Goal: Transaction & Acquisition: Purchase product/service

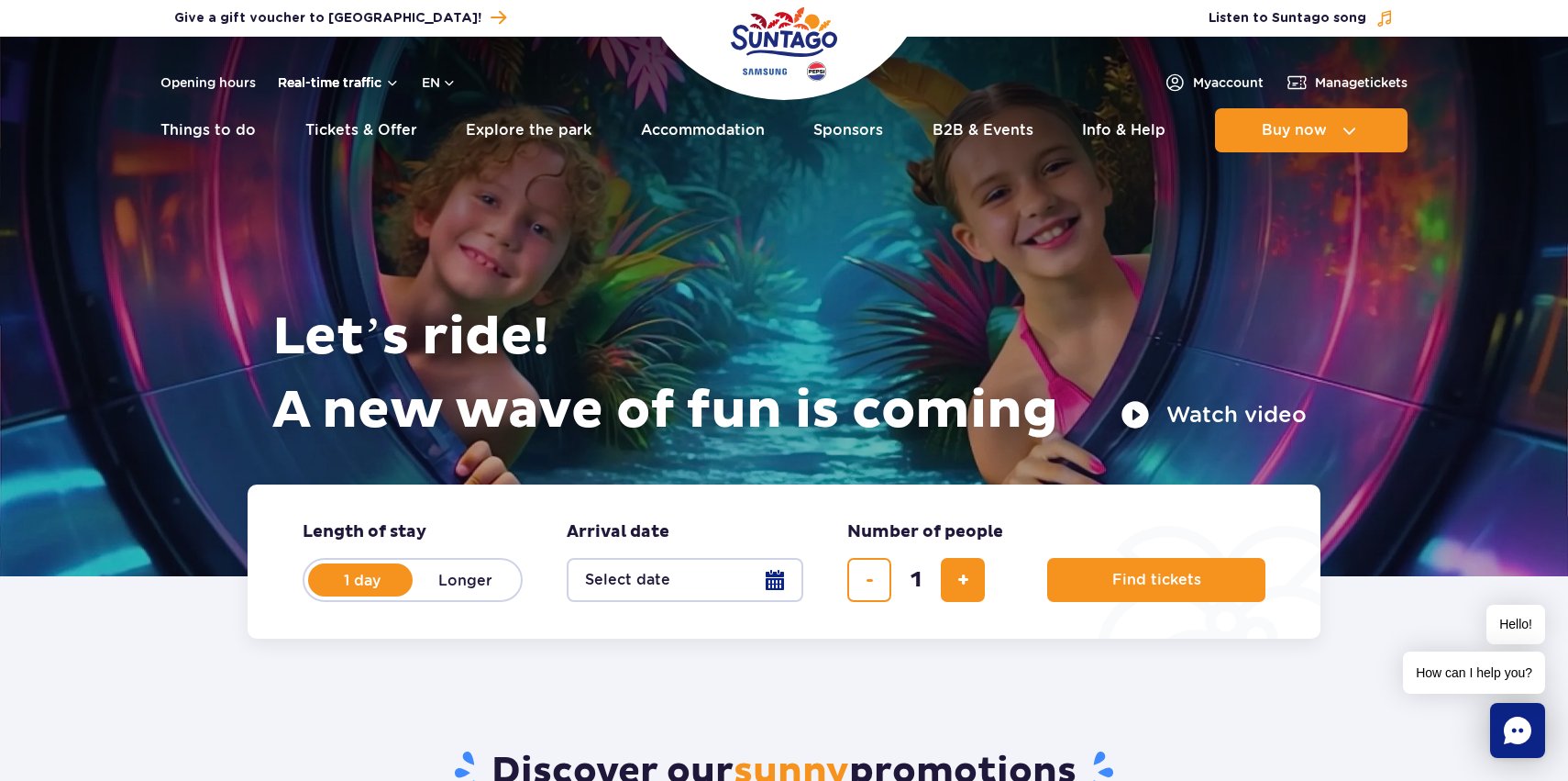
click at [361, 80] on button "Real-time traffic" at bounding box center [338, 82] width 122 height 15
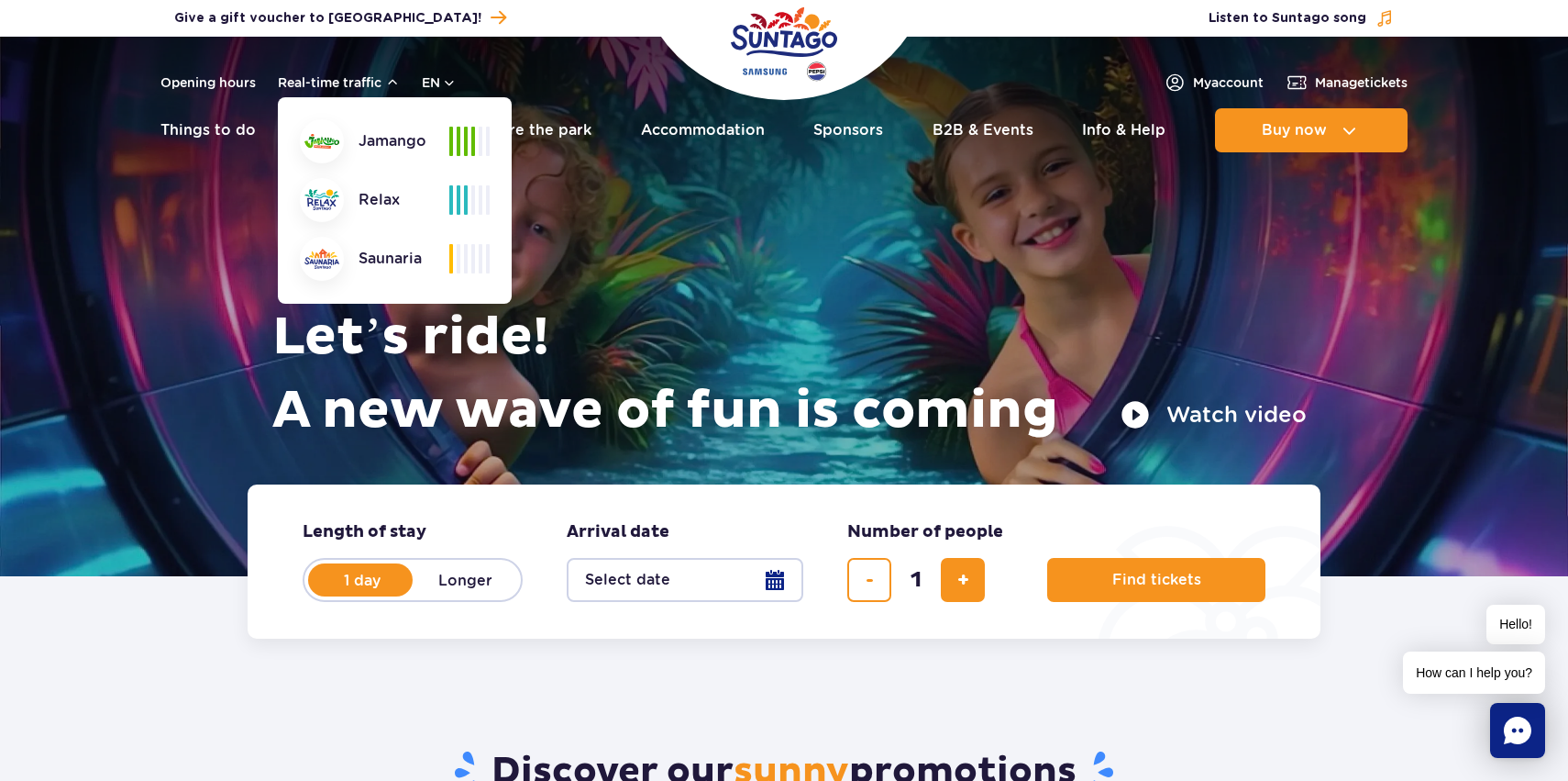
click at [270, 637] on form "Length of stay length of stay in hero 1 day Longer Arrival date Arrival date in…" at bounding box center [784, 561] width 1073 height 154
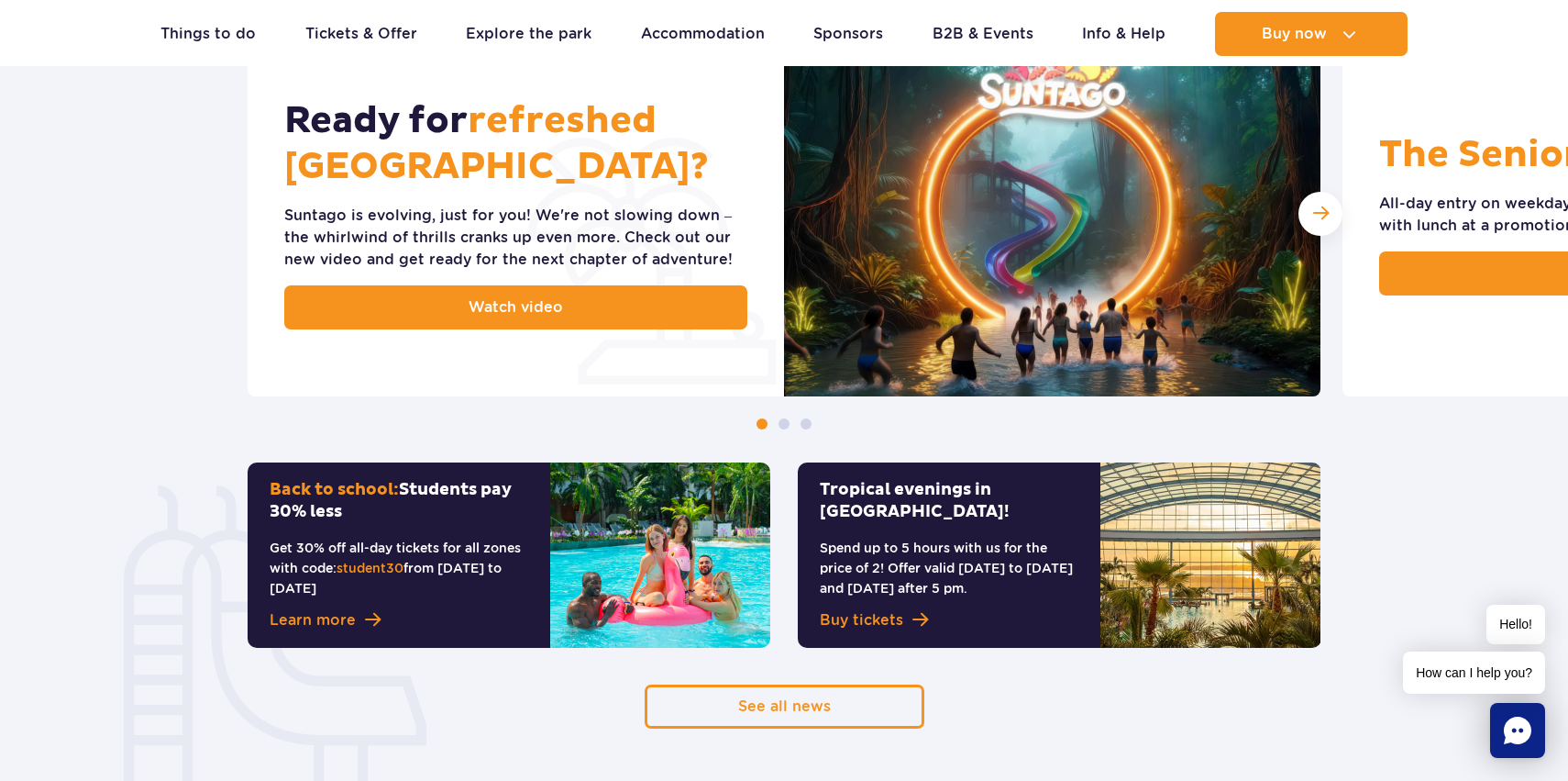
scroll to position [821, 0]
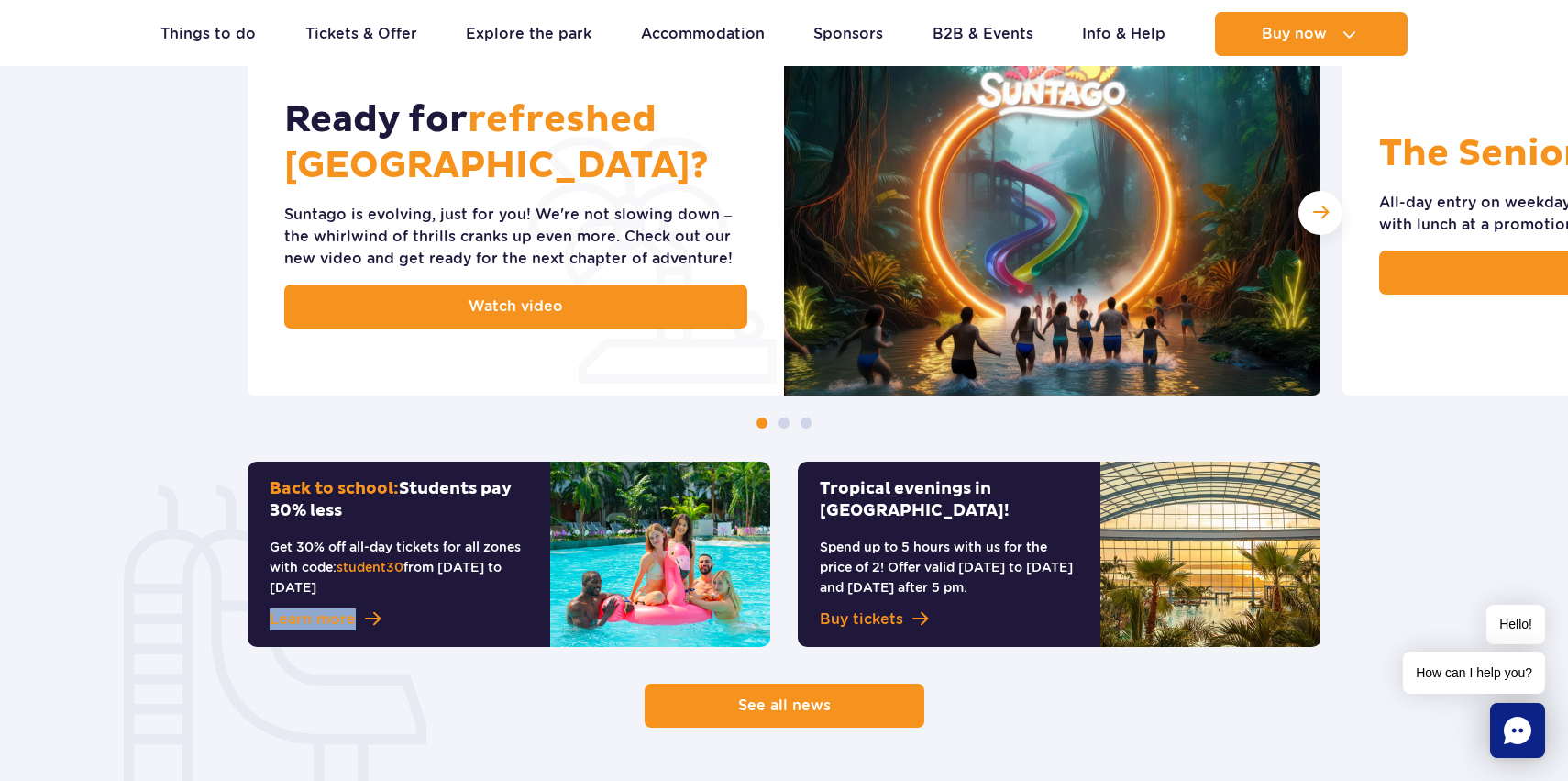
click at [826, 716] on link "See all news" at bounding box center [784, 705] width 279 height 44
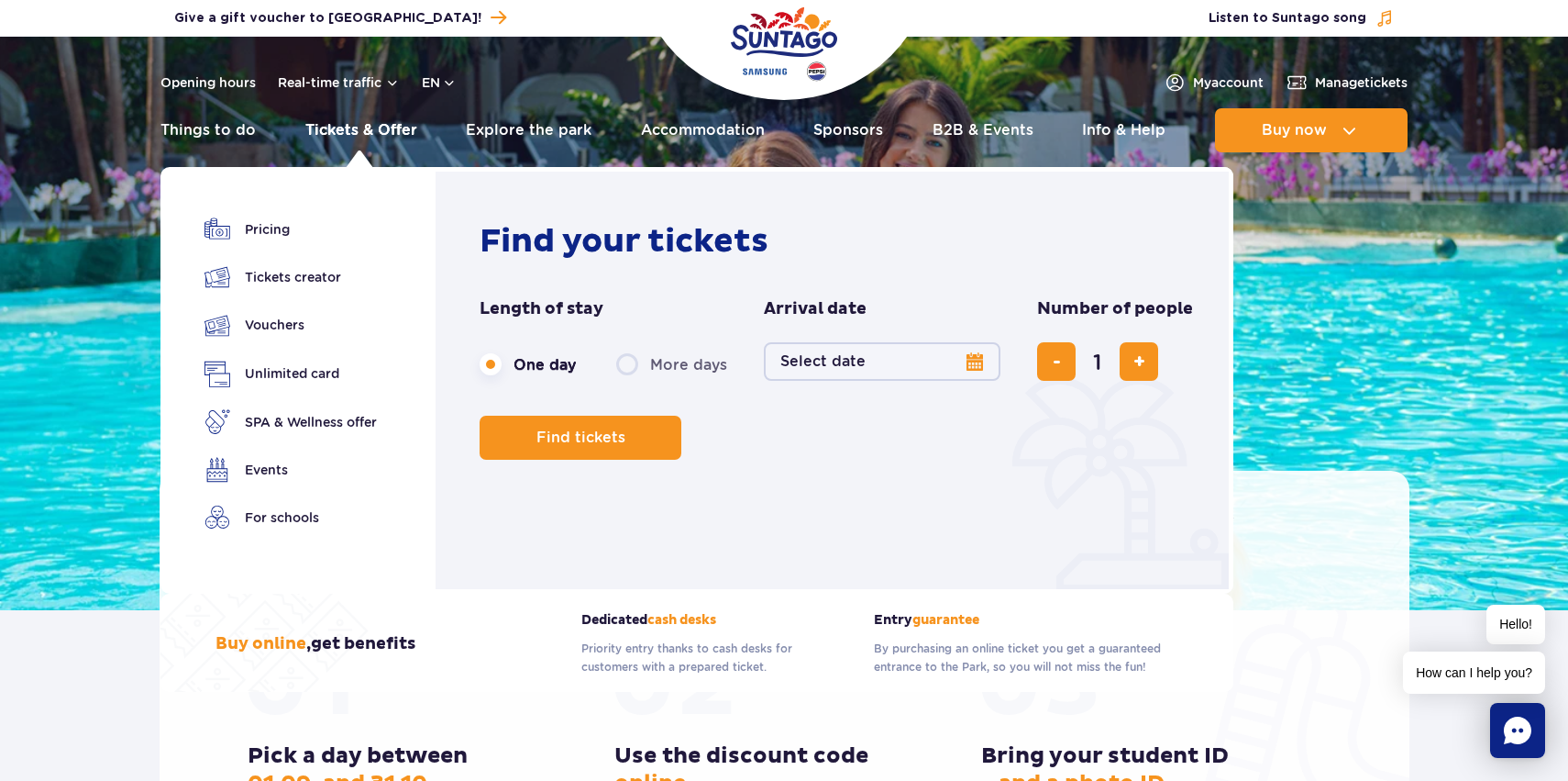
click at [358, 124] on link "Tickets & Offer" at bounding box center [360, 130] width 111 height 44
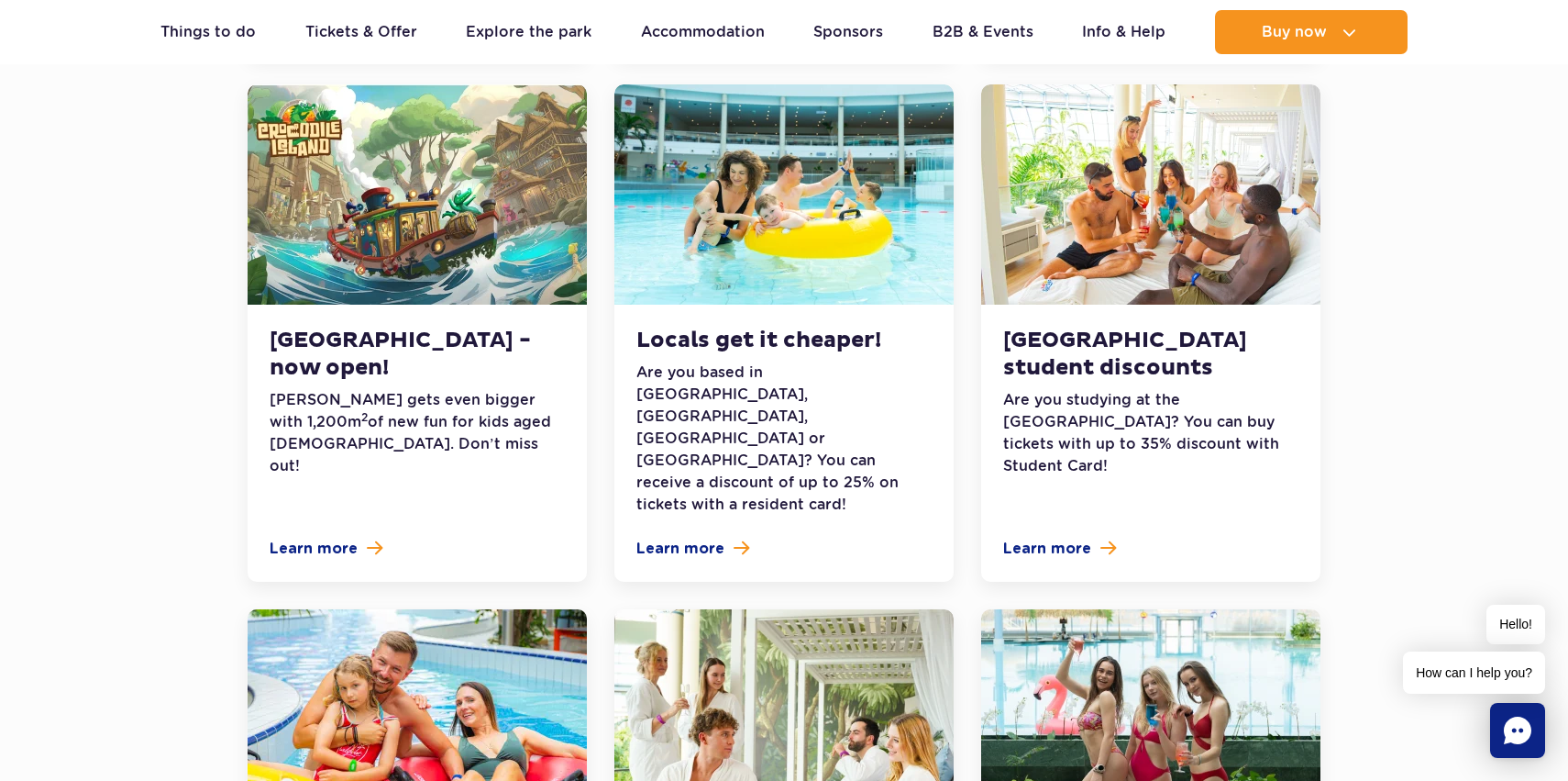
scroll to position [811, 0]
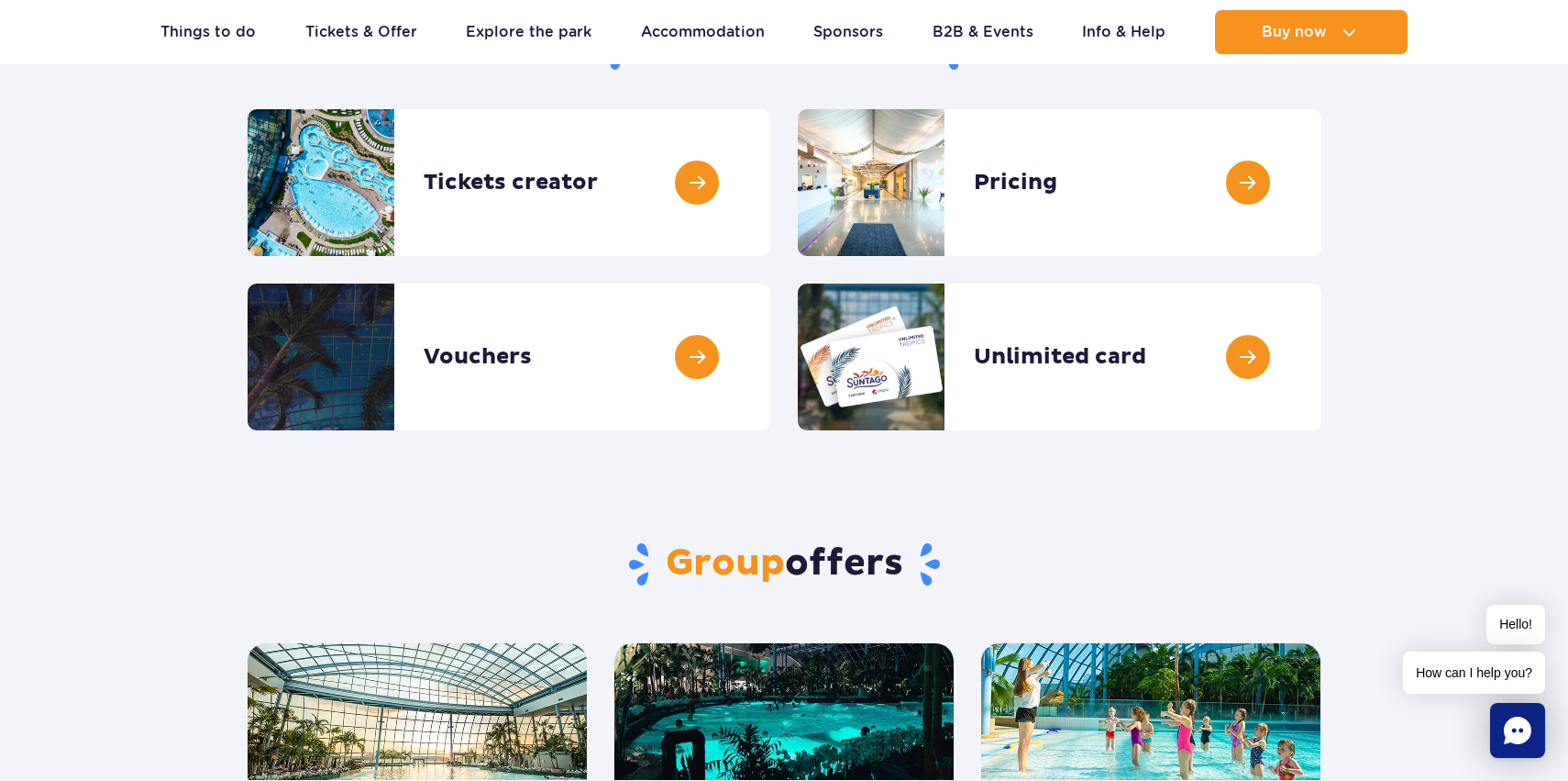
scroll to position [236, 0]
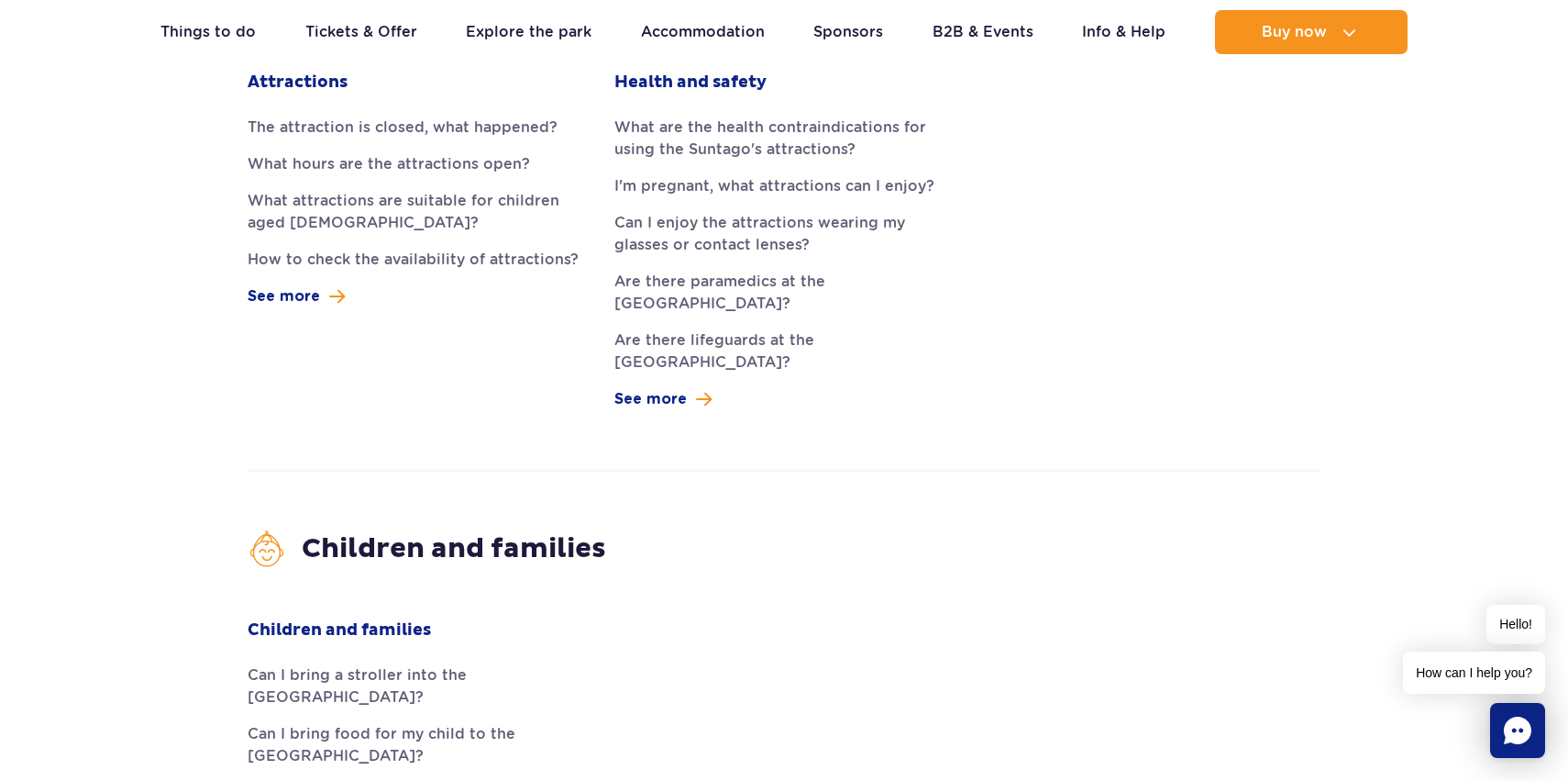
scroll to position [525, 0]
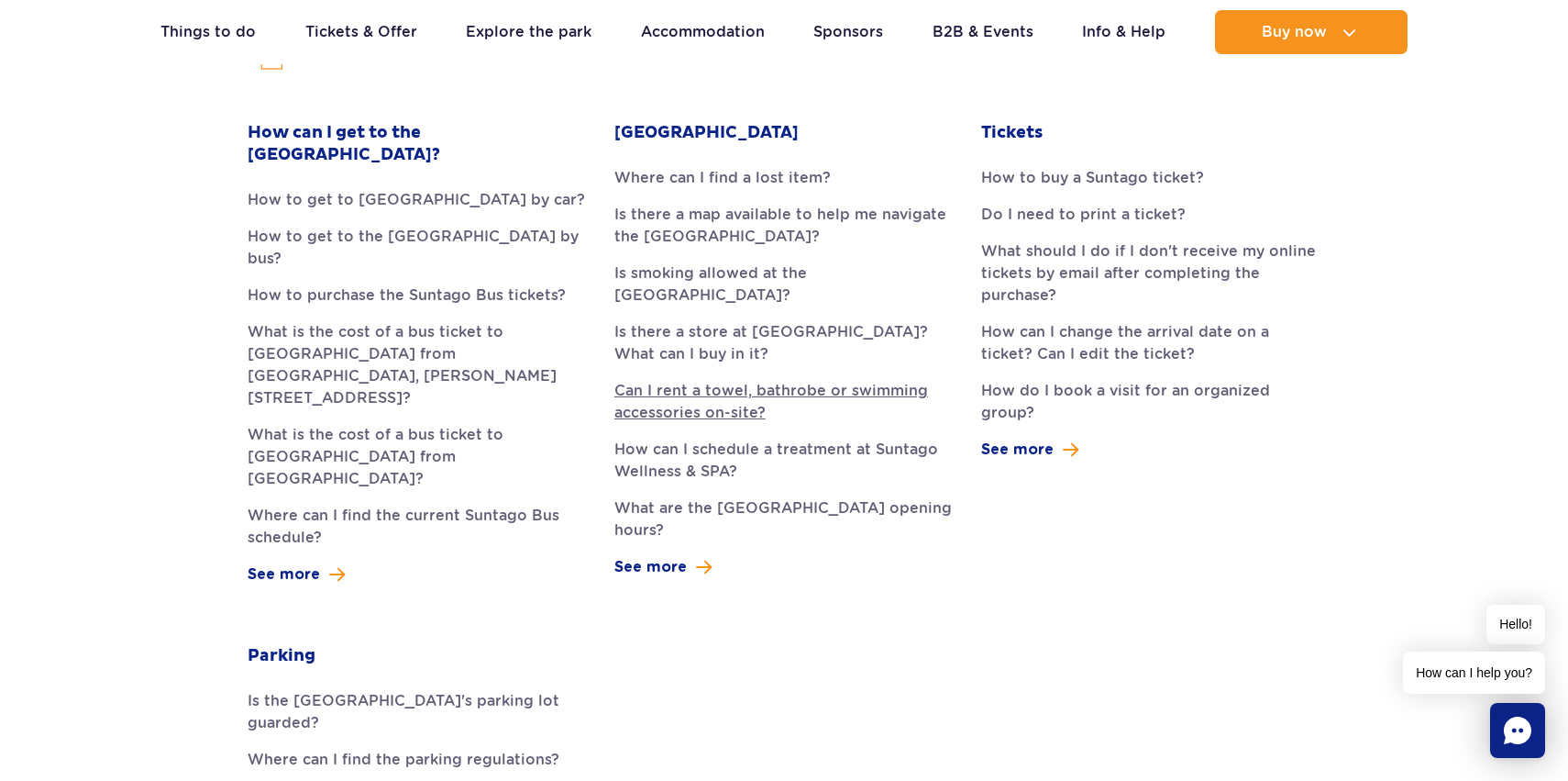
click at [713, 392] on link "Can I rent a towel, bathrobe or swimming accessories on-site?" at bounding box center [784, 402] width 339 height 44
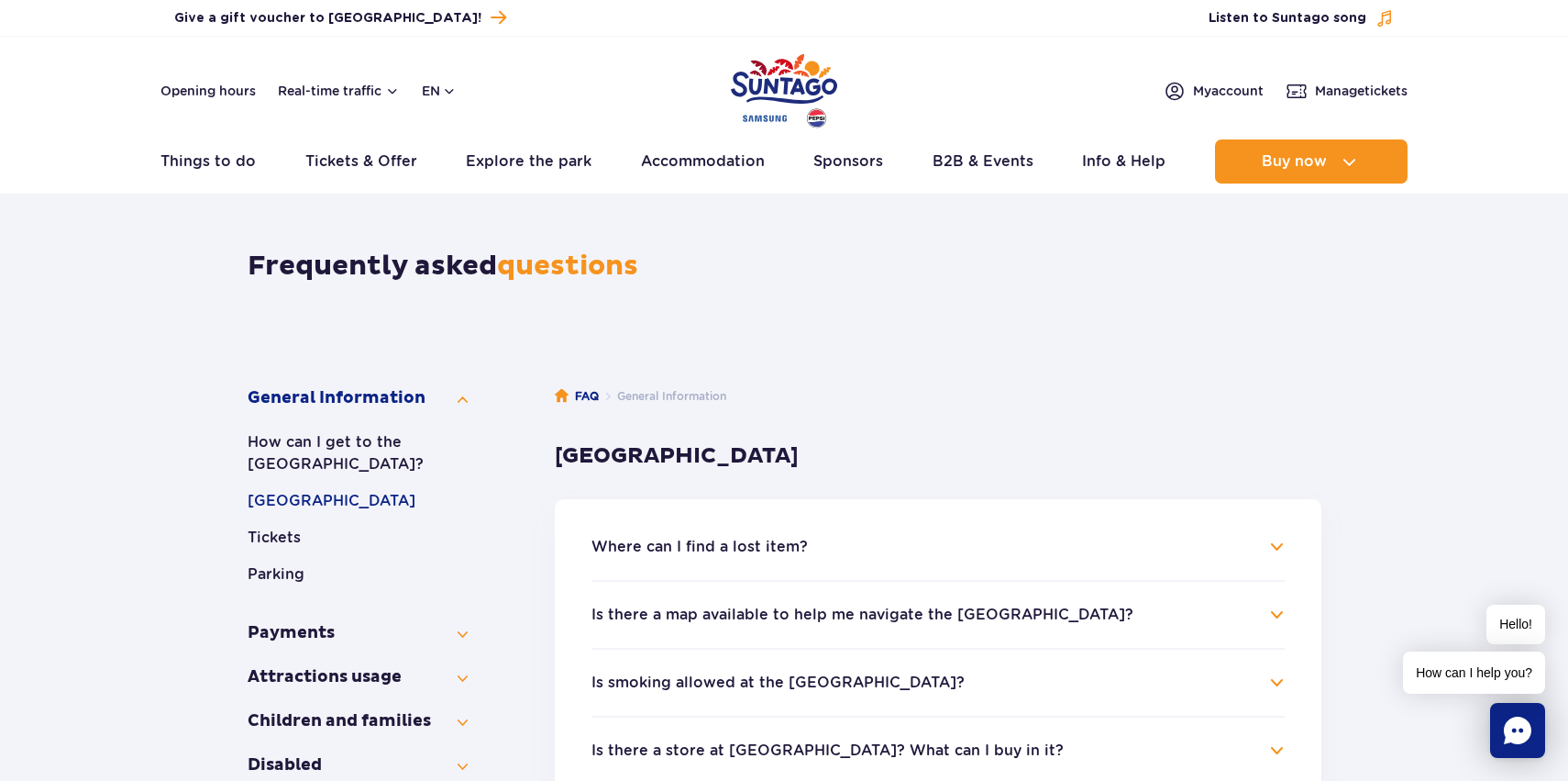
click at [765, 92] on img "Park of Poland" at bounding box center [784, 91] width 106 height 84
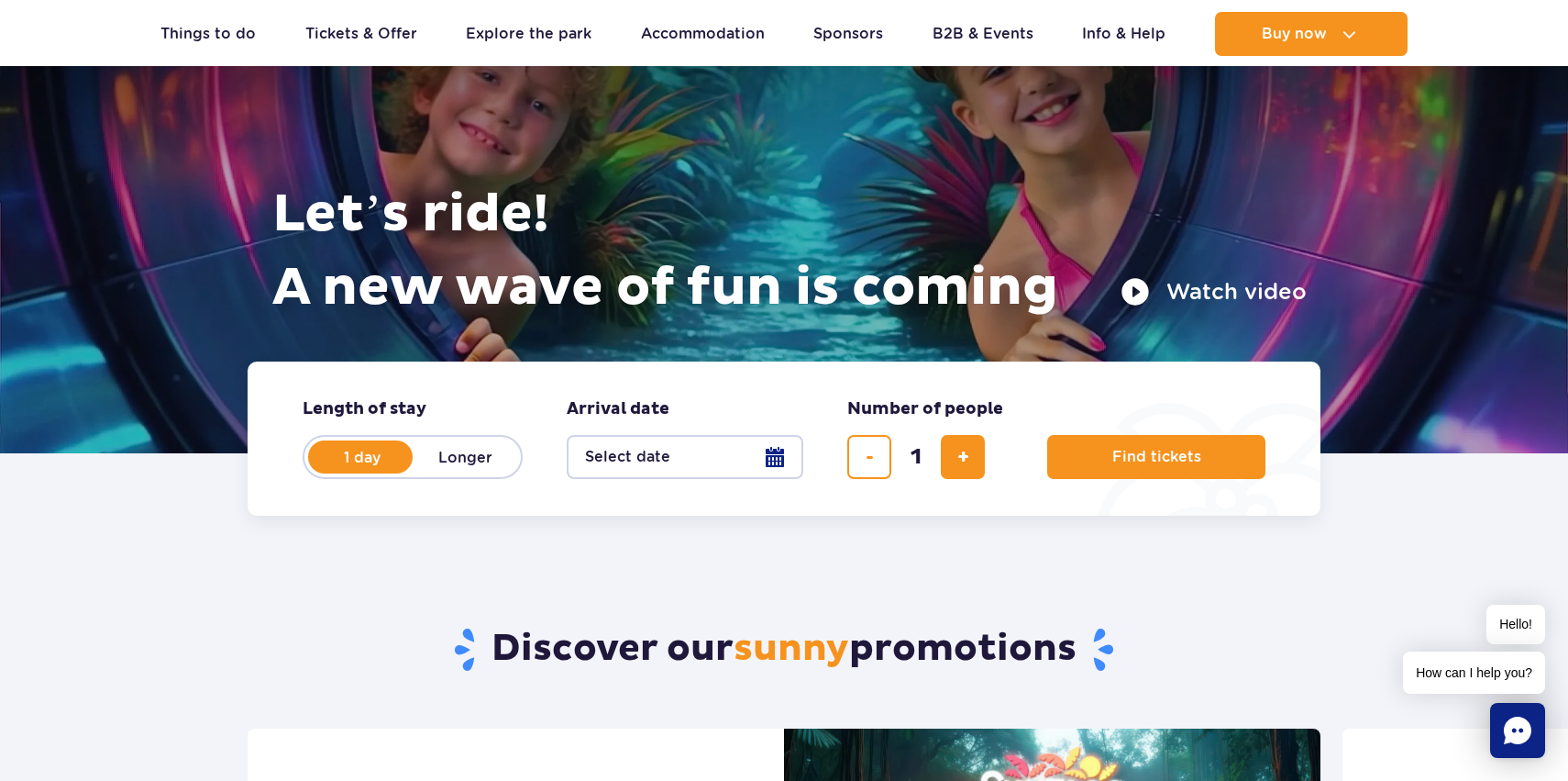
scroll to position [124, 0]
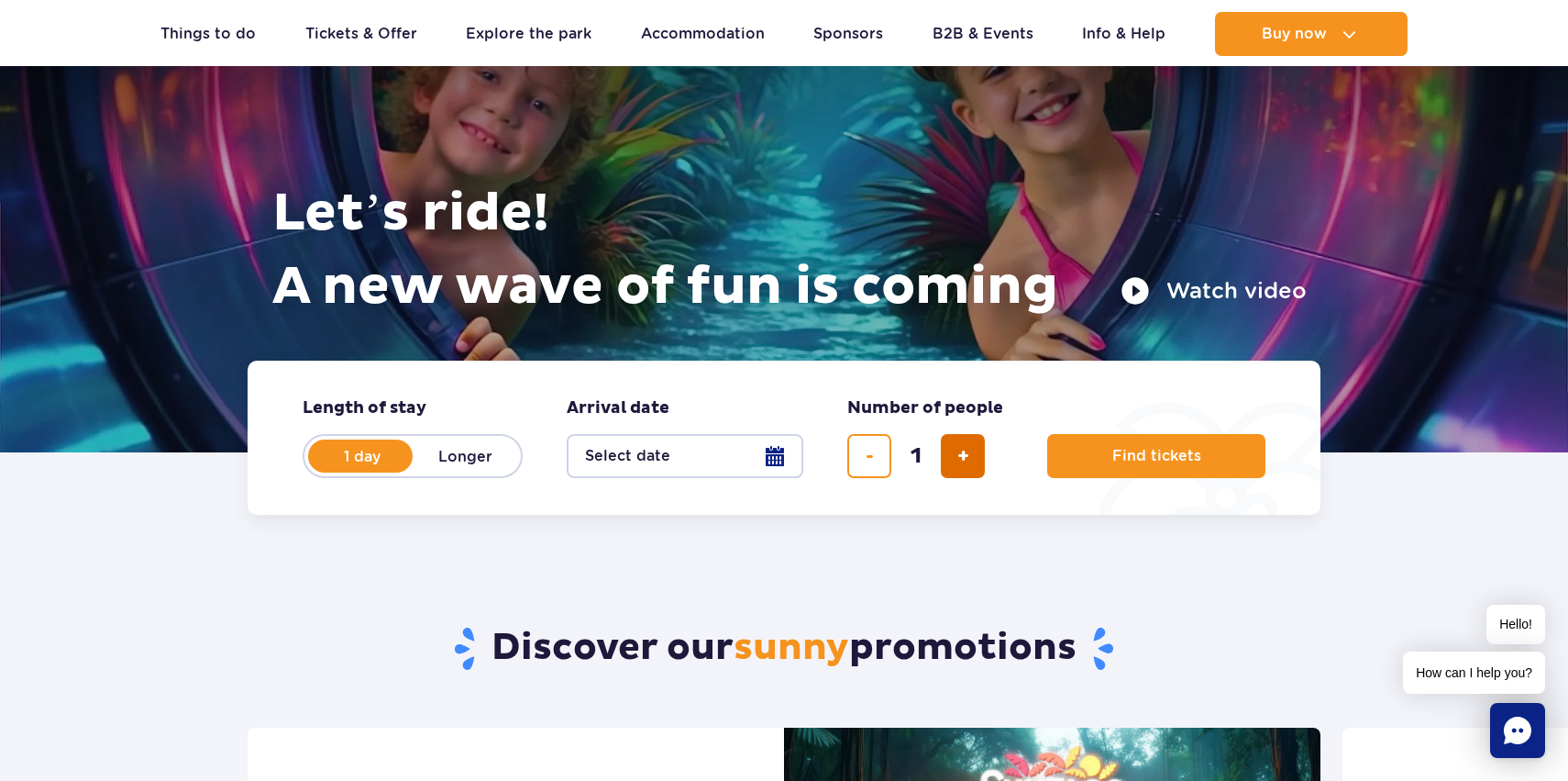
click at [973, 458] on button "add ticket" at bounding box center [962, 456] width 44 height 44
type input "4"
click at [772, 455] on button "Select date" at bounding box center [685, 456] width 236 height 44
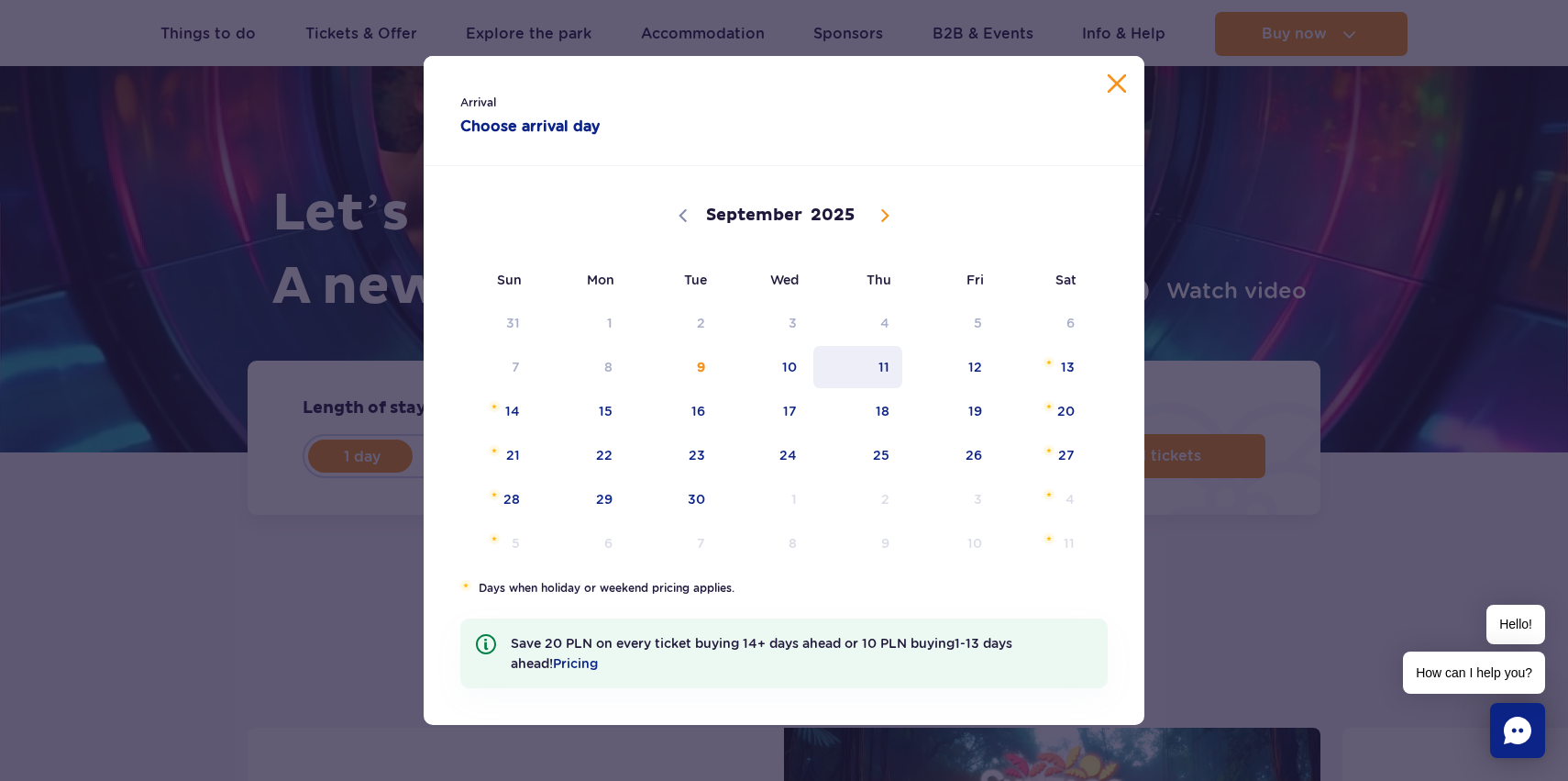
click at [880, 365] on span "11" at bounding box center [858, 367] width 93 height 42
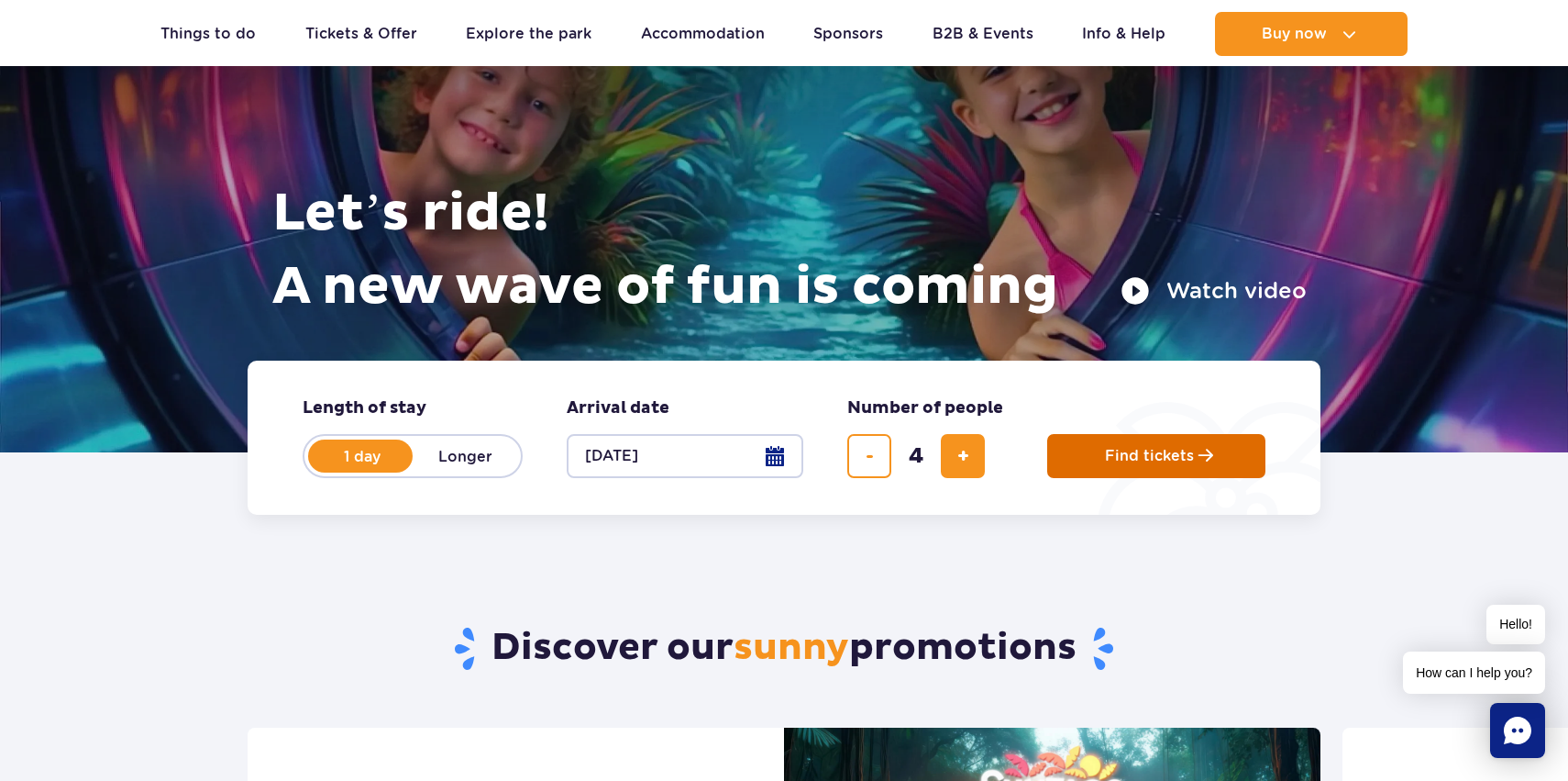
click at [1136, 465] on button "Find tickets" at bounding box center [1156, 456] width 218 height 44
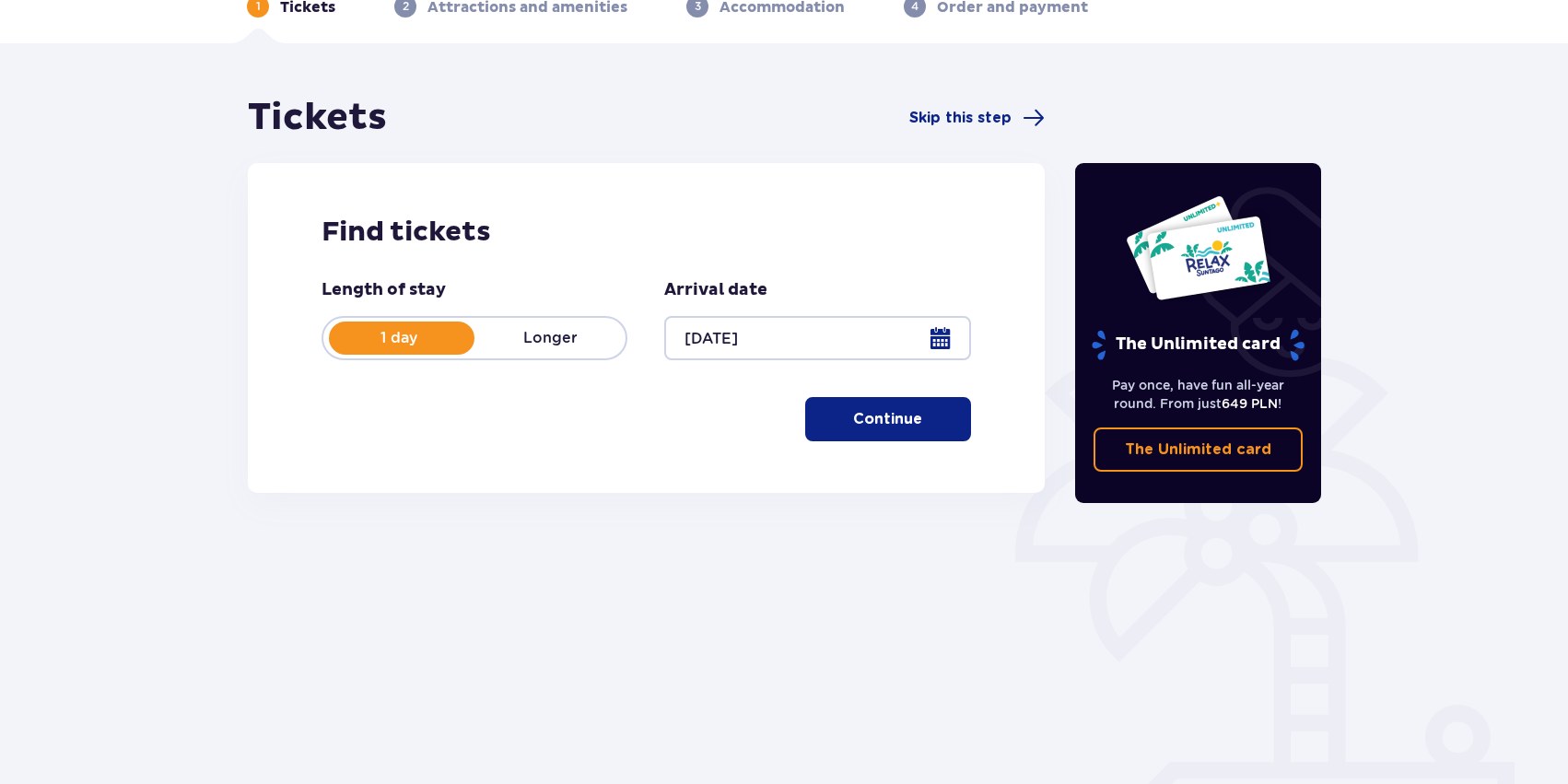
scroll to position [133, 0]
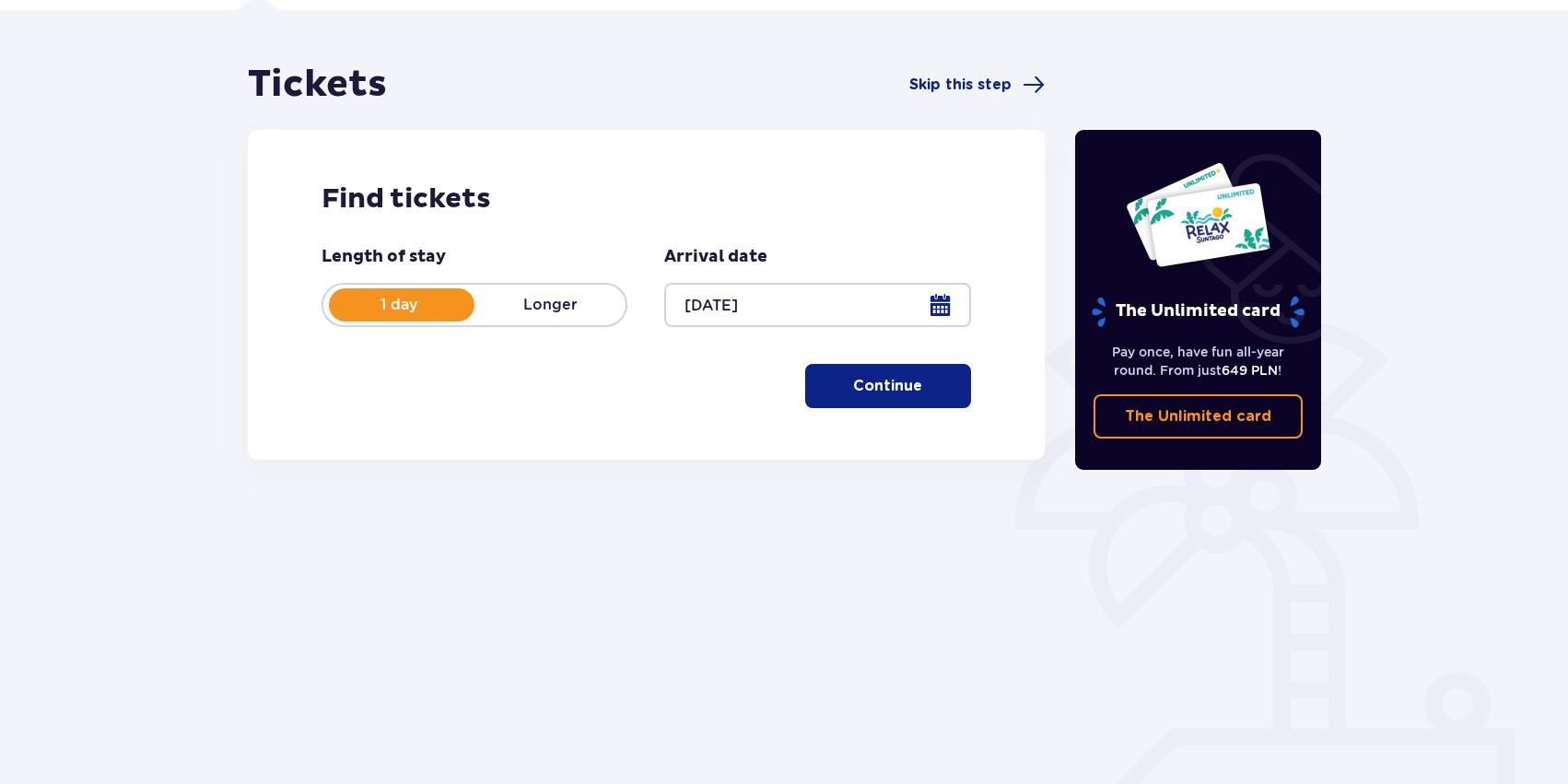
click at [877, 399] on button "Continue" at bounding box center [888, 386] width 166 height 44
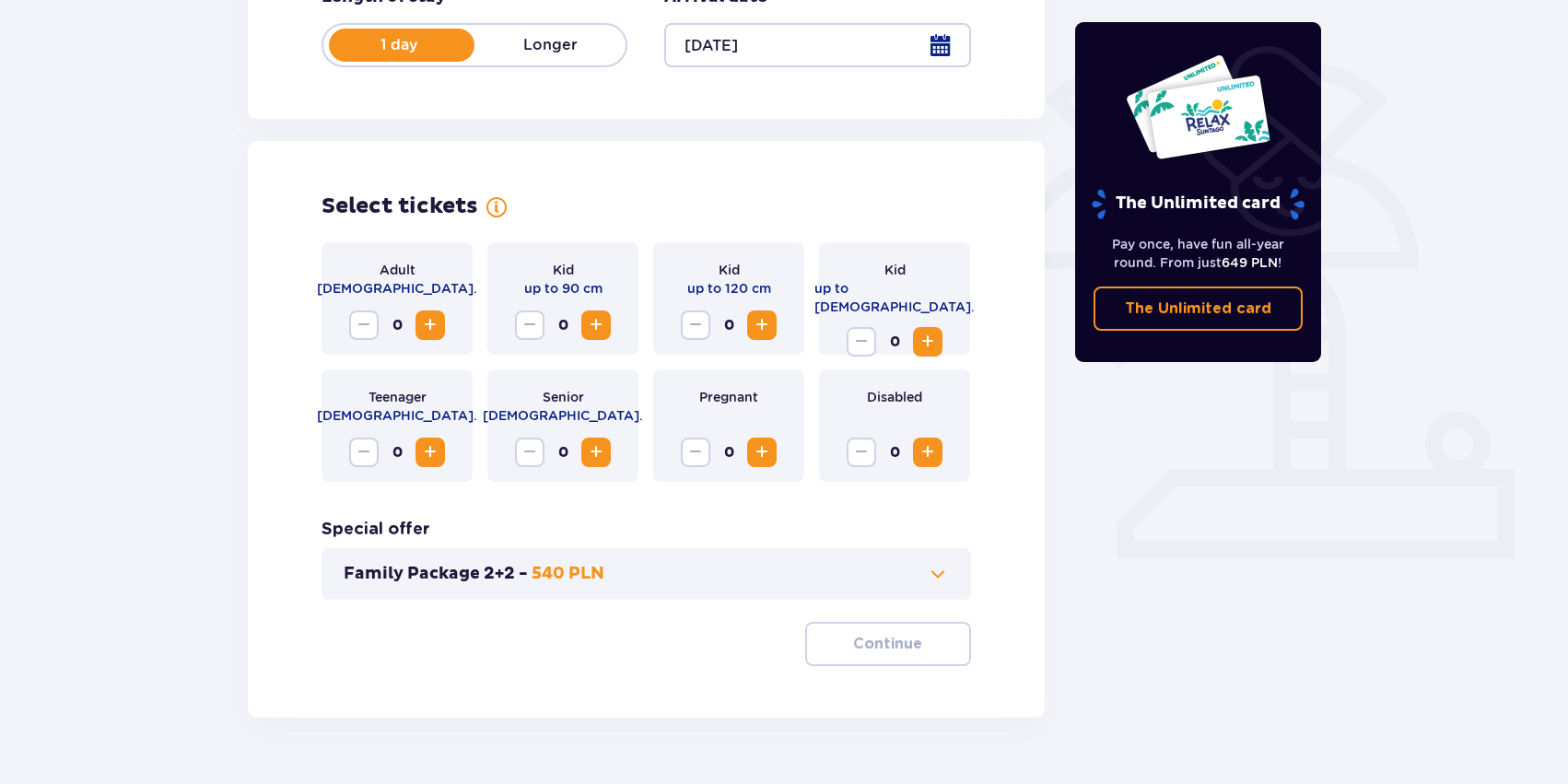
scroll to position [383, 0]
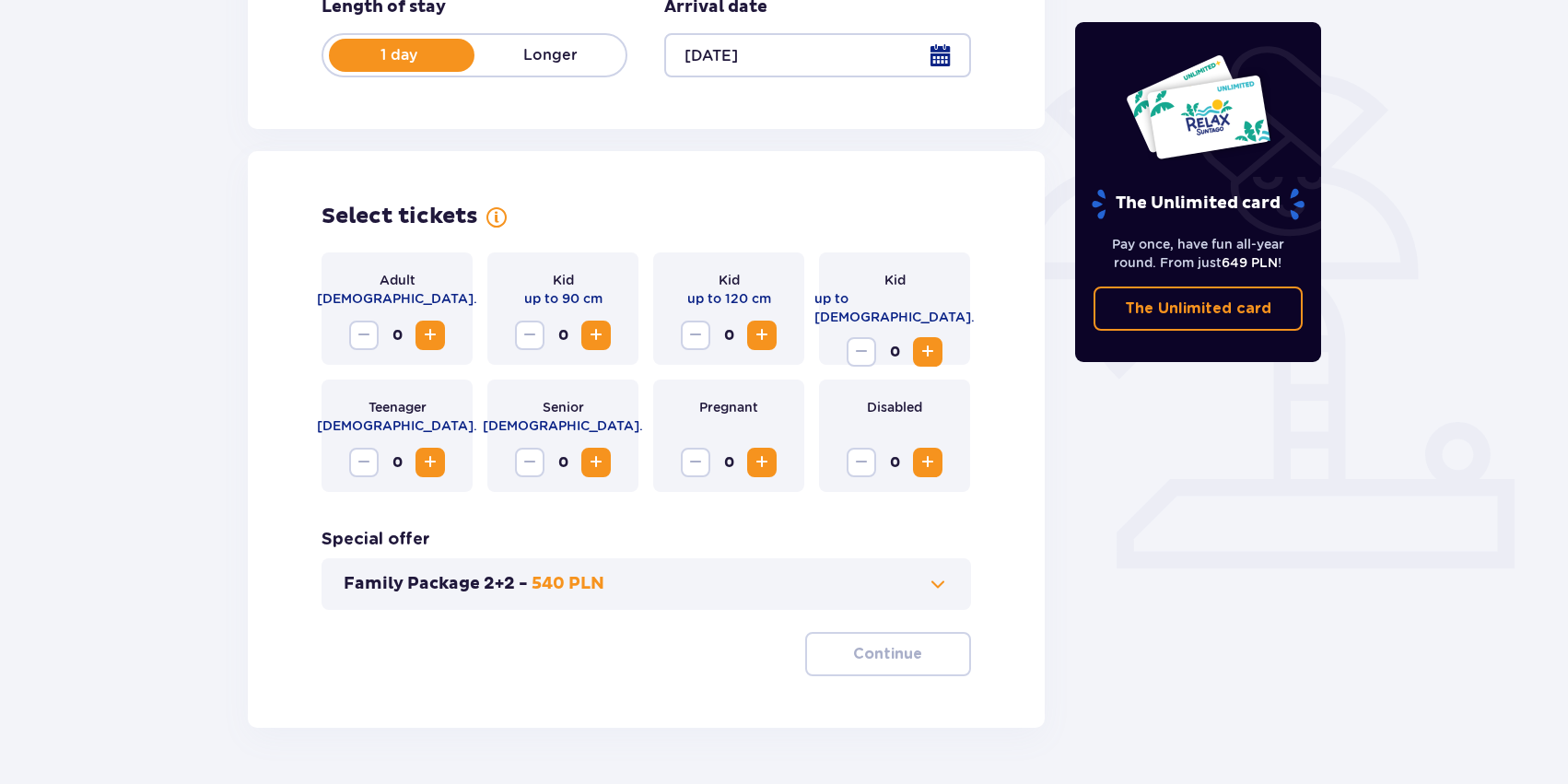
click at [414, 336] on div "0" at bounding box center [398, 336] width 96 height 29
click at [425, 336] on span "Increase" at bounding box center [430, 335] width 23 height 23
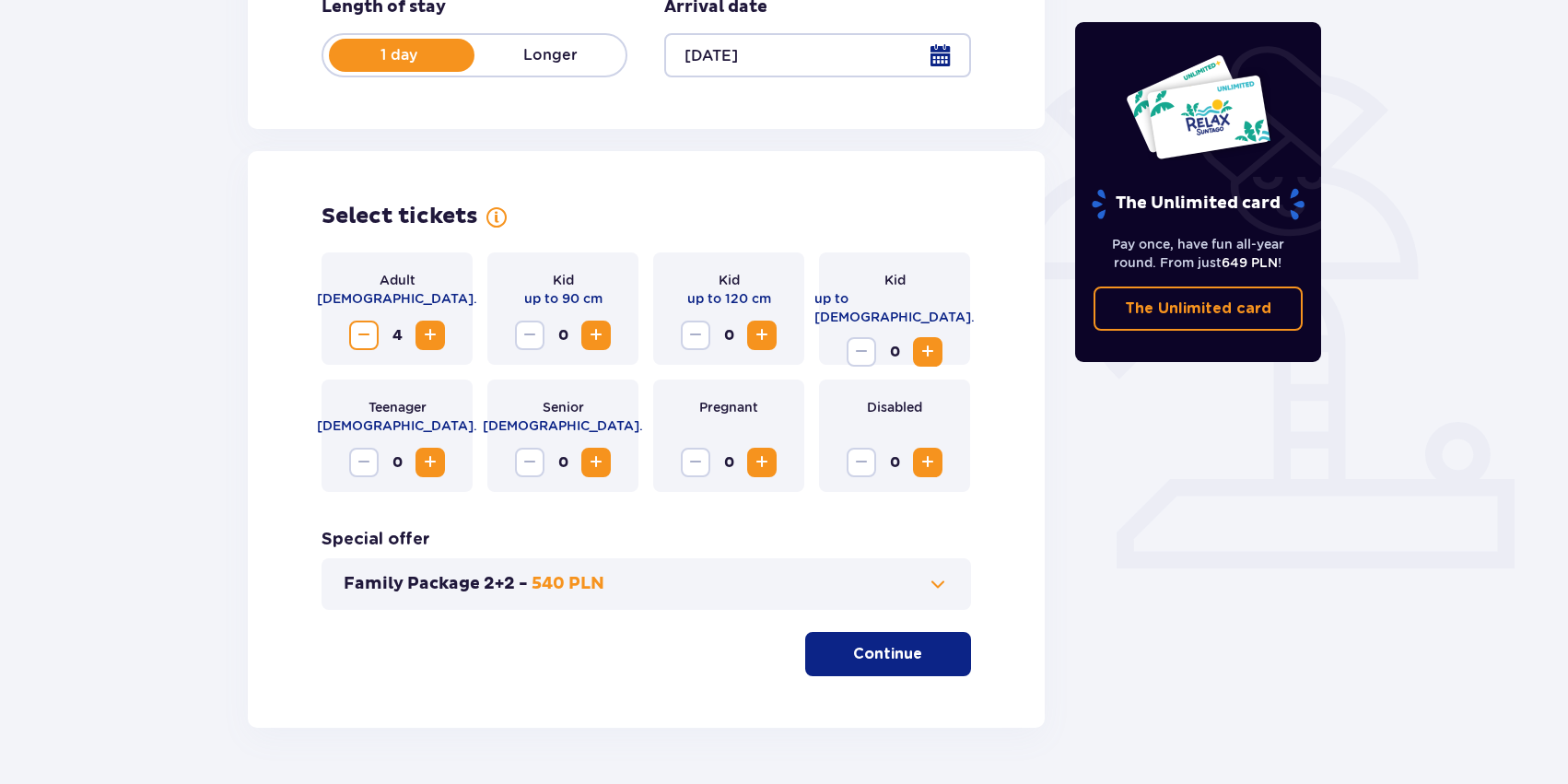
click at [938, 646] on button "Continue" at bounding box center [888, 653] width 166 height 44
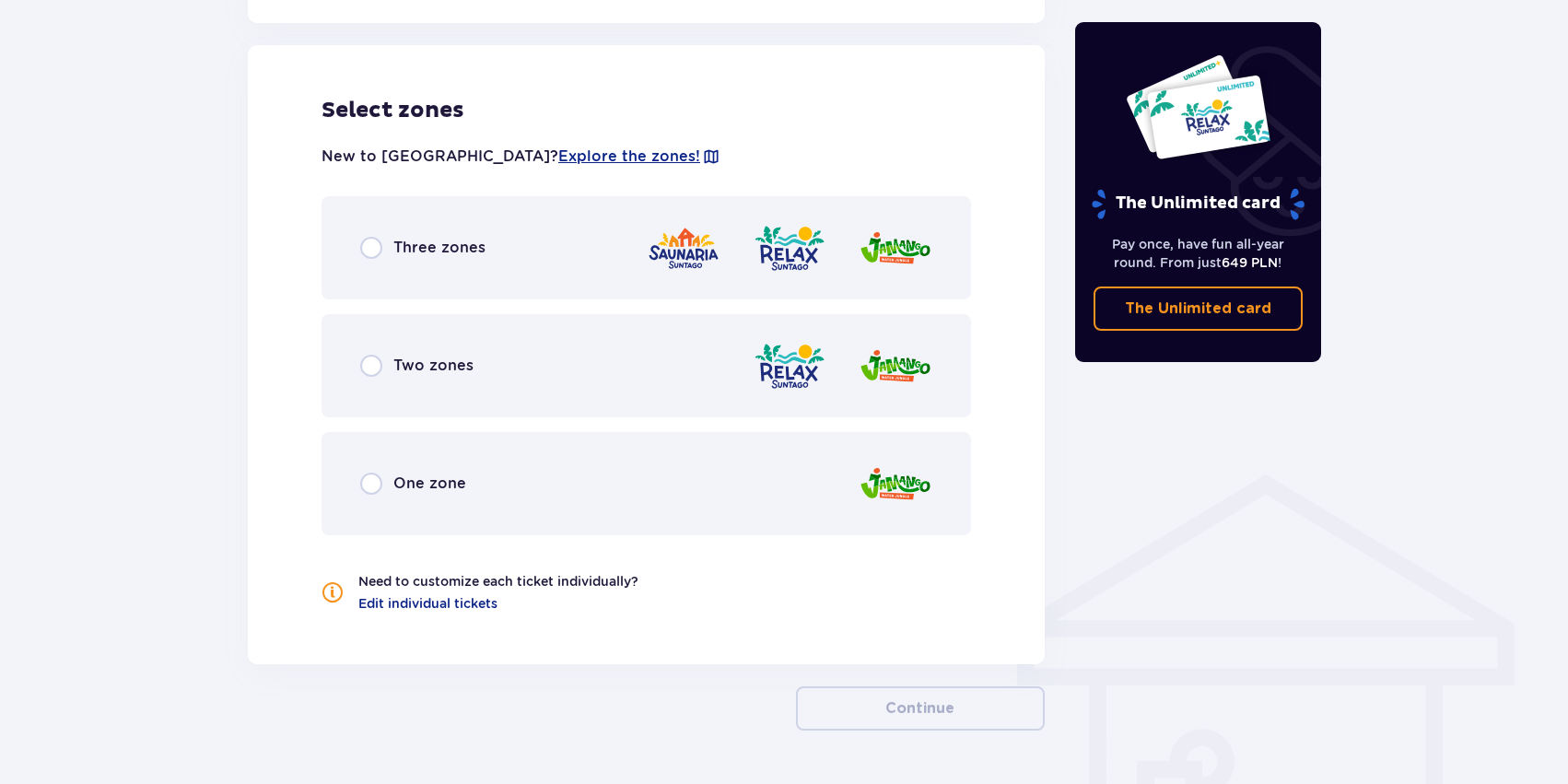
scroll to position [1022, 0]
click at [426, 254] on p "Three zones" at bounding box center [440, 246] width 92 height 21
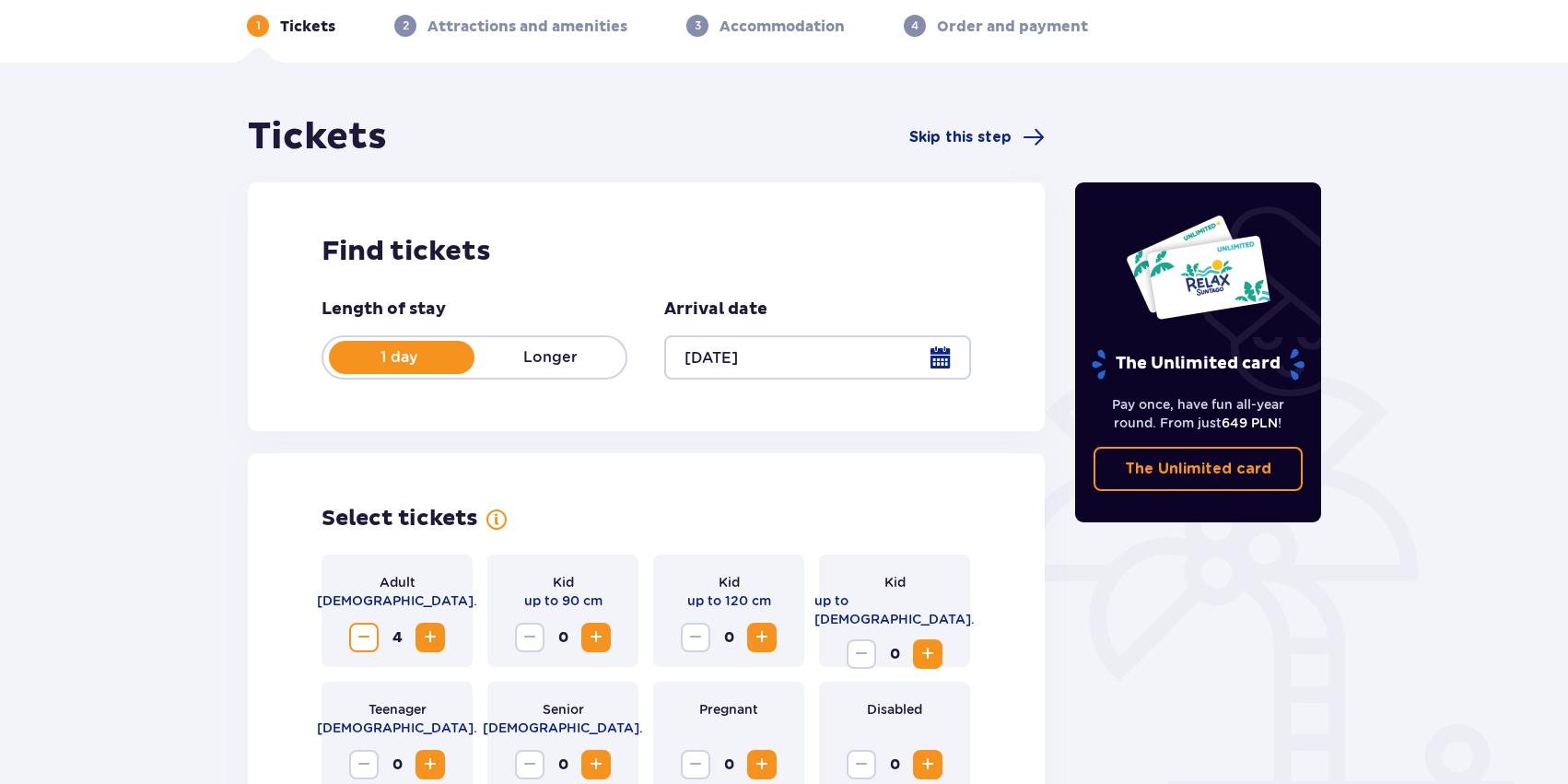
scroll to position [92, 0]
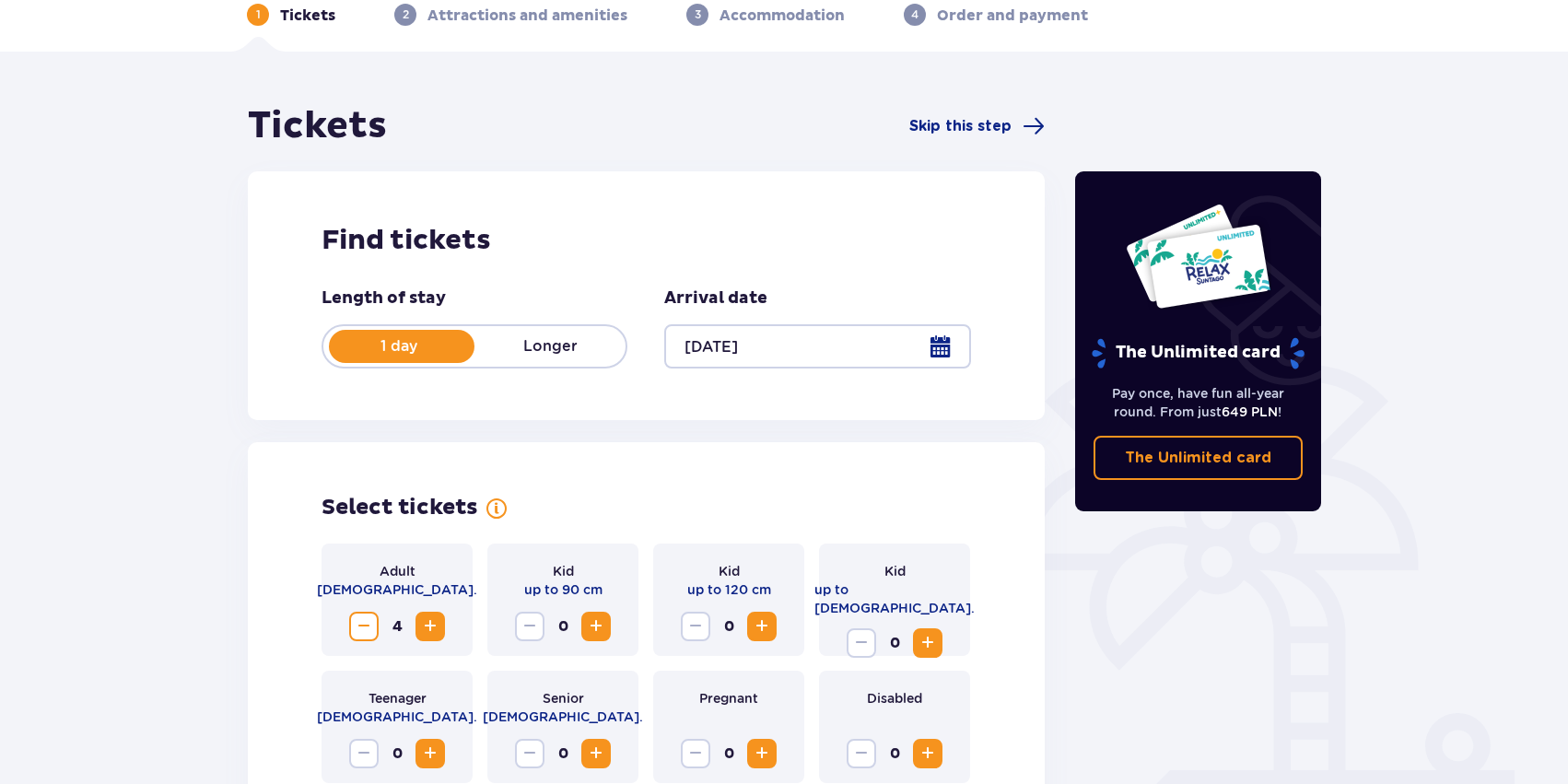
click at [949, 356] on div at bounding box center [818, 345] width 306 height 44
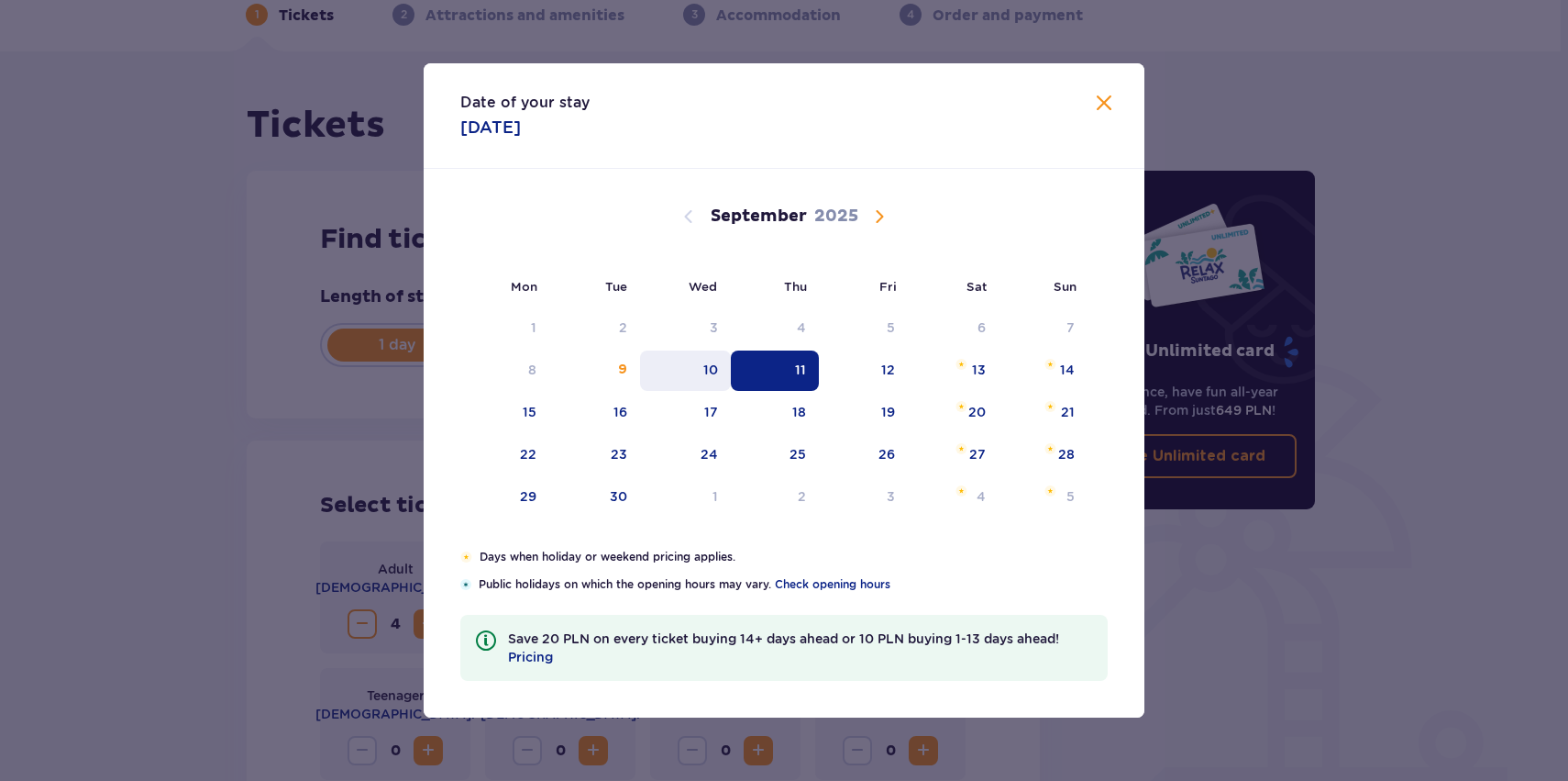
click at [705, 369] on div "10" at bounding box center [710, 369] width 15 height 19
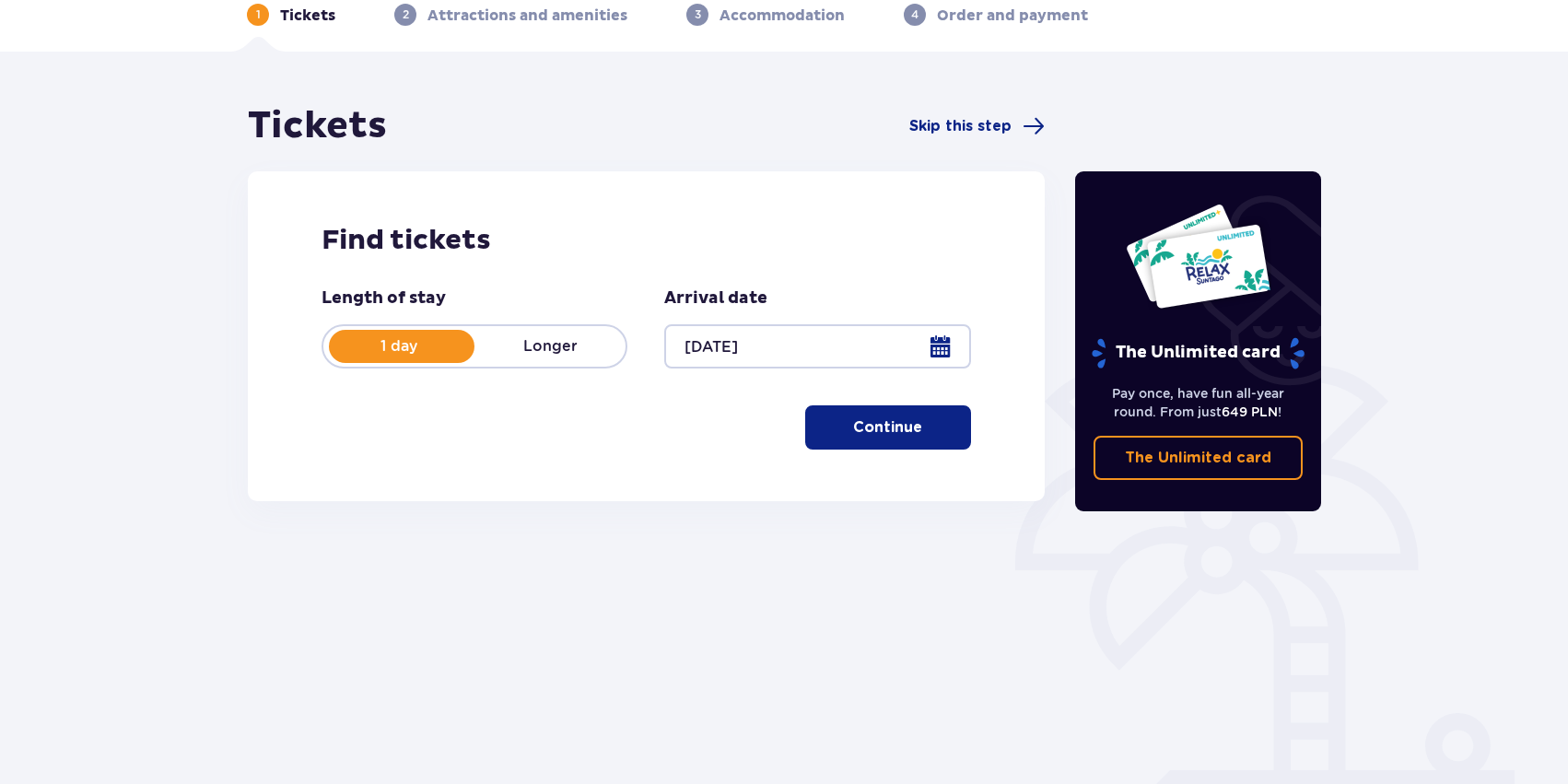
click at [883, 440] on button "Continue" at bounding box center [888, 427] width 166 height 44
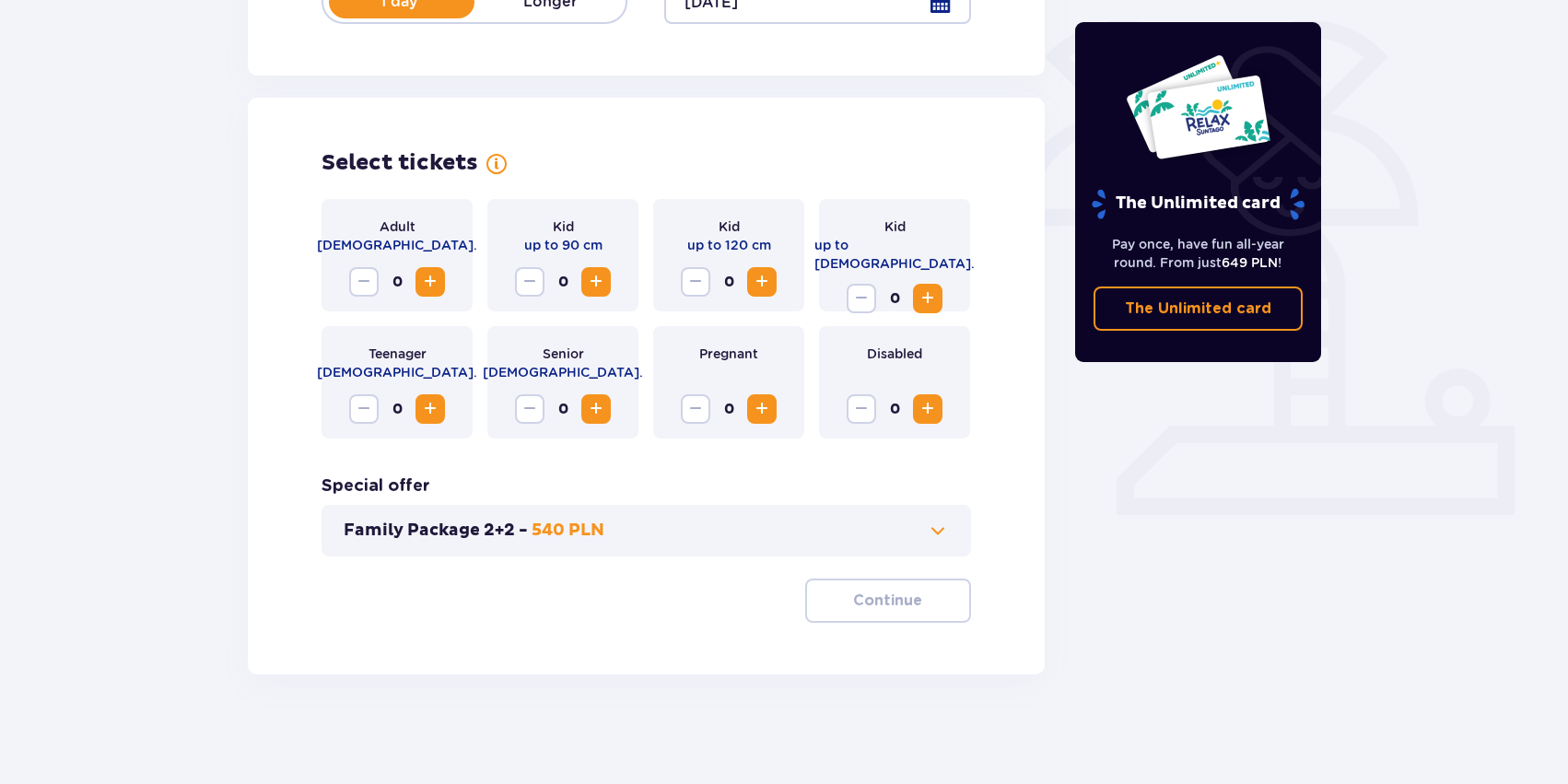
scroll to position [438, 0]
click at [442, 283] on button "Increase" at bounding box center [430, 281] width 29 height 29
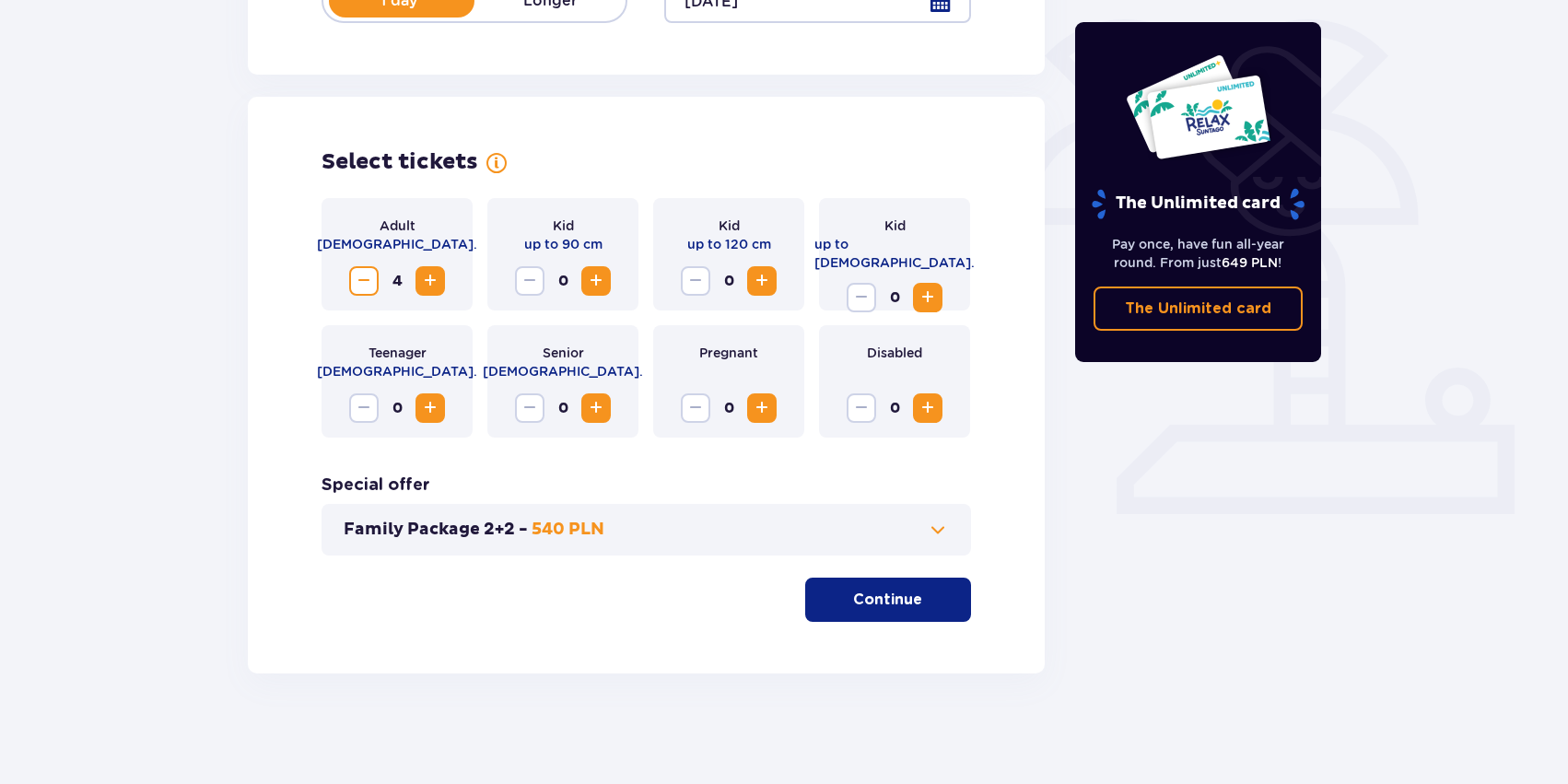
click at [938, 587] on button "Continue" at bounding box center [888, 599] width 166 height 44
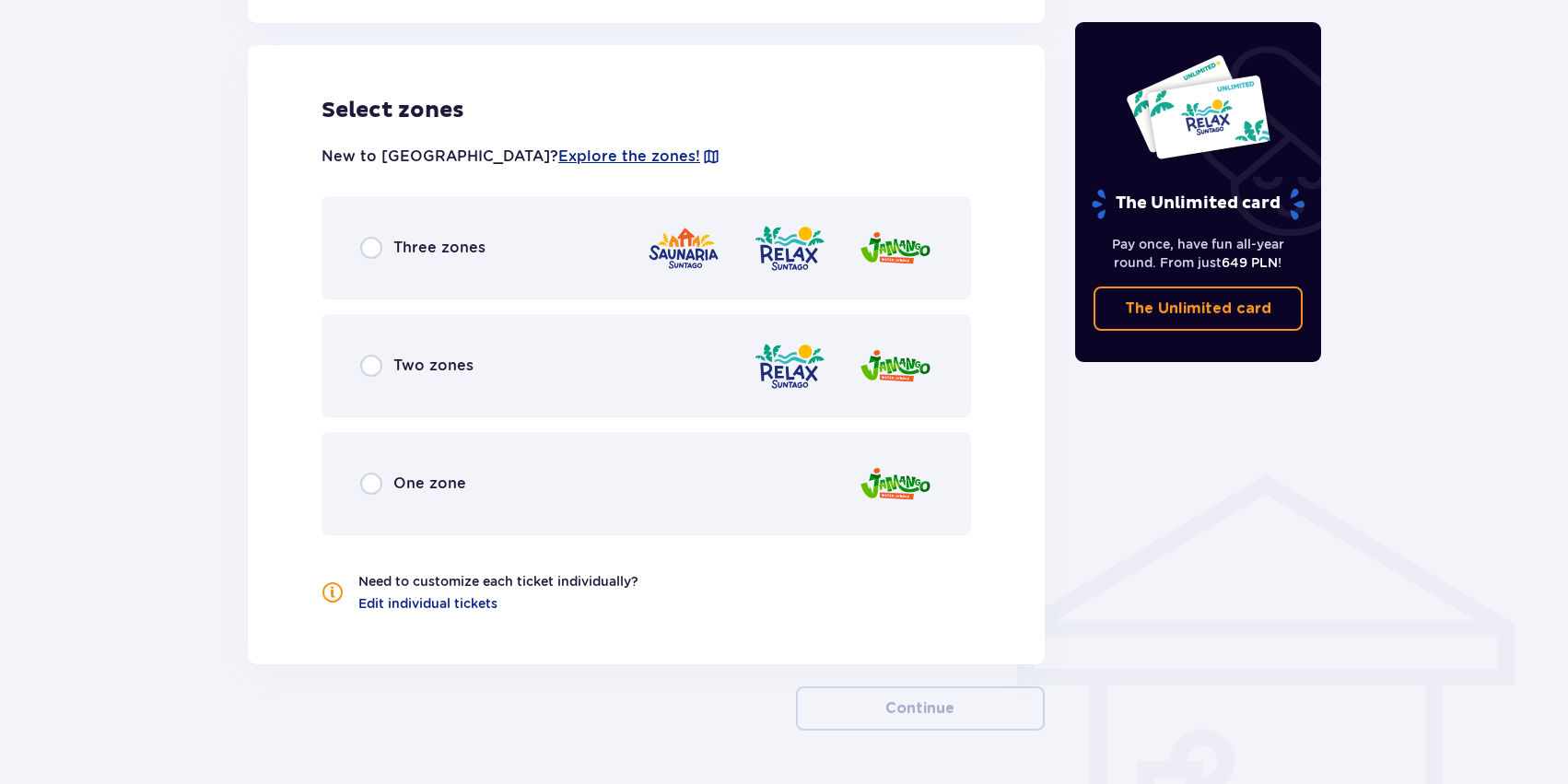
scroll to position [1022, 0]
click at [522, 266] on div "Three zones" at bounding box center [647, 246] width 650 height 103
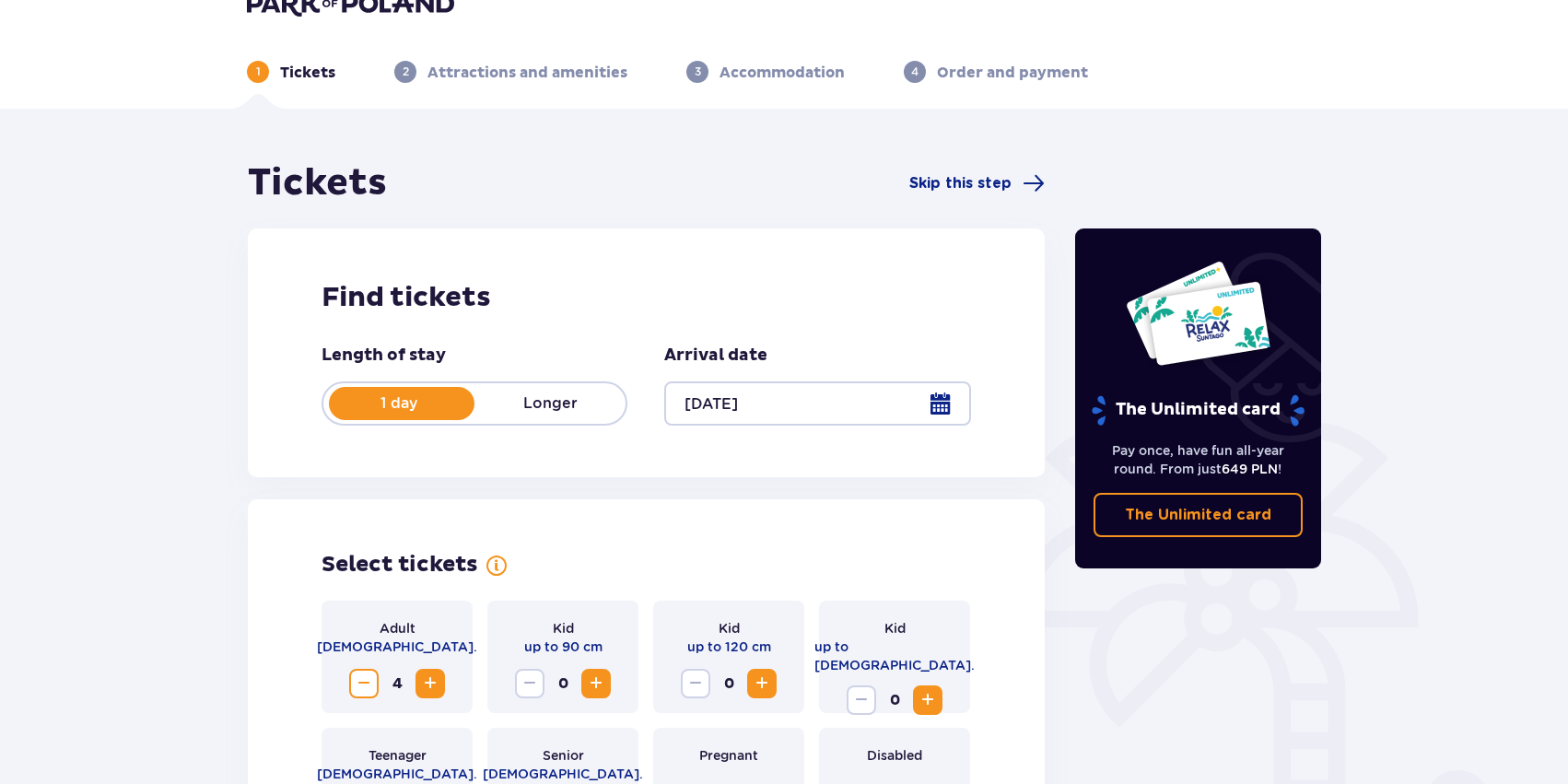
scroll to position [0, 0]
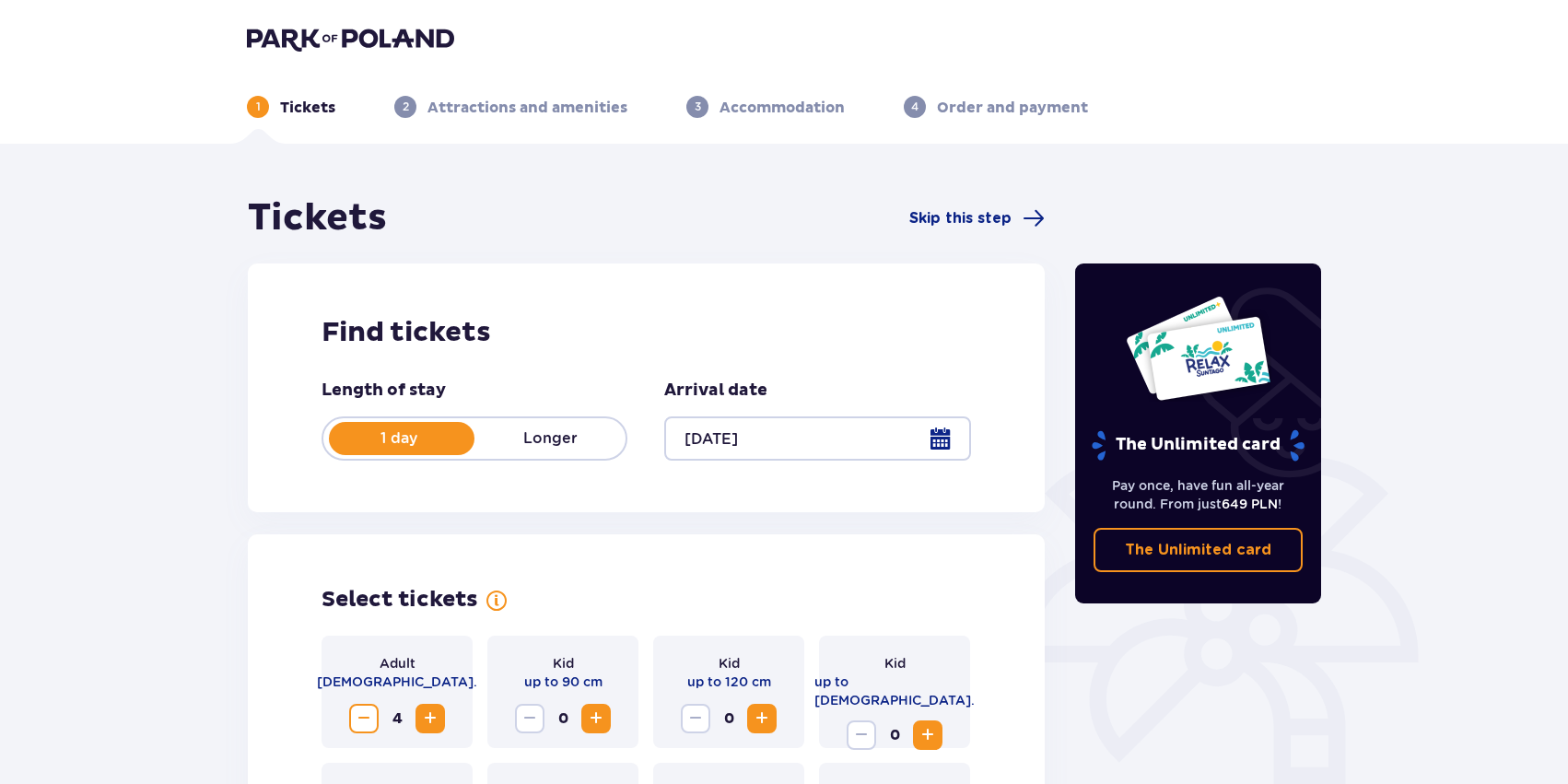
click at [948, 442] on div at bounding box center [818, 438] width 306 height 44
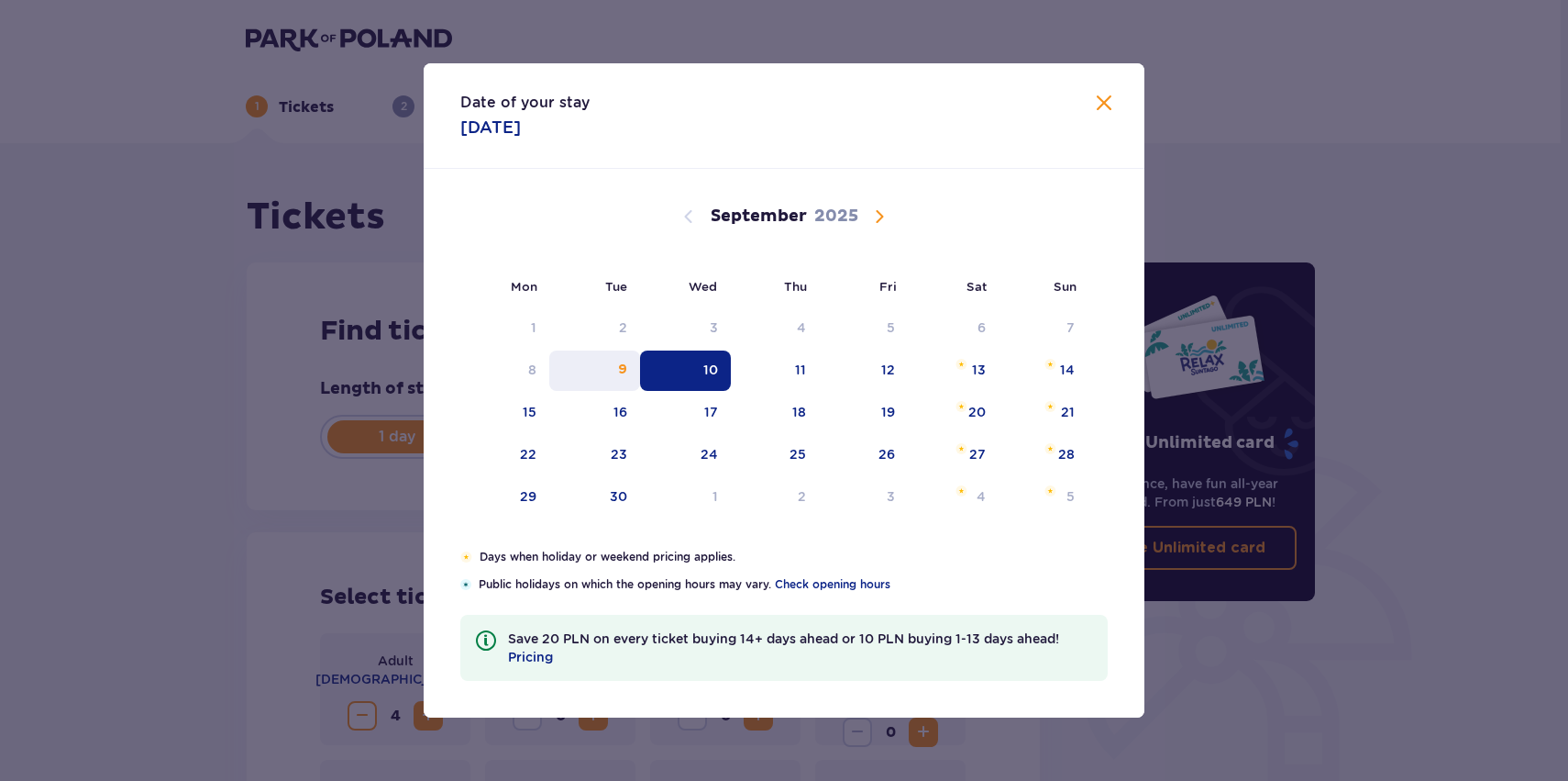
click at [614, 356] on div "9" at bounding box center [594, 369] width 91 height 40
type input "09.09.25"
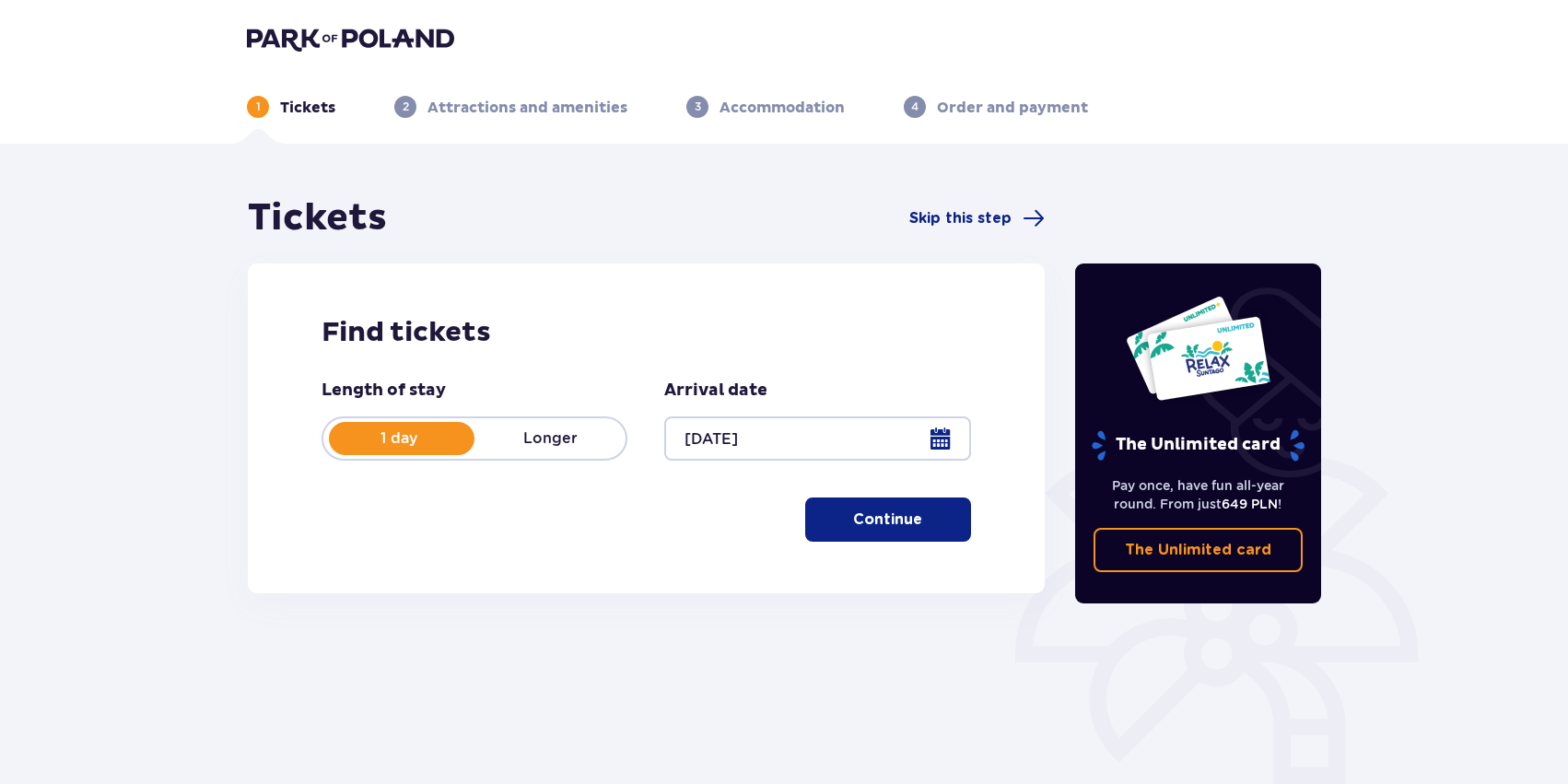
click at [889, 521] on p "Continue" at bounding box center [888, 519] width 69 height 21
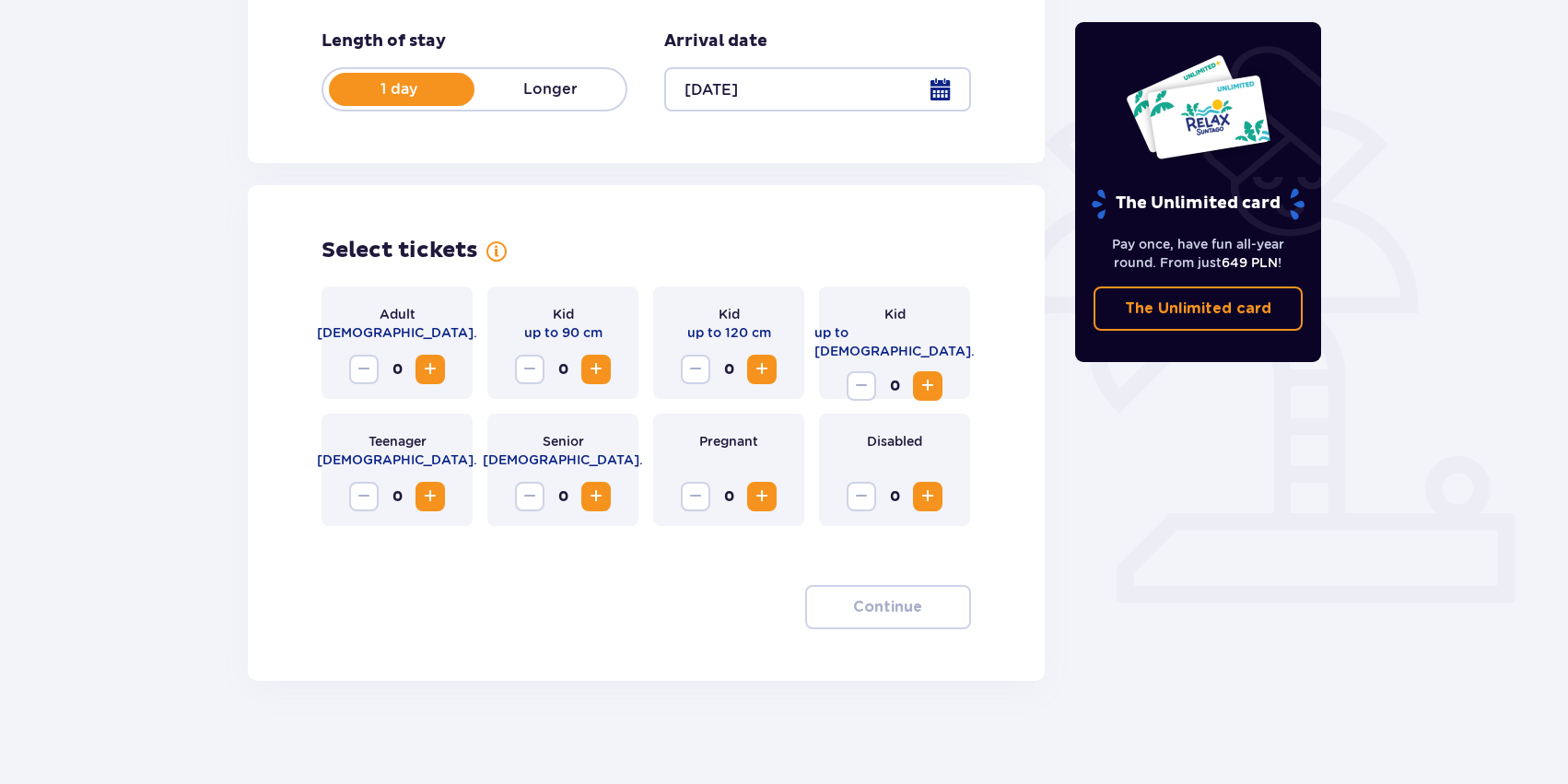
scroll to position [356, 0]
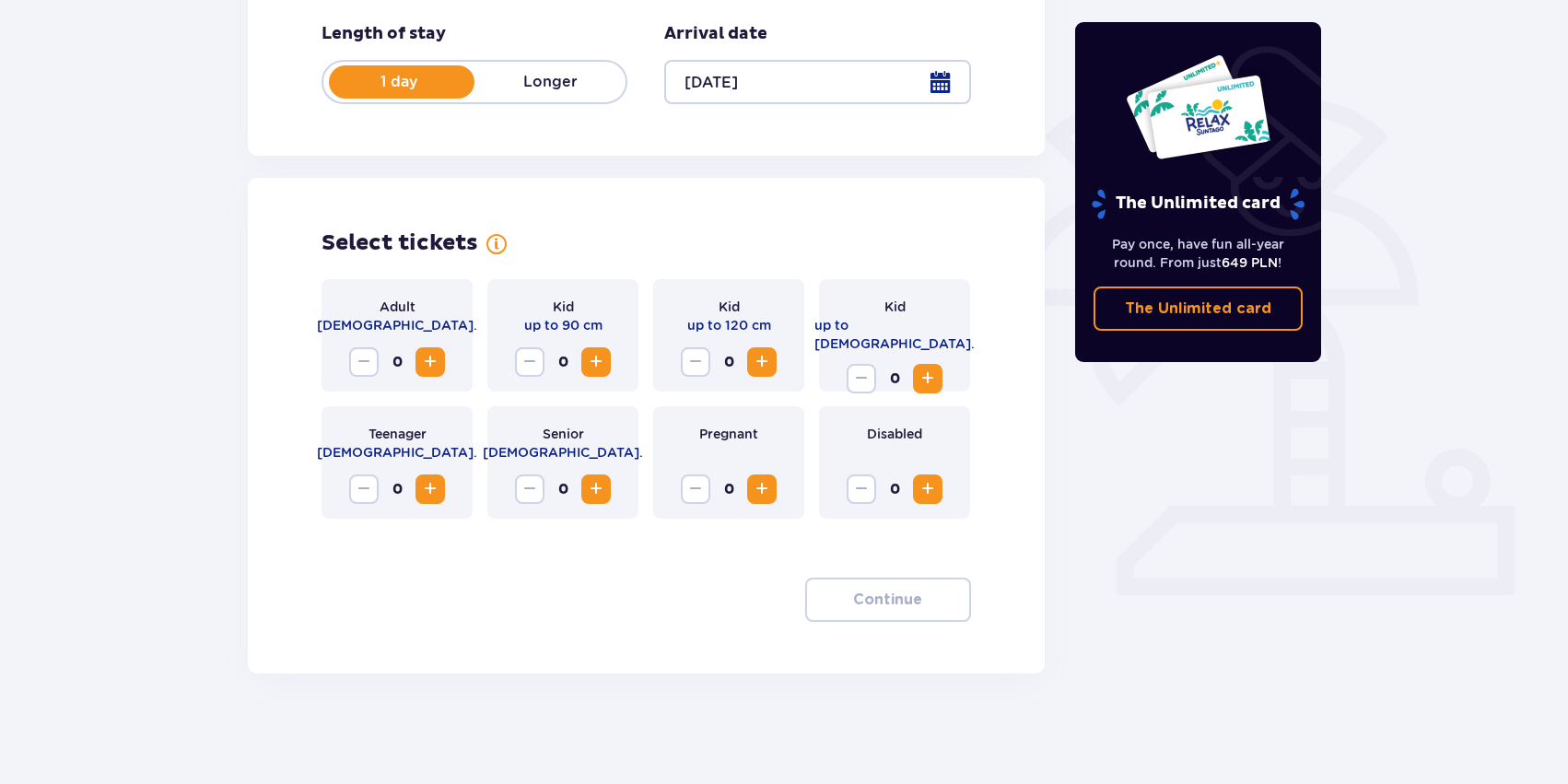
click at [419, 352] on span "Increase" at bounding box center [430, 362] width 23 height 23
click at [925, 607] on span "button" at bounding box center [926, 600] width 23 height 23
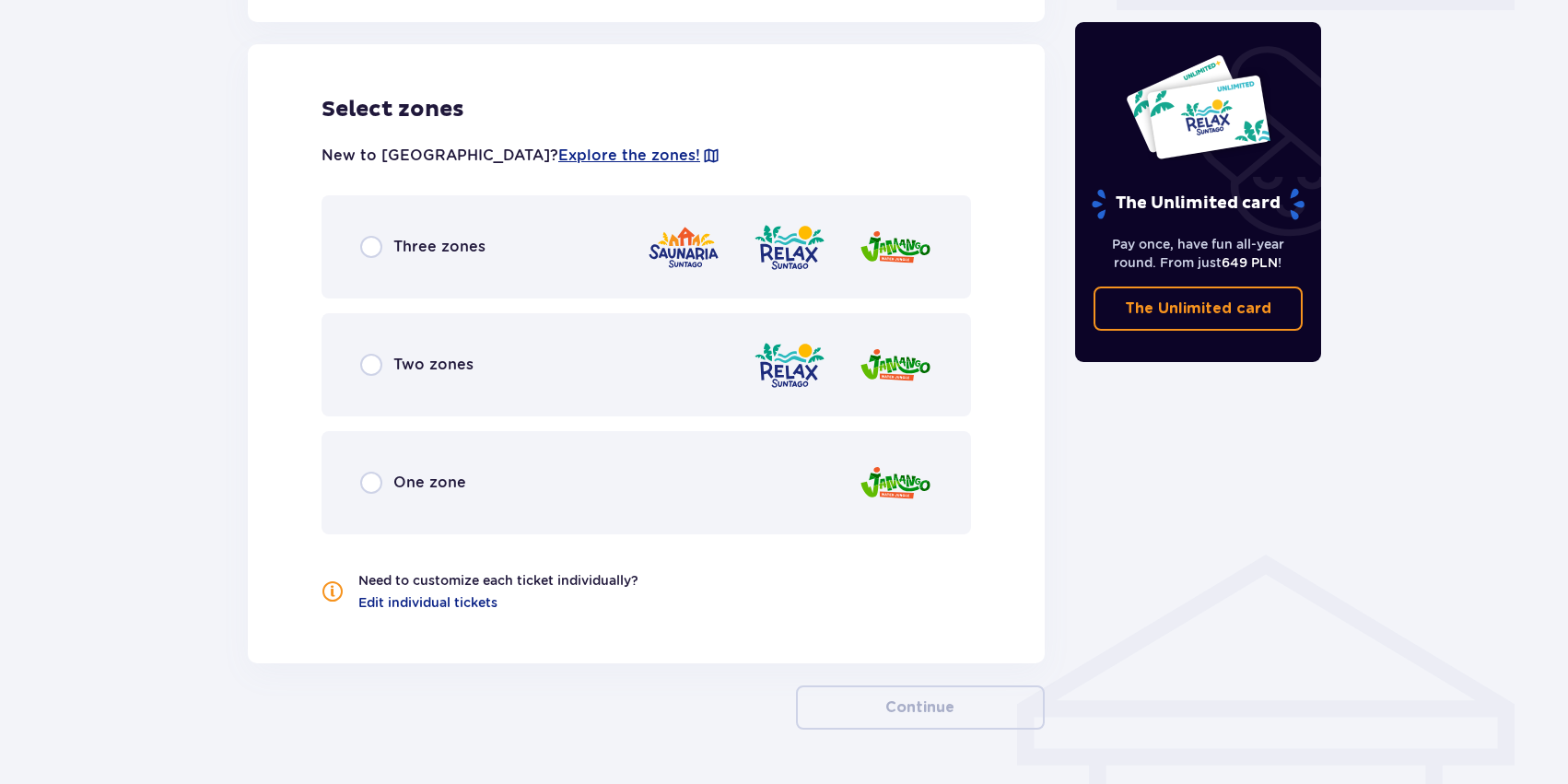
click at [457, 203] on div "Three zones" at bounding box center [647, 246] width 650 height 103
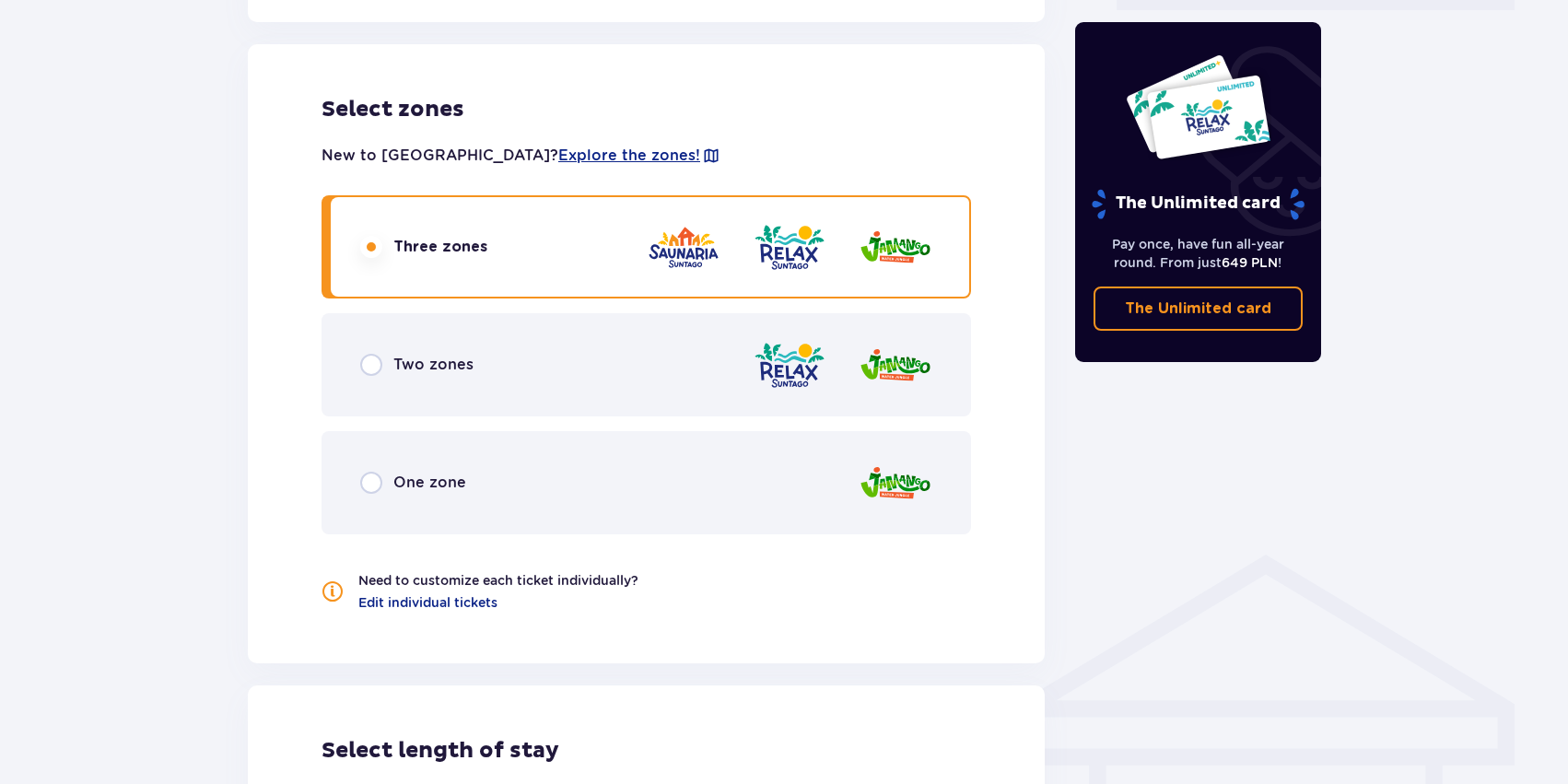
click at [457, 216] on div "Three zones" at bounding box center [647, 246] width 650 height 103
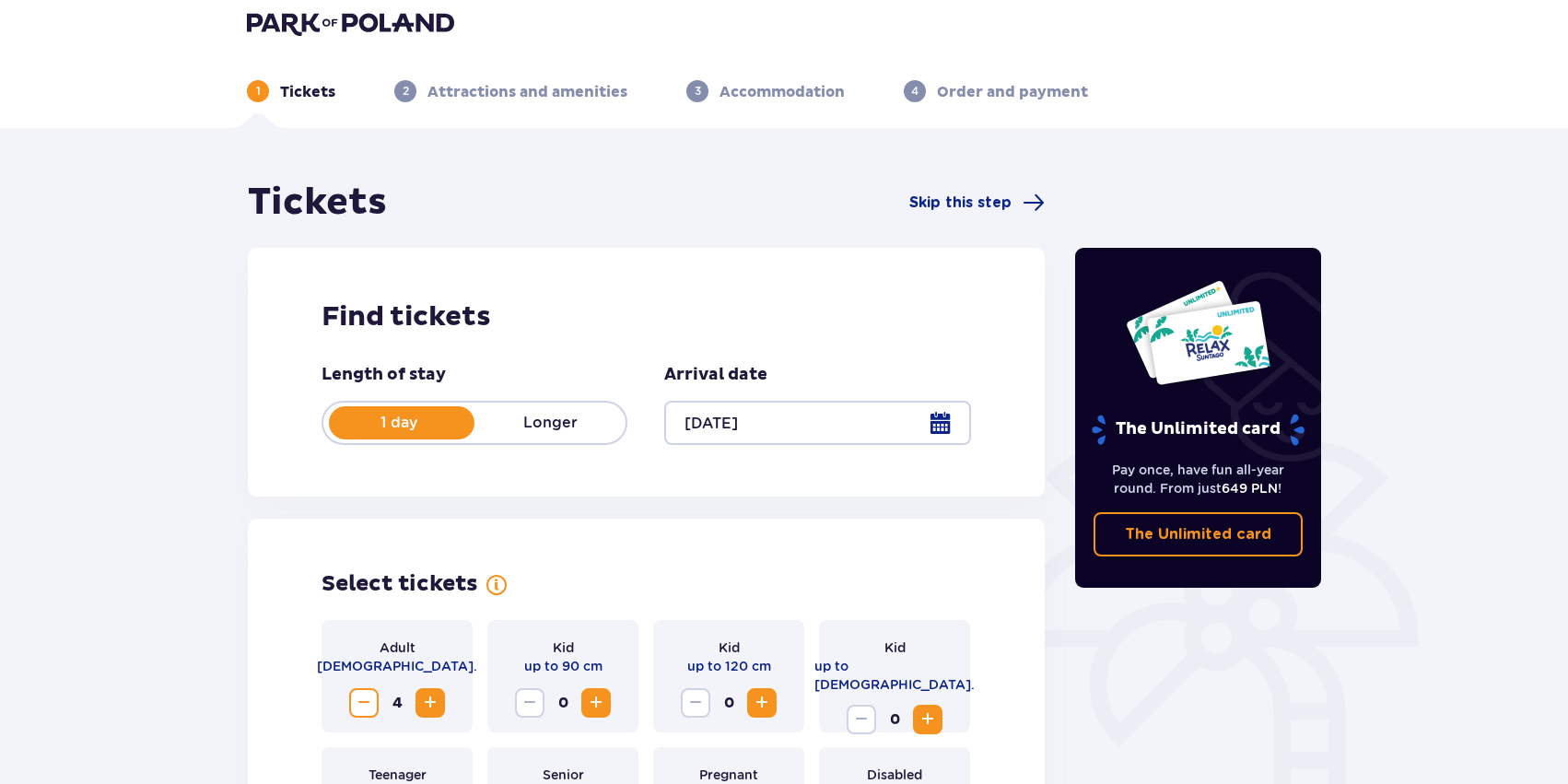
scroll to position [0, 0]
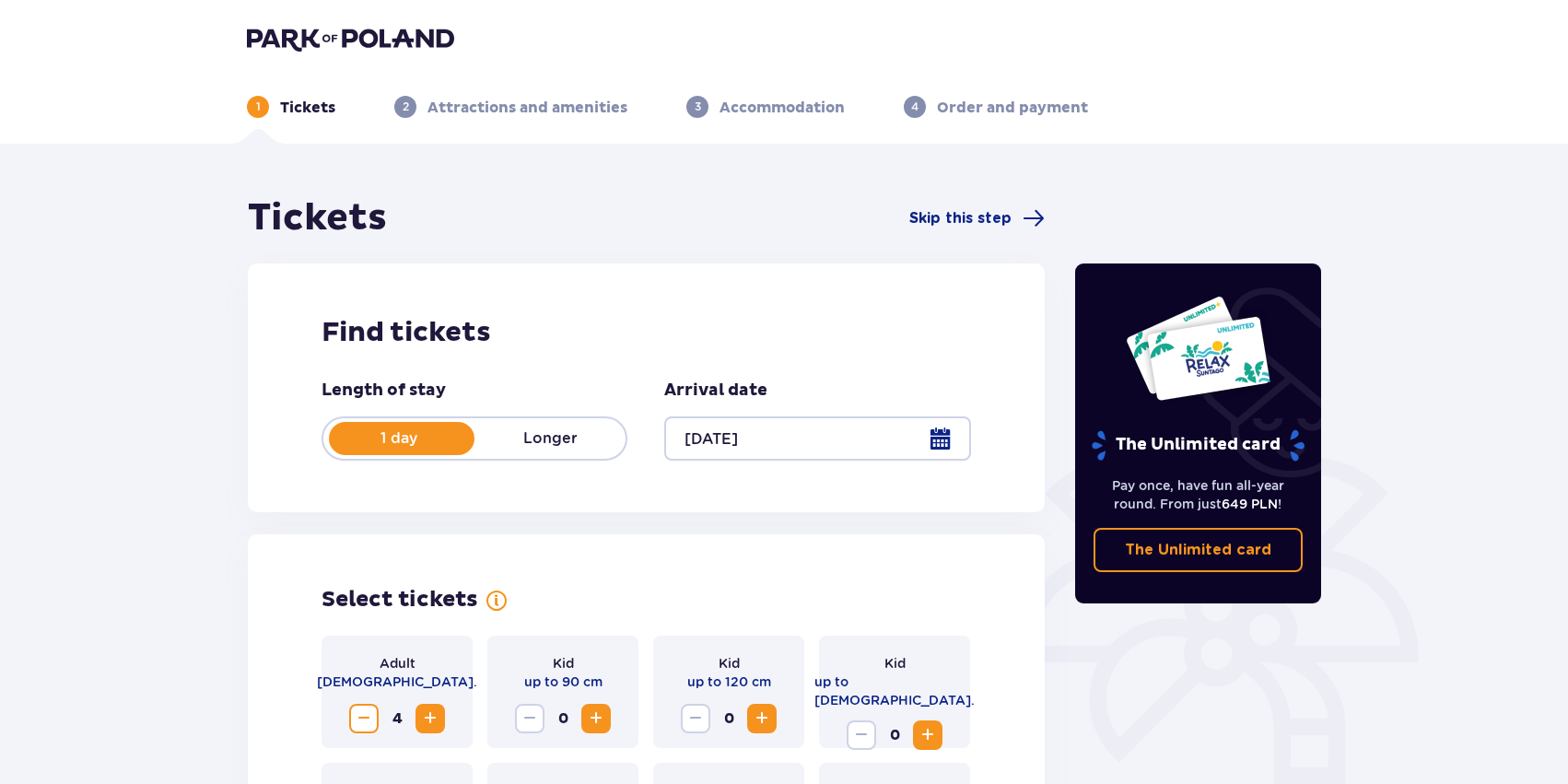
click at [309, 36] on img at bounding box center [351, 38] width 207 height 26
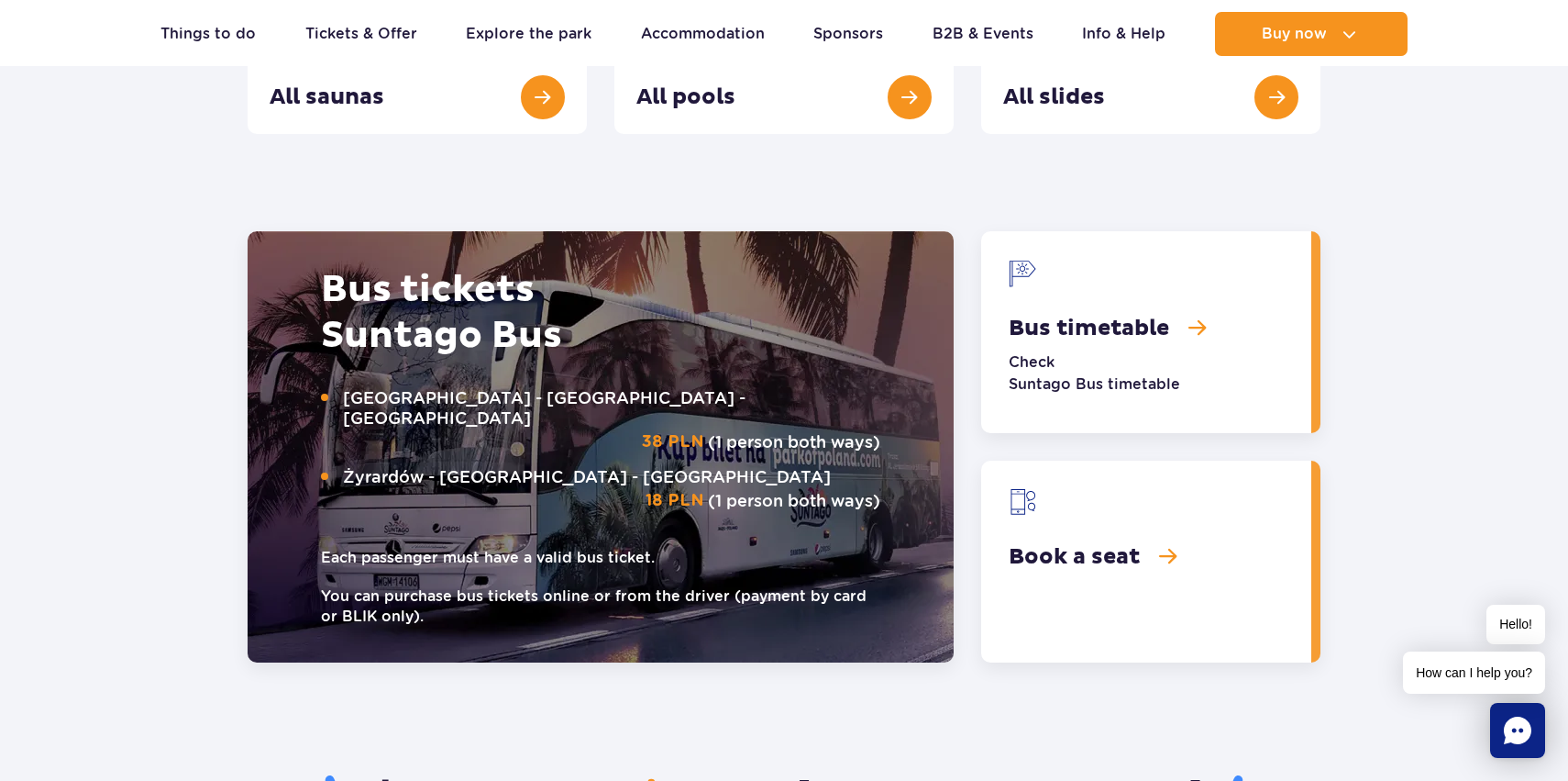
scroll to position [2151, 0]
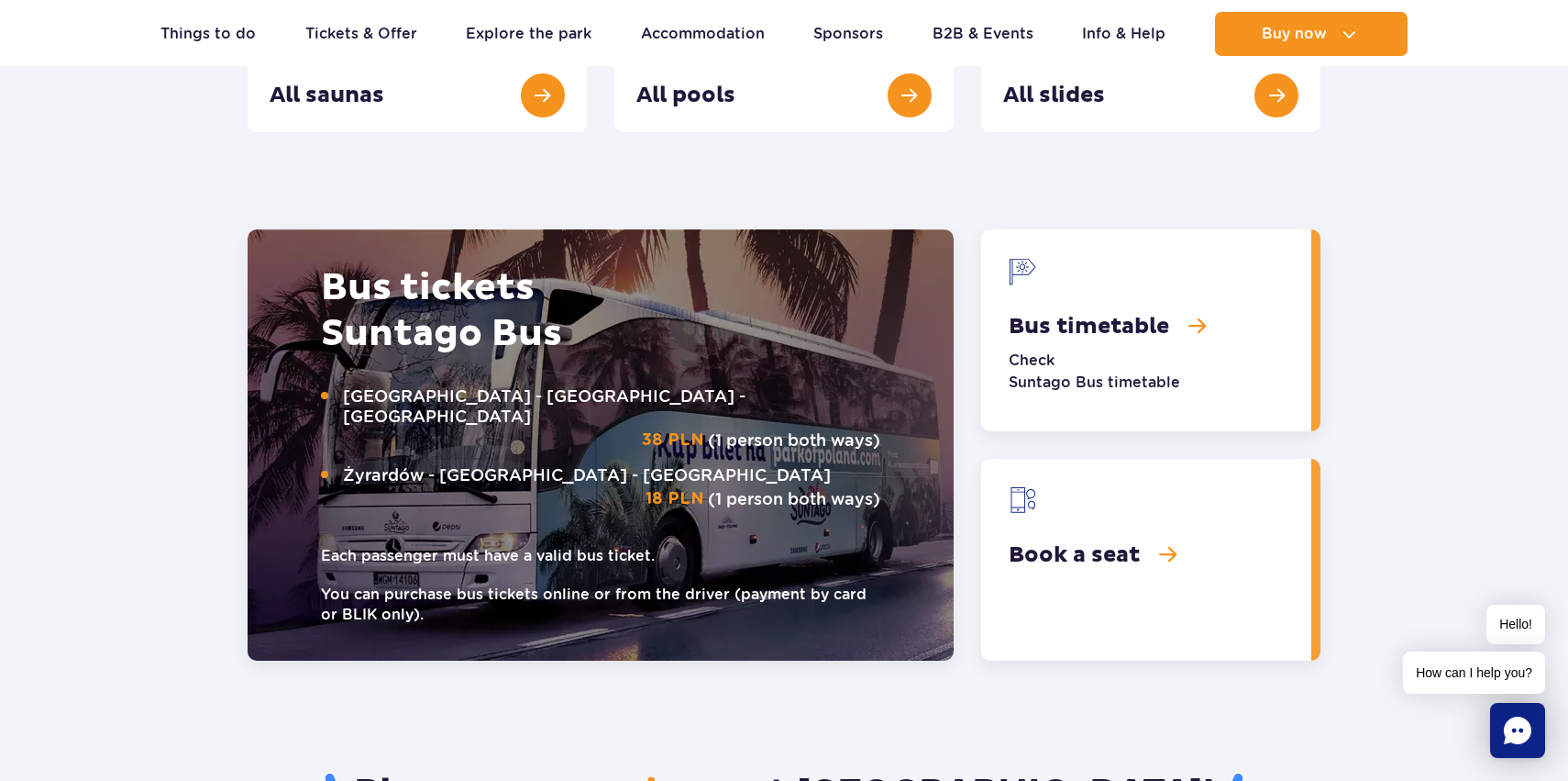
click at [1110, 571] on link "Book a seat" at bounding box center [1146, 559] width 330 height 201
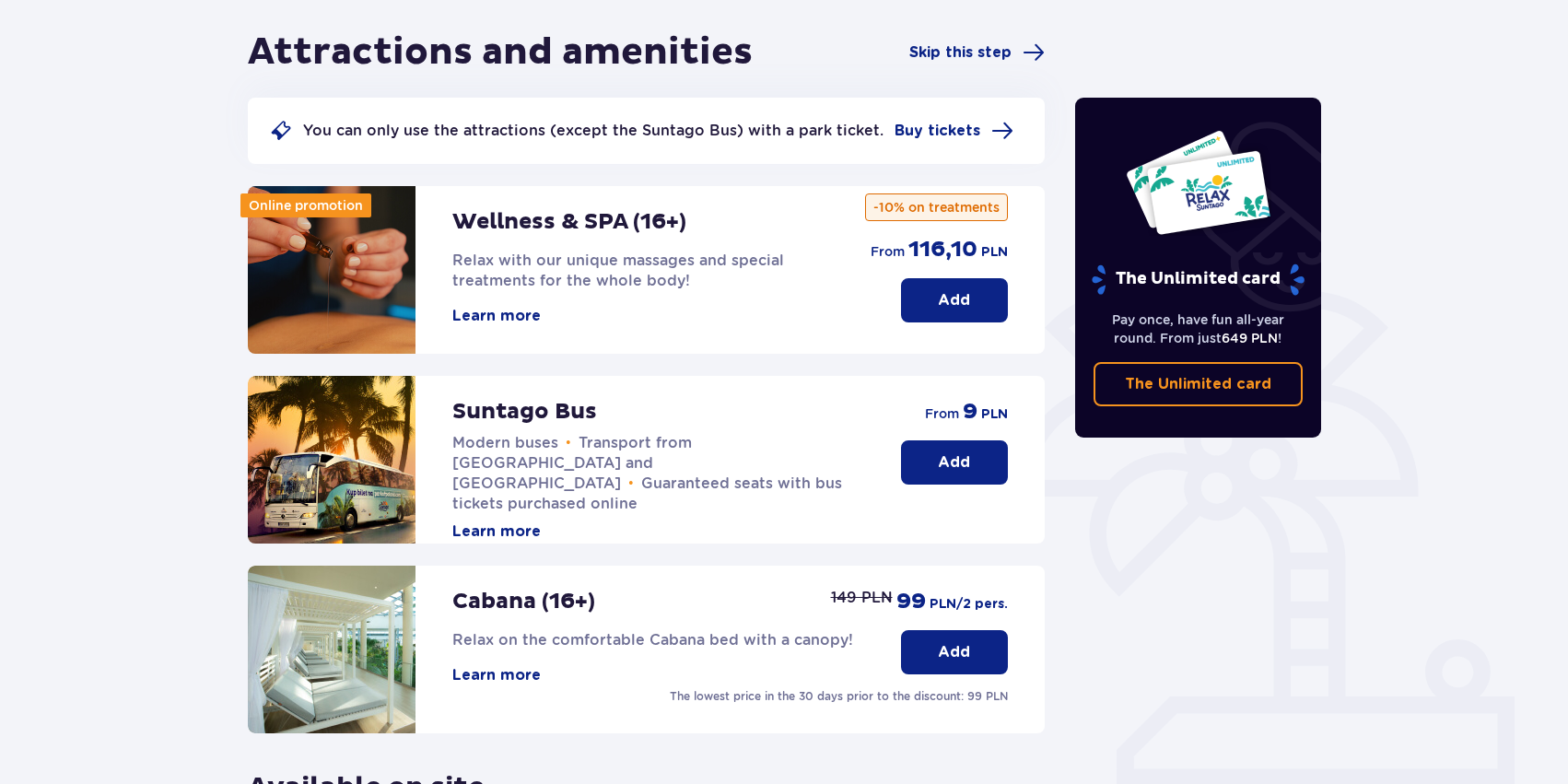
scroll to position [377, 0]
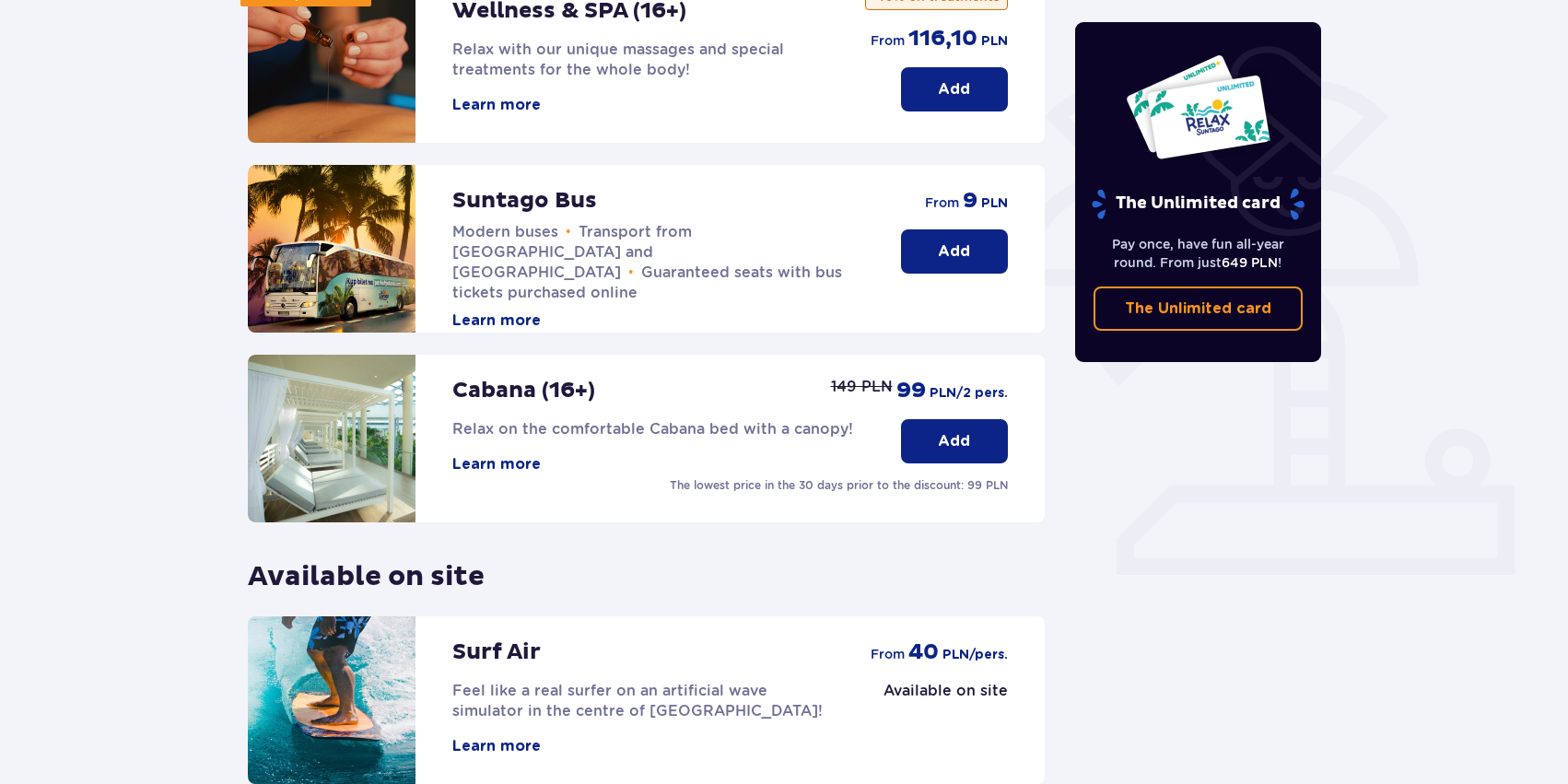
click at [966, 249] on p "Add" at bounding box center [953, 251] width 32 height 21
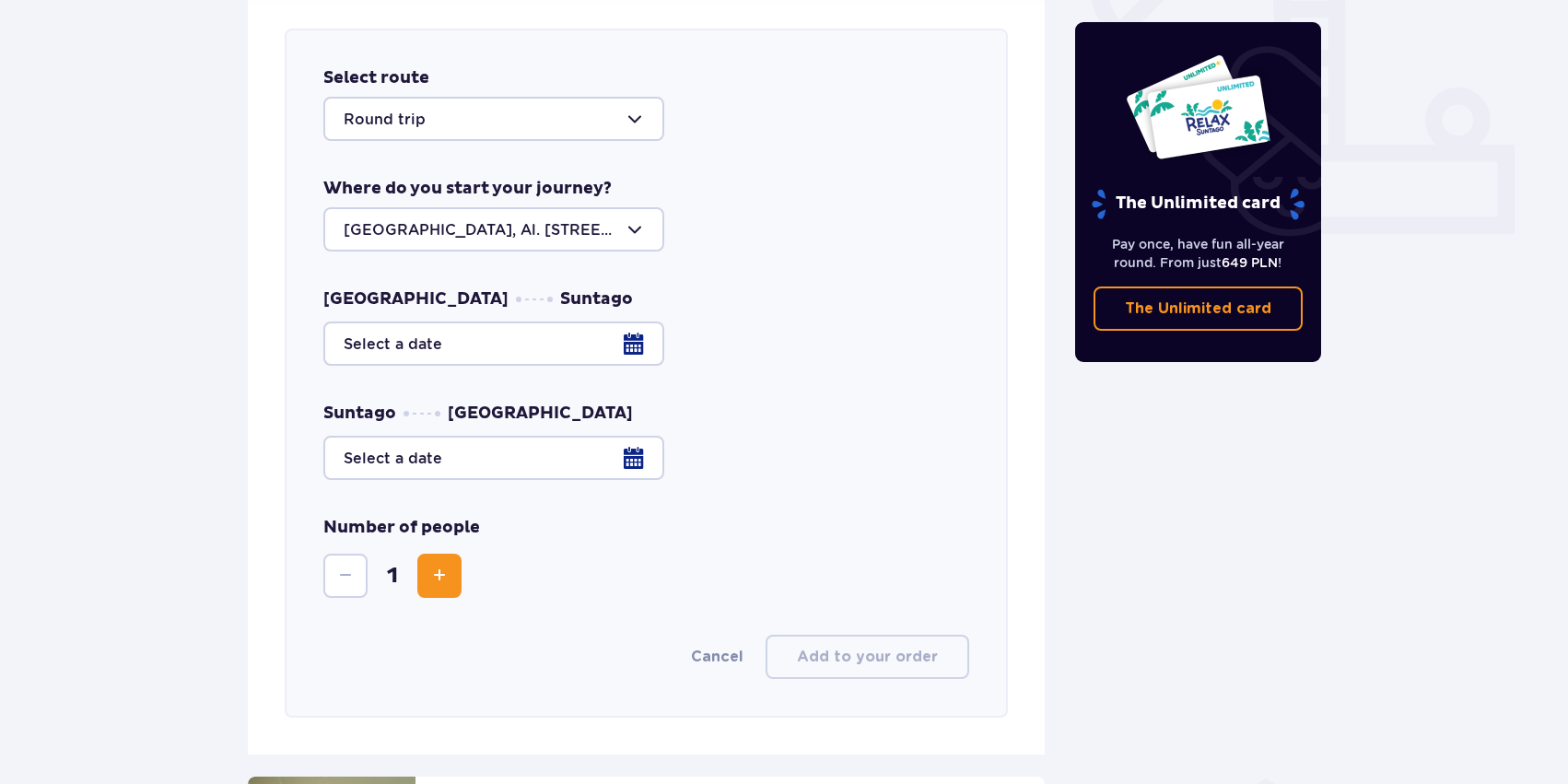
scroll to position [724, 0]
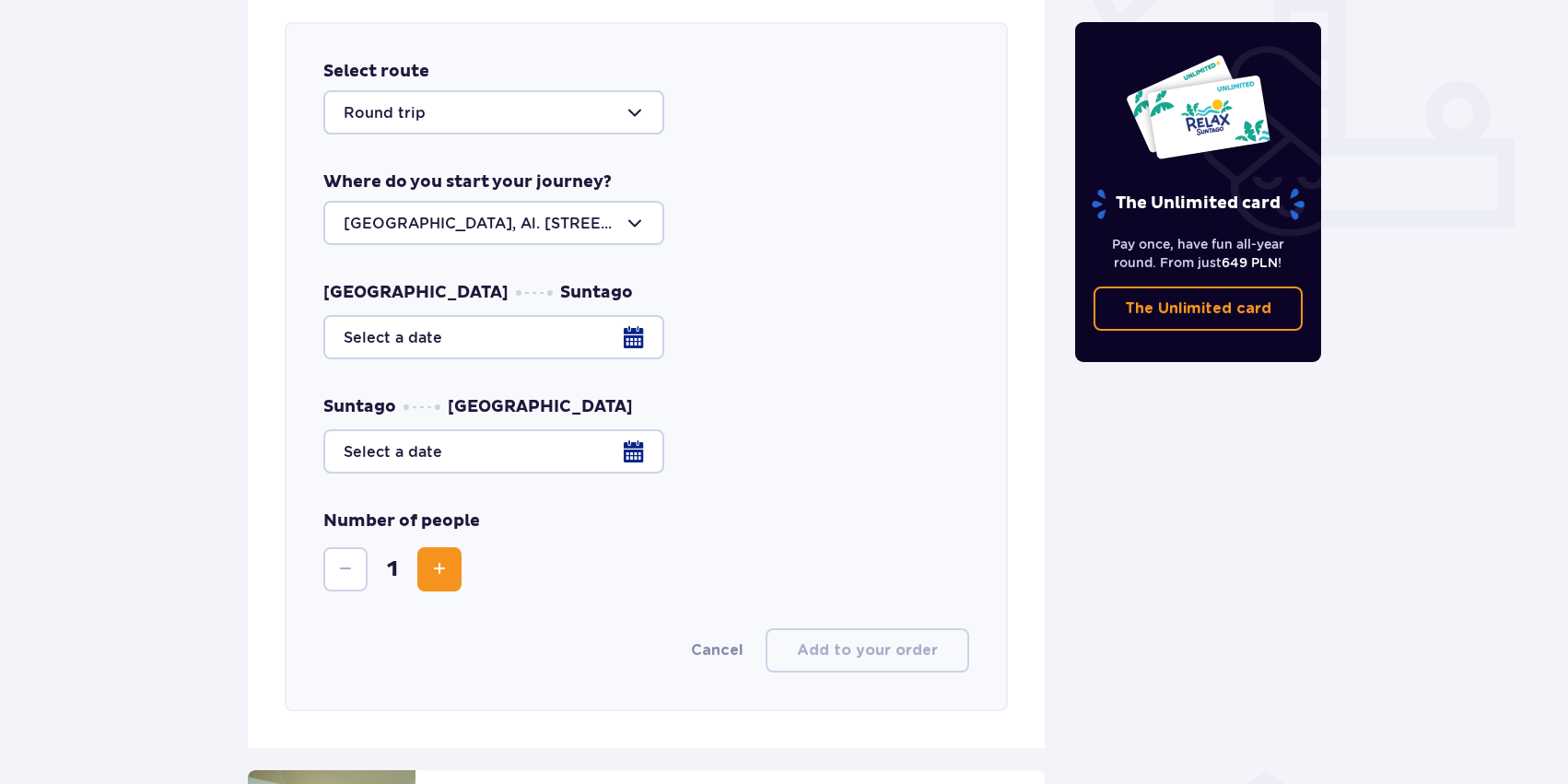
click at [595, 107] on div at bounding box center [493, 112] width 341 height 44
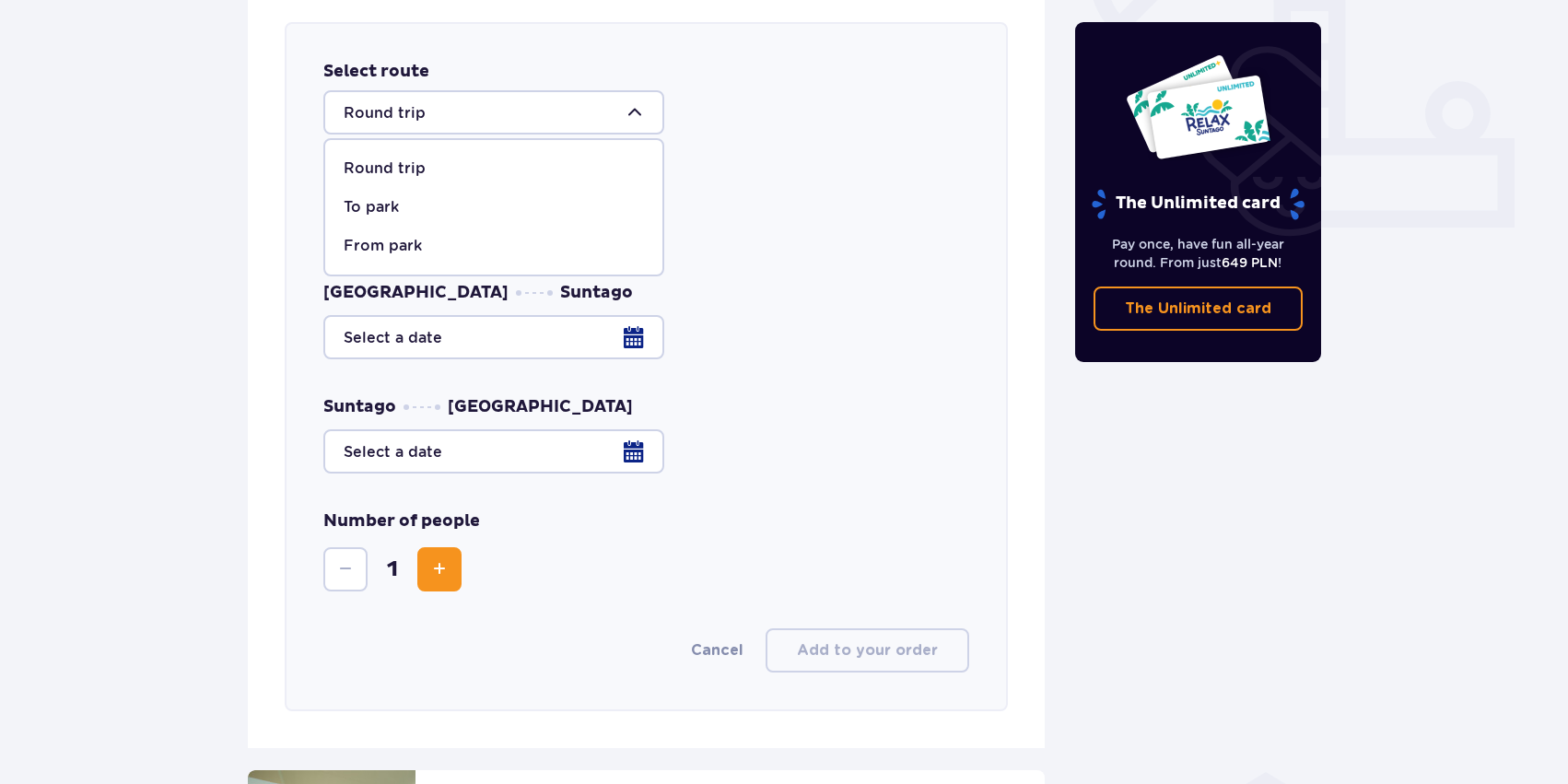
click at [580, 142] on span "Round trip To park From park" at bounding box center [493, 207] width 341 height 138
click at [563, 163] on div "Round trip" at bounding box center [494, 168] width 300 height 21
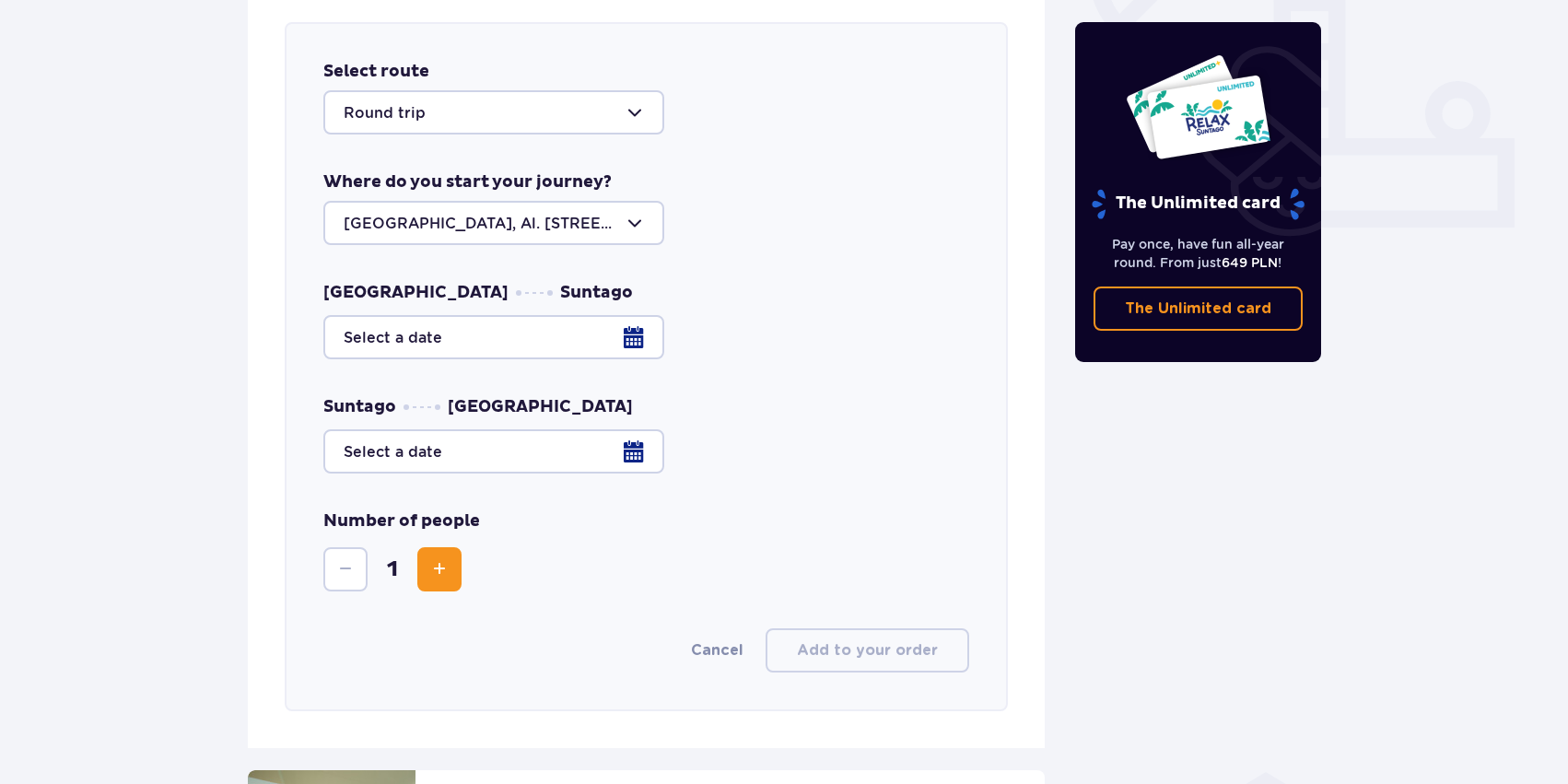
click at [592, 224] on div at bounding box center [493, 223] width 341 height 44
click at [525, 278] on p "Warsaw, Al. Jerozolimskie 56" at bounding box center [494, 288] width 300 height 40
click at [616, 332] on div at bounding box center [646, 337] width 646 height 44
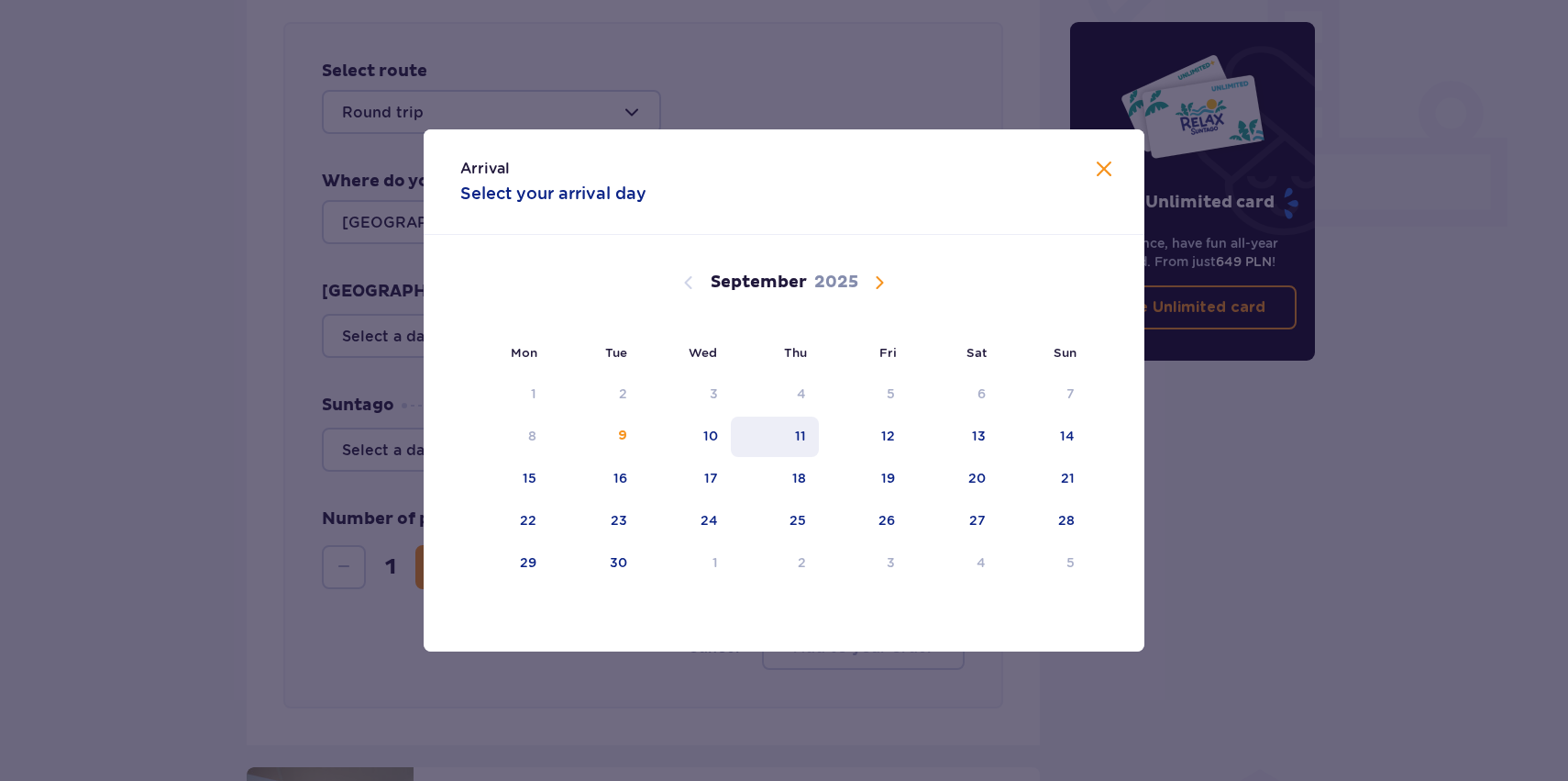
click at [815, 443] on div "11" at bounding box center [775, 436] width 89 height 40
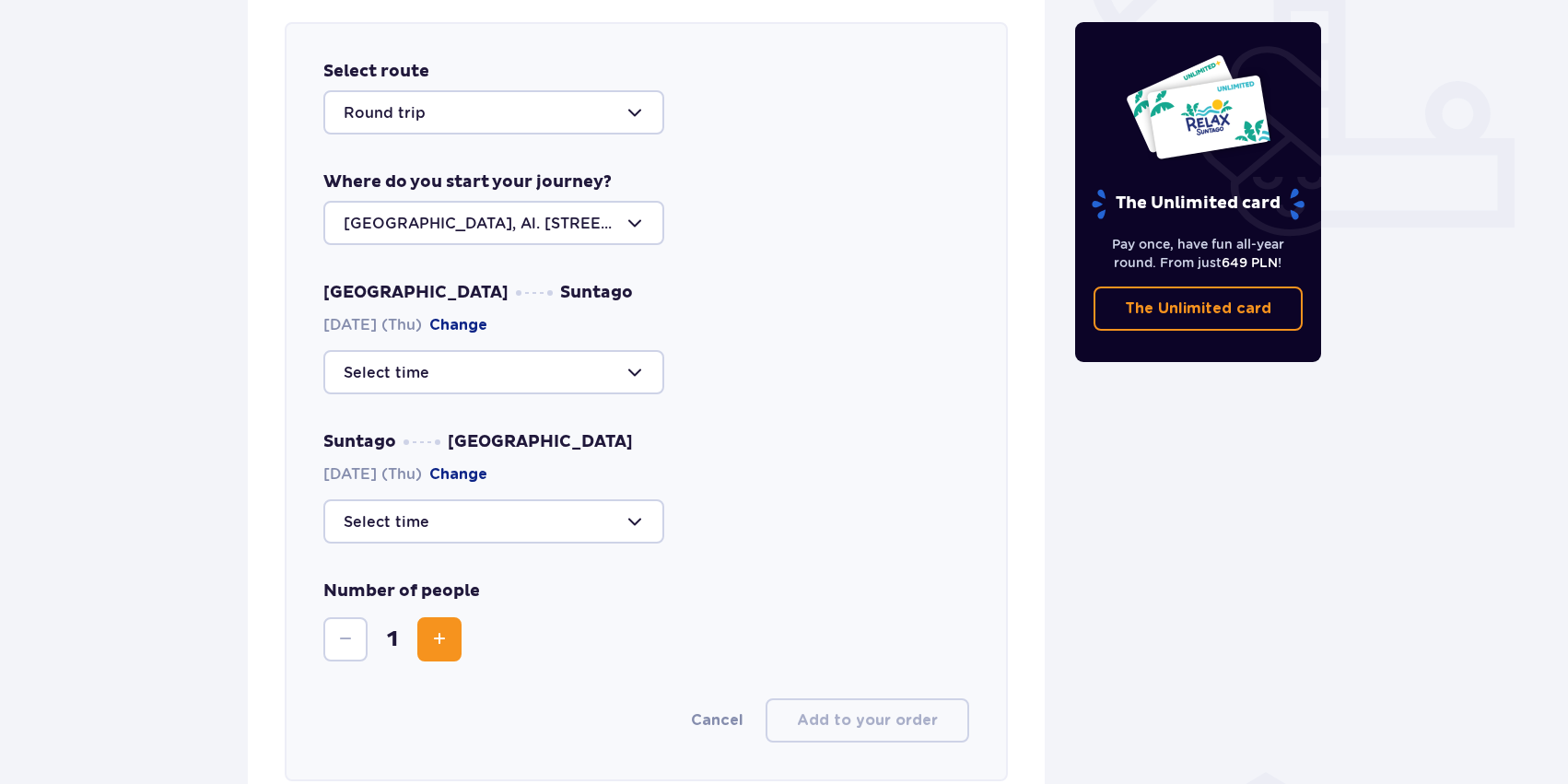
click at [593, 513] on div at bounding box center [493, 521] width 341 height 44
click at [613, 392] on div at bounding box center [493, 372] width 341 height 44
click at [752, 392] on div at bounding box center [646, 372] width 646 height 44
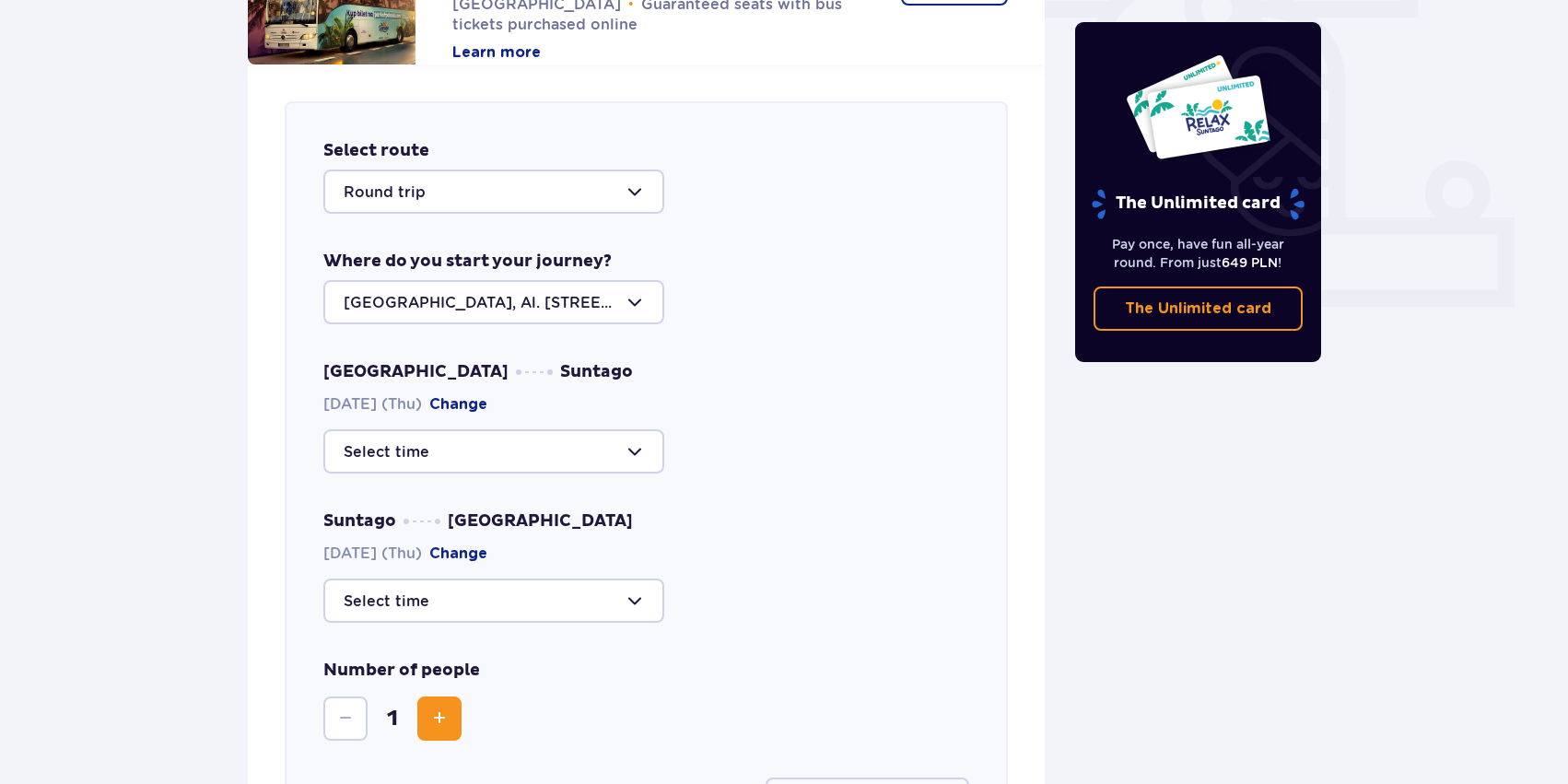
scroll to position [649, 0]
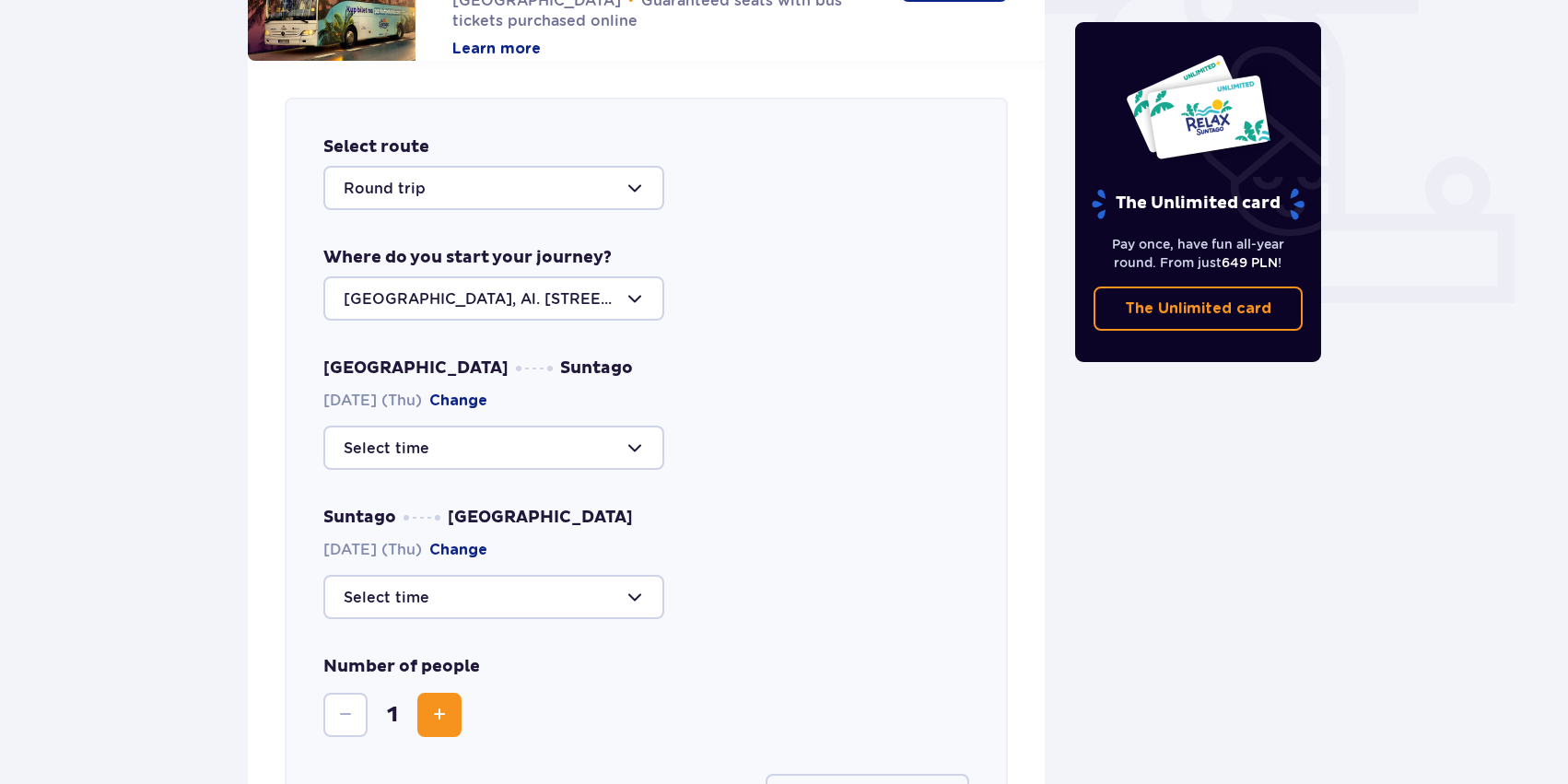
click at [557, 442] on div at bounding box center [493, 447] width 341 height 44
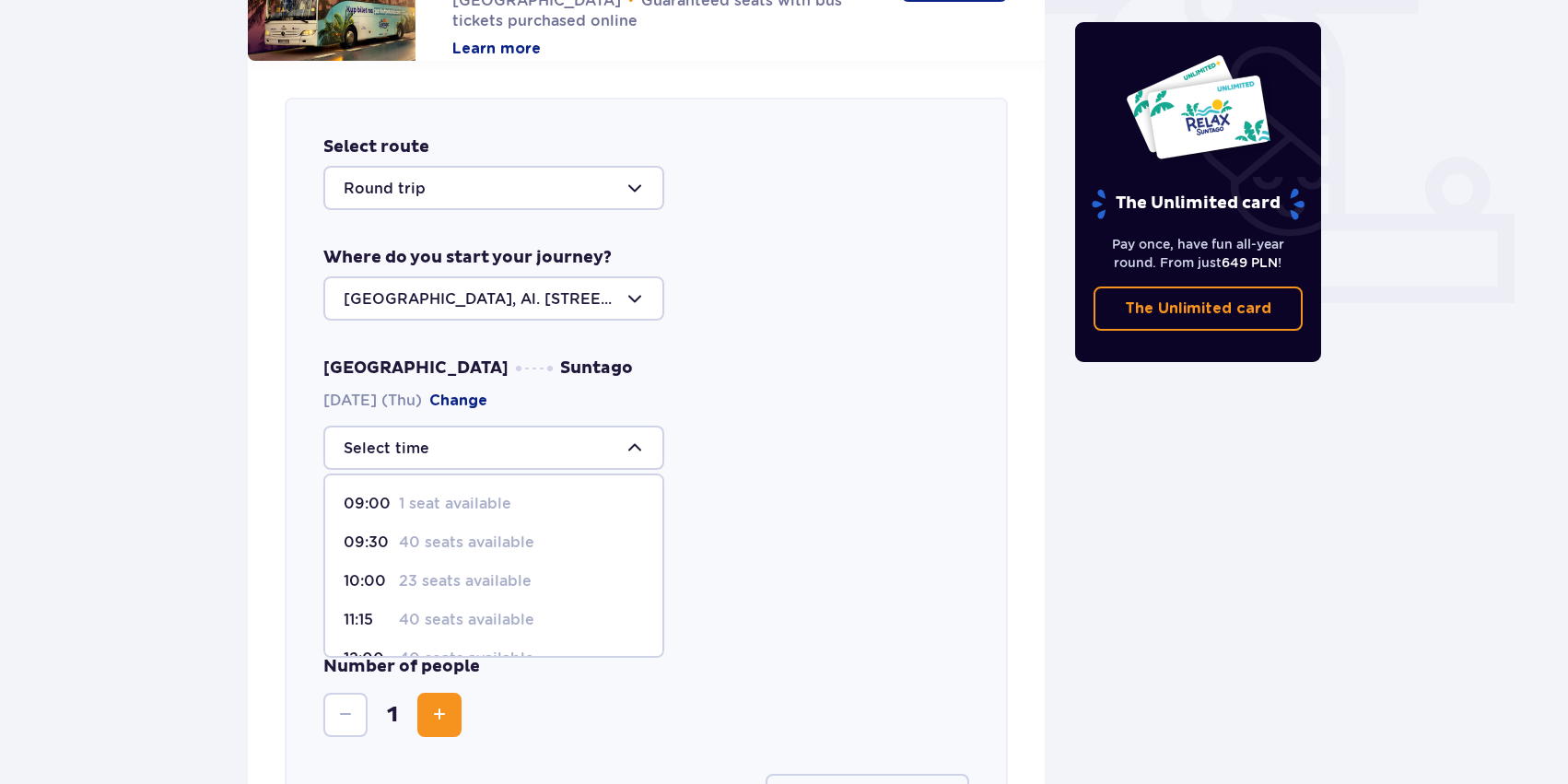
click at [765, 541] on div "Suntago Warsaw 11.09.2025 (Thu) Change" at bounding box center [646, 562] width 646 height 112
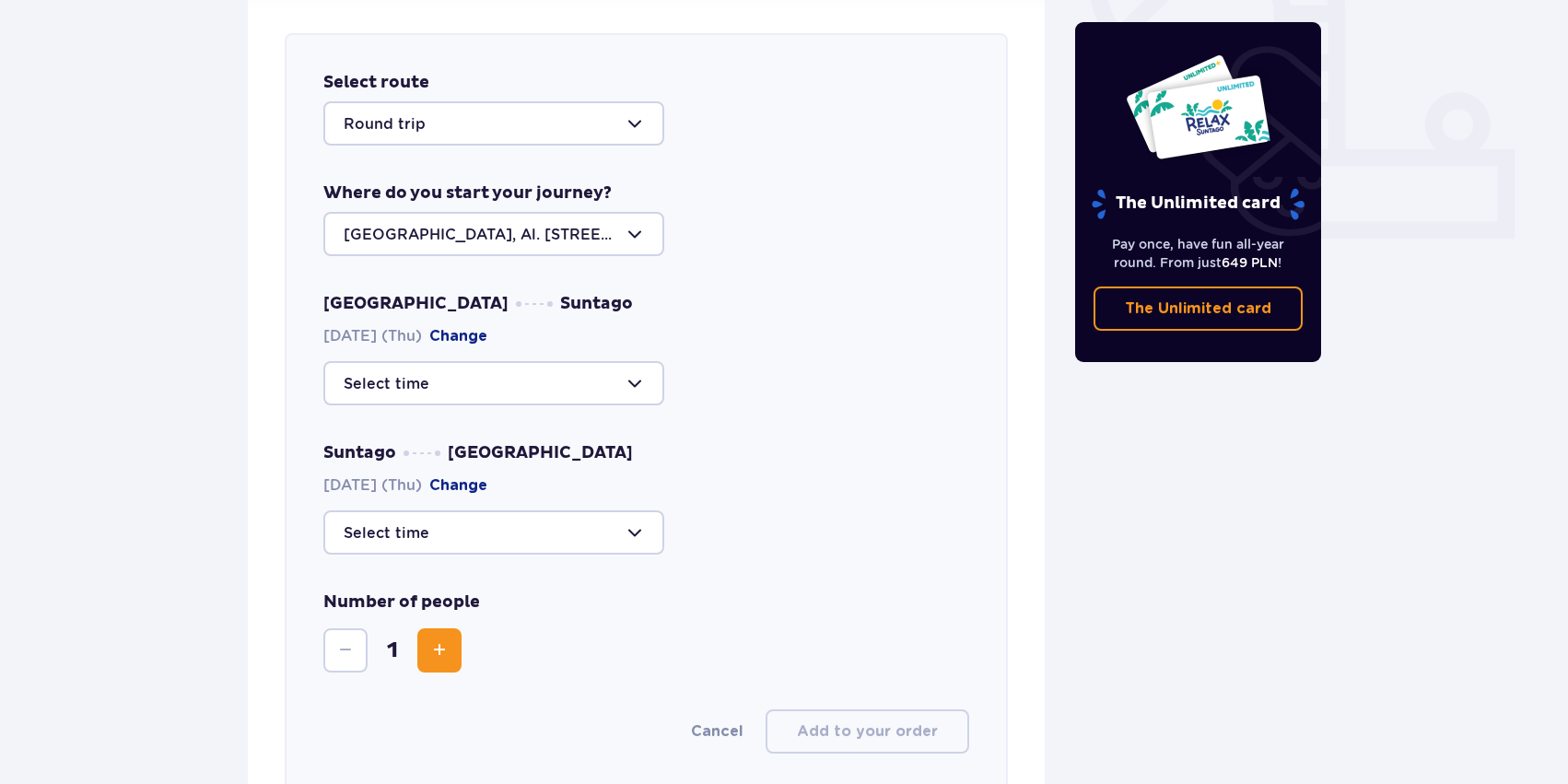
scroll to position [730, 0]
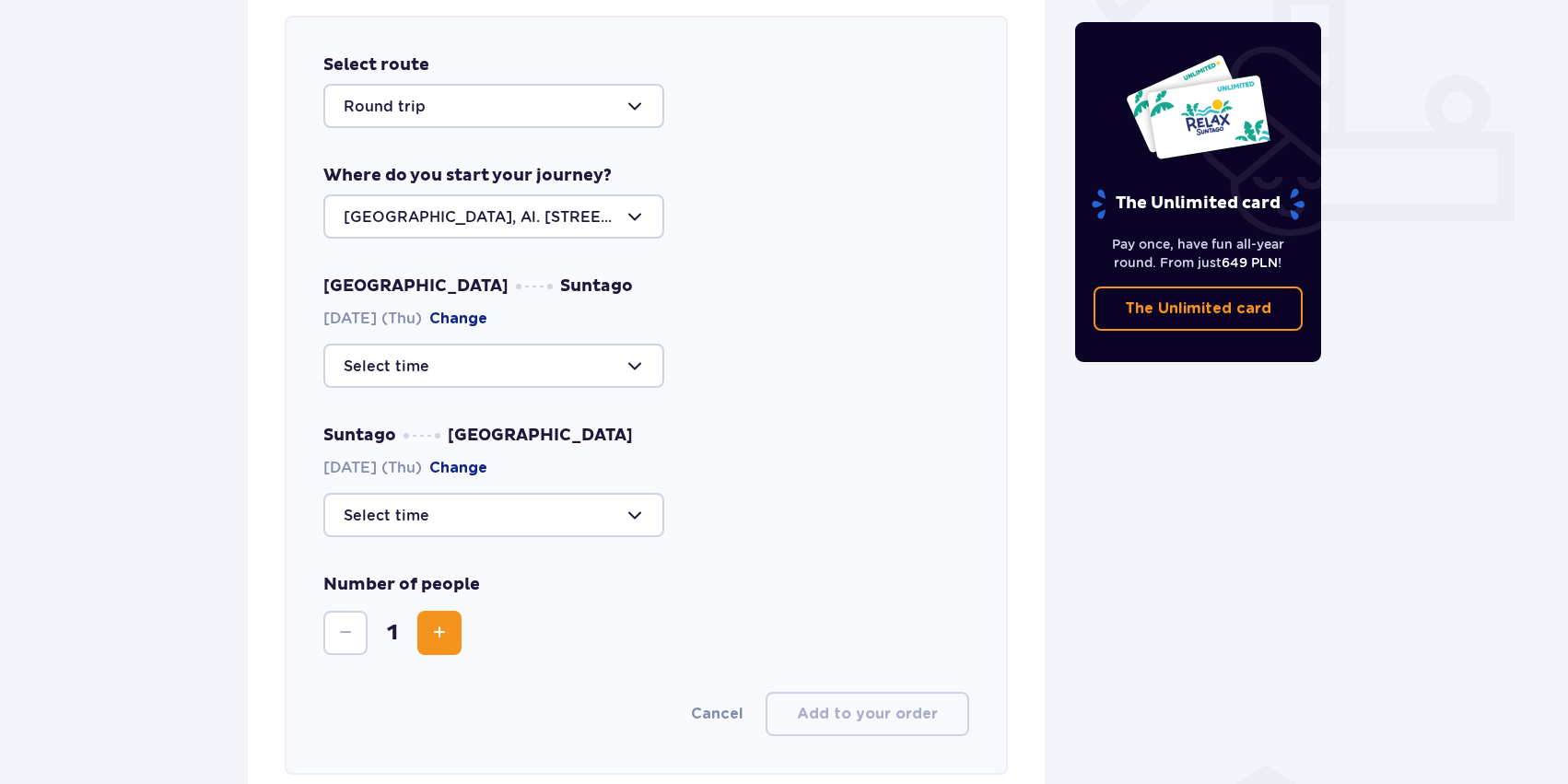
click at [614, 514] on div at bounding box center [493, 514] width 341 height 44
click at [770, 523] on div at bounding box center [646, 514] width 646 height 44
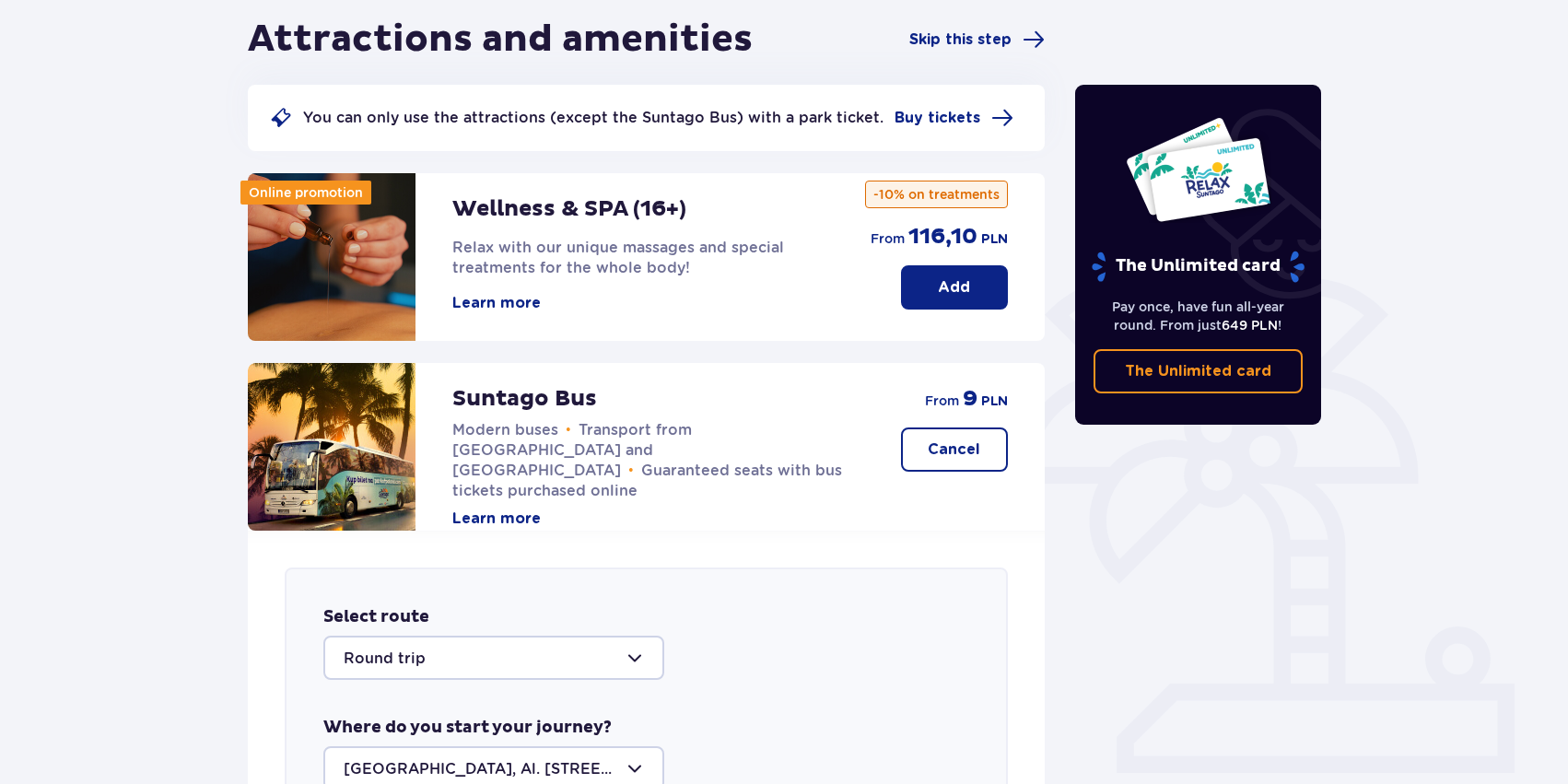
scroll to position [0, 0]
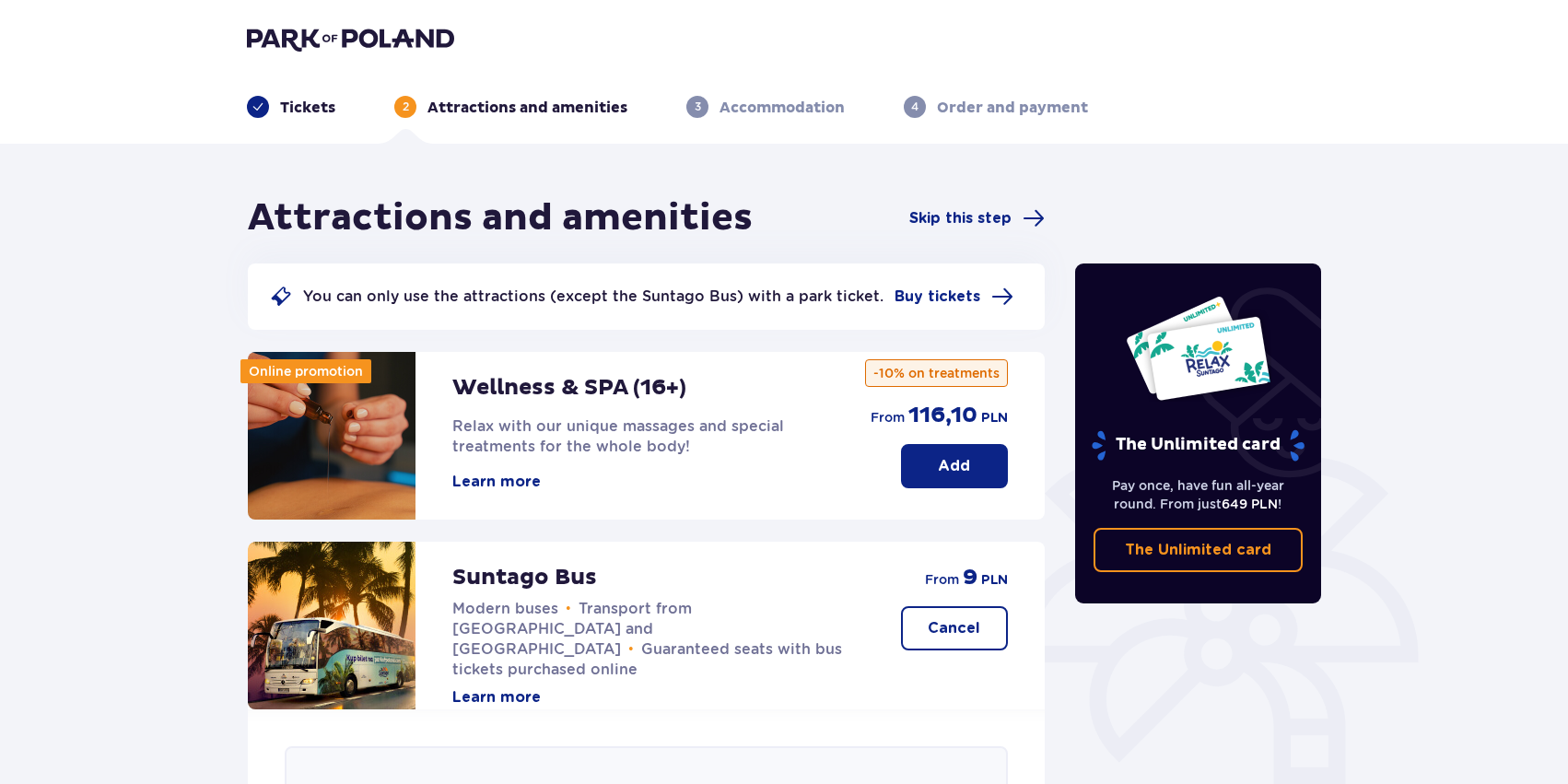
click at [297, 36] on img at bounding box center [351, 38] width 207 height 26
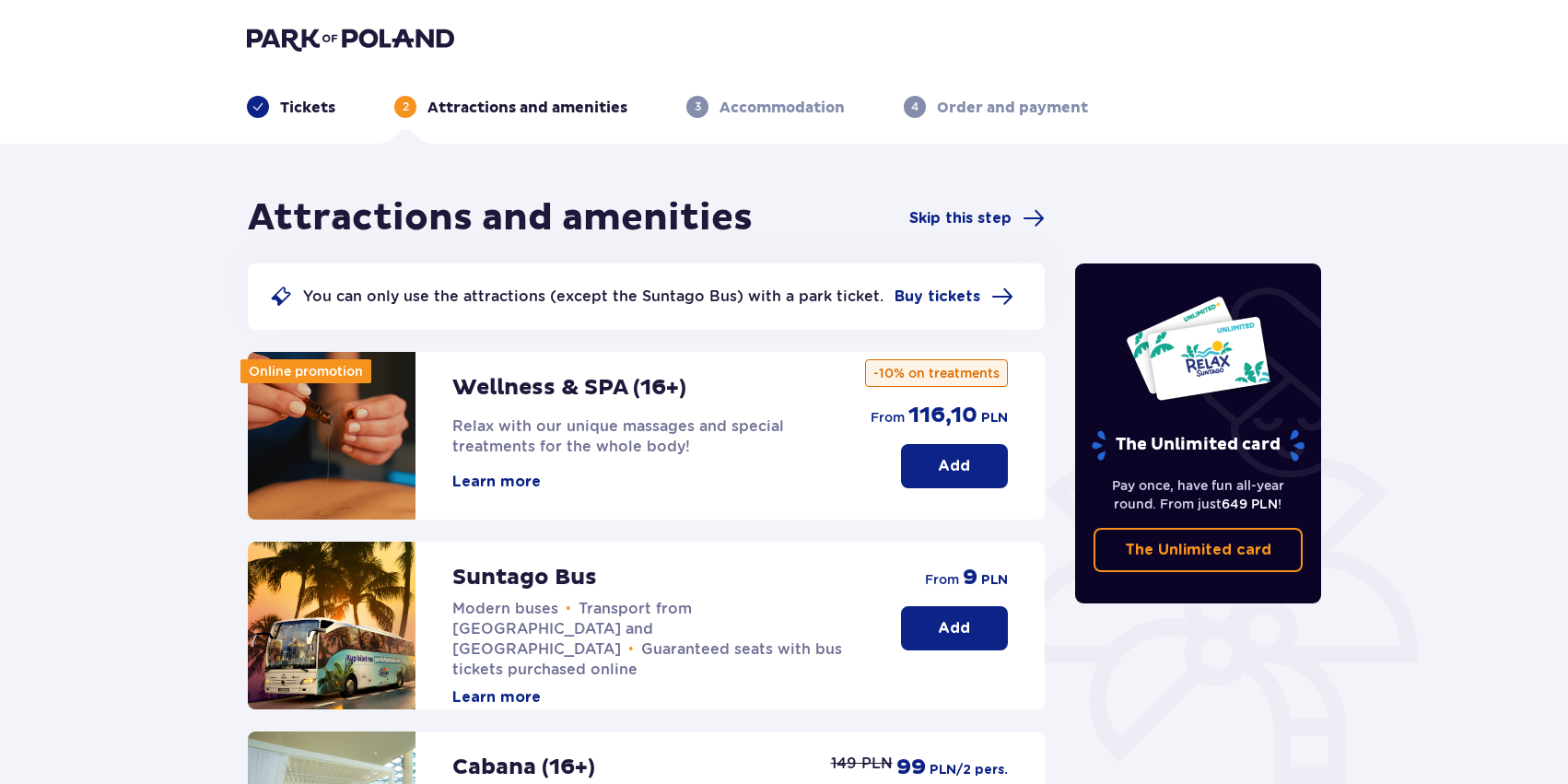
click at [281, 58] on div "Tickets 2 Attractions and amenities 3 Accommodation 4 Order and payment" at bounding box center [784, 85] width 1104 height 67
click at [257, 36] on img at bounding box center [351, 38] width 207 height 26
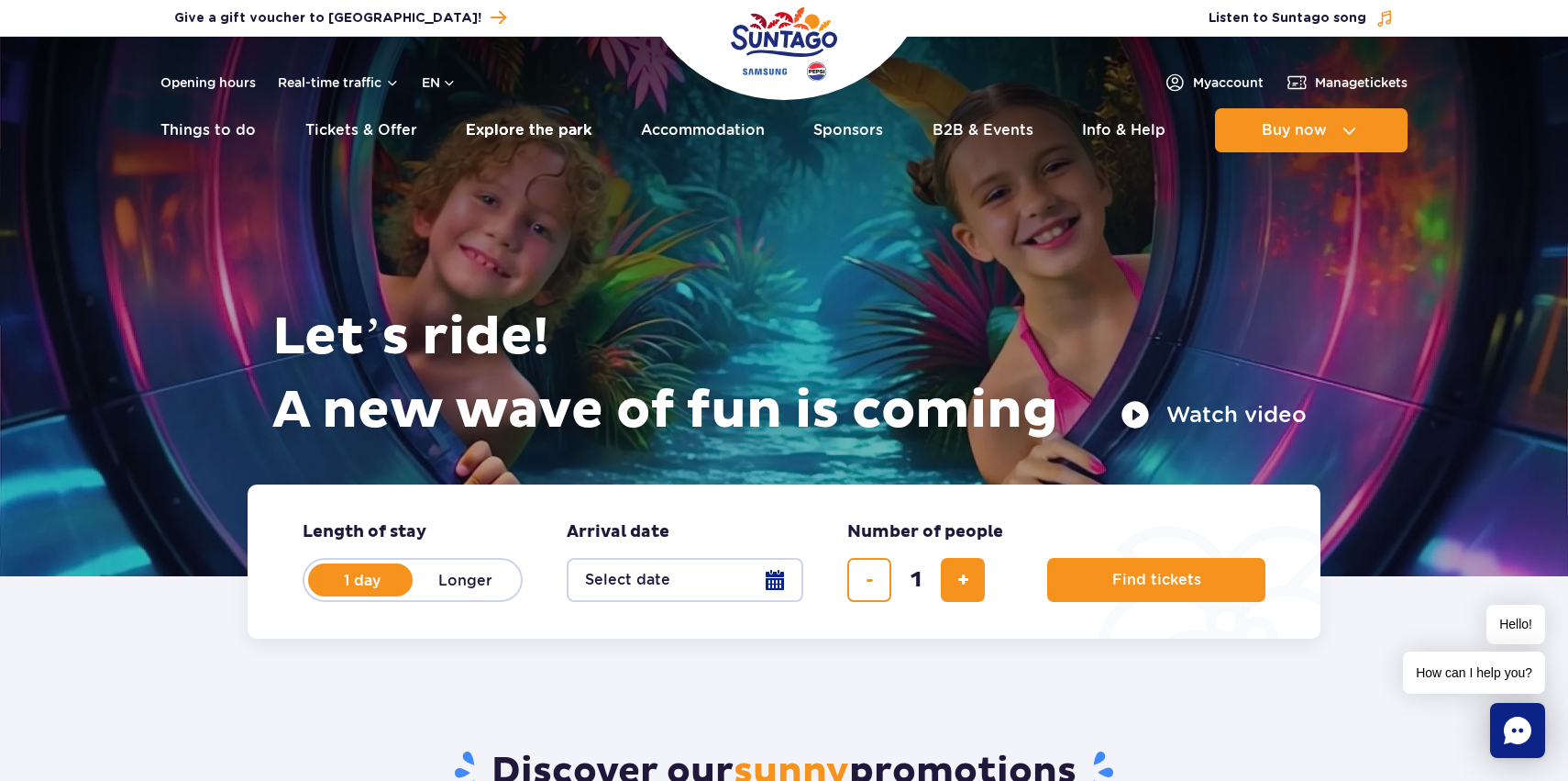
click at [527, 135] on link "Explore the park" at bounding box center [529, 130] width 126 height 44
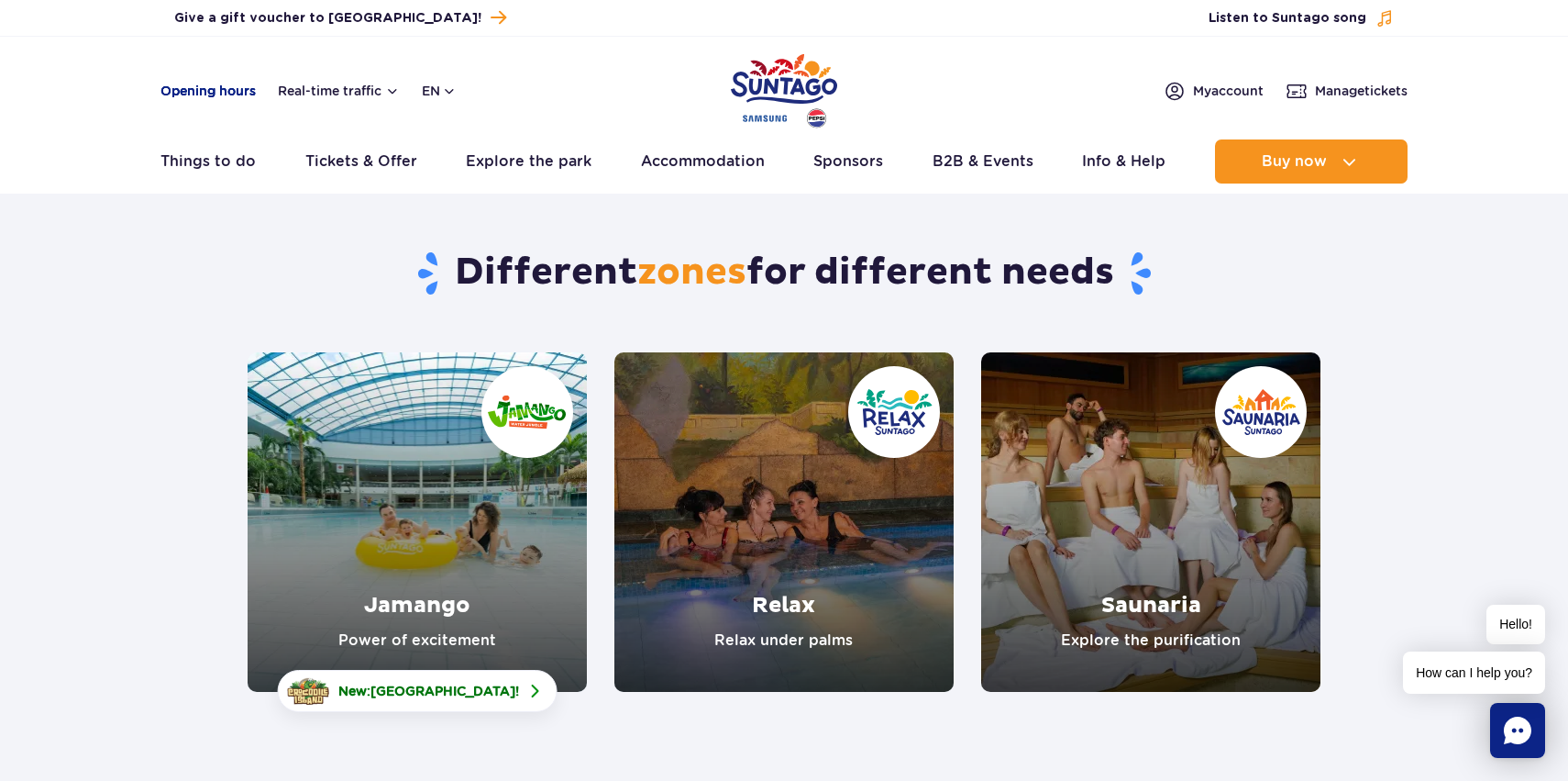
click at [216, 96] on link "Opening hours" at bounding box center [208, 91] width 96 height 19
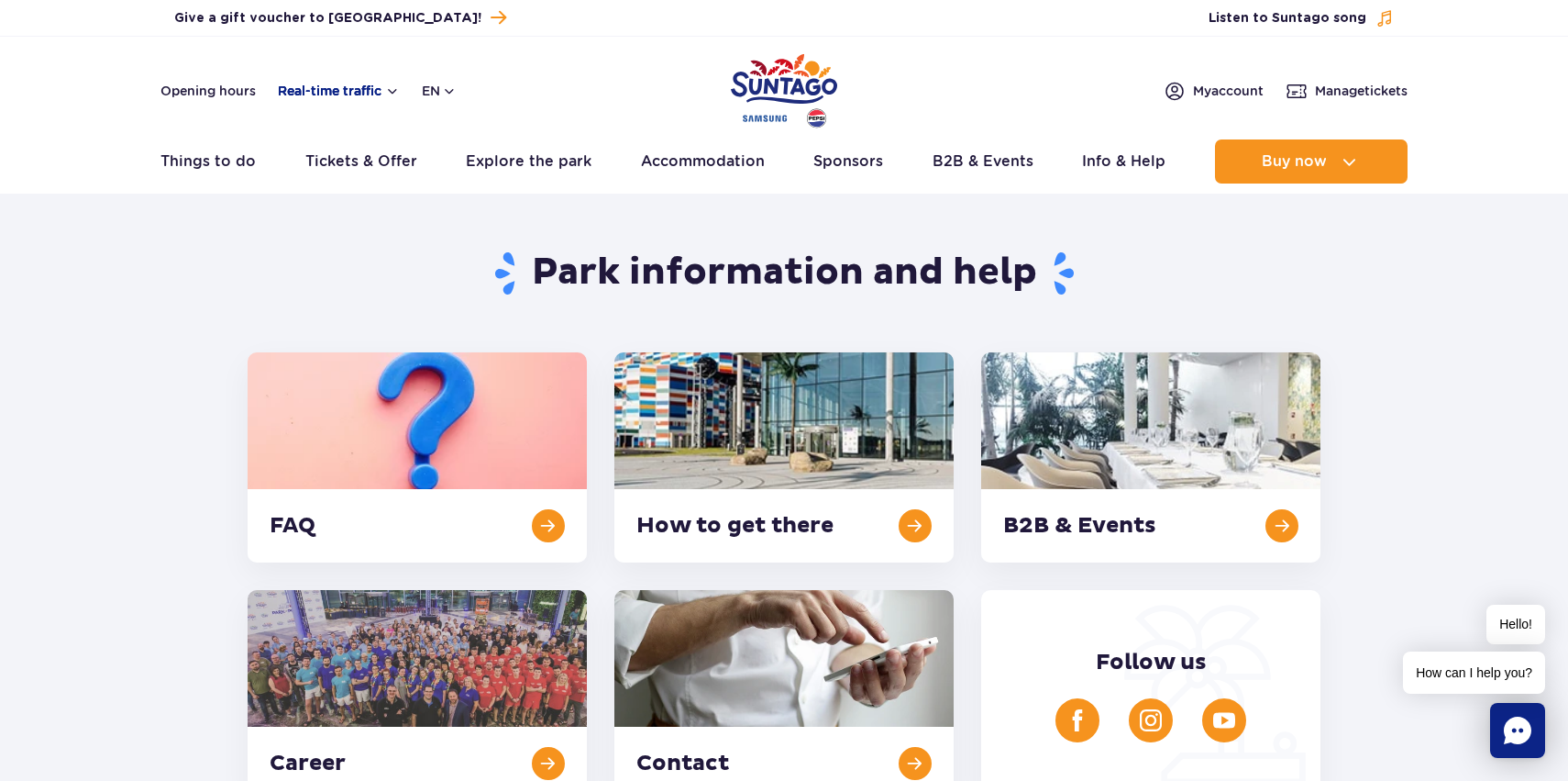
click at [308, 97] on button "Real-time traffic" at bounding box center [338, 90] width 122 height 15
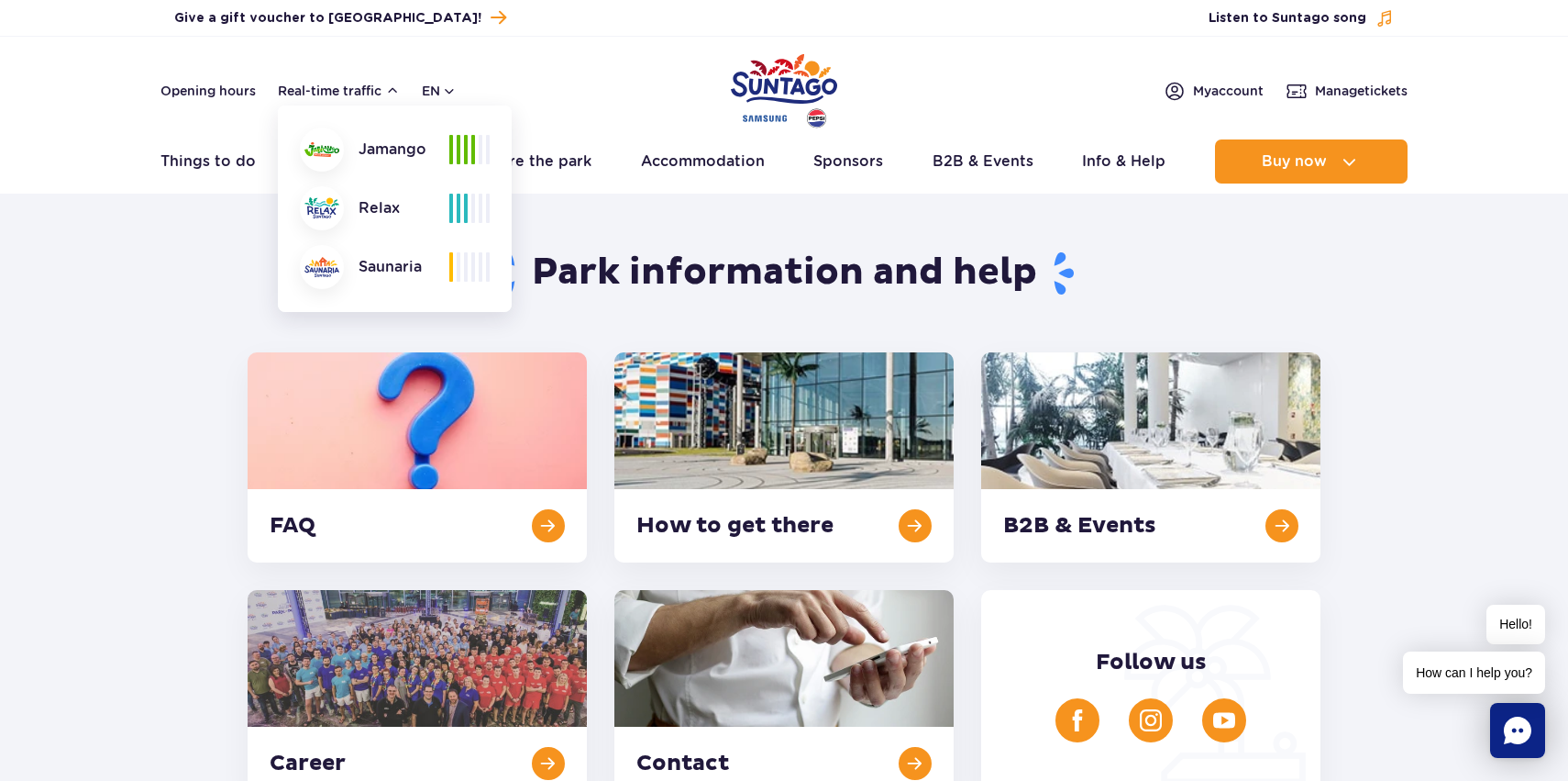
click at [225, 391] on section "Park information and help FAQ How to get there B2B & Events Career Contact Foll…" at bounding box center [784, 502] width 1568 height 594
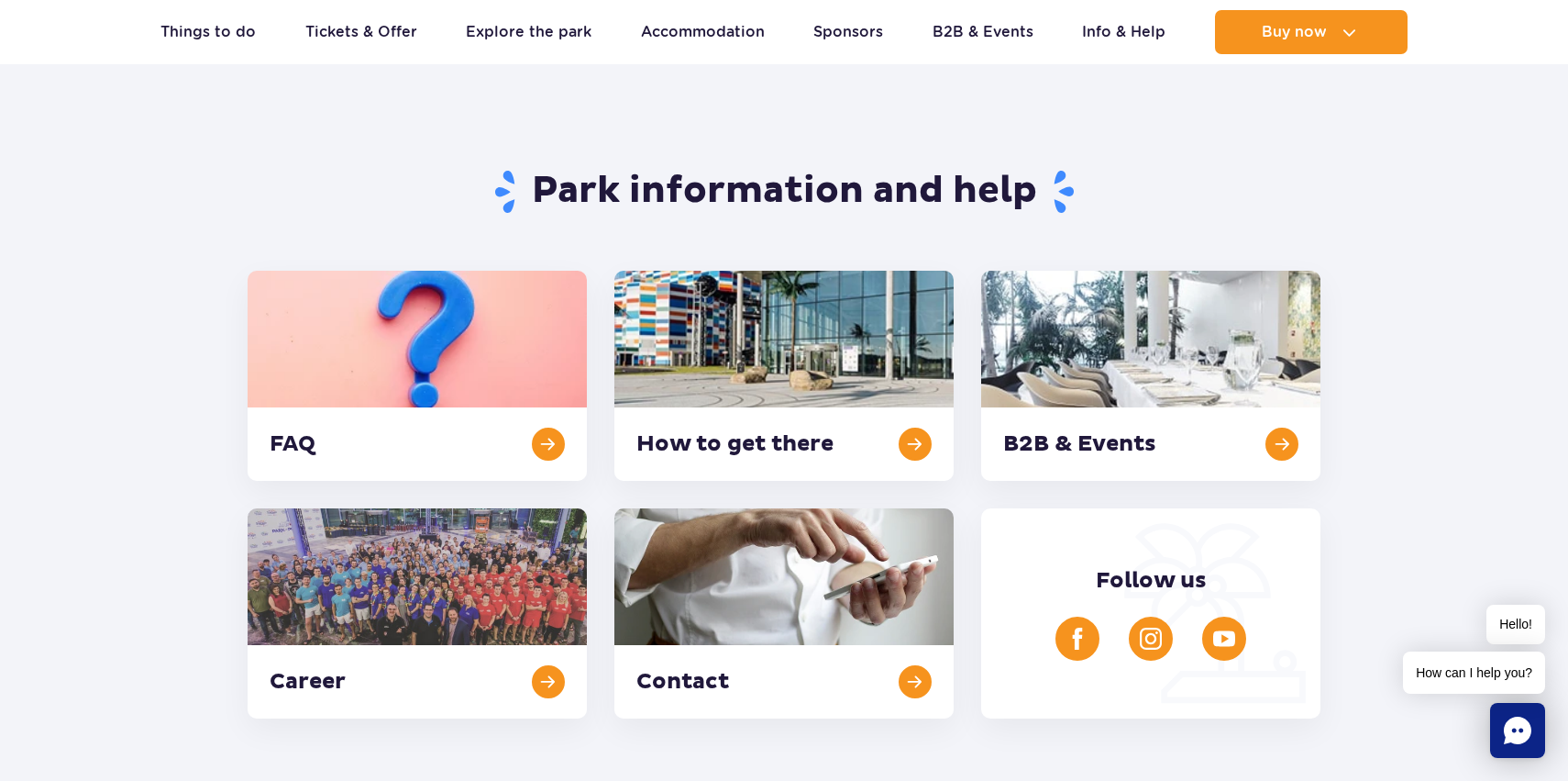
scroll to position [85, 0]
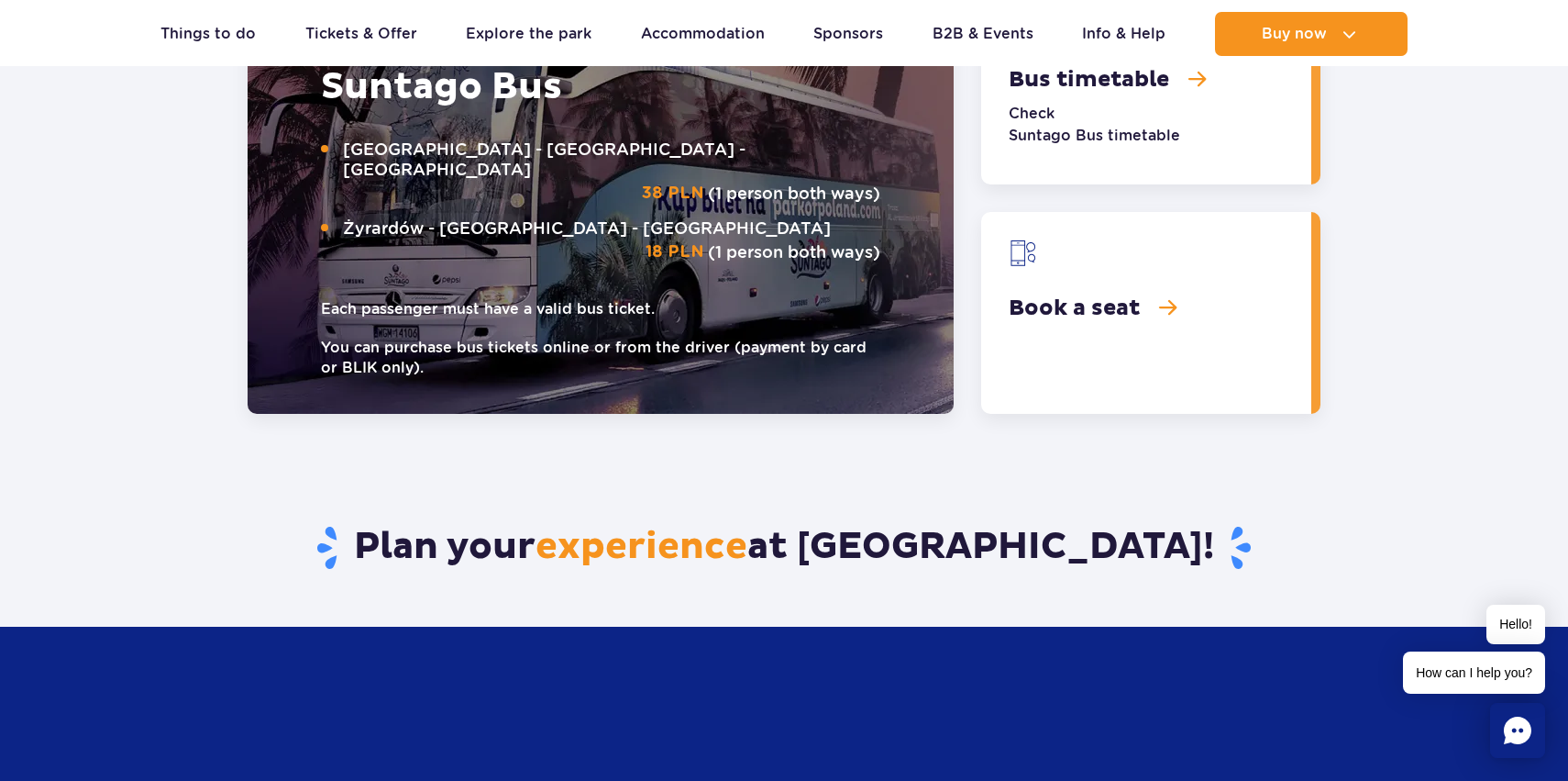
scroll to position [2392, 0]
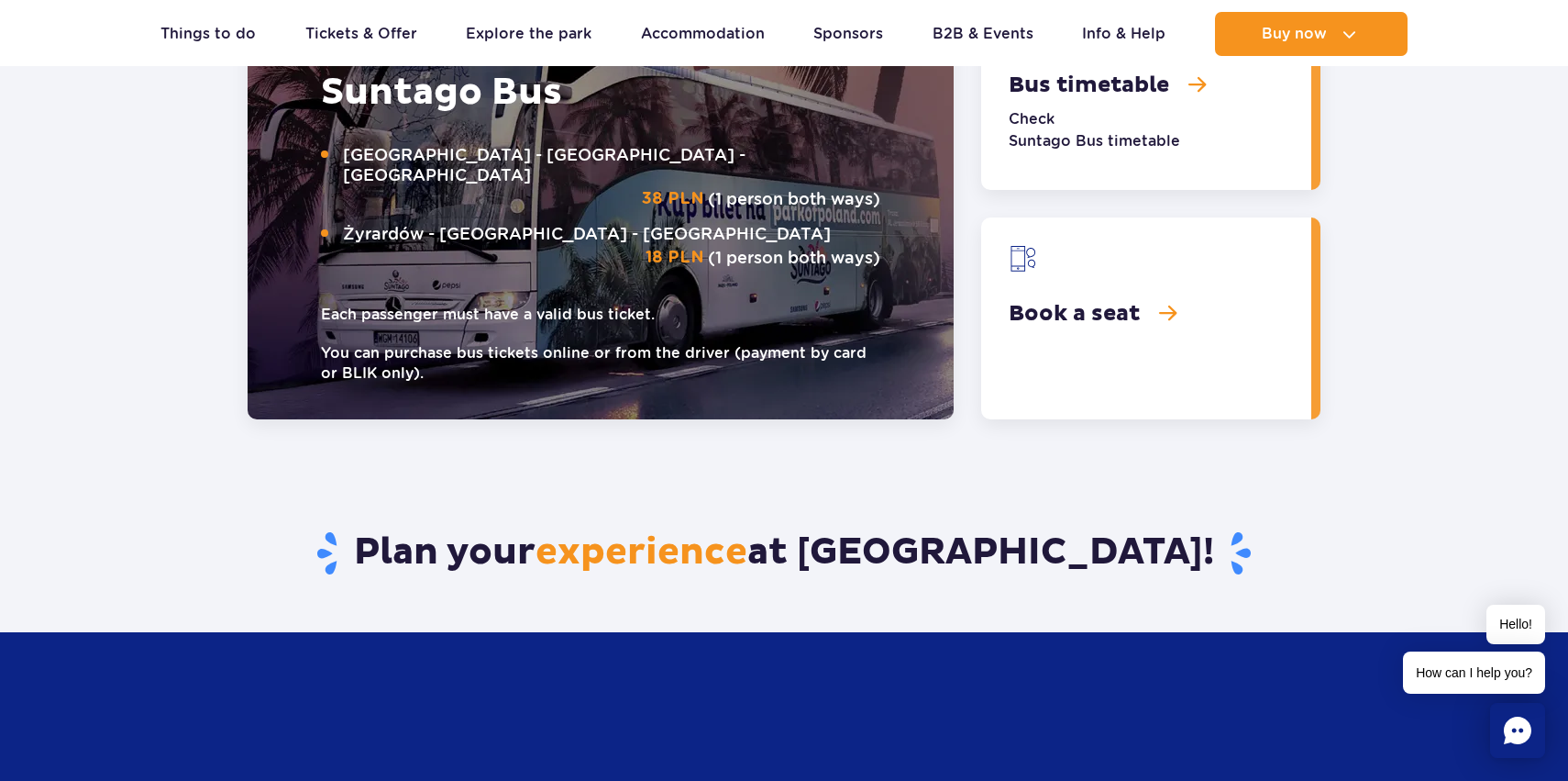
click at [1126, 314] on link "Book a seat" at bounding box center [1146, 318] width 330 height 201
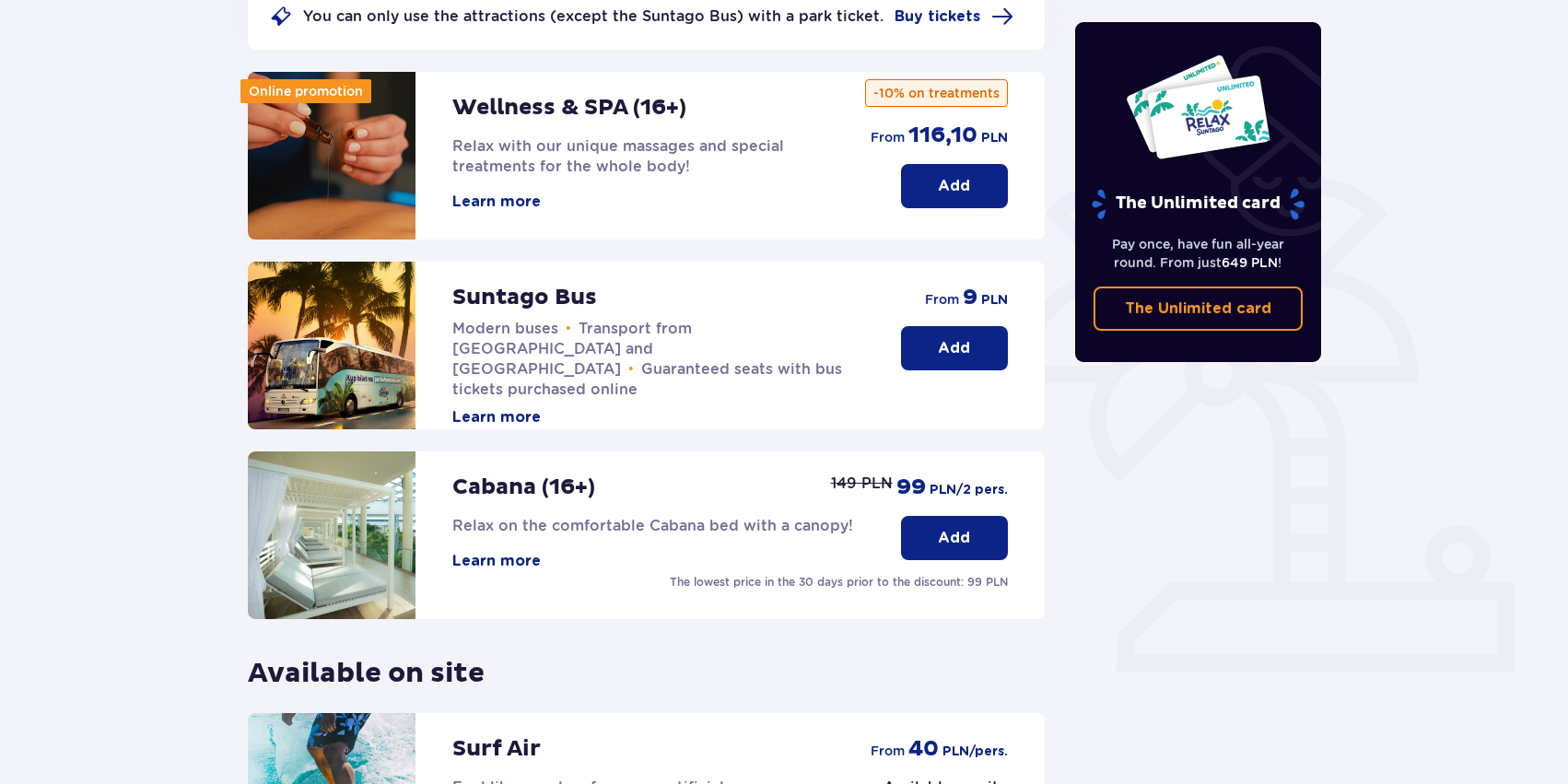
scroll to position [282, 0]
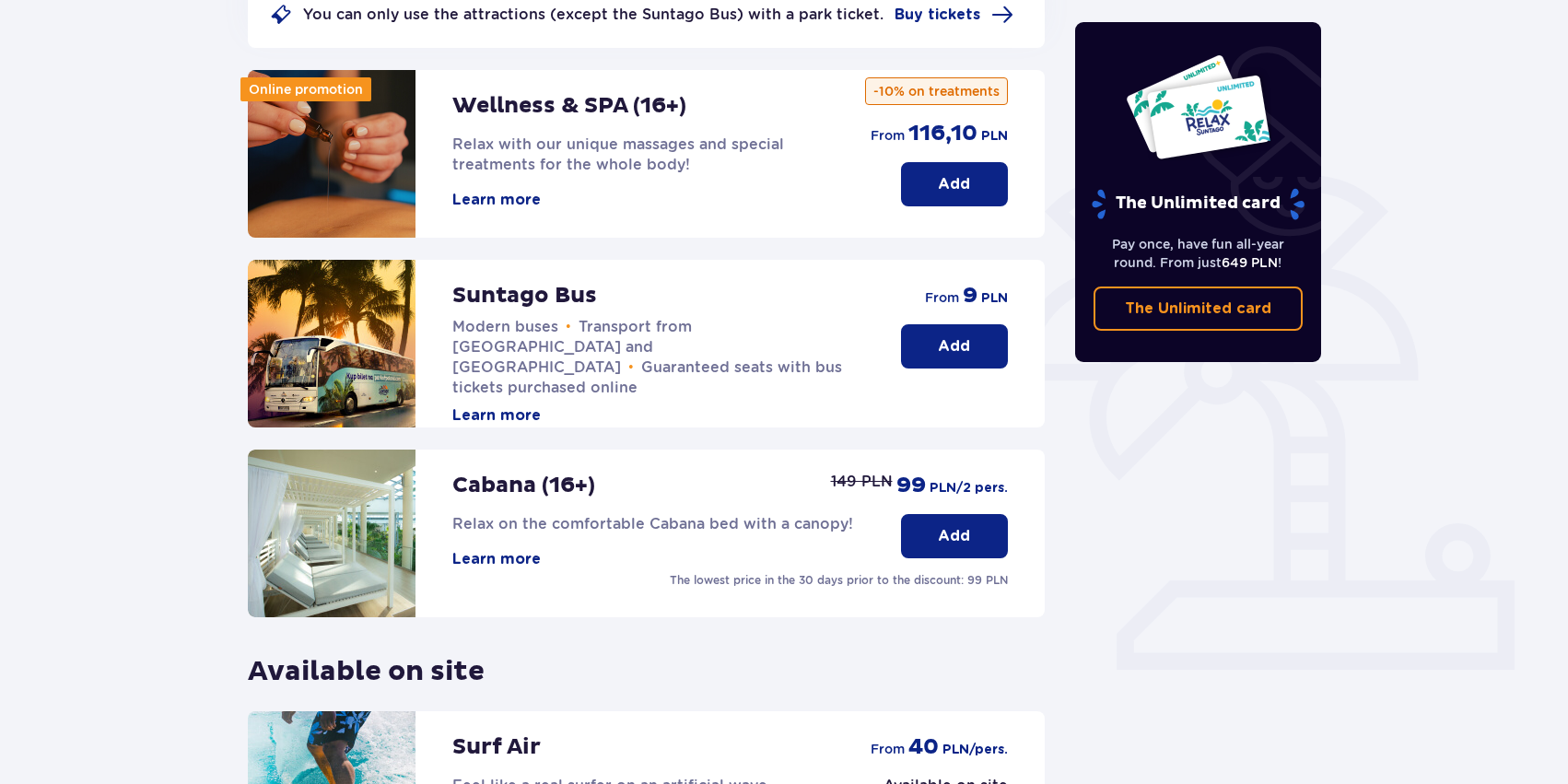
click at [974, 346] on button "Add" at bounding box center [954, 345] width 107 height 44
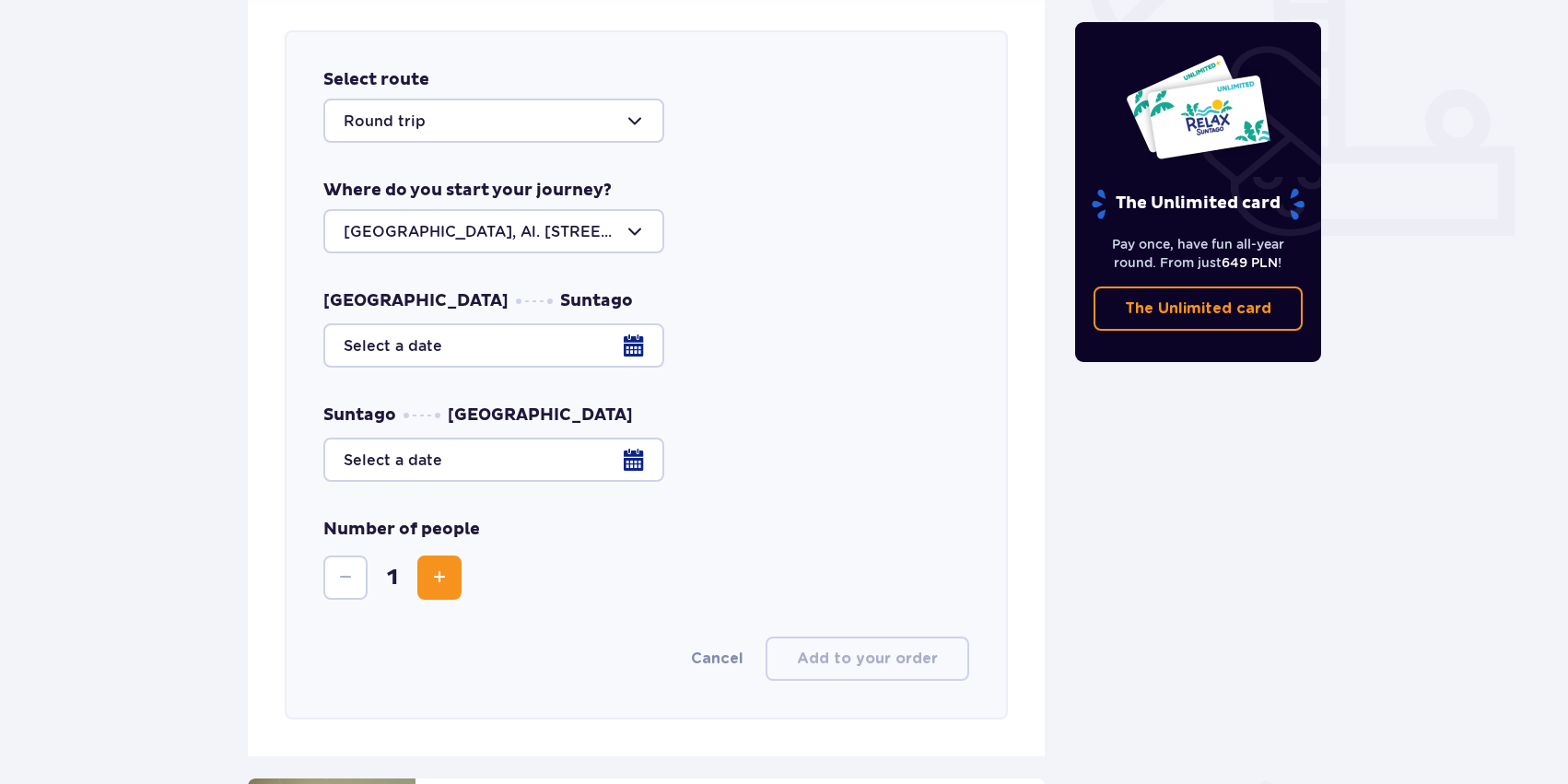
scroll to position [724, 0]
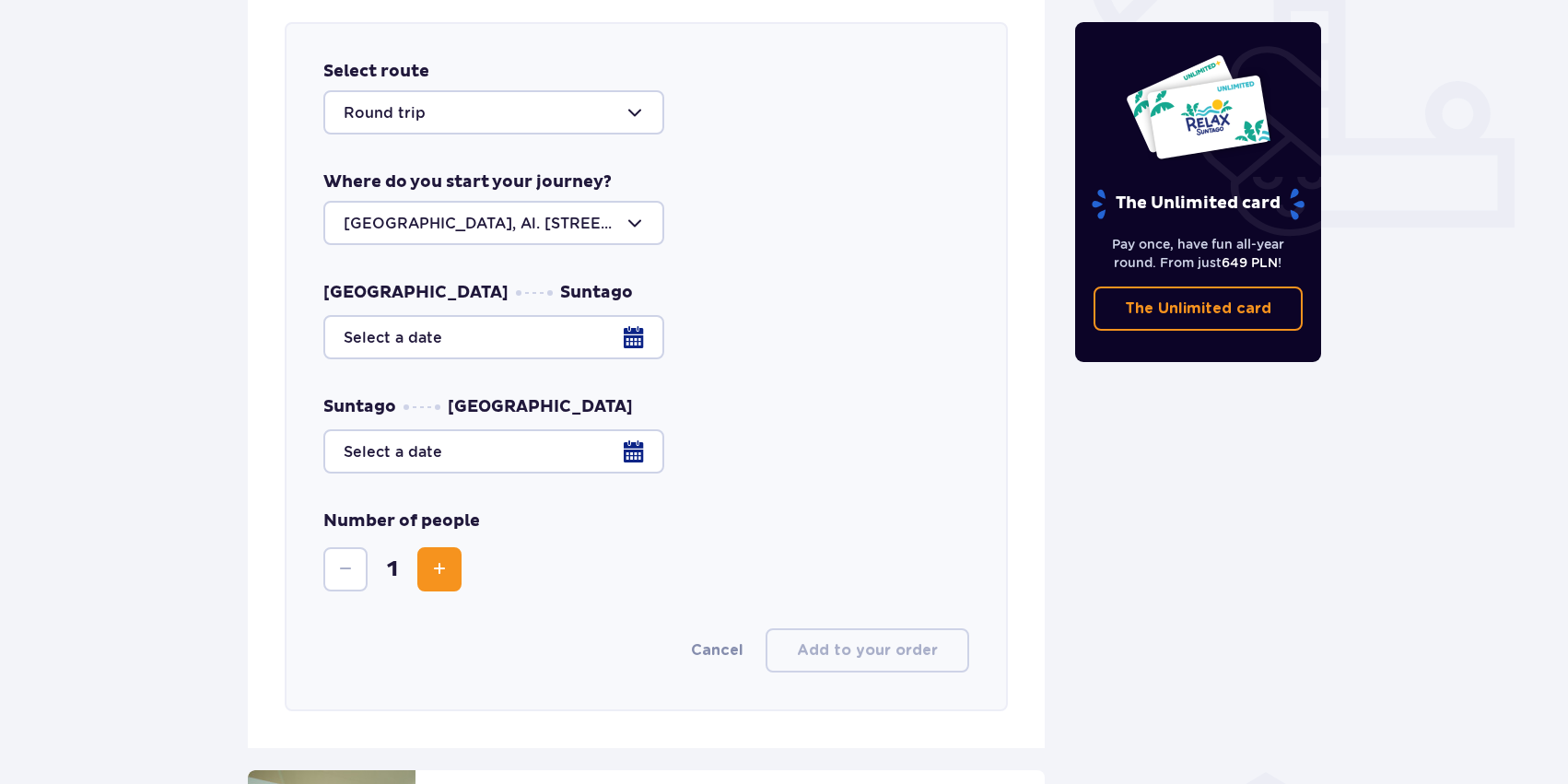
click at [607, 338] on div at bounding box center [646, 337] width 646 height 44
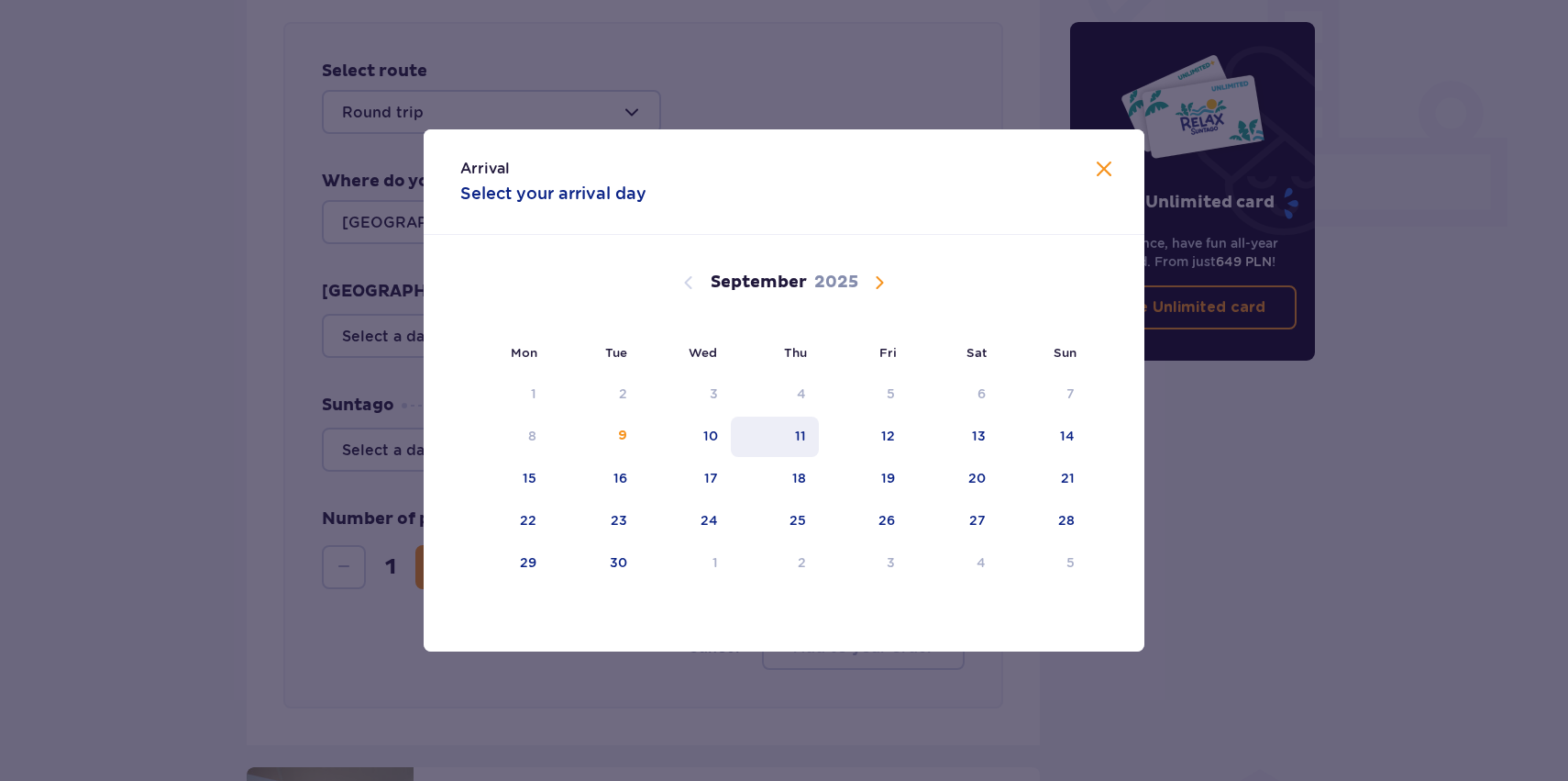
click at [809, 433] on div "11" at bounding box center [775, 436] width 89 height 40
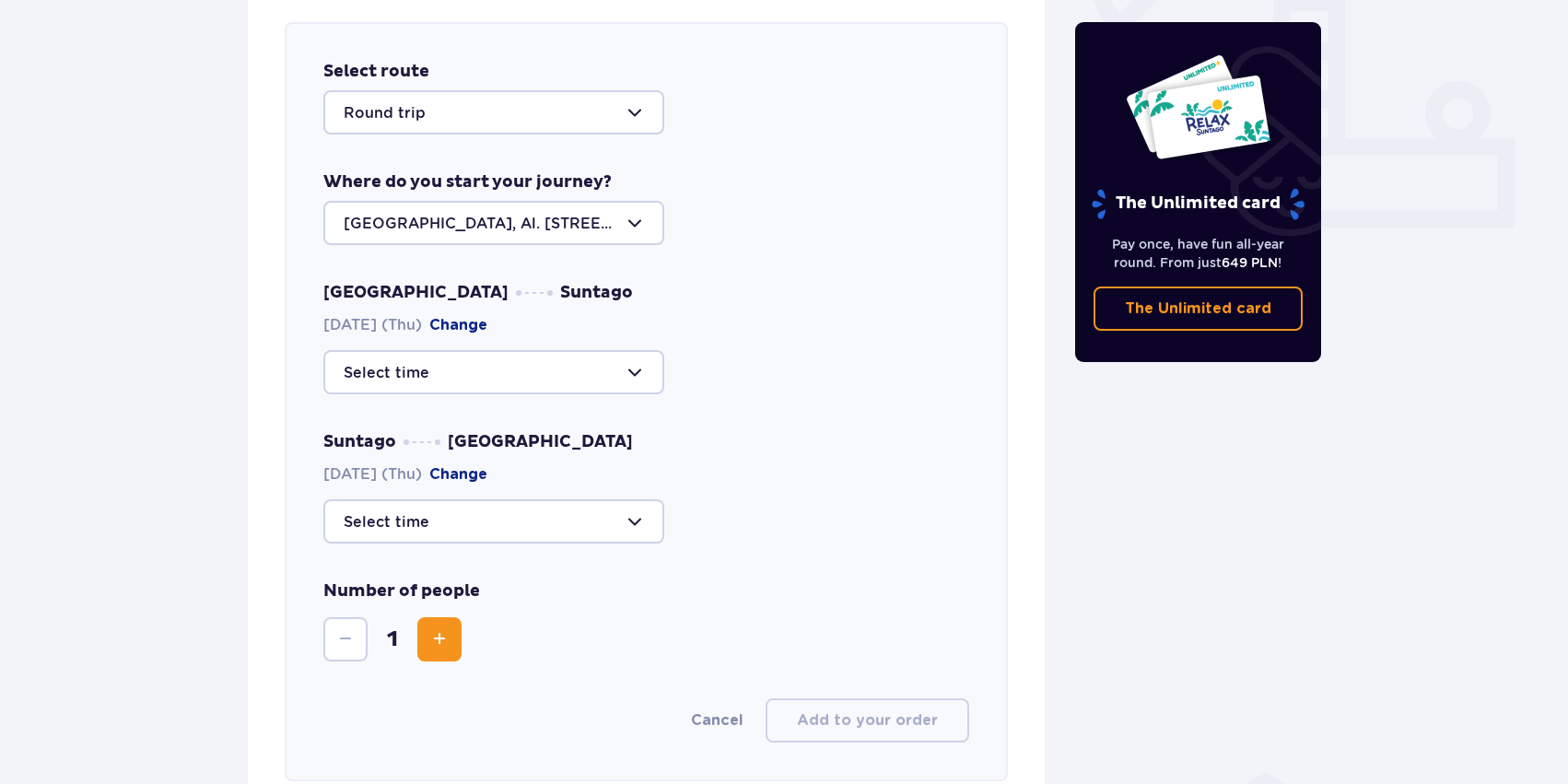
click at [579, 383] on div at bounding box center [493, 372] width 341 height 44
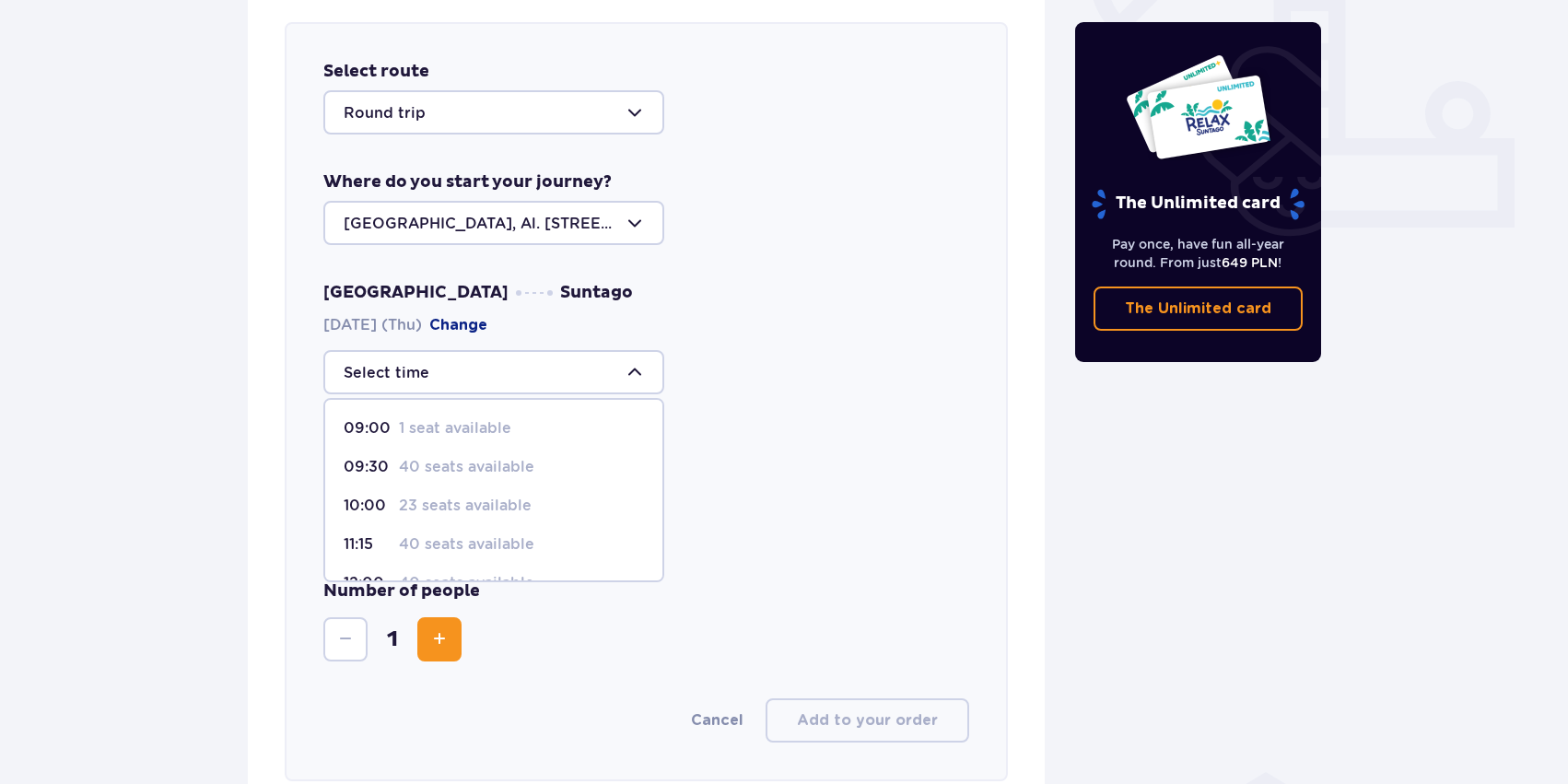
click at [898, 348] on div "Warsaw Suntago [DATE] (Thu) Change 09:00 1 seat available 09:30 40 seats availa…" at bounding box center [646, 338] width 646 height 112
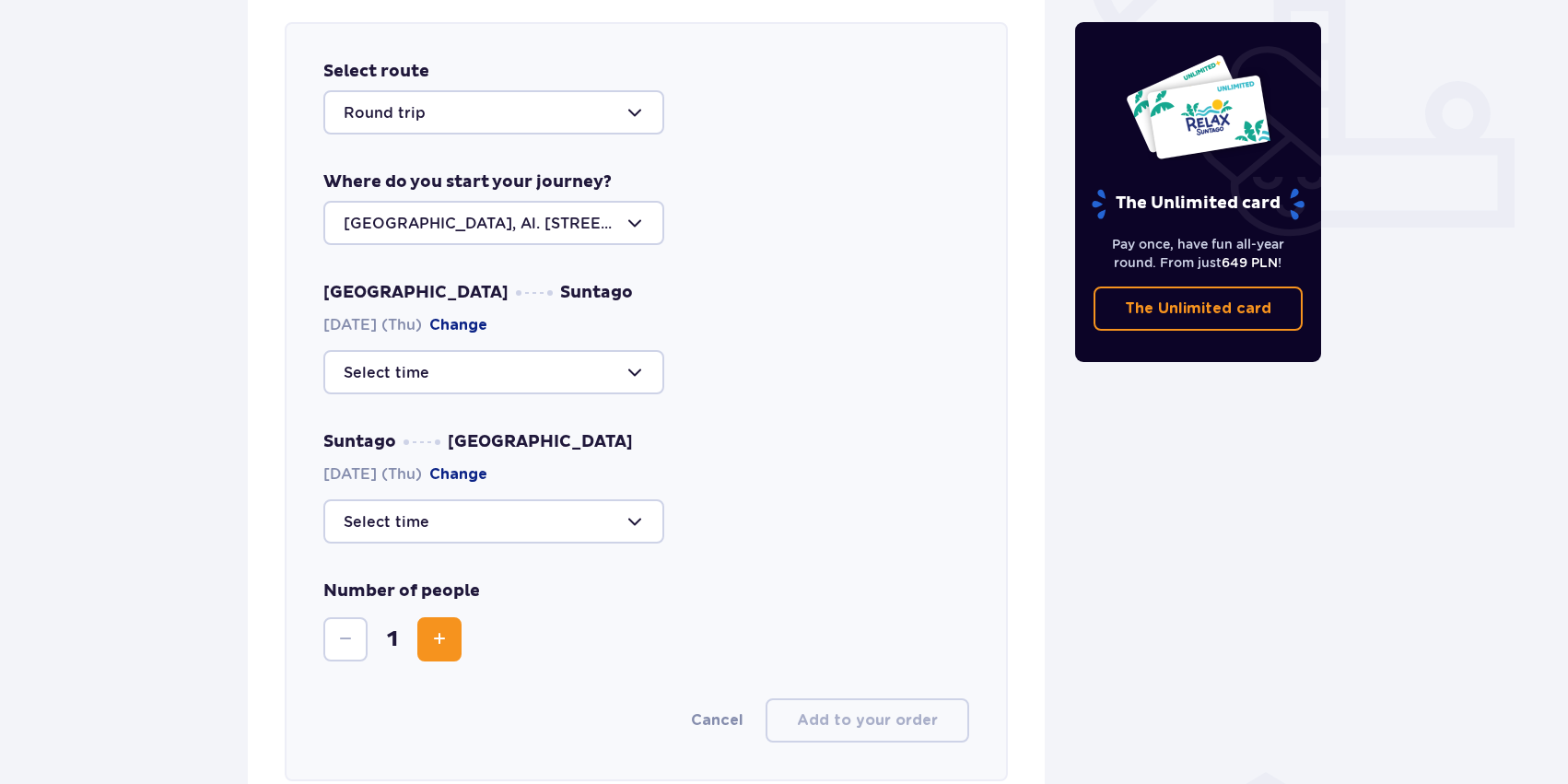
click at [634, 371] on div at bounding box center [493, 372] width 341 height 44
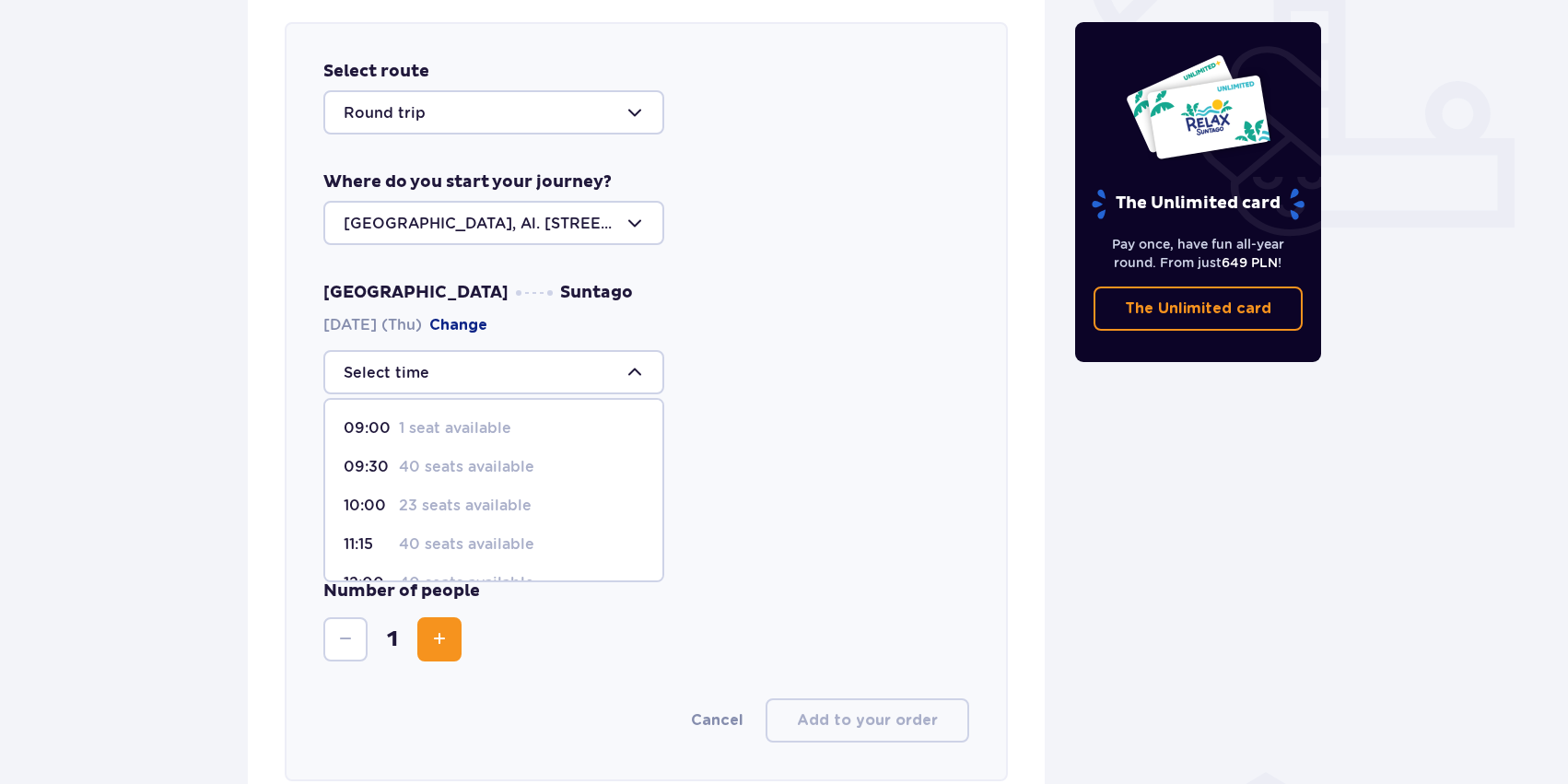
click at [750, 450] on div "Suntago [GEOGRAPHIC_DATA] [DATE] (Thu) Change" at bounding box center [646, 487] width 646 height 112
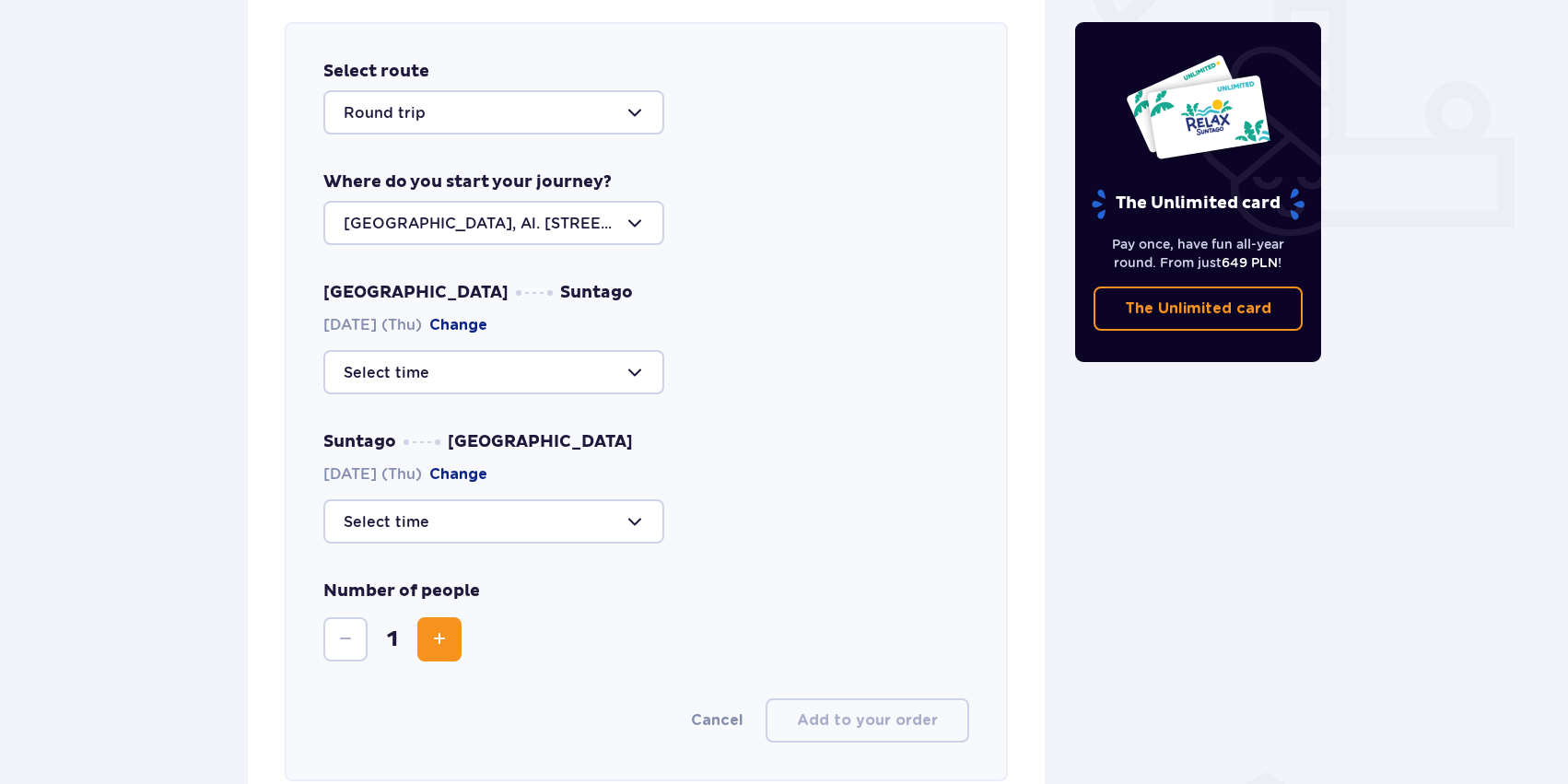
click at [583, 507] on div at bounding box center [493, 521] width 341 height 44
click at [789, 489] on div "Suntago [GEOGRAPHIC_DATA] [DATE] (Thu) Change 12:00 42 seats available 14:00 44…" at bounding box center [646, 487] width 646 height 112
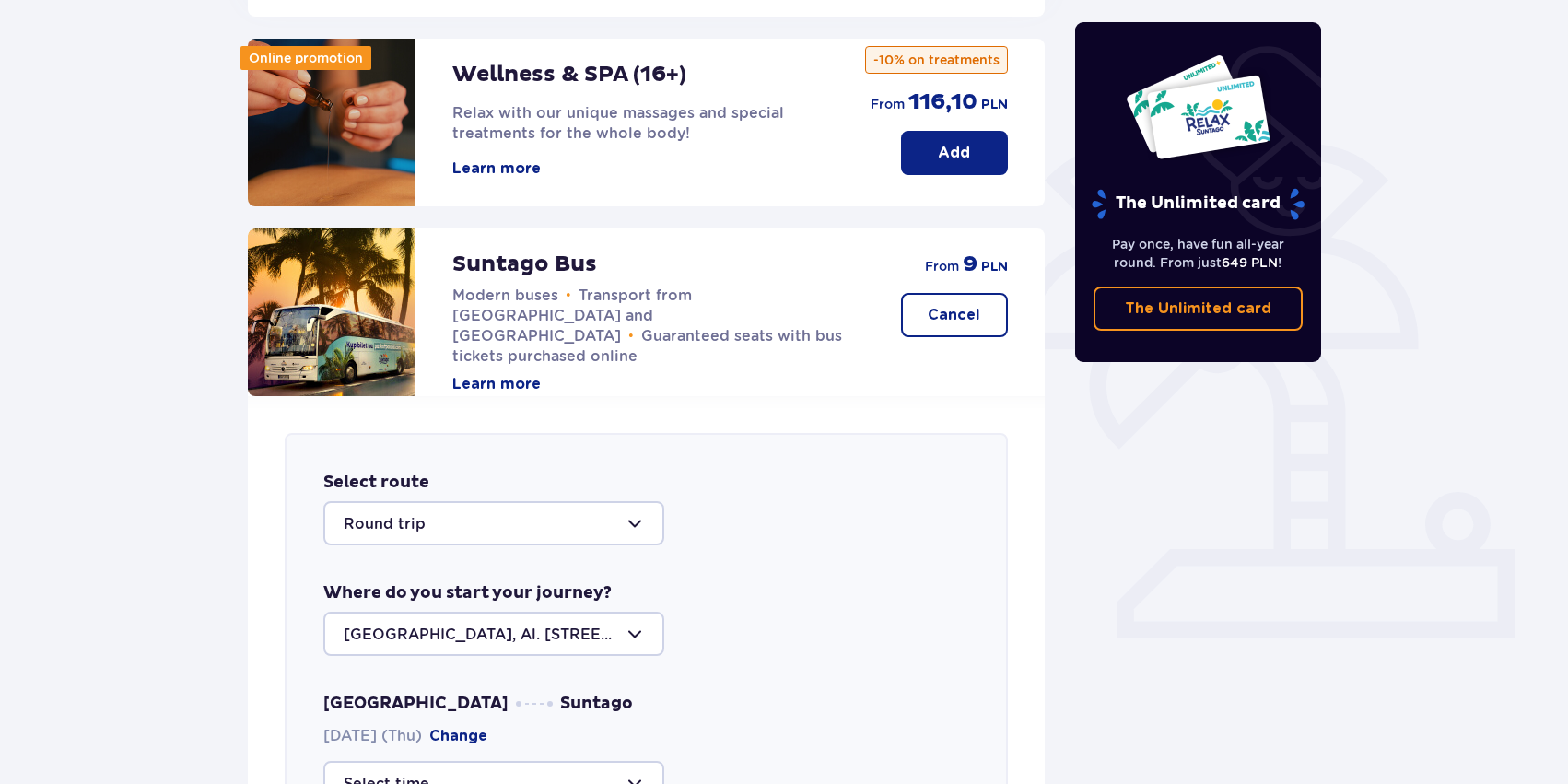
scroll to position [315, 0]
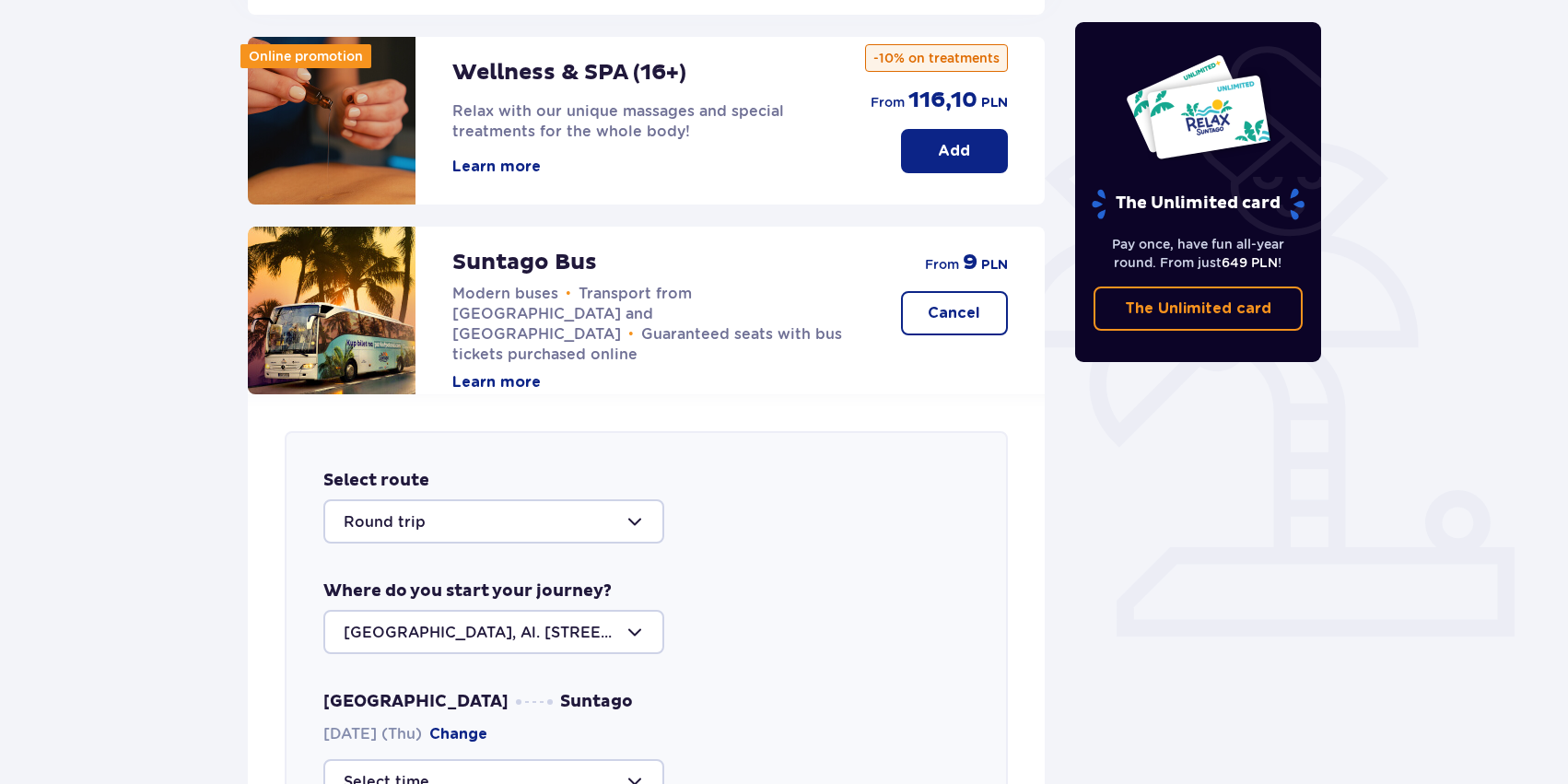
click at [499, 372] on button "Learn more" at bounding box center [497, 382] width 88 height 21
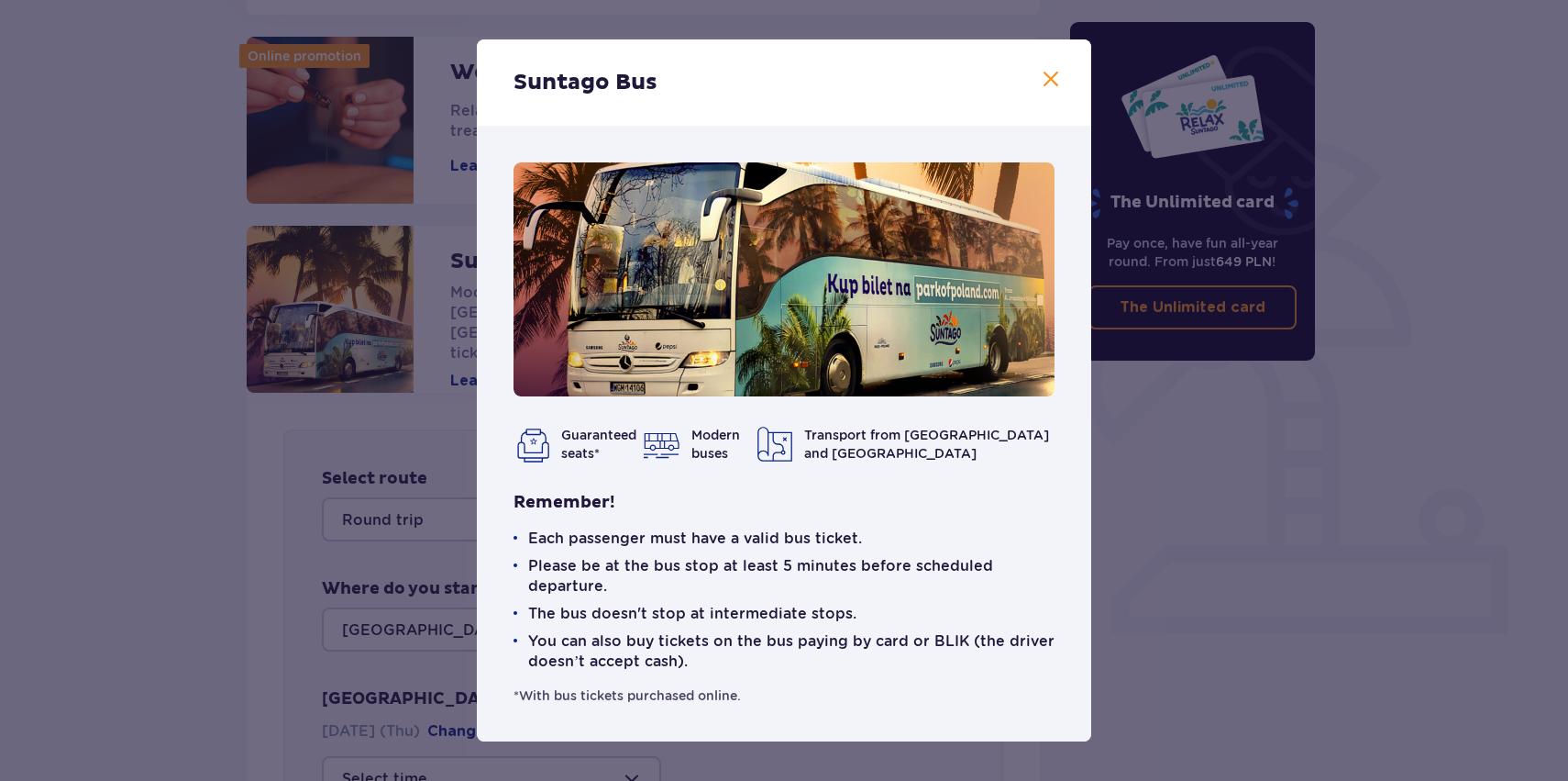
click at [1050, 82] on span at bounding box center [1050, 79] width 22 height 22
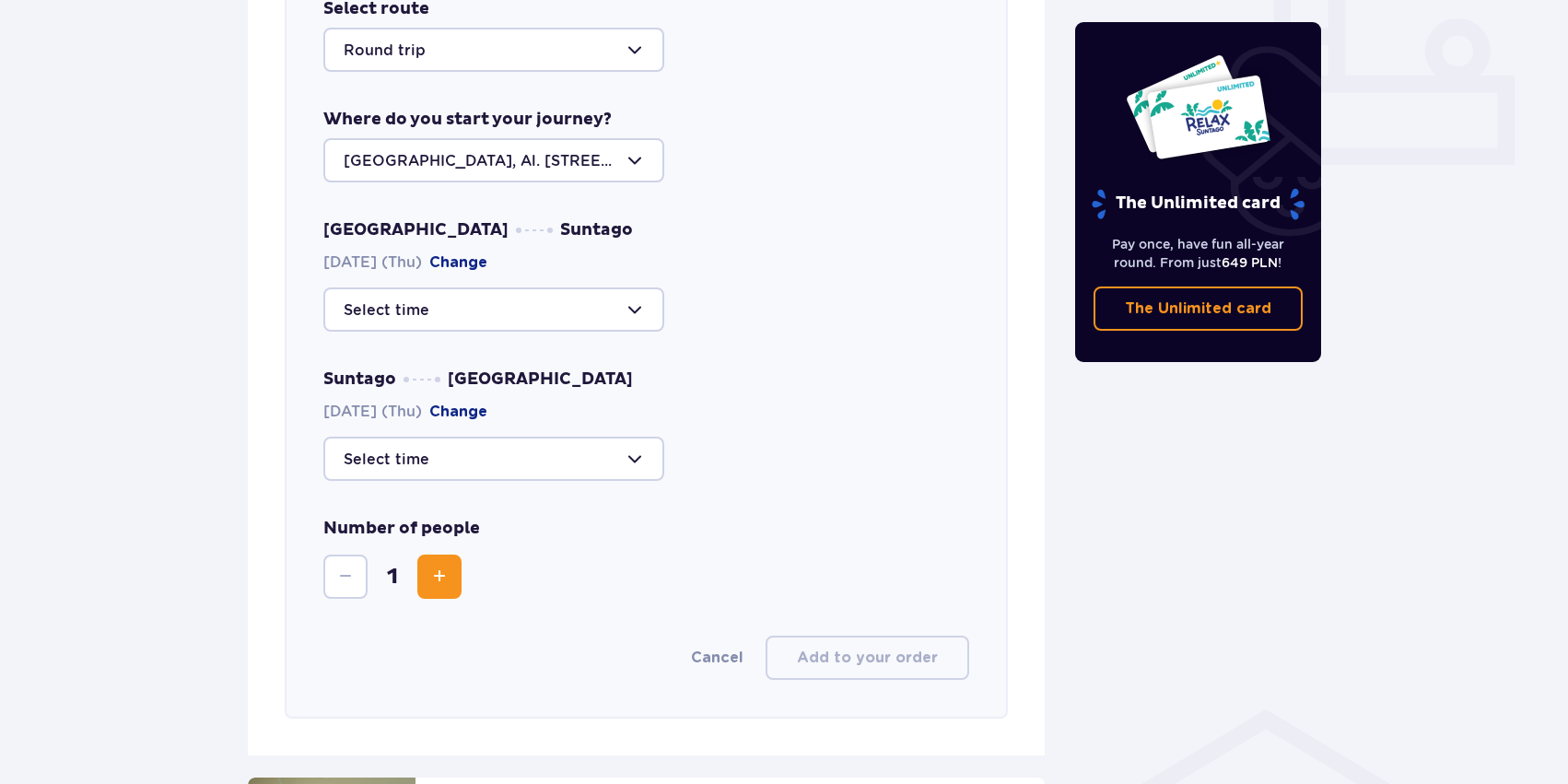
scroll to position [784, 0]
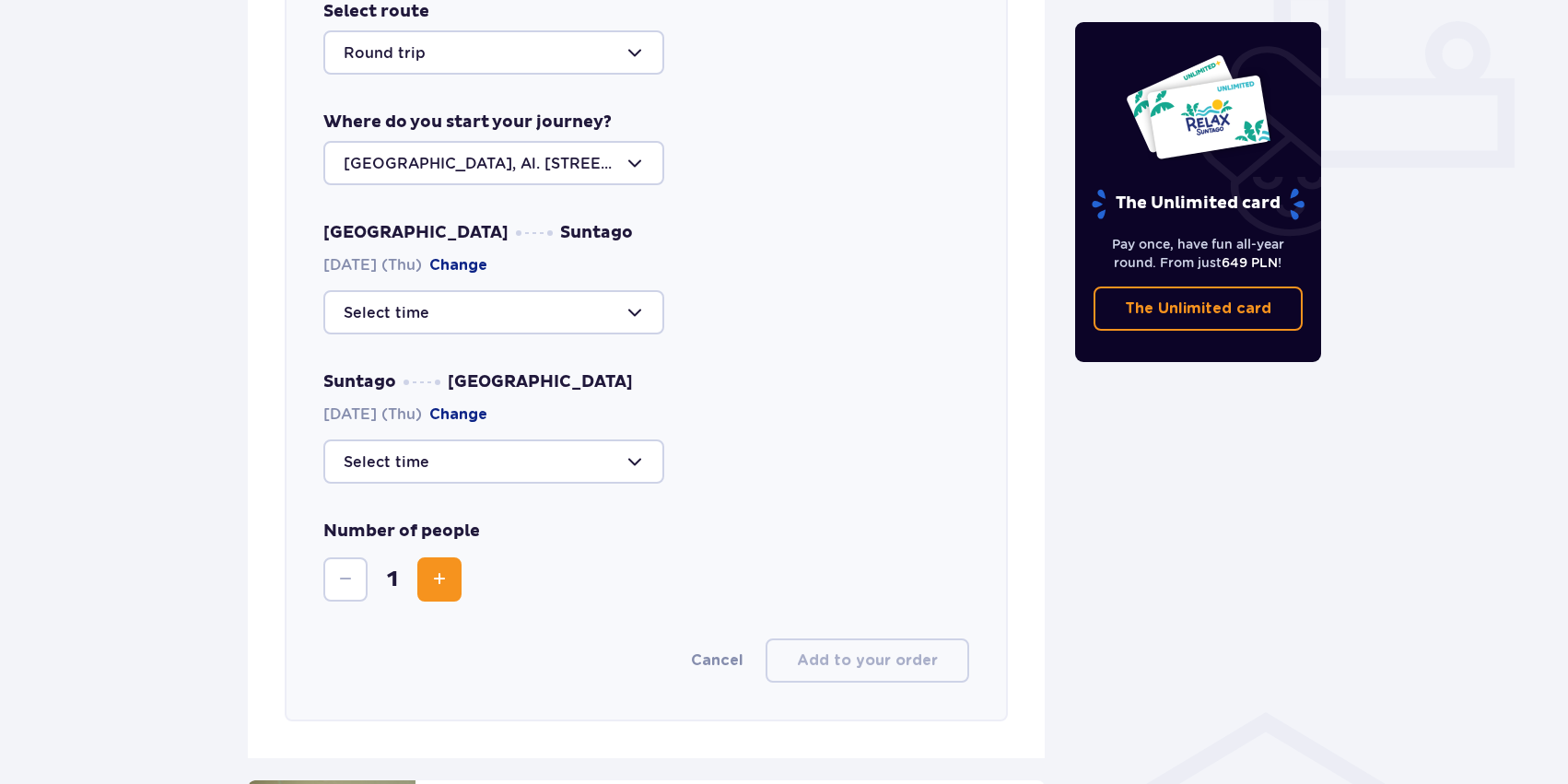
click at [546, 310] on div at bounding box center [493, 312] width 341 height 44
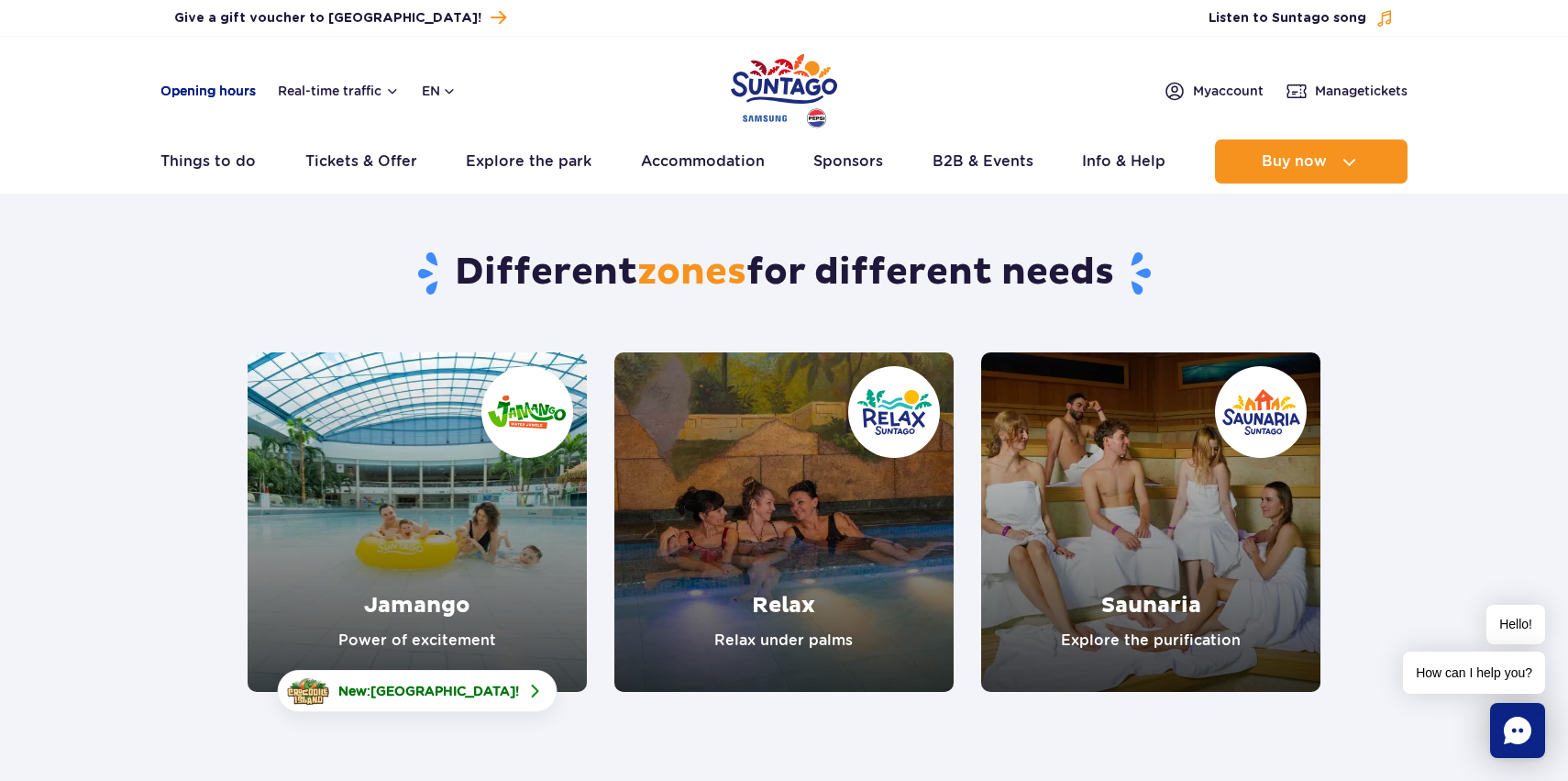
click at [234, 95] on link "Opening hours" at bounding box center [208, 91] width 96 height 19
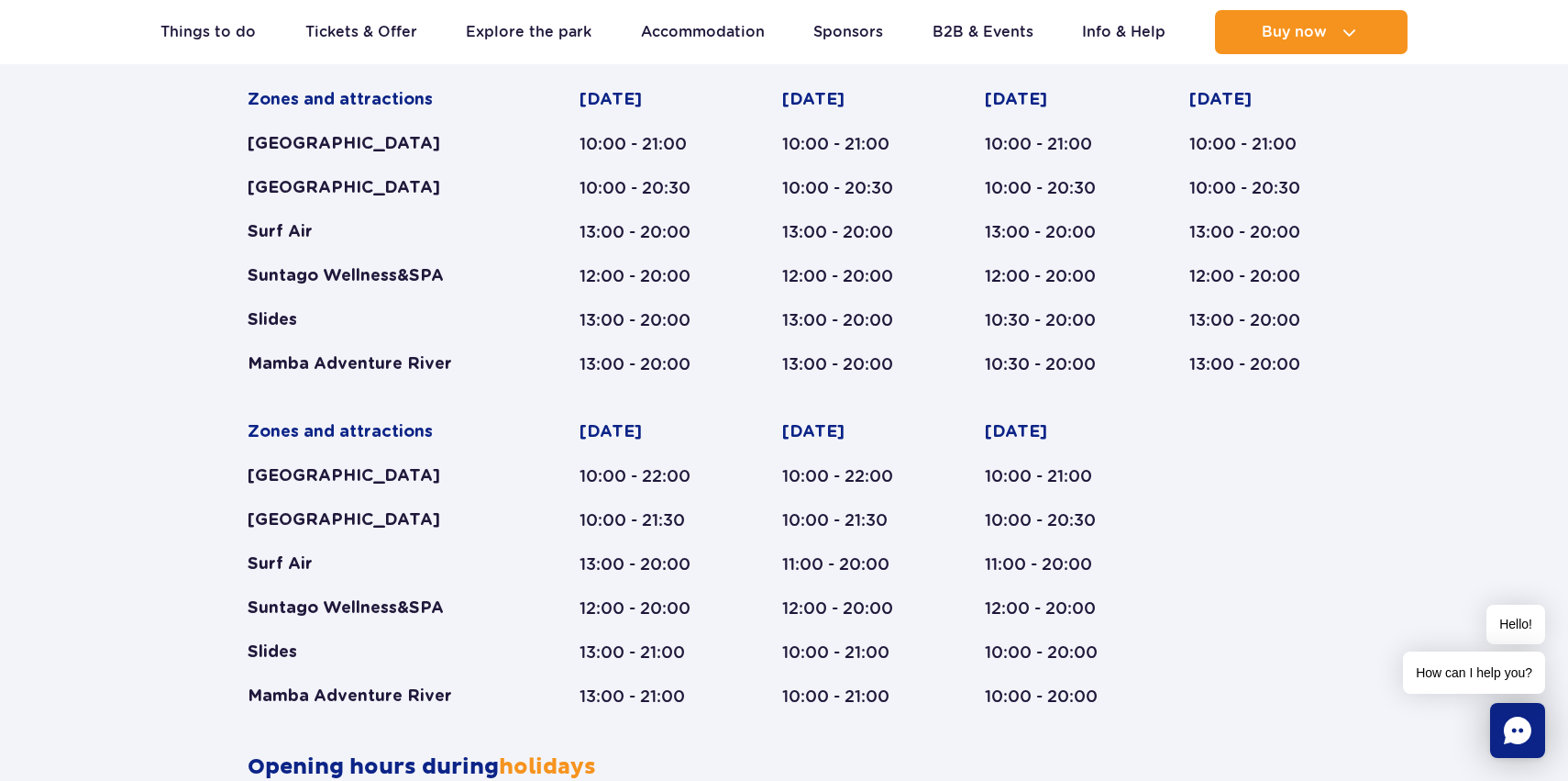
scroll to position [913, 0]
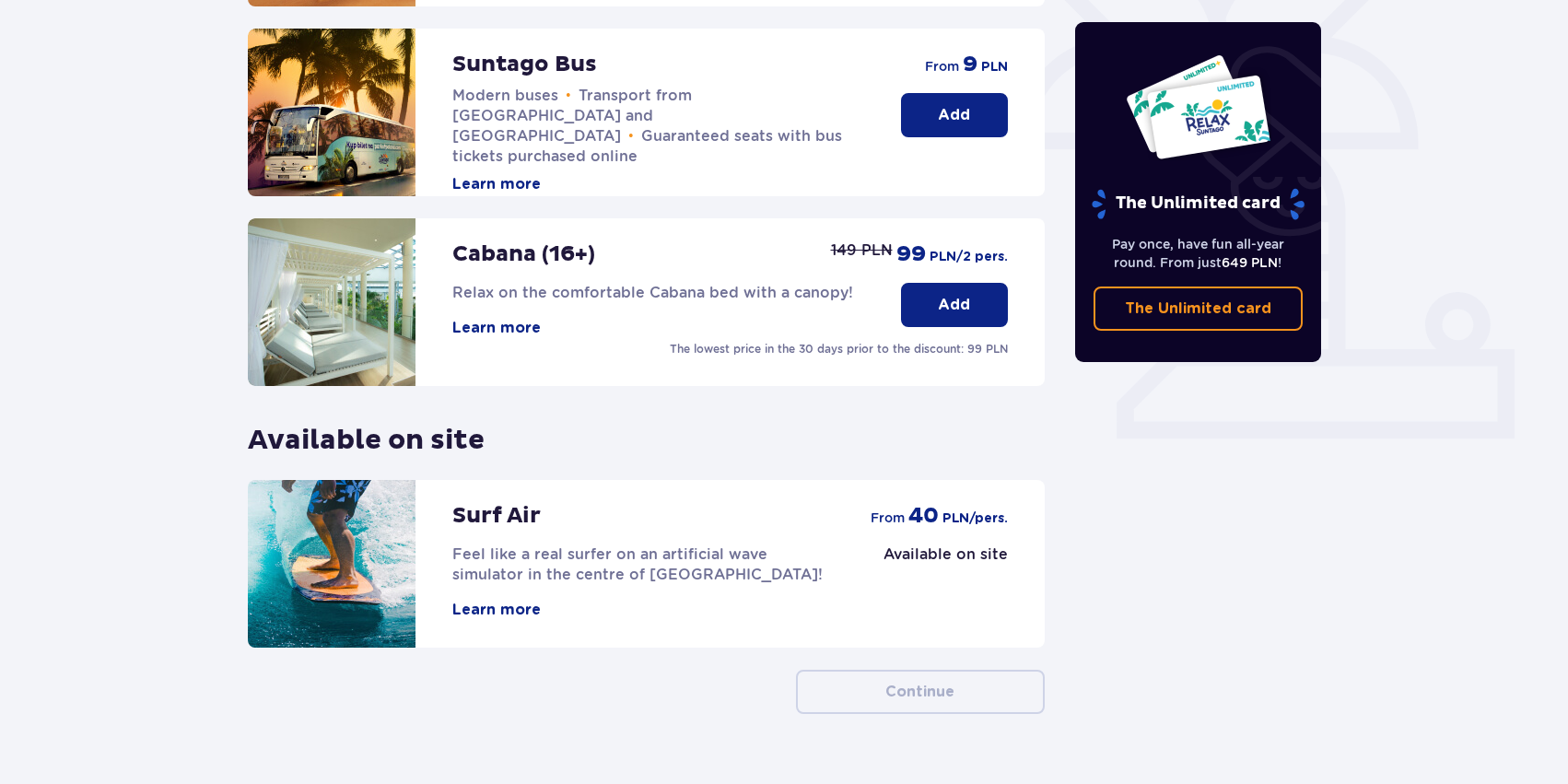
scroll to position [510, 0]
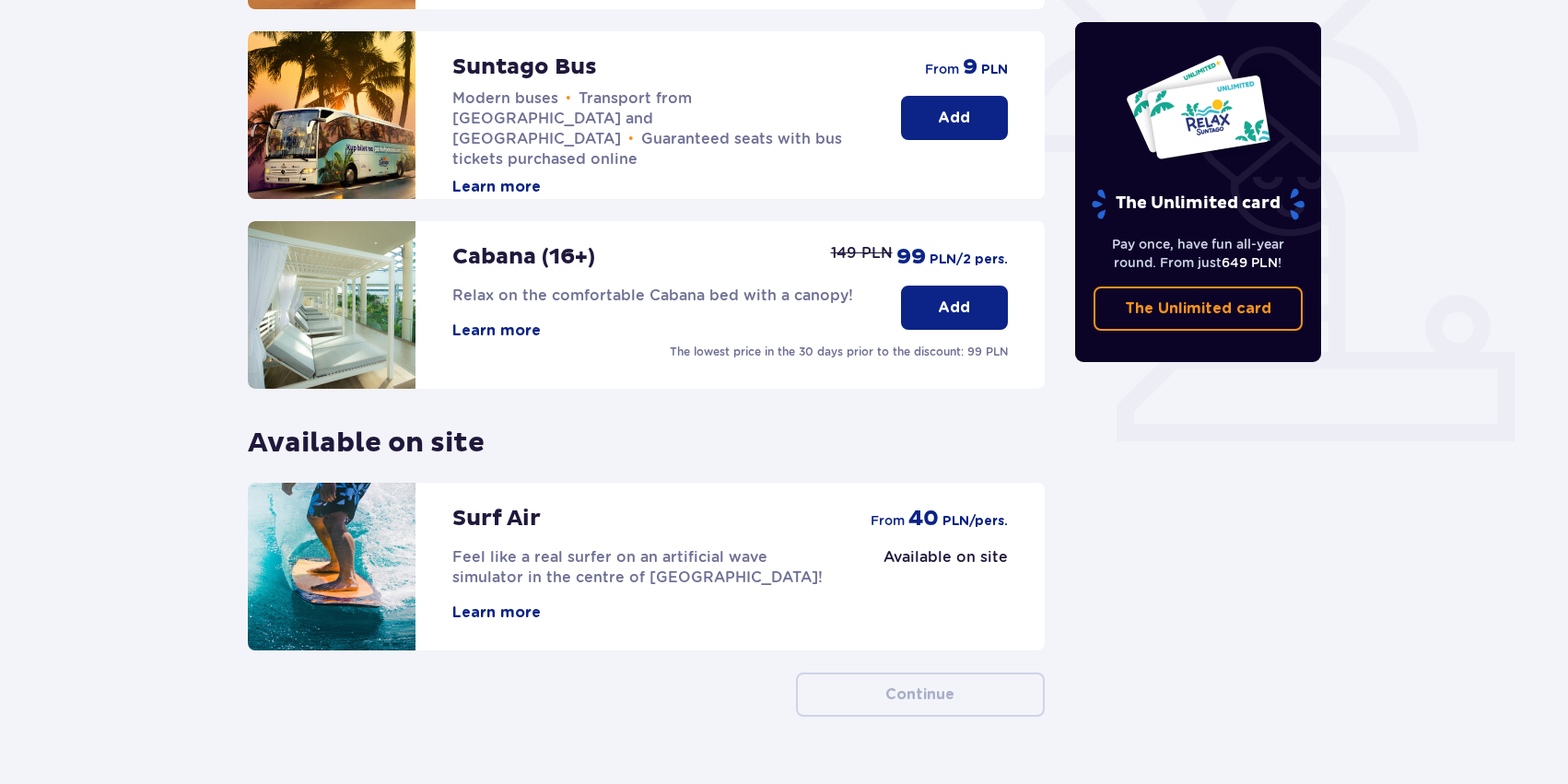
click at [971, 123] on button "Add" at bounding box center [954, 118] width 107 height 44
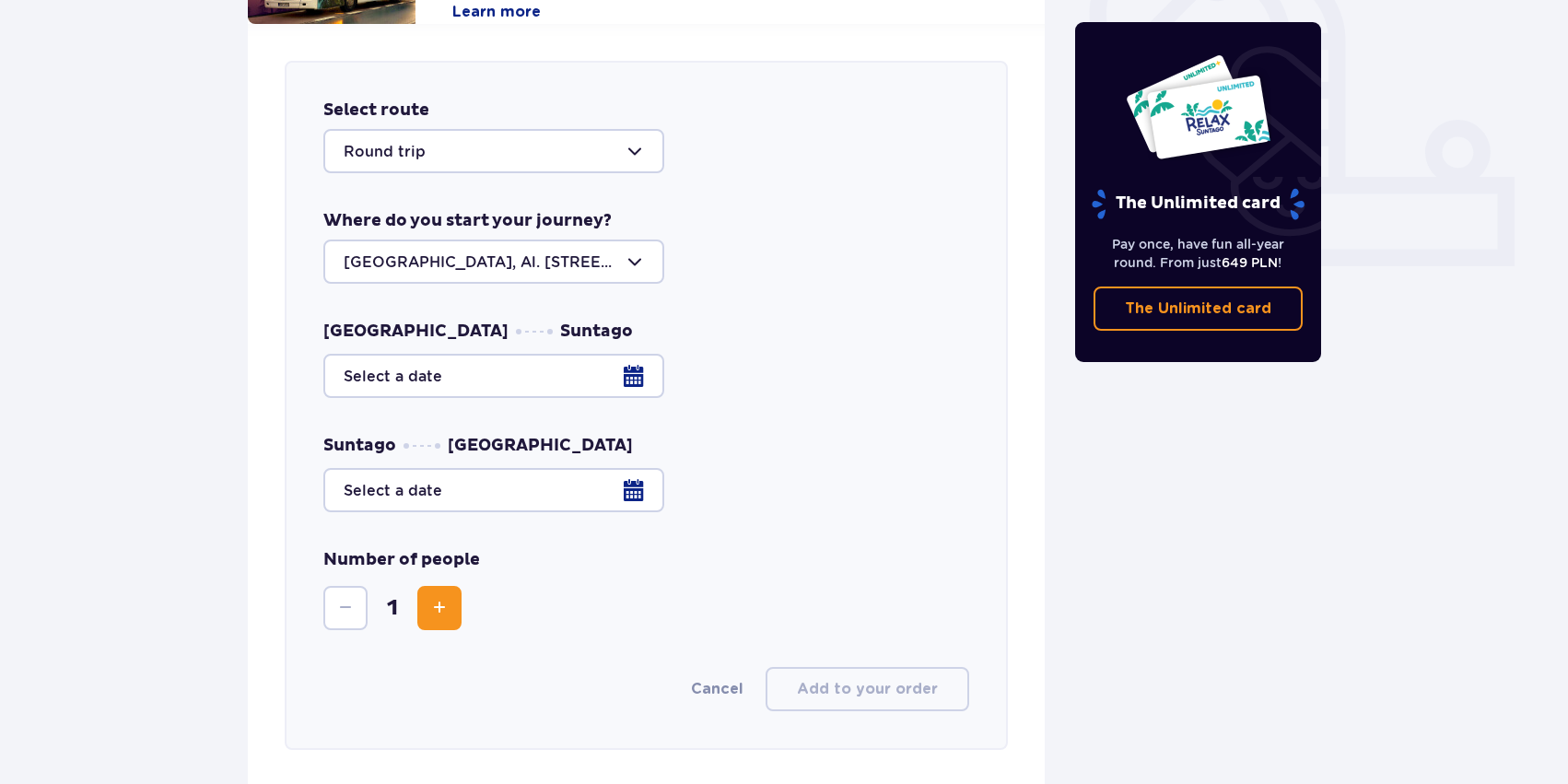
scroll to position [724, 0]
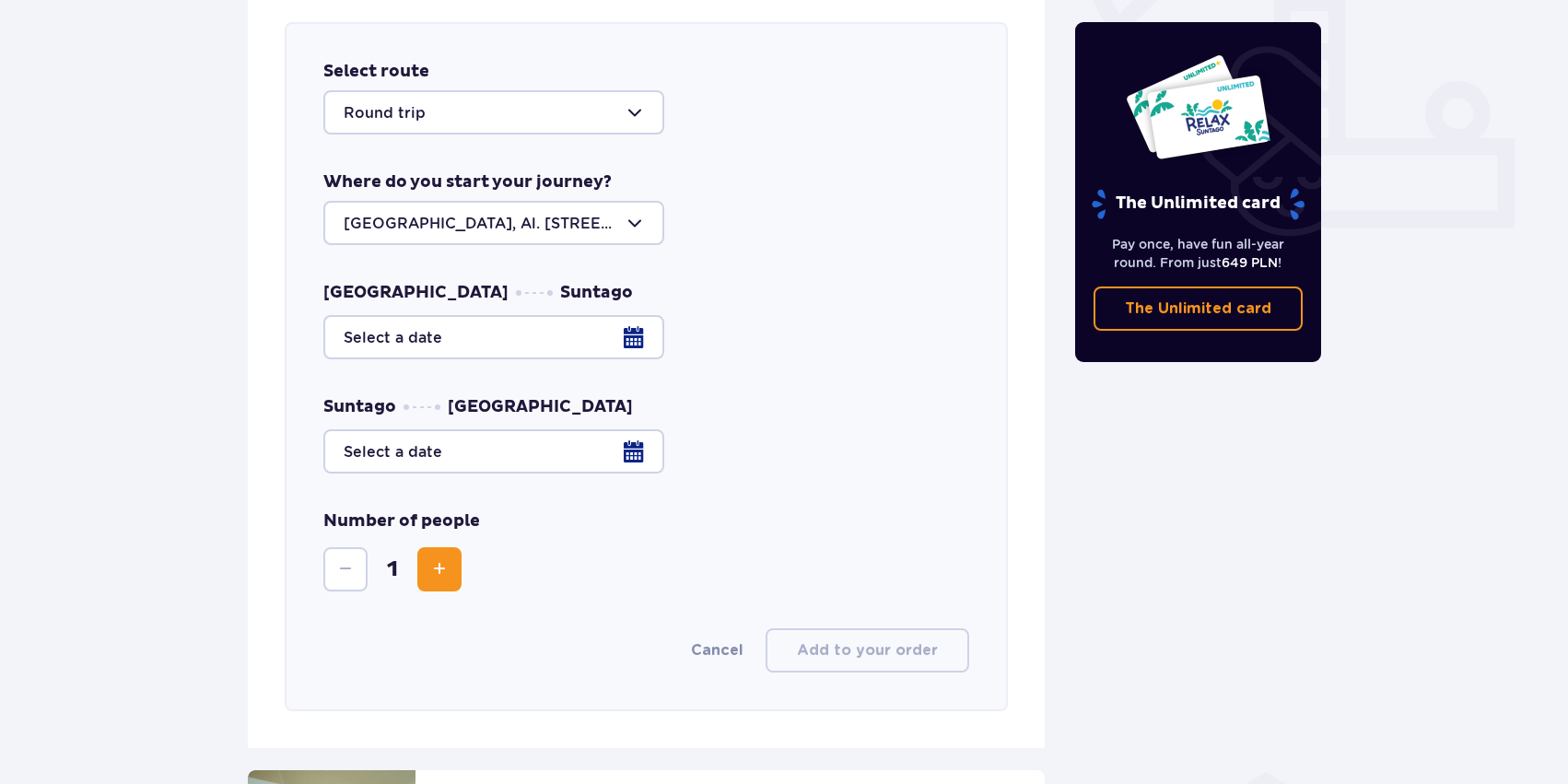
click at [552, 354] on div at bounding box center [646, 337] width 646 height 44
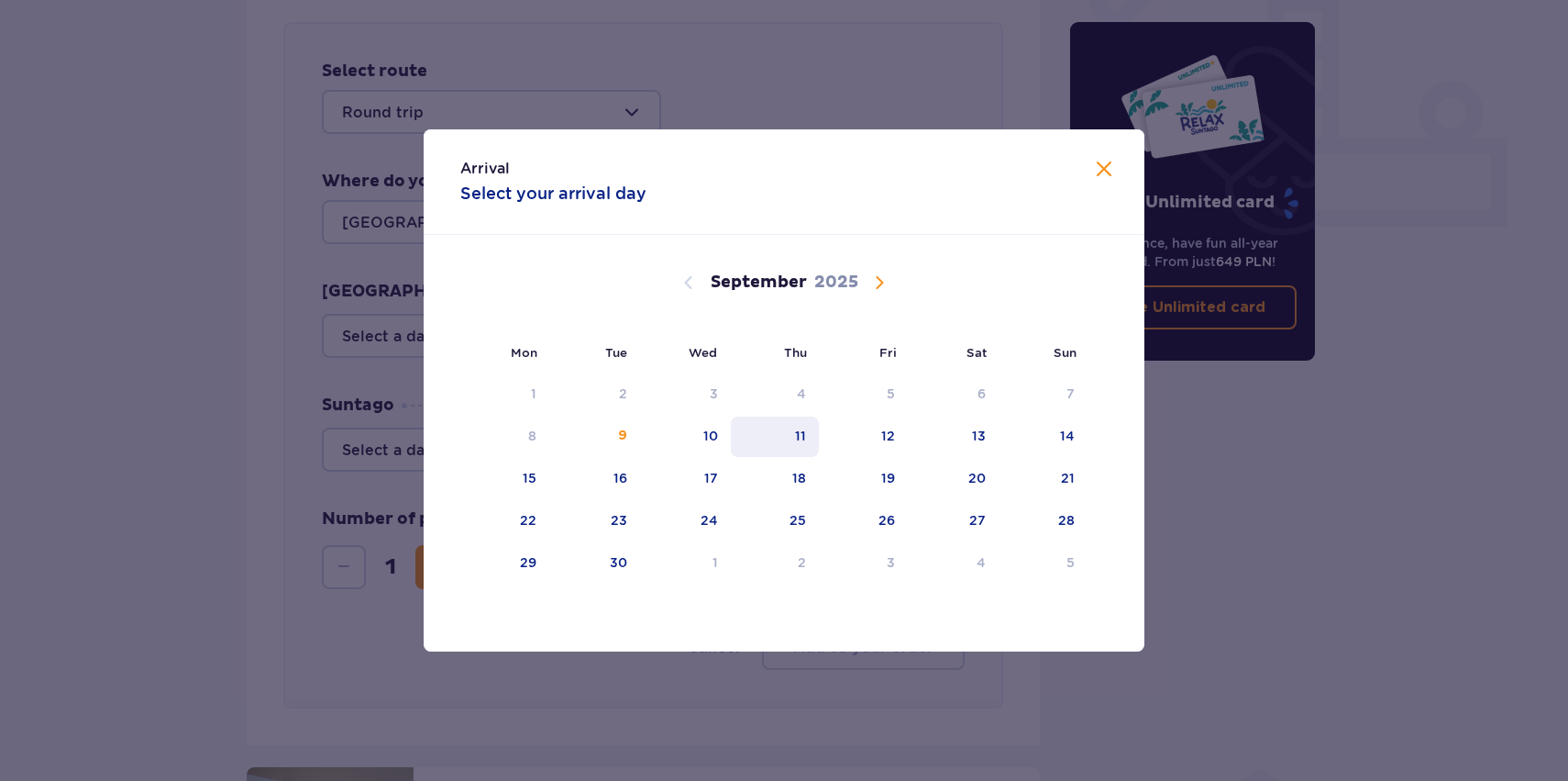
click at [813, 439] on div "11" at bounding box center [775, 436] width 89 height 40
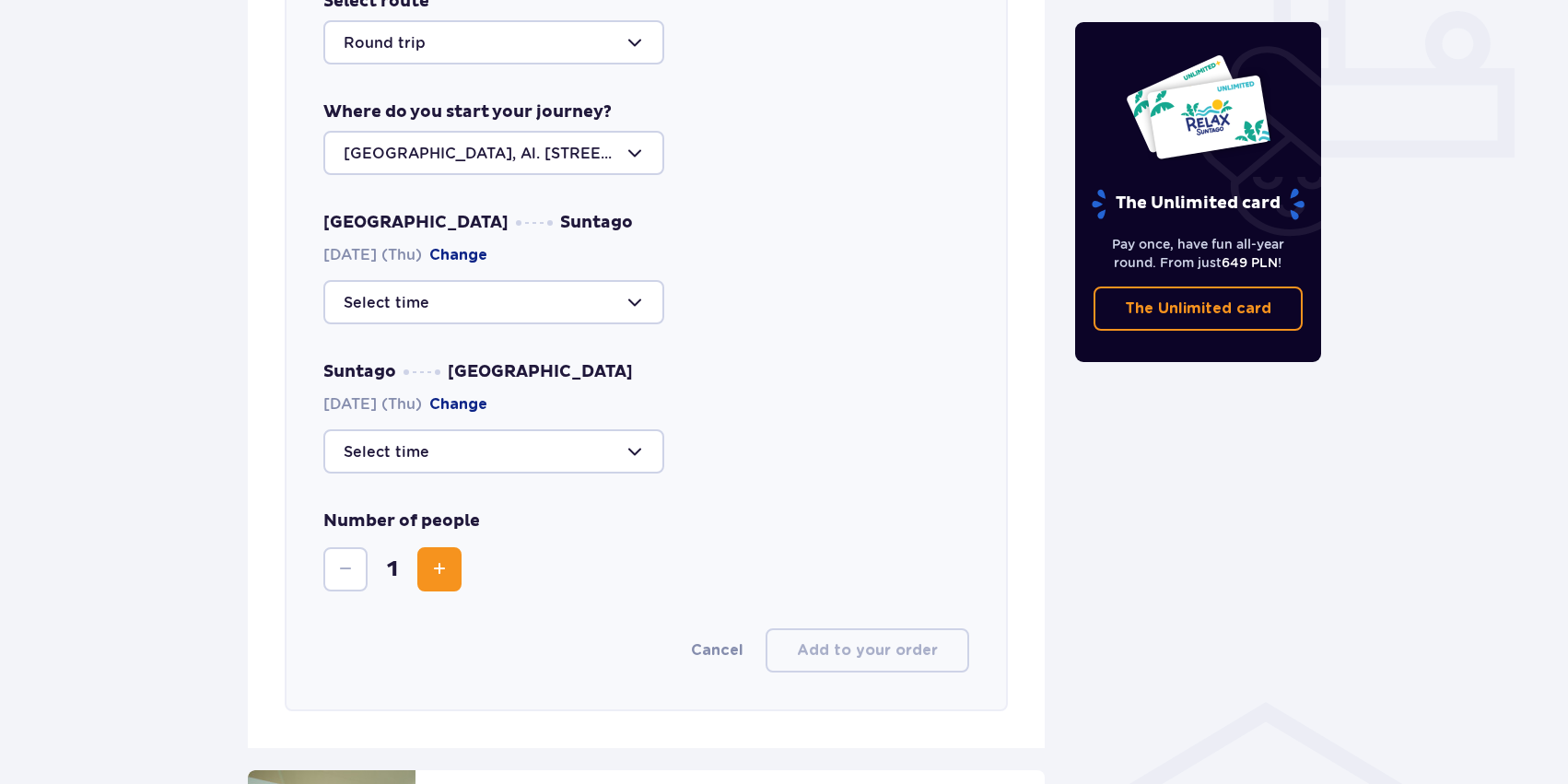
scroll to position [801, 0]
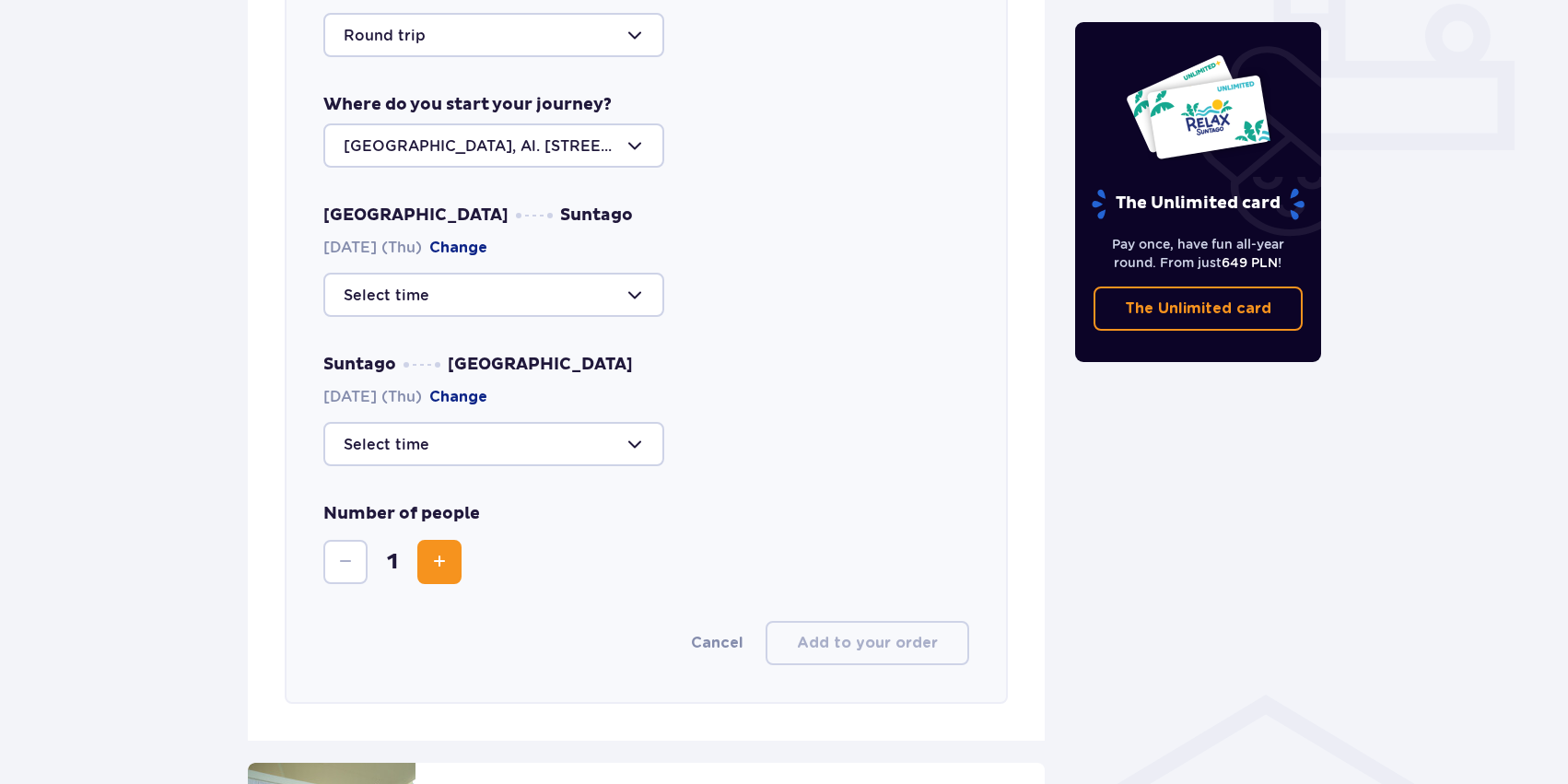
click at [621, 304] on div at bounding box center [493, 294] width 341 height 44
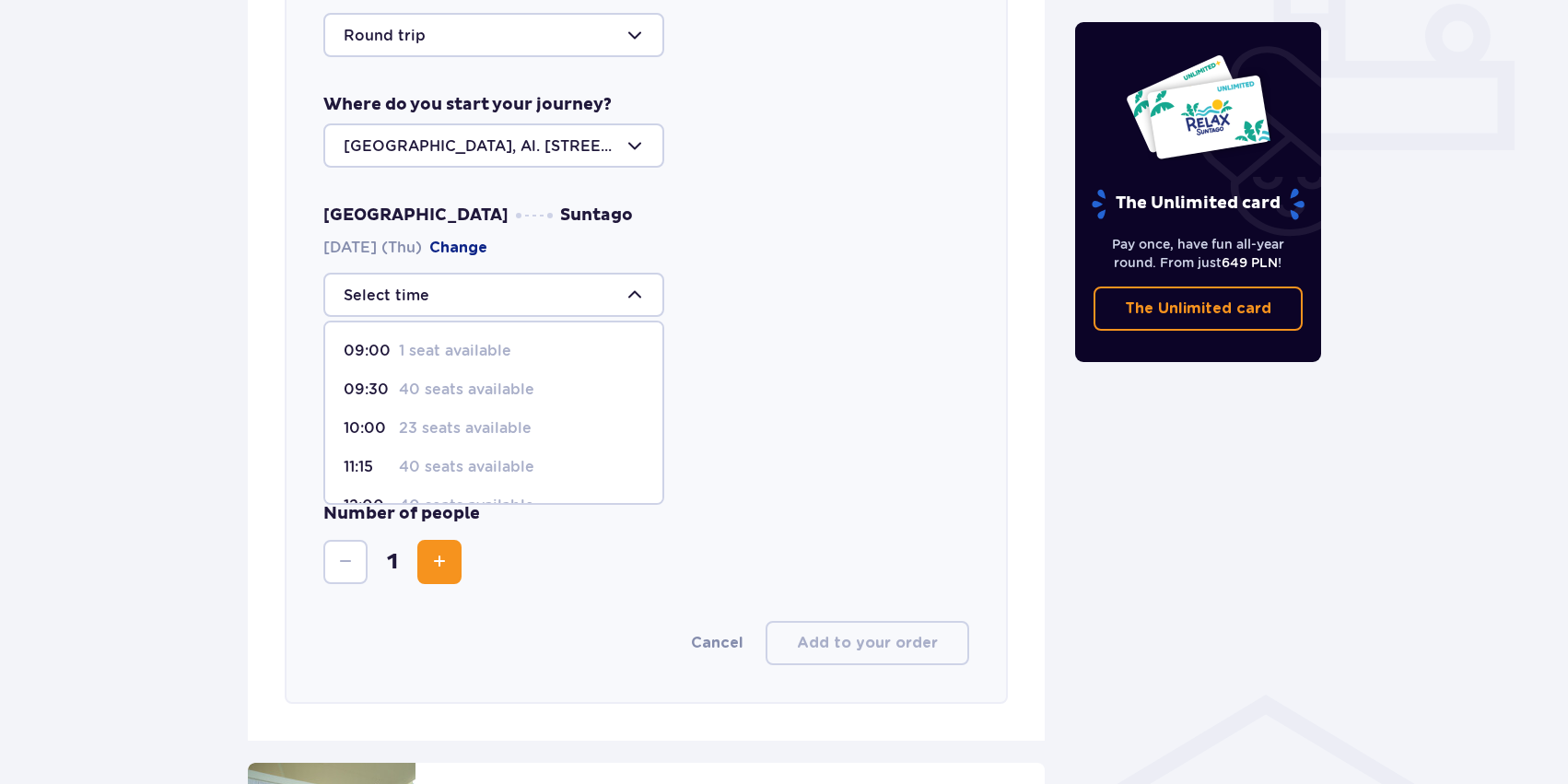
click at [440, 422] on p "23 seats available" at bounding box center [464, 428] width 133 height 21
type input "10:00"
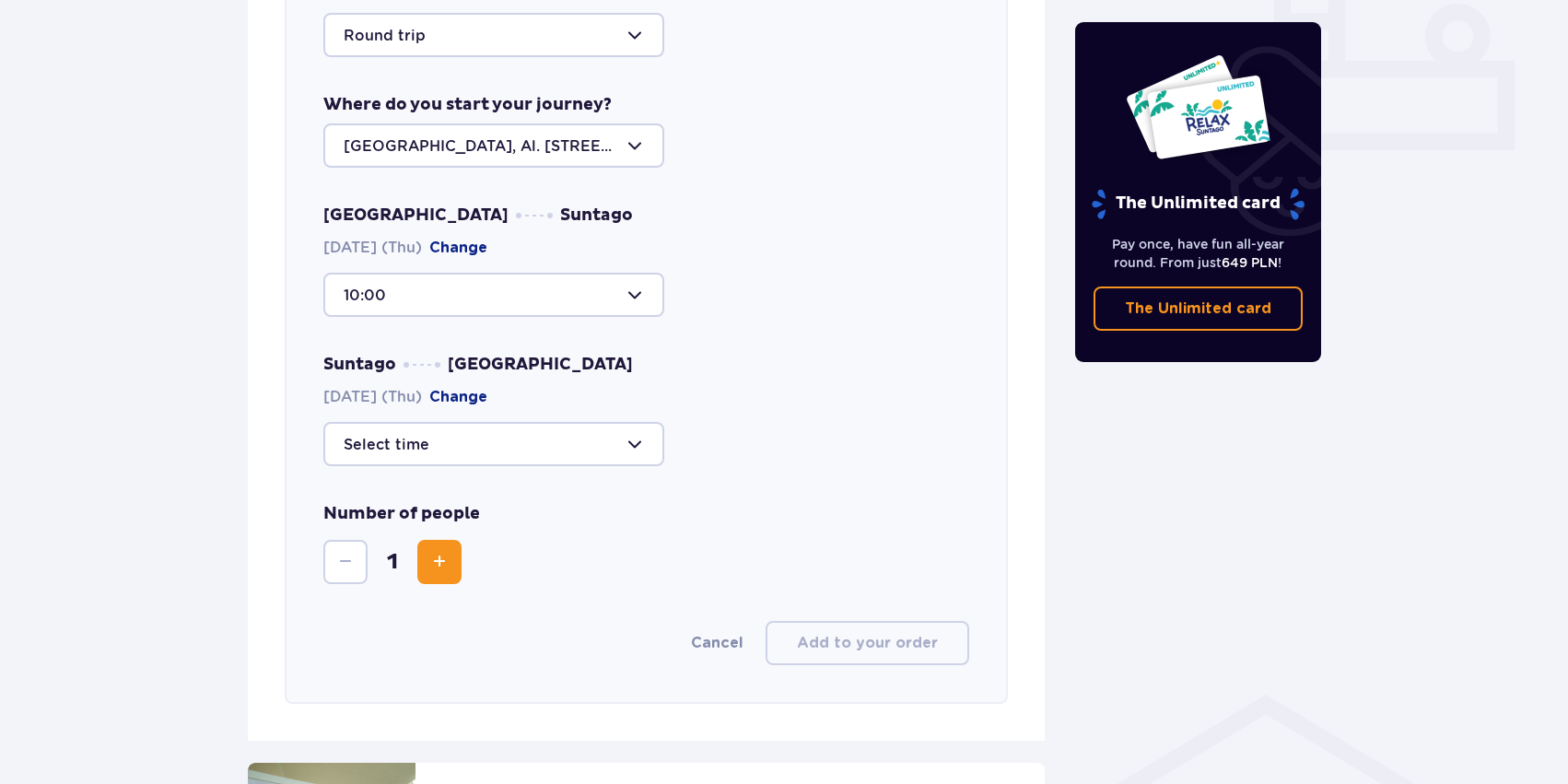
click at [492, 454] on div at bounding box center [493, 444] width 341 height 44
click at [505, 617] on p "10 seats available" at bounding box center [463, 623] width 131 height 21
type input "21:15"
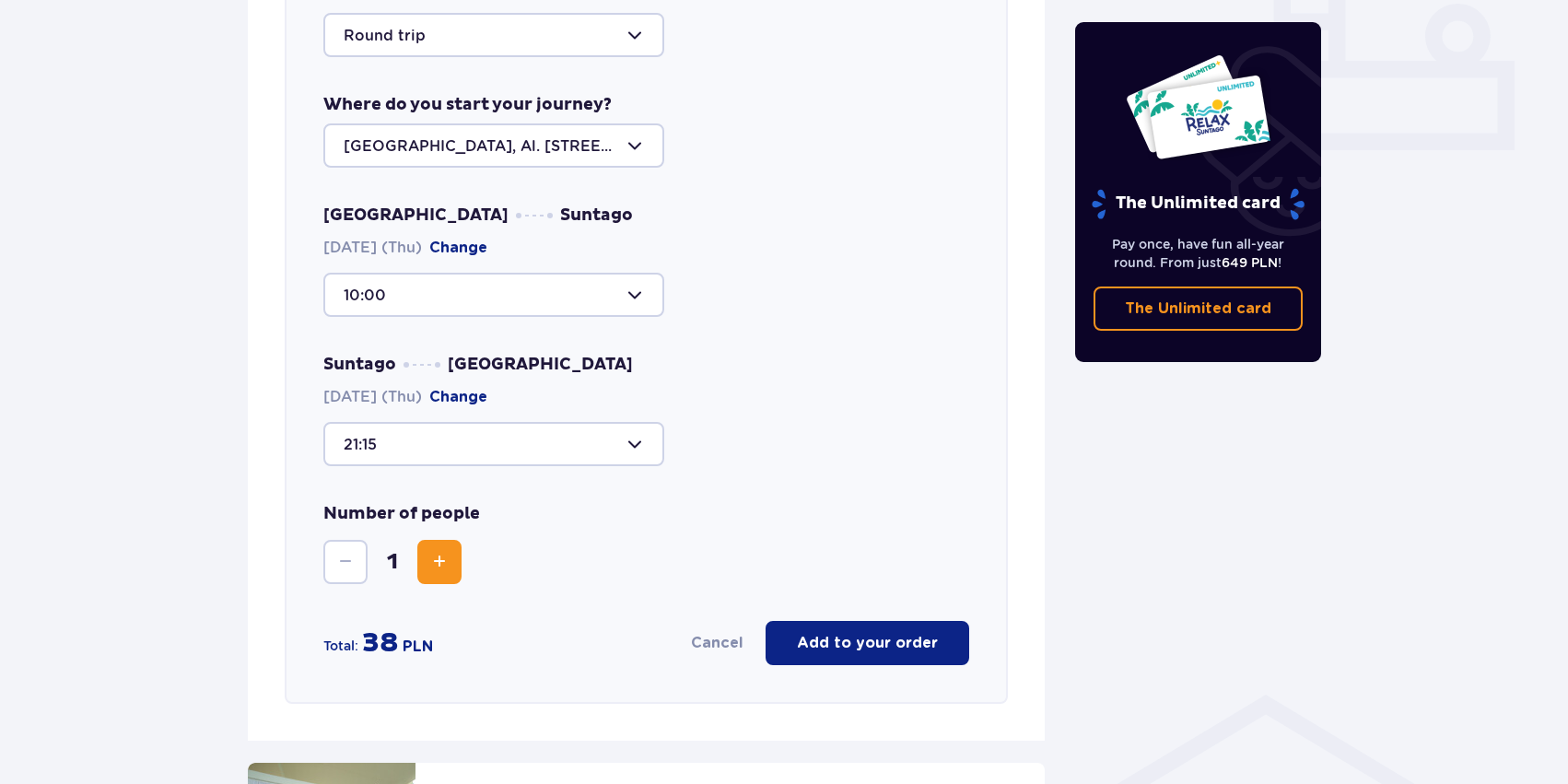
click at [436, 569] on span "Increase" at bounding box center [439, 561] width 23 height 23
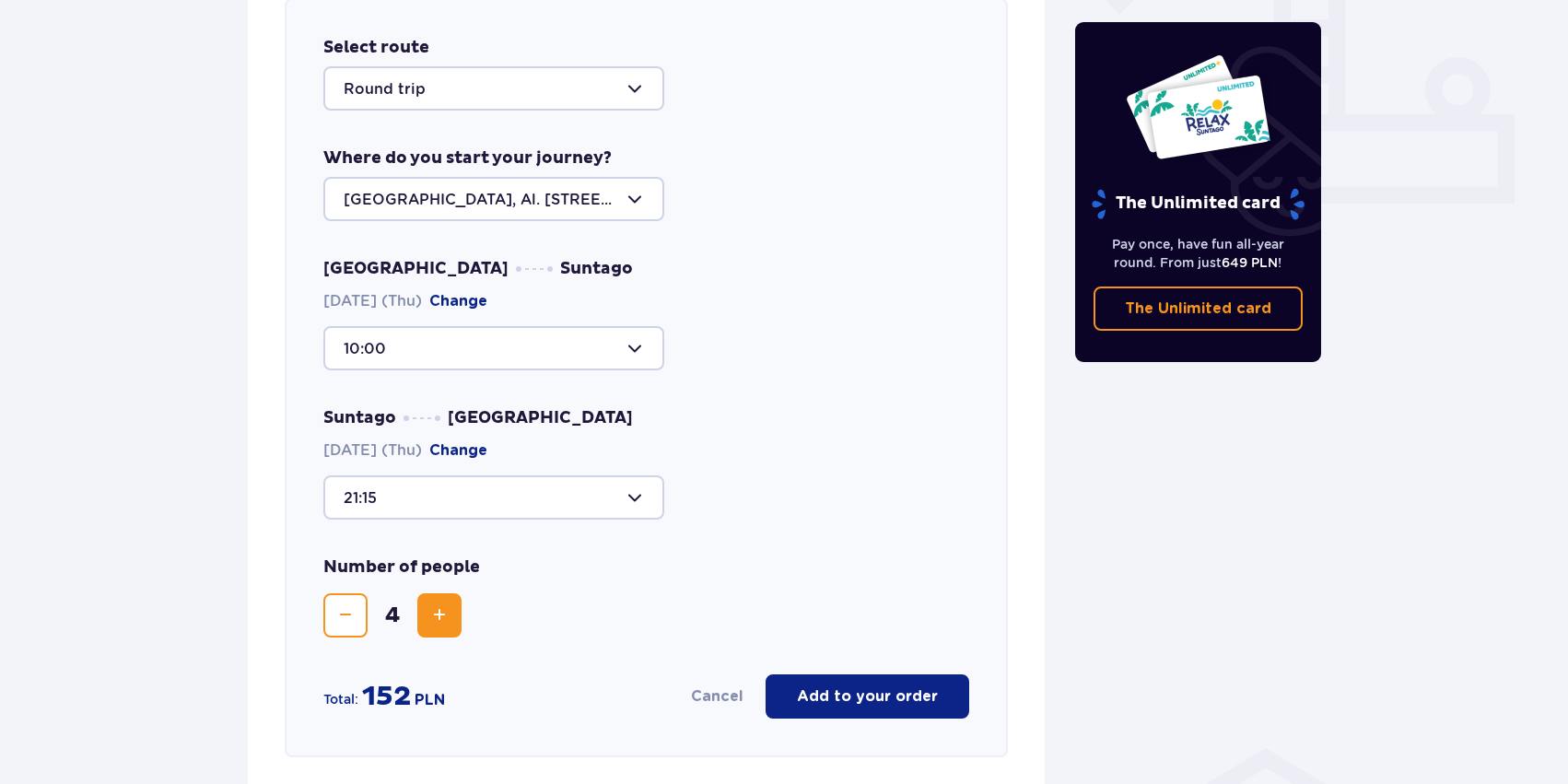
scroll to position [749, 0]
click at [884, 701] on p "Add to your order" at bounding box center [868, 695] width 141 height 21
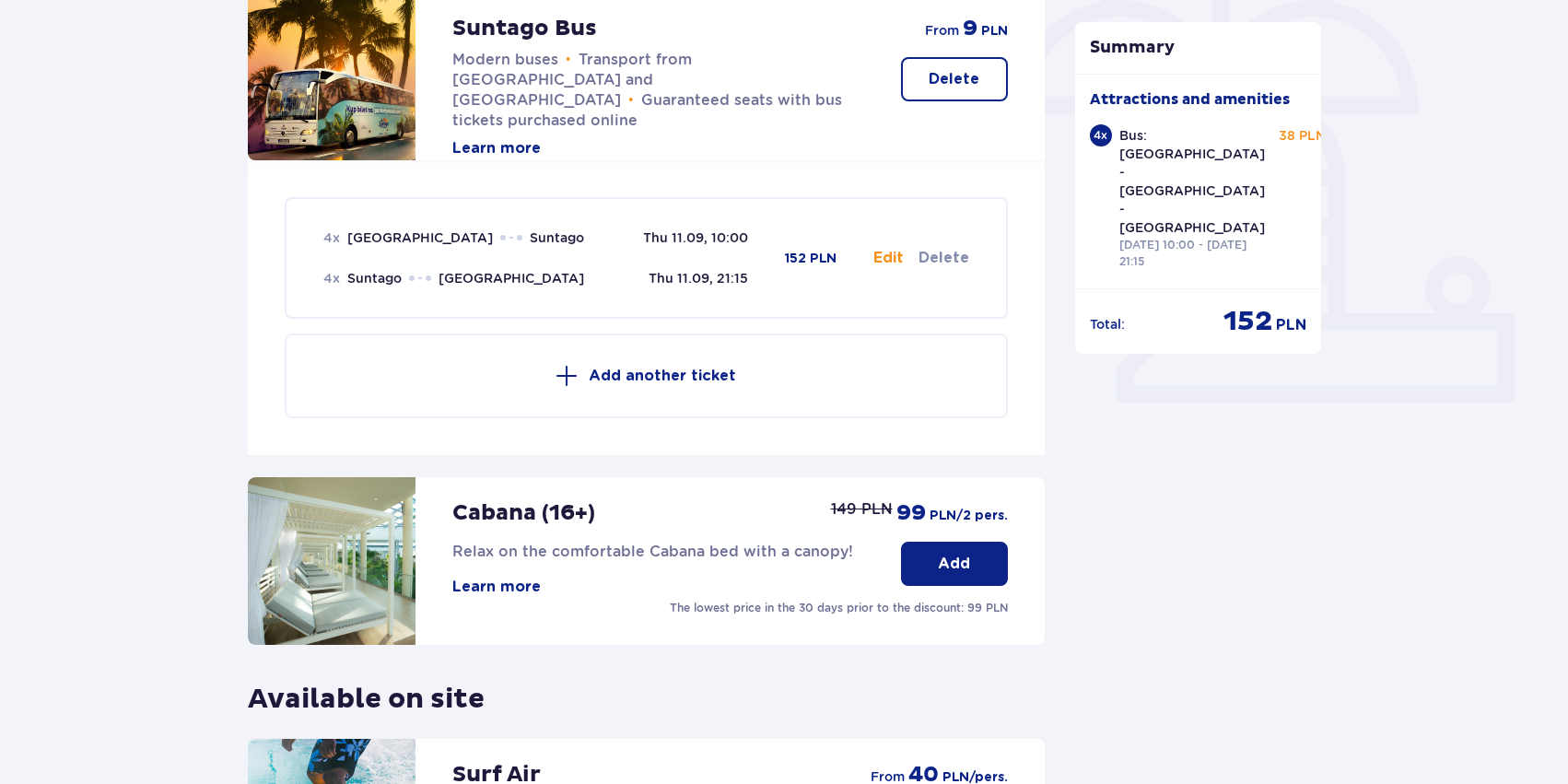
scroll to position [848, 0]
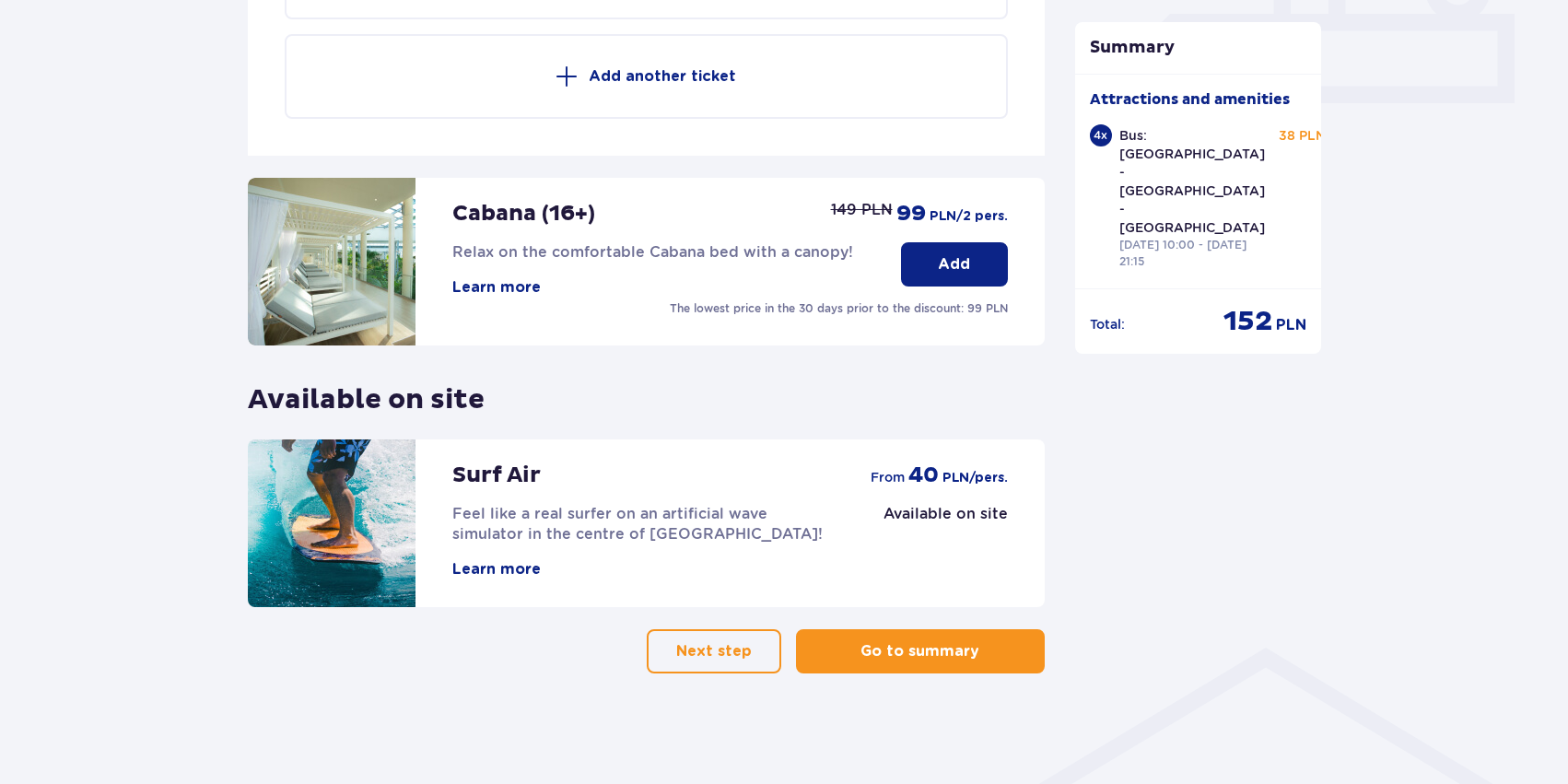
click at [880, 653] on p "Go to summary" at bounding box center [919, 651] width 119 height 21
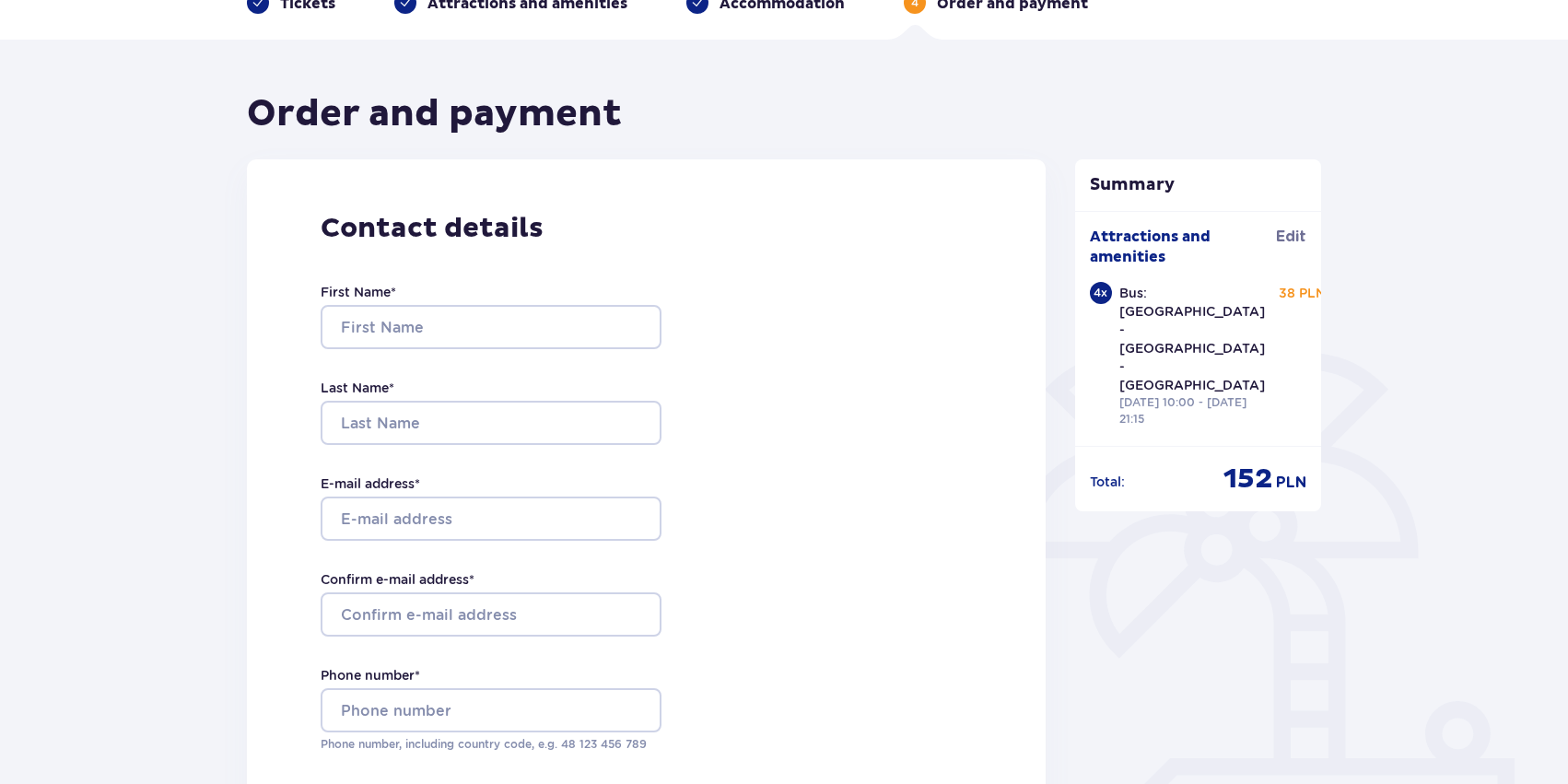
scroll to position [174, 0]
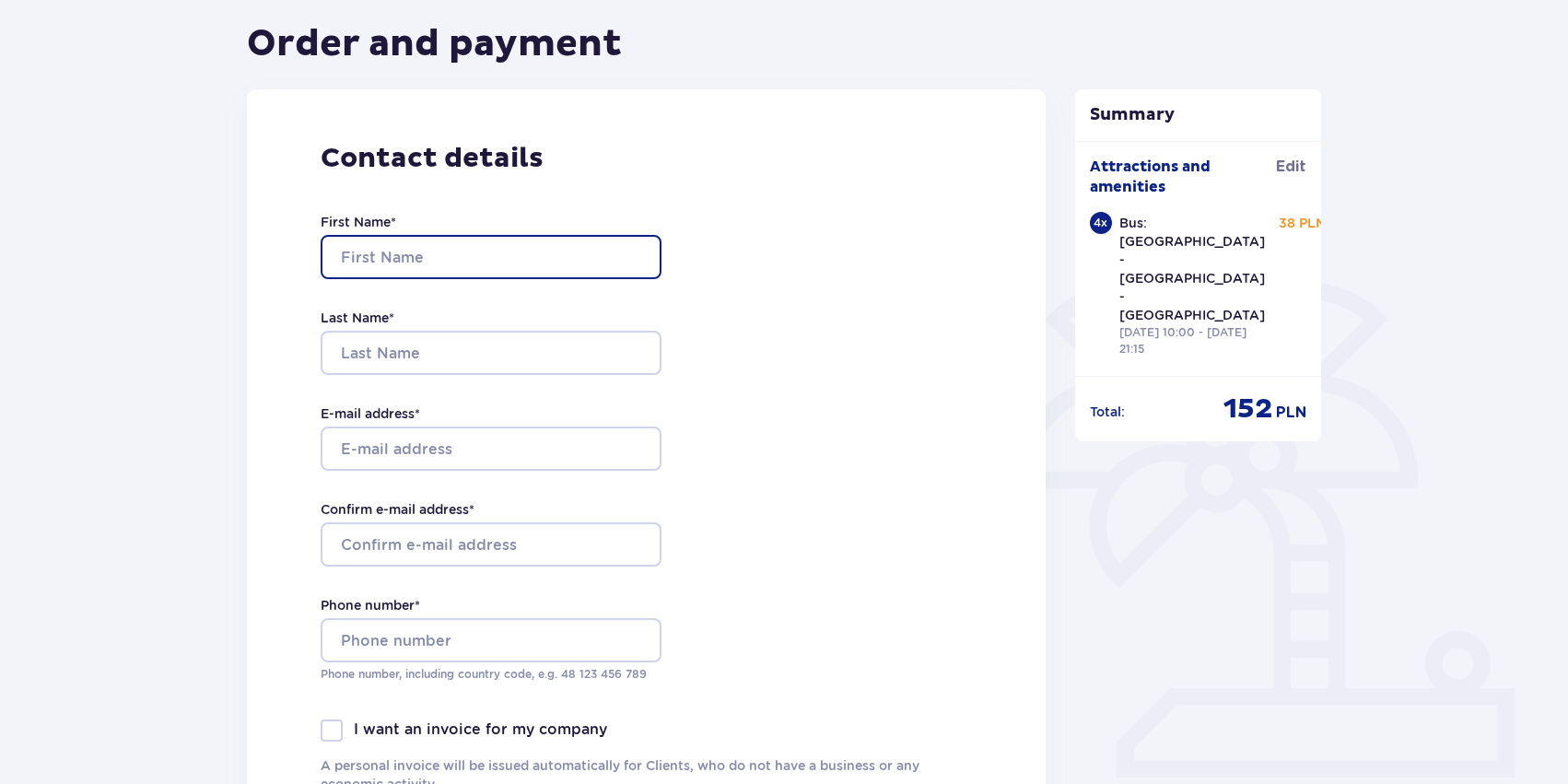
click at [508, 254] on input "First Name *" at bounding box center [491, 256] width 341 height 44
type input "[PERSON_NAME]"
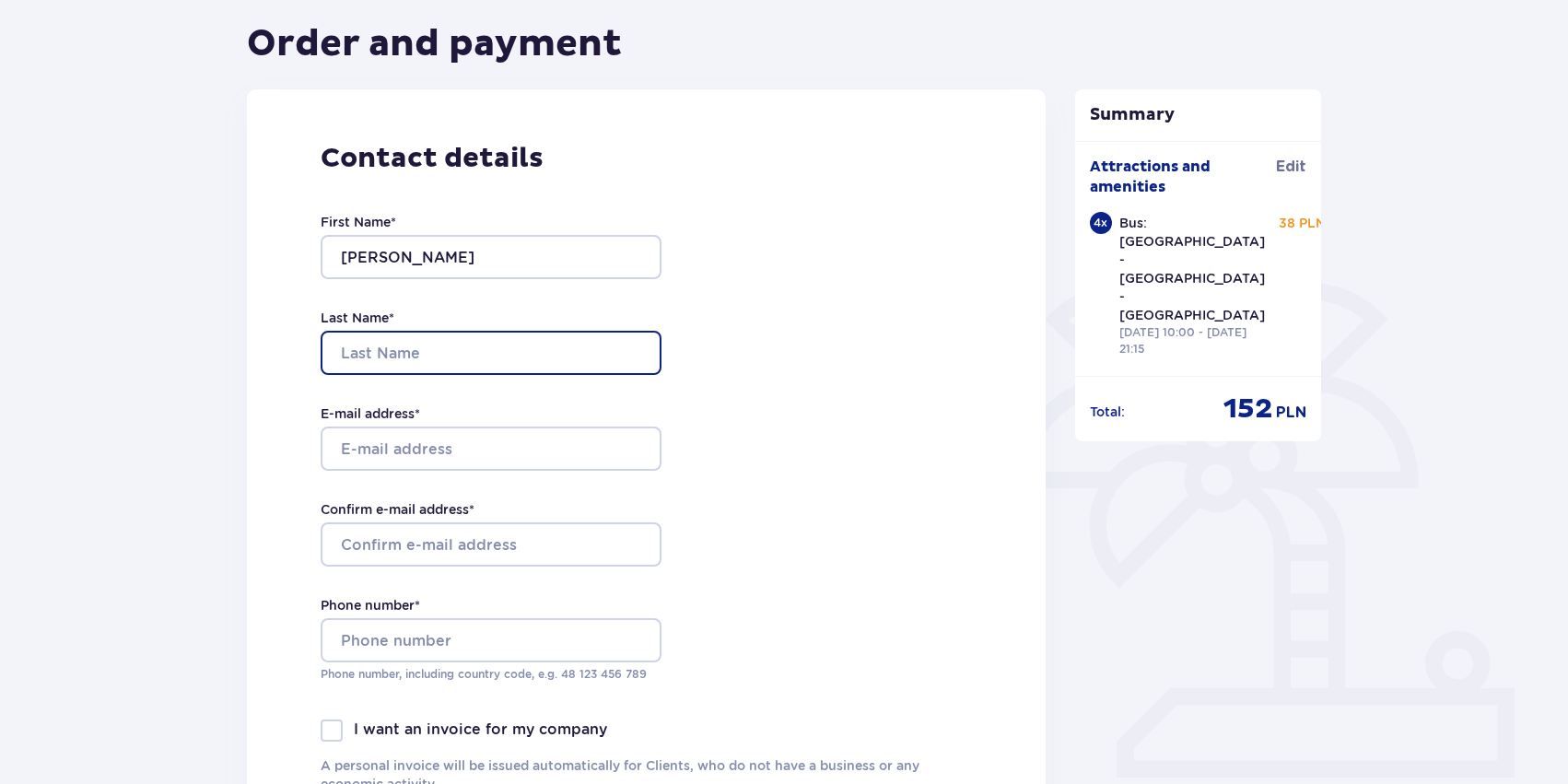
type input "MOISEJEVA"
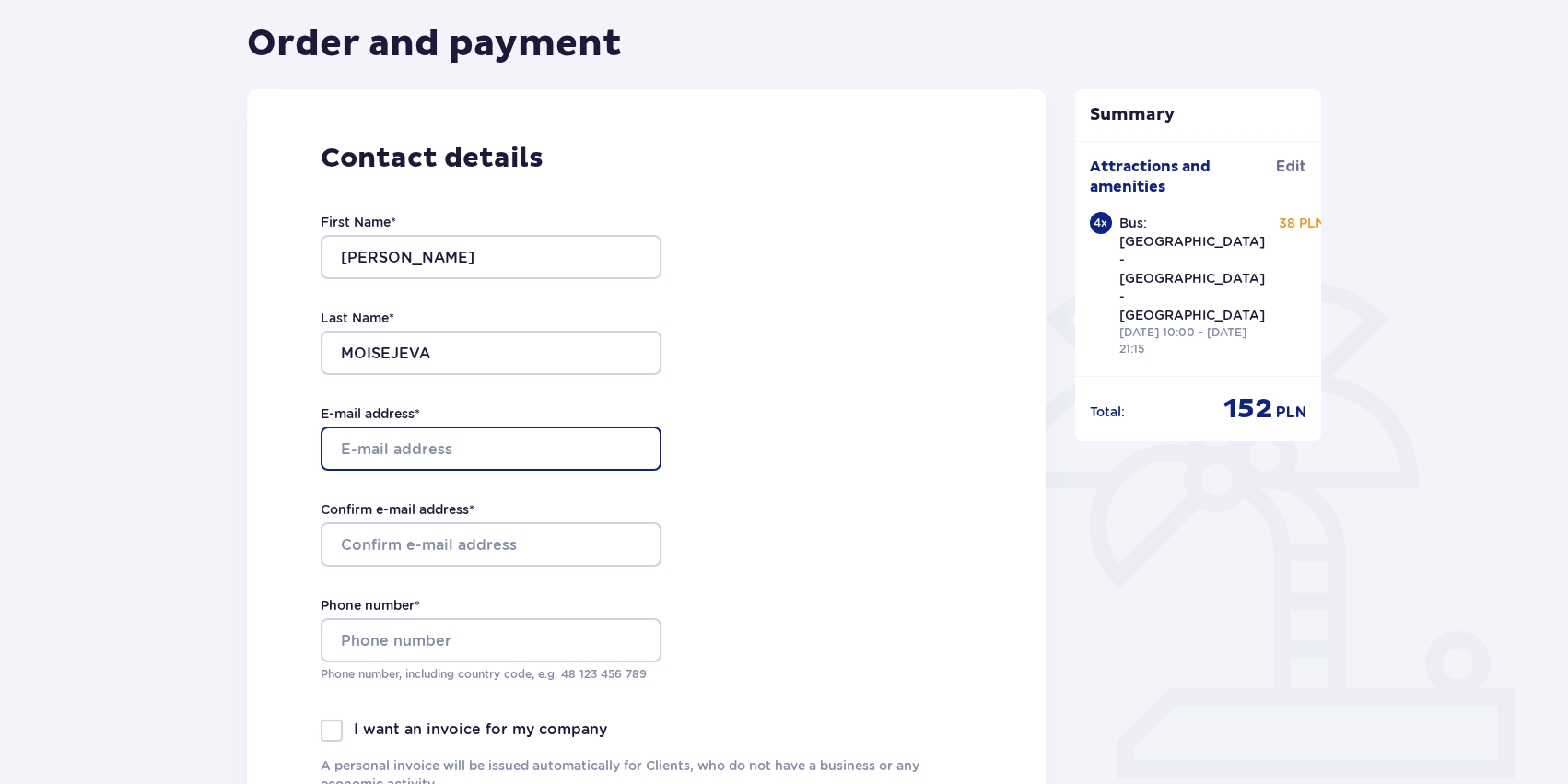
type input "[PERSON_NAME][EMAIL_ADDRESS][DOMAIN_NAME]"
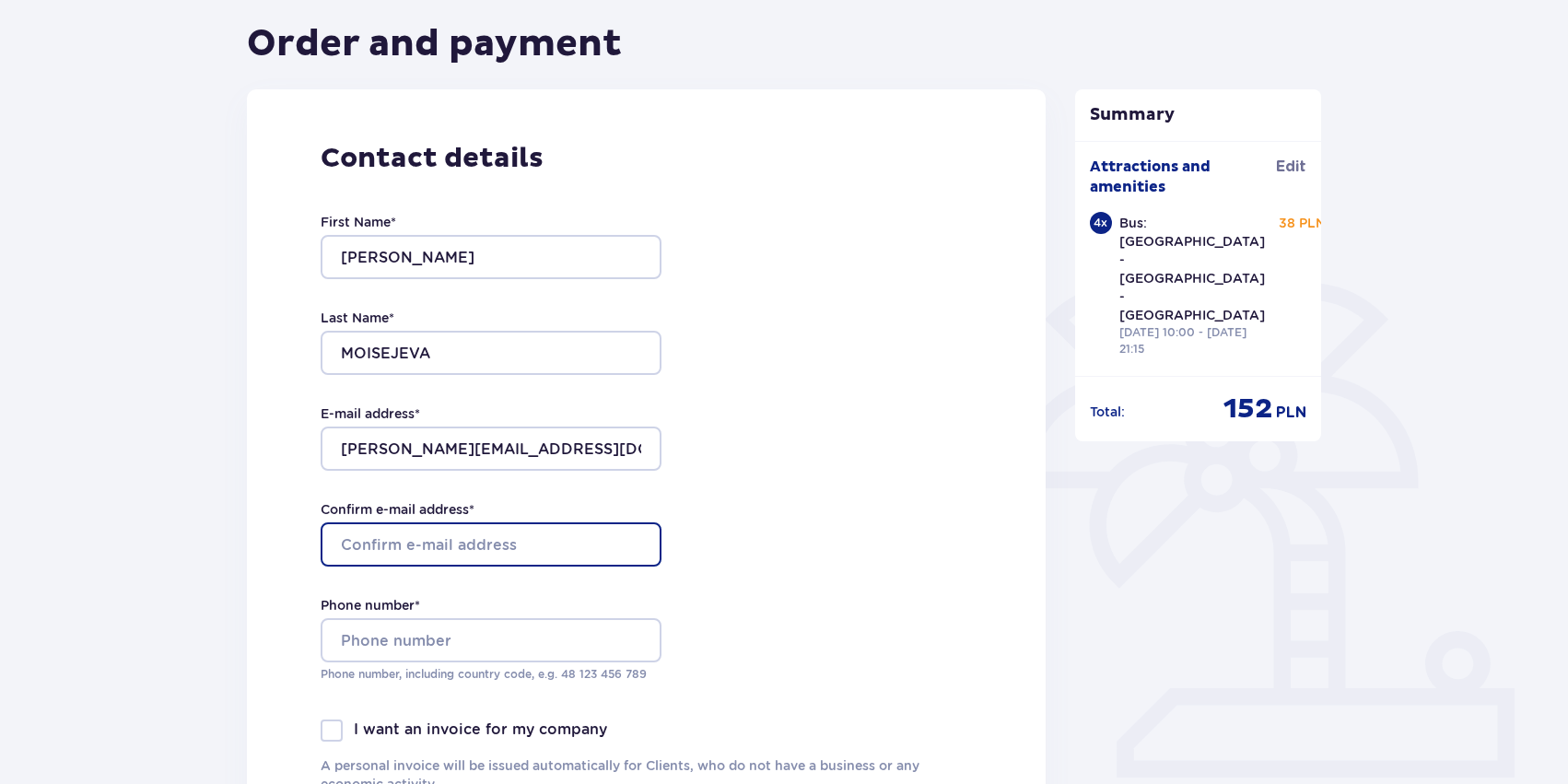
type input "[PERSON_NAME][EMAIL_ADDRESS][DOMAIN_NAME]"
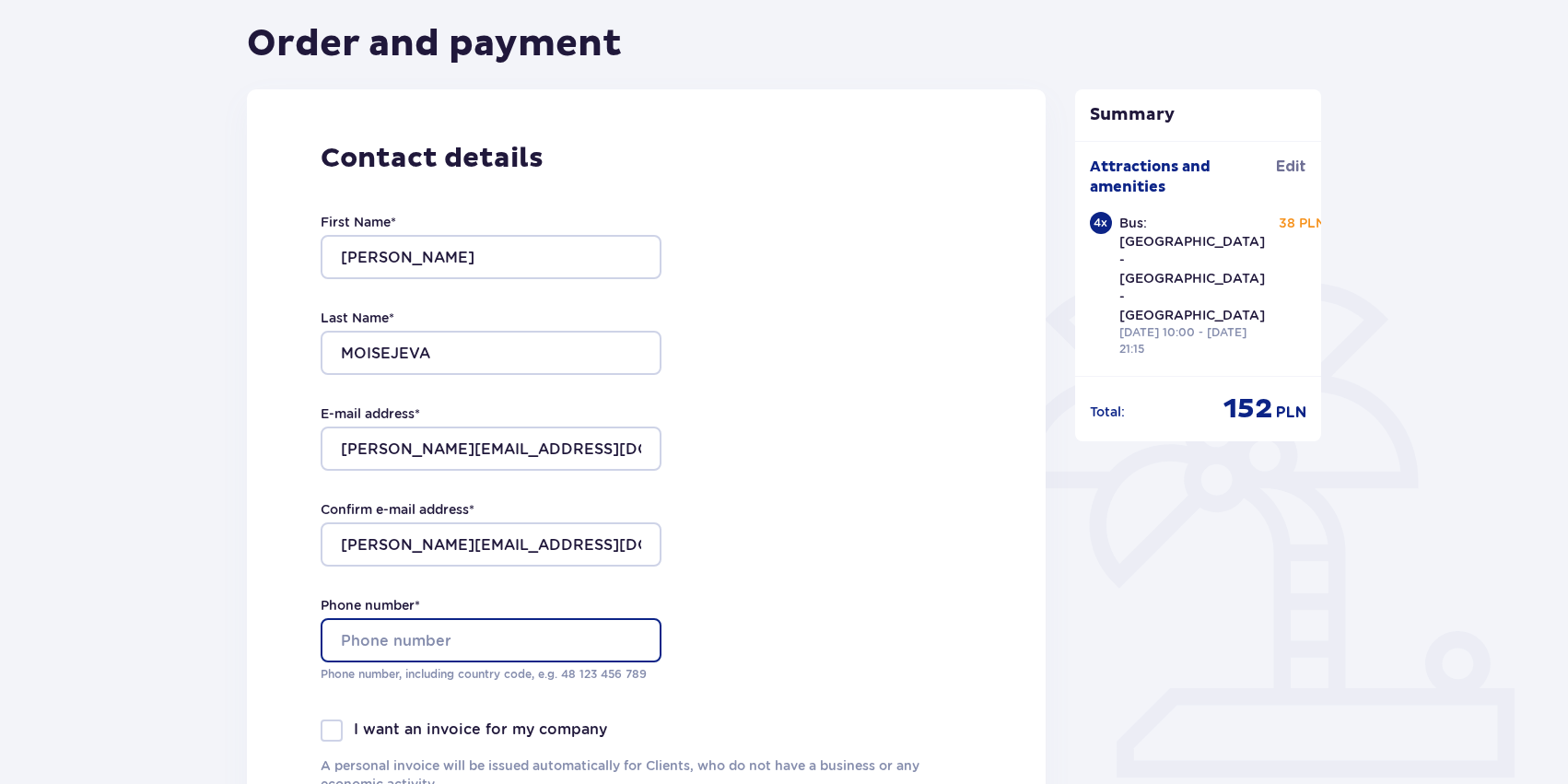
type input "20554222"
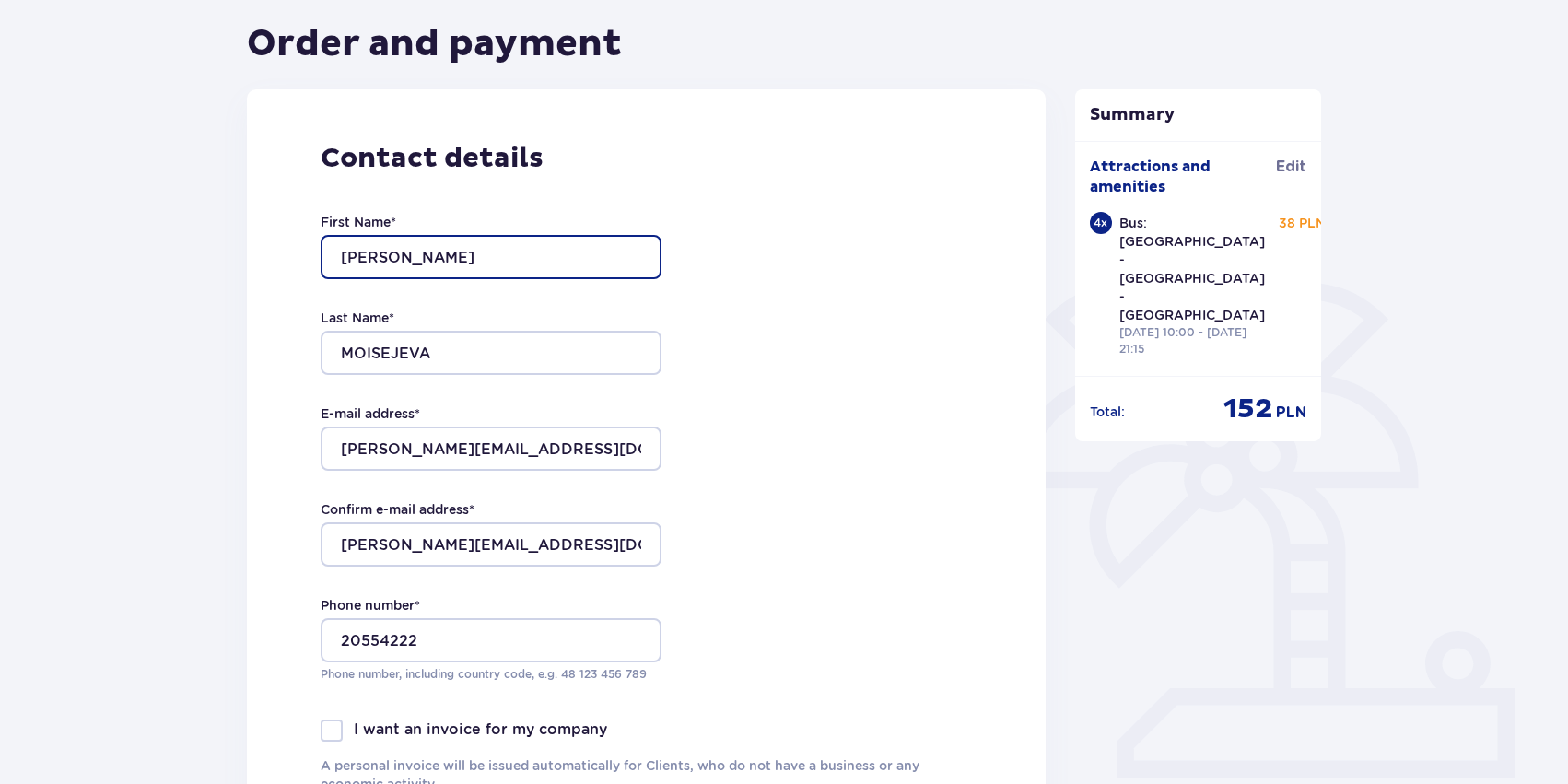
click at [397, 263] on input "[PERSON_NAME]" at bounding box center [491, 256] width 341 height 44
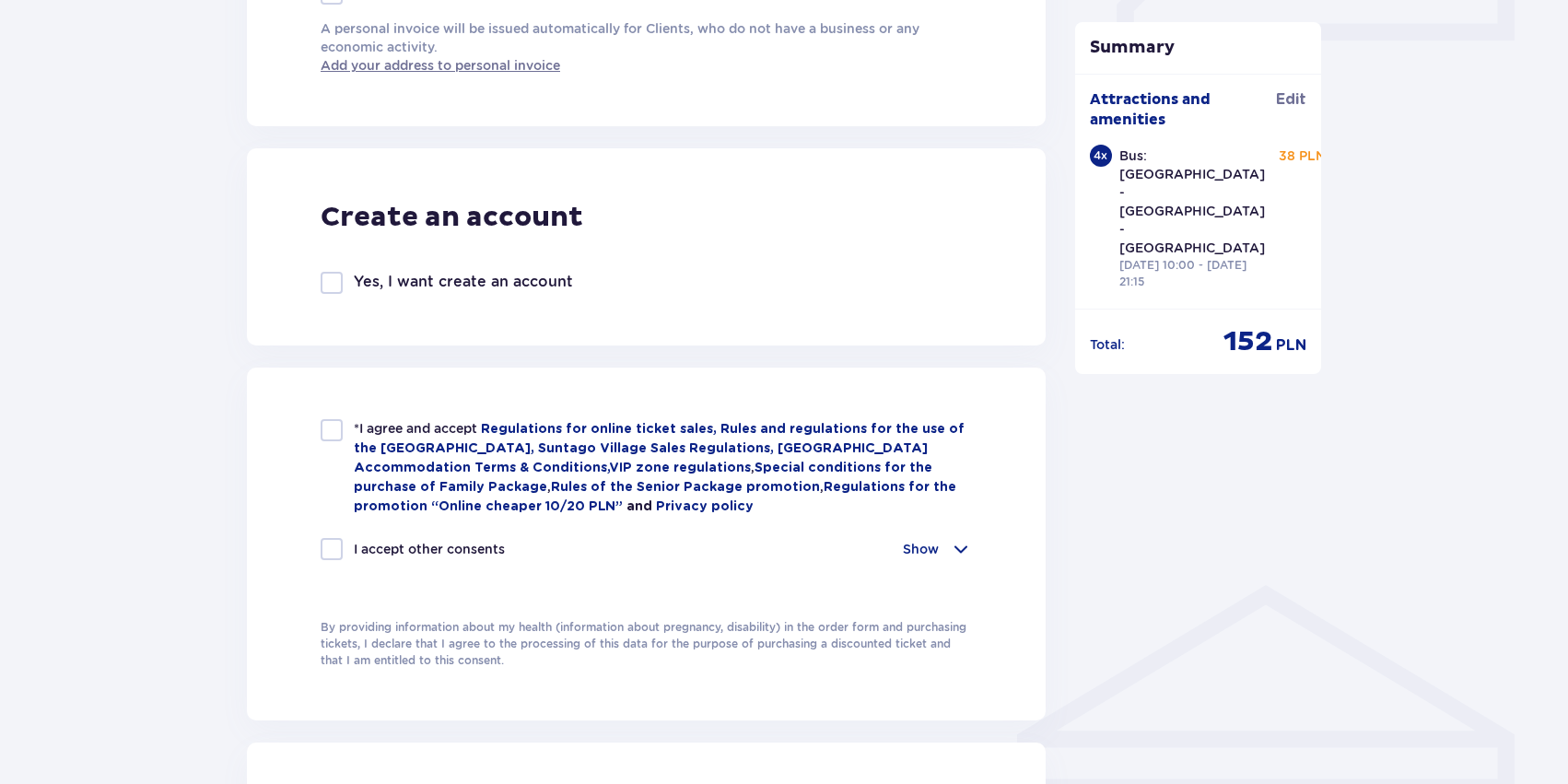
scroll to position [912, 0]
click at [330, 439] on div at bounding box center [332, 429] width 23 height 23
checkbox input "true"
click at [946, 547] on div "Show" at bounding box center [938, 548] width 69 height 23
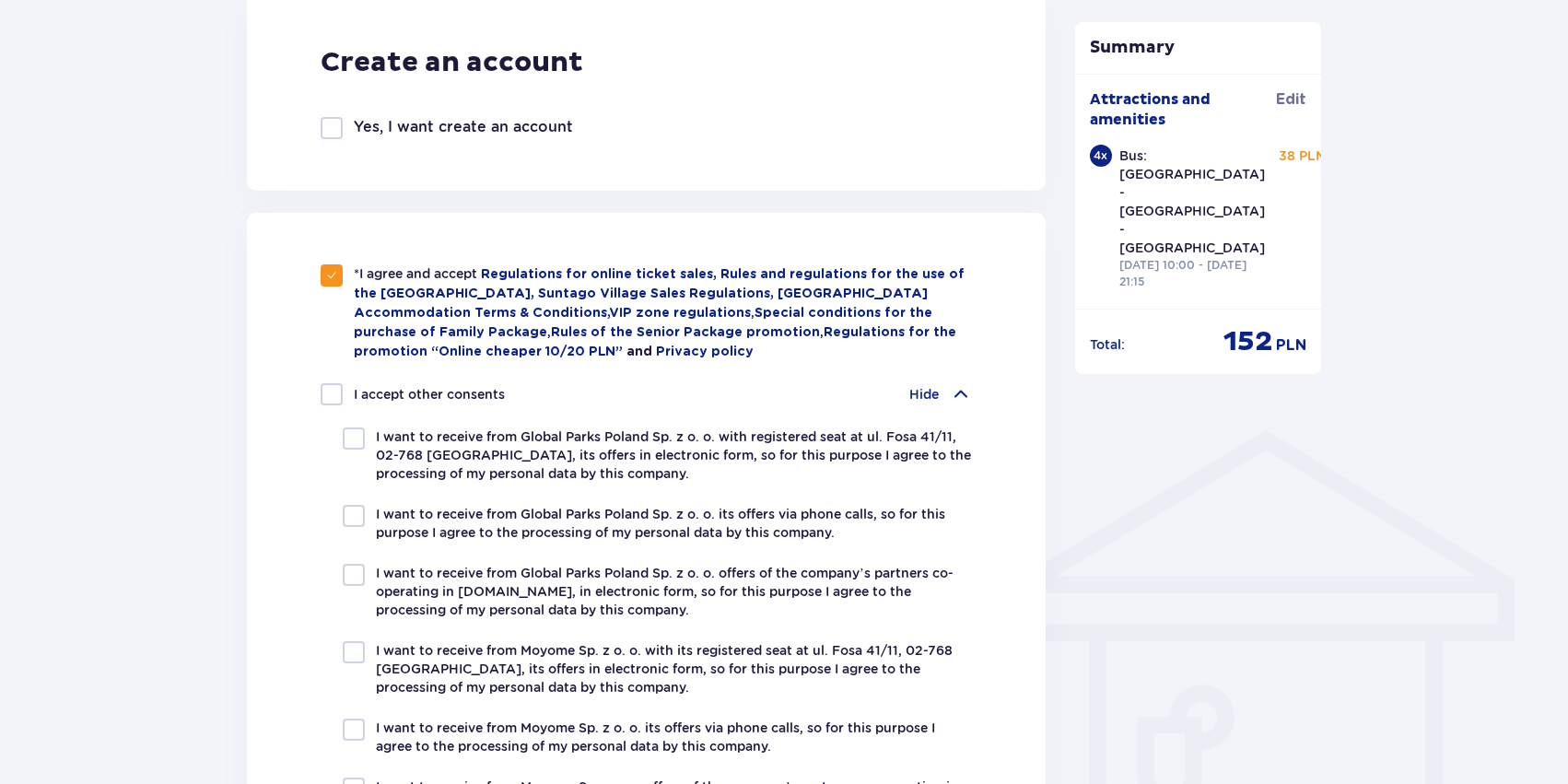
scroll to position [1069, 0]
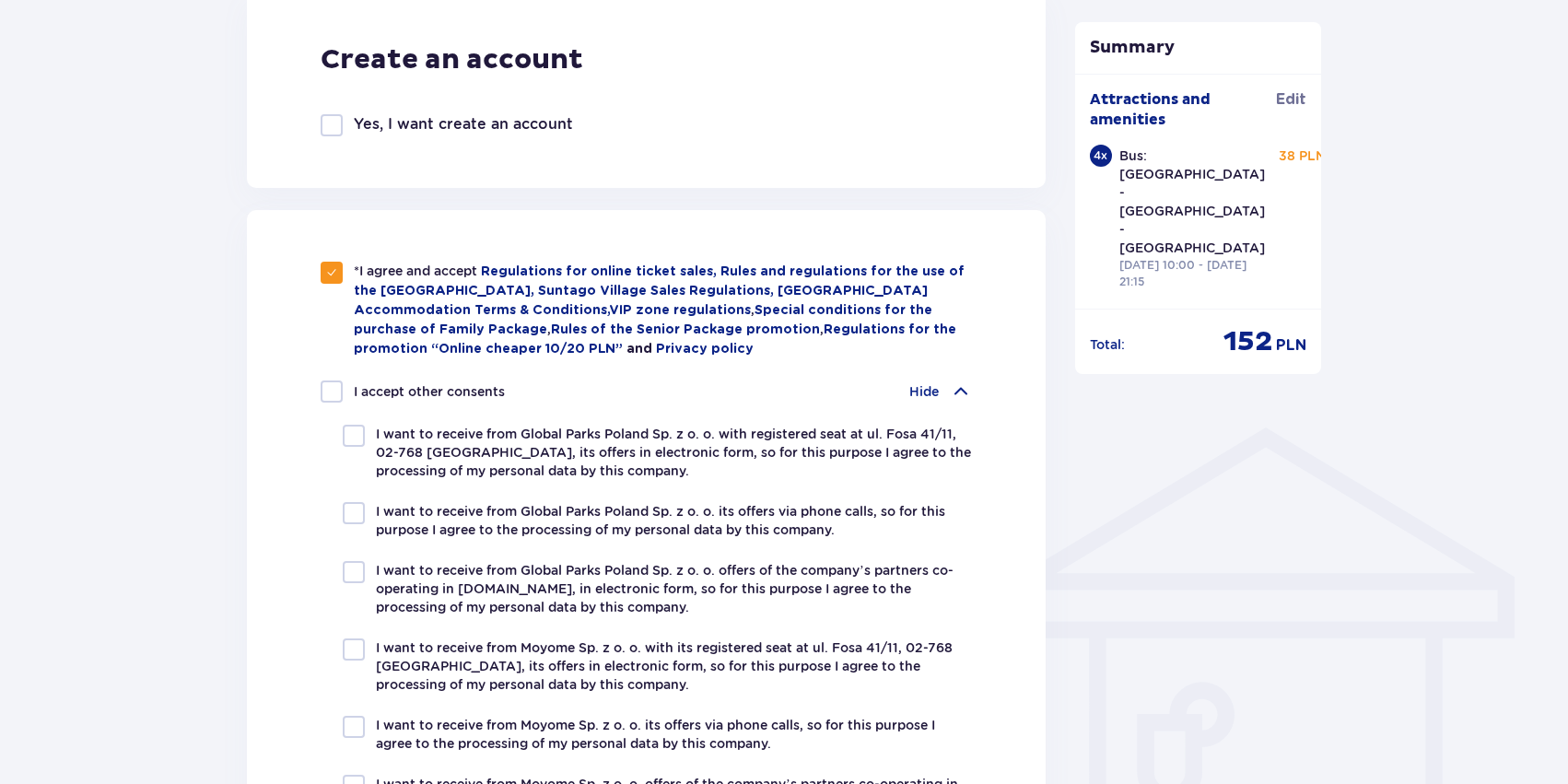
click at [944, 386] on div "Hide" at bounding box center [941, 392] width 63 height 23
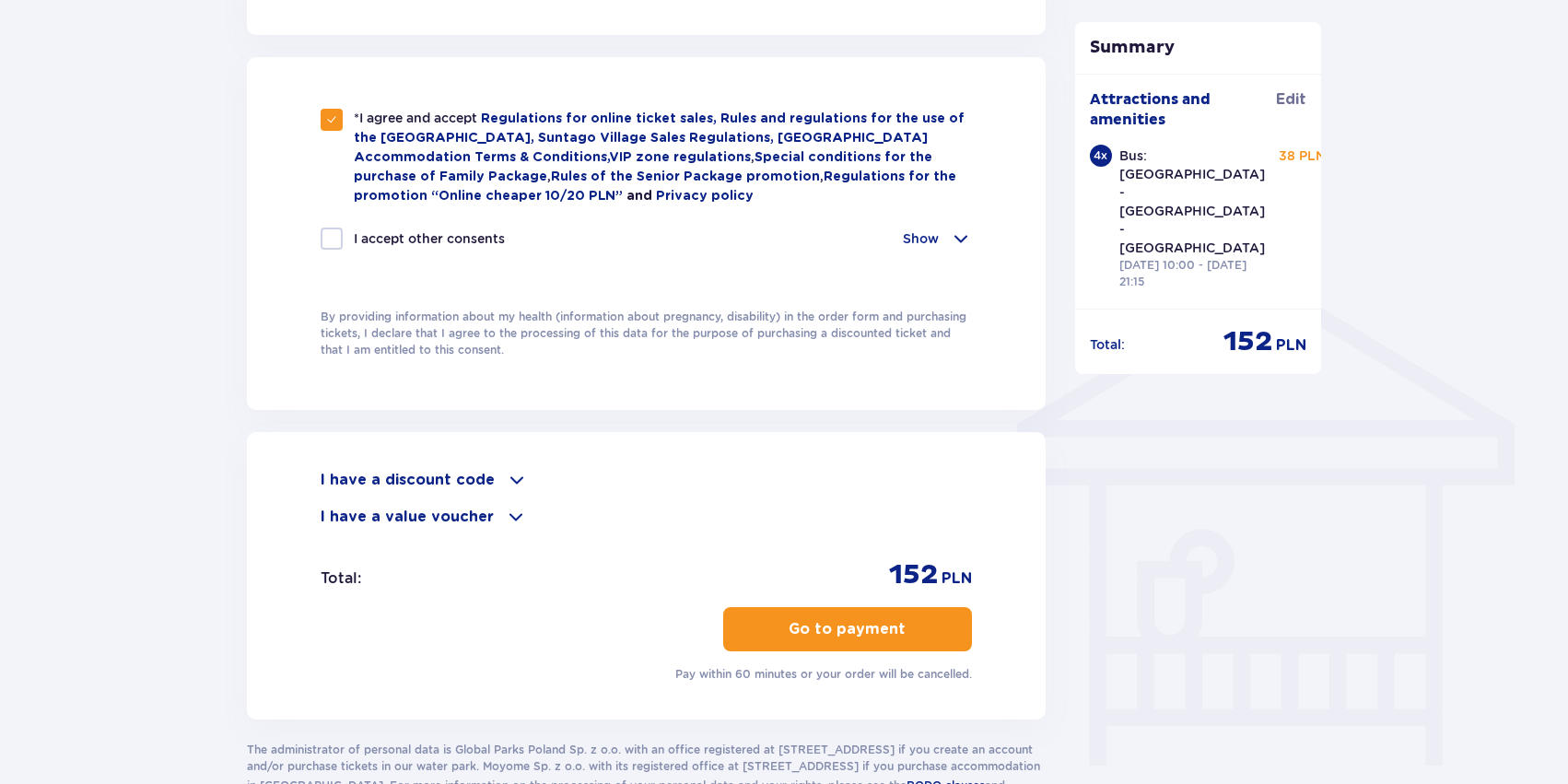
scroll to position [1239, 0]
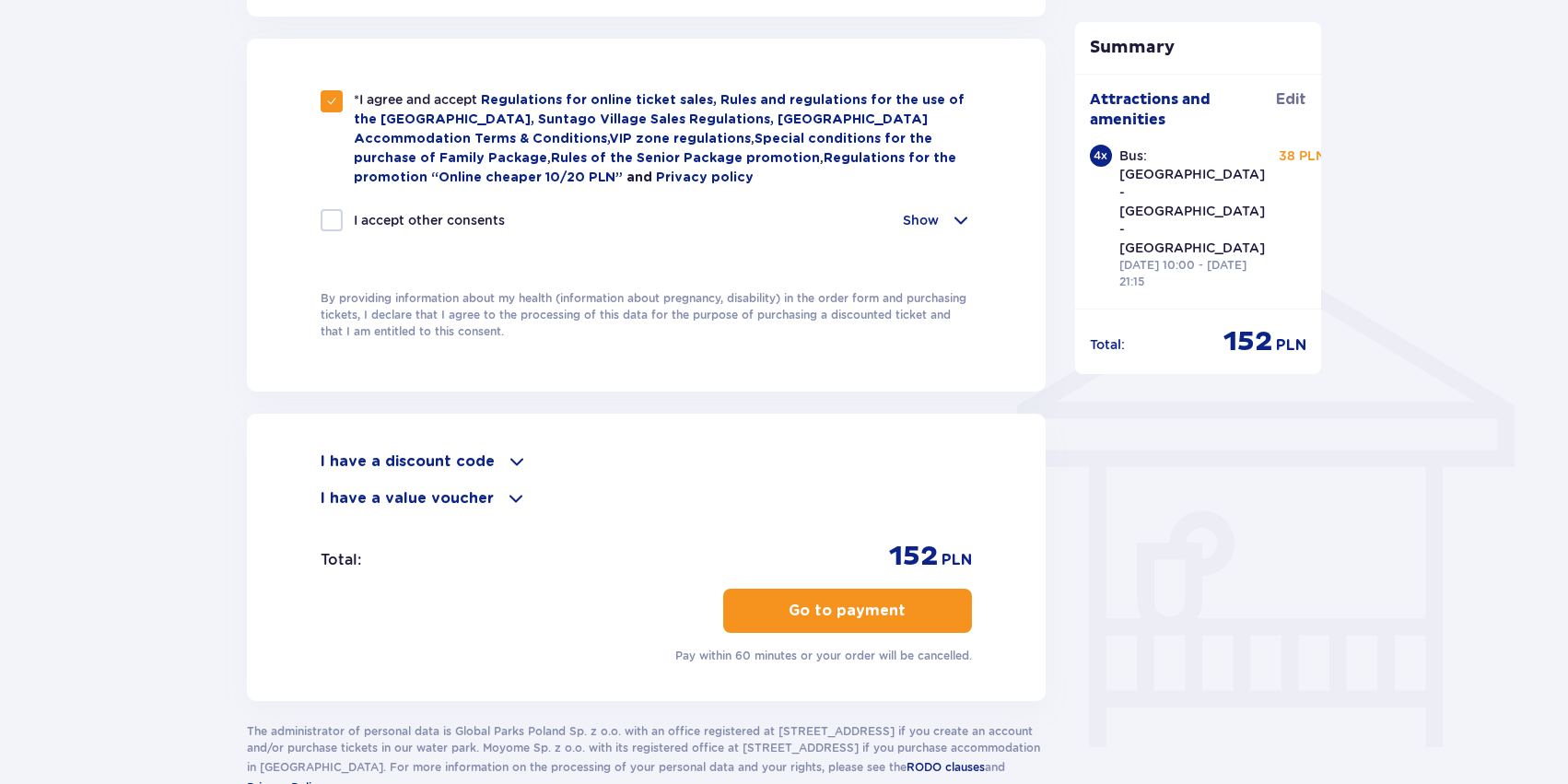
click at [884, 608] on p "Go to payment" at bounding box center [846, 610] width 117 height 21
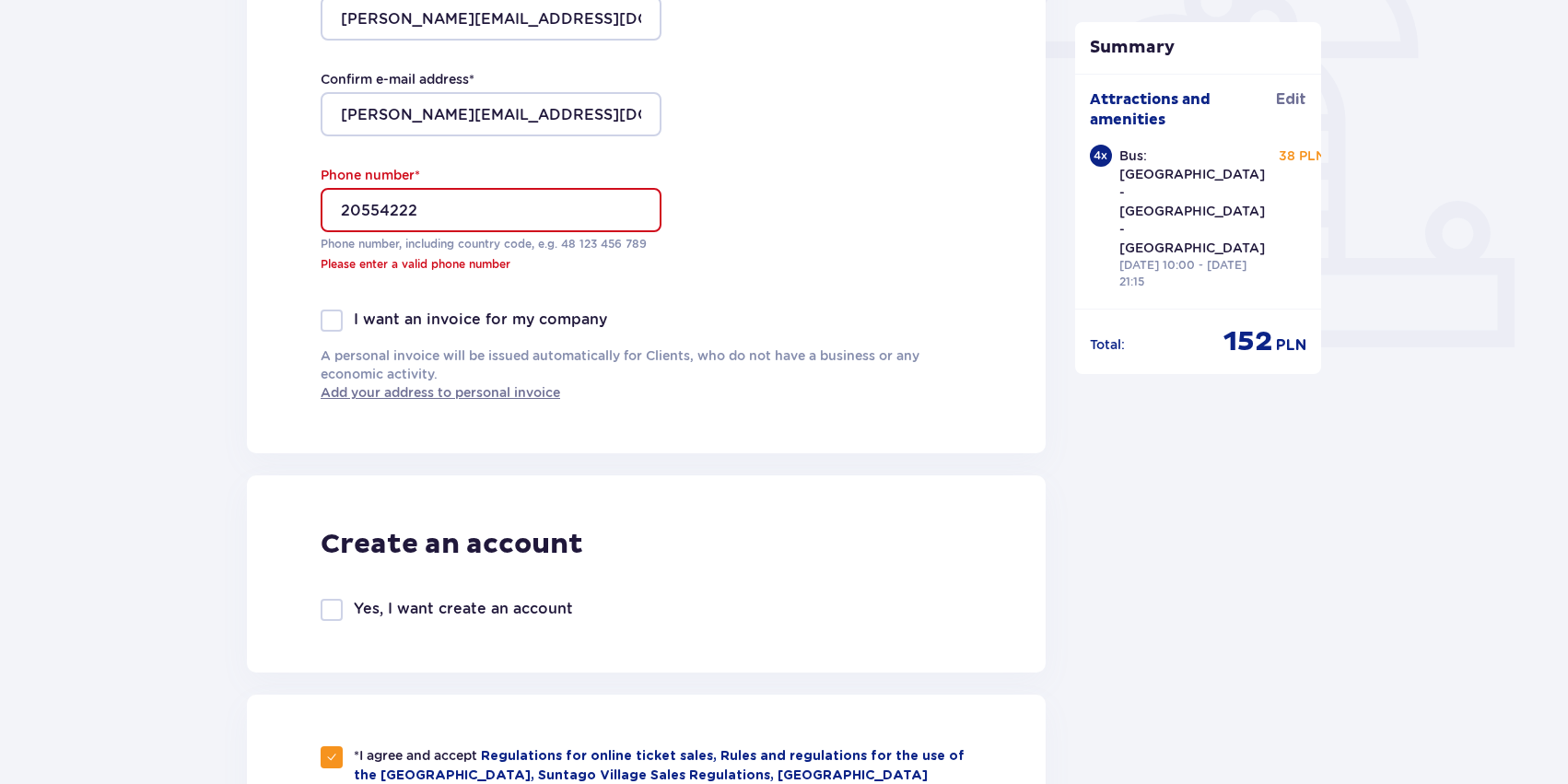
scroll to position [587, 0]
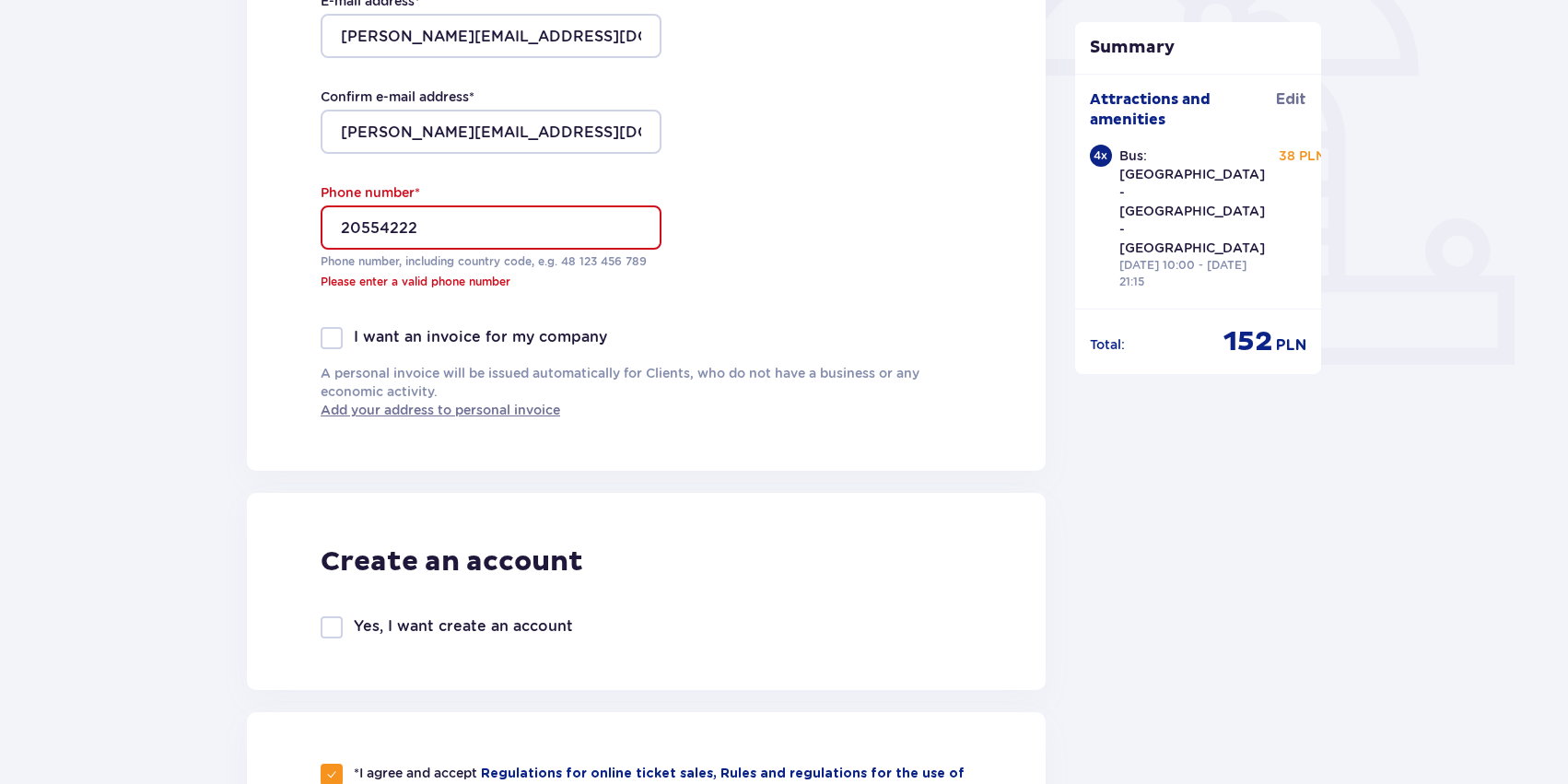
click at [337, 232] on input "20554222" at bounding box center [491, 227] width 341 height 44
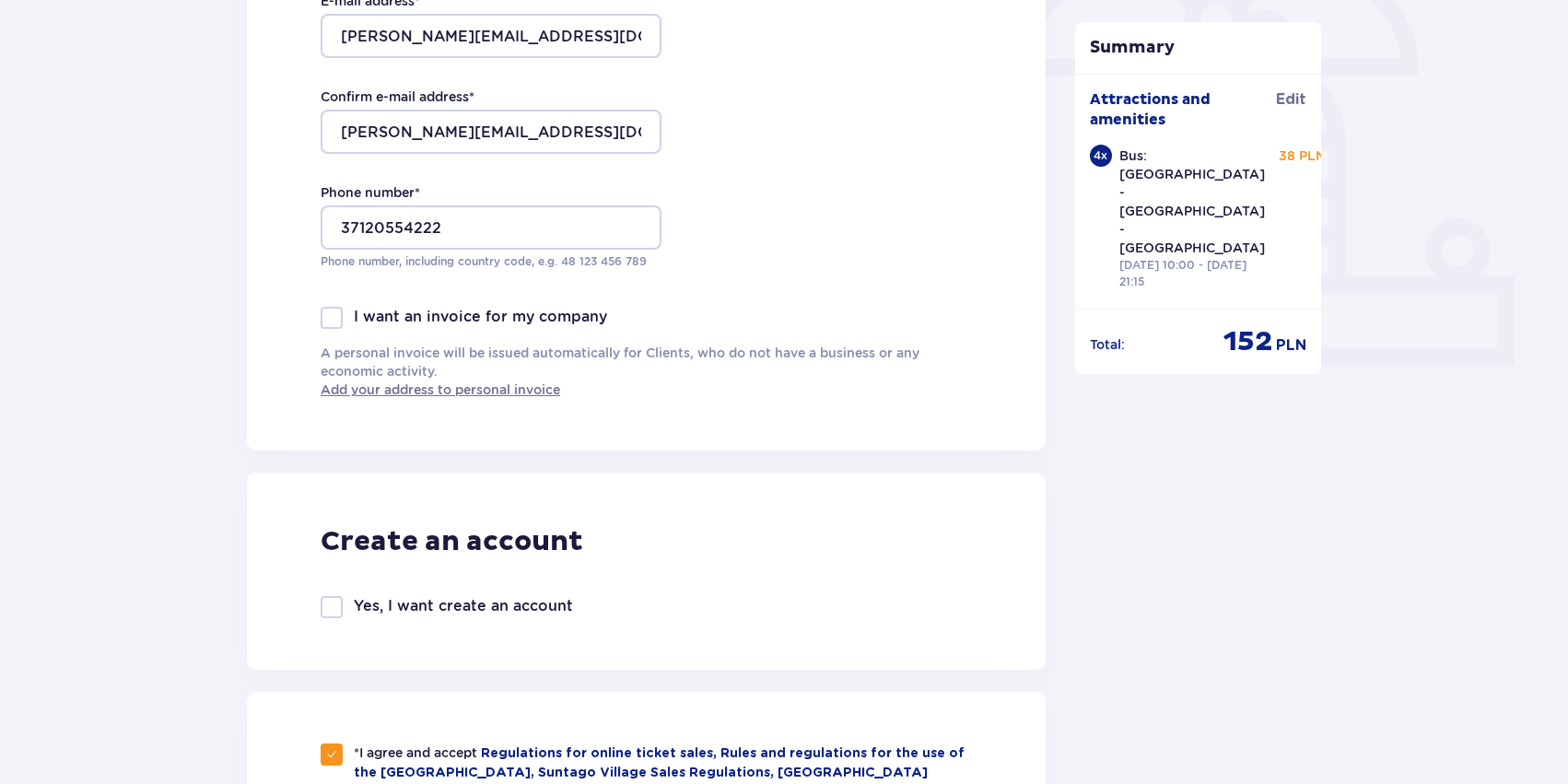
click at [812, 481] on div "Create an account Yes, I want create an account" at bounding box center [647, 570] width 799 height 197
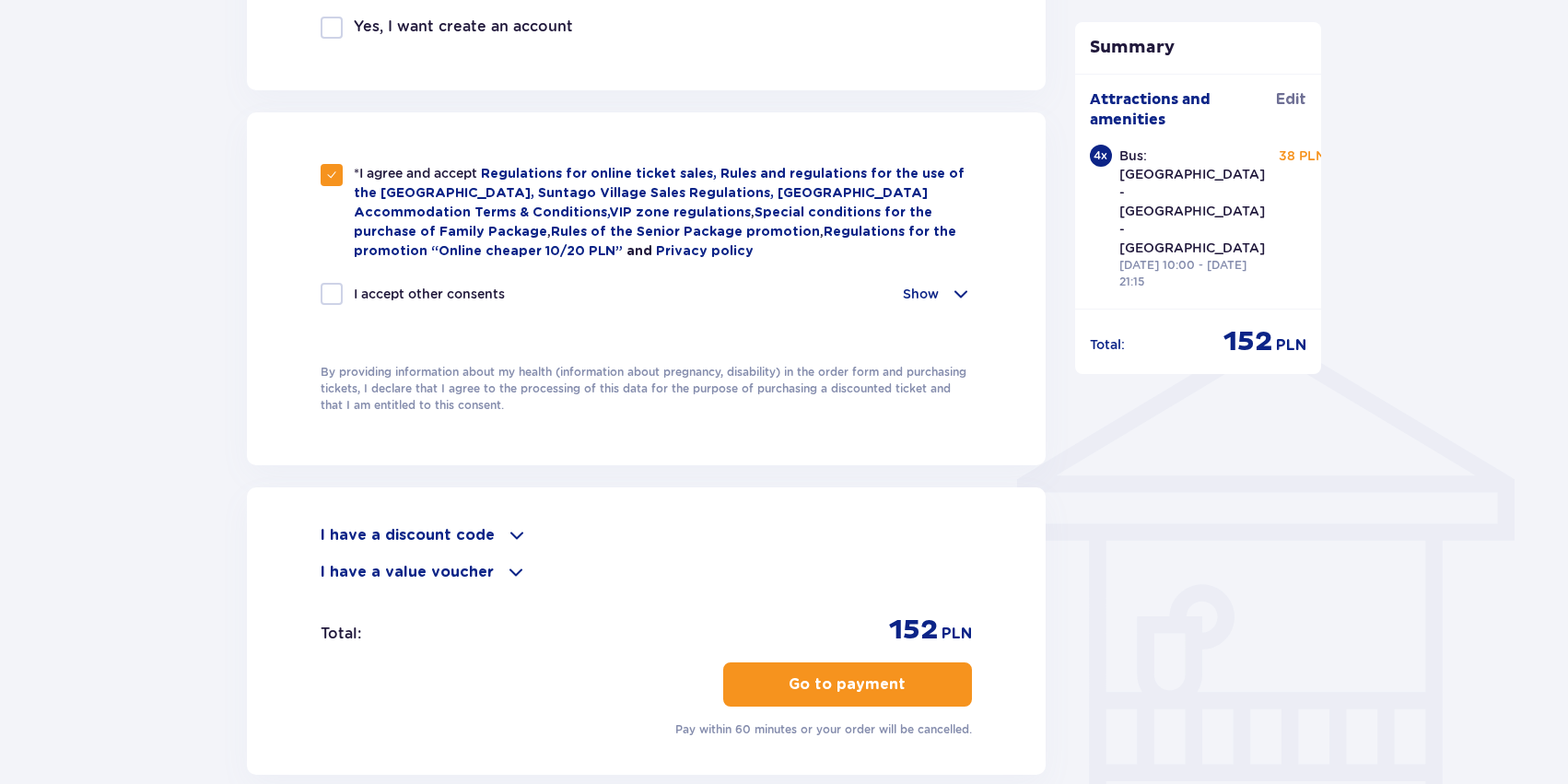
click at [879, 688] on p "Go to payment" at bounding box center [846, 684] width 117 height 21
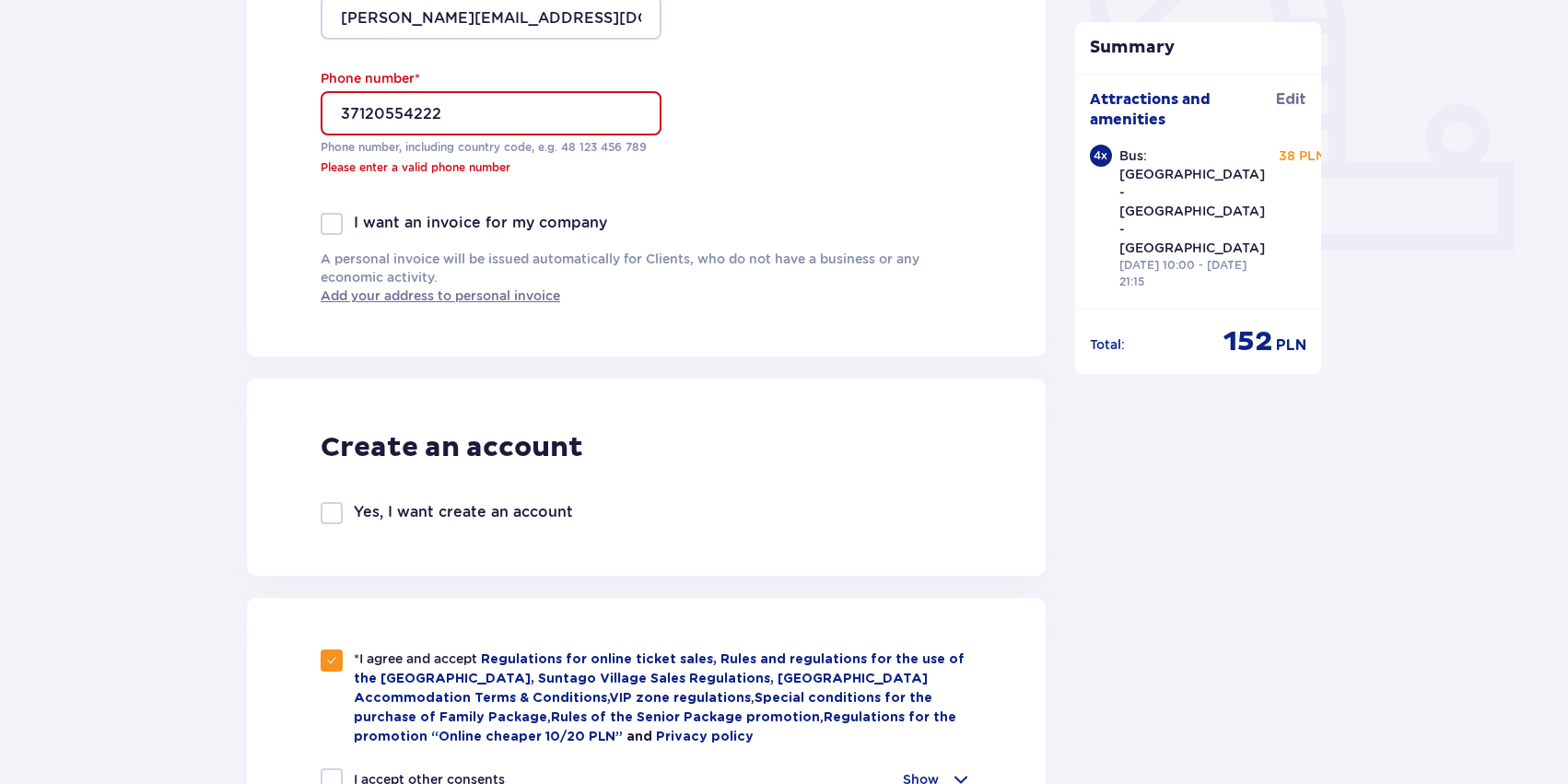
scroll to position [700, 0]
click at [337, 109] on input "37120554222" at bounding box center [491, 114] width 341 height 44
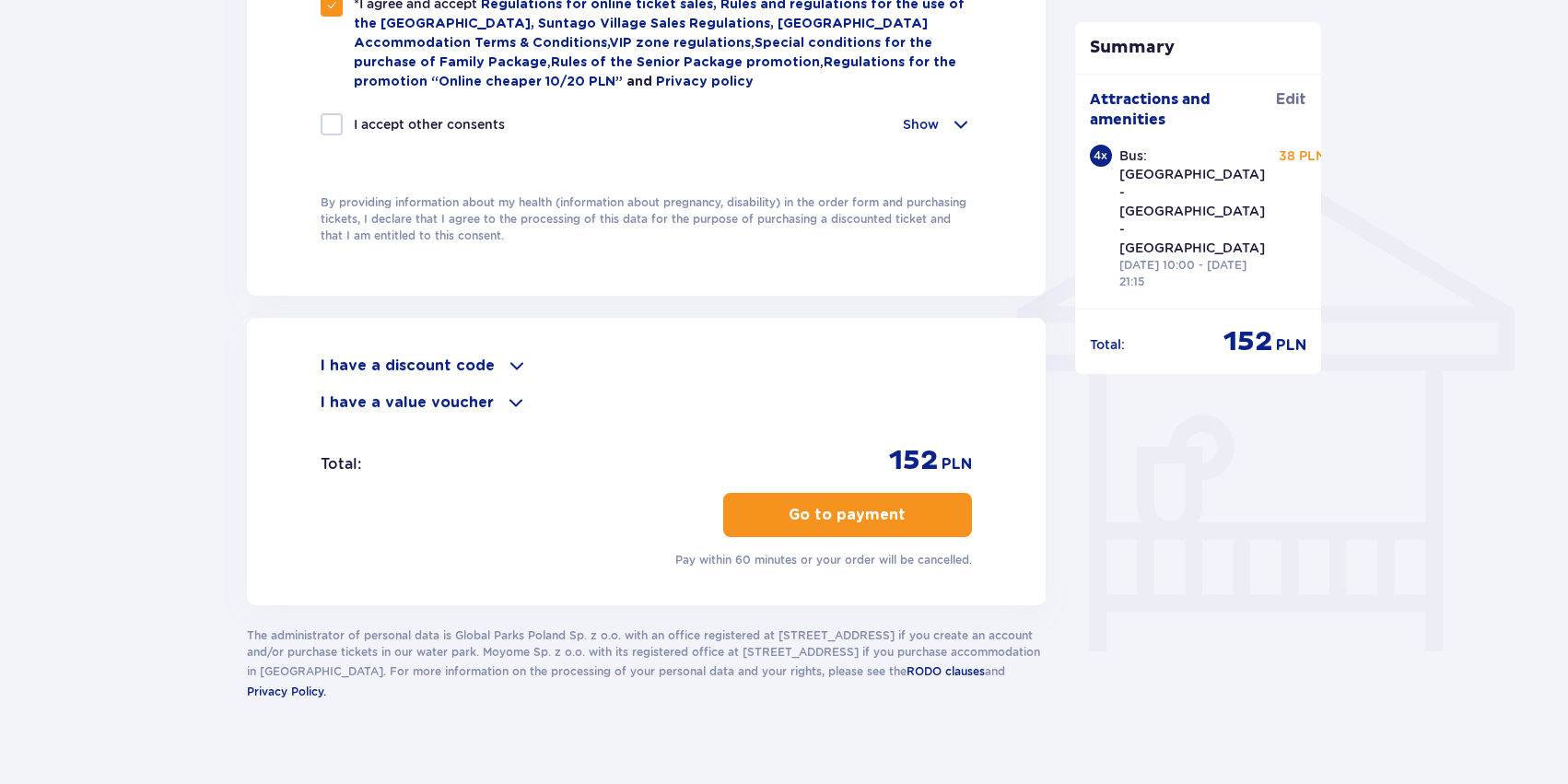
scroll to position [1349, 0]
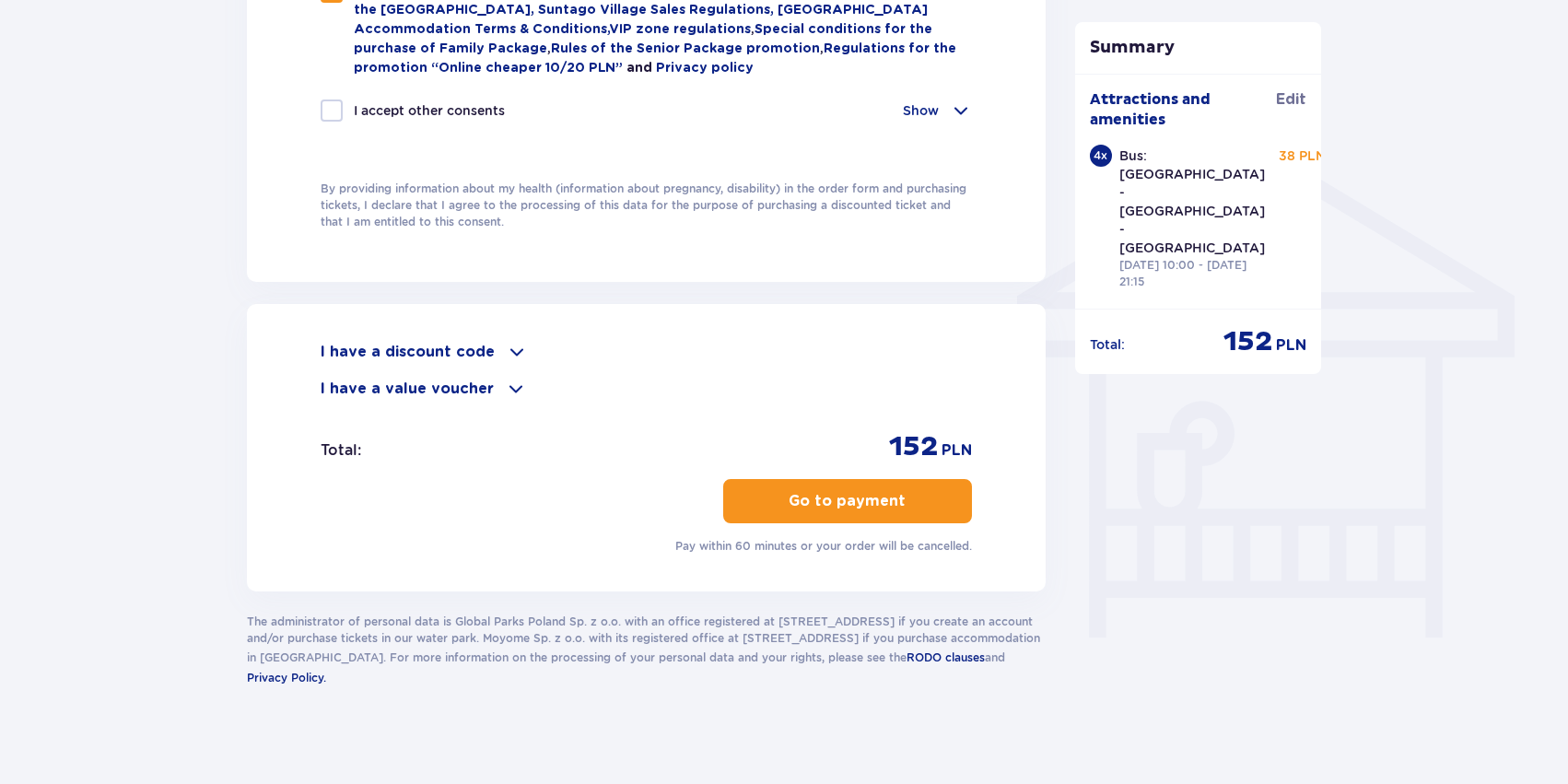
type input "[PHONE_NUMBER]"
click at [845, 519] on button "Go to payment" at bounding box center [847, 500] width 248 height 44
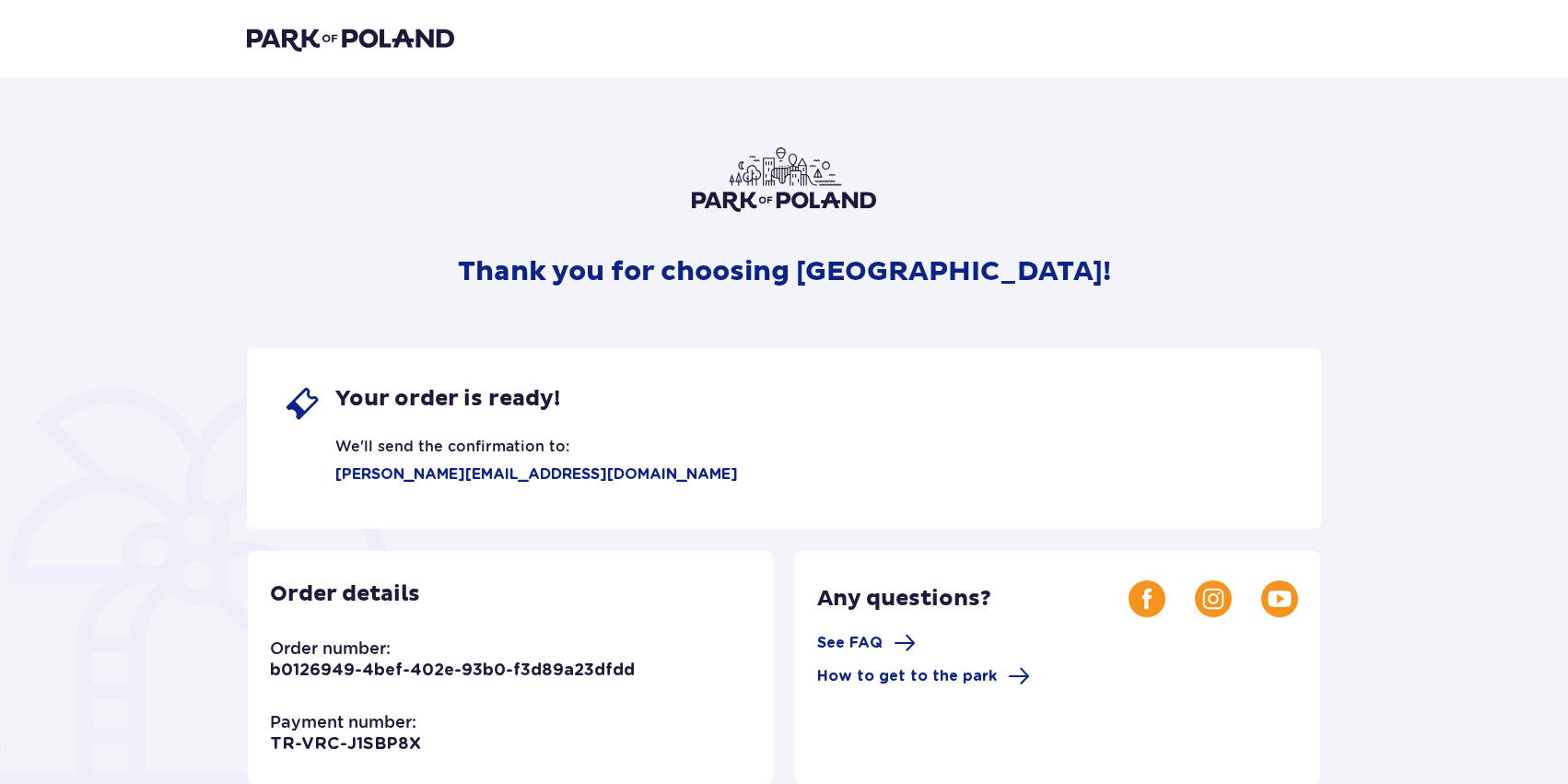
click at [334, 35] on img at bounding box center [351, 38] width 207 height 26
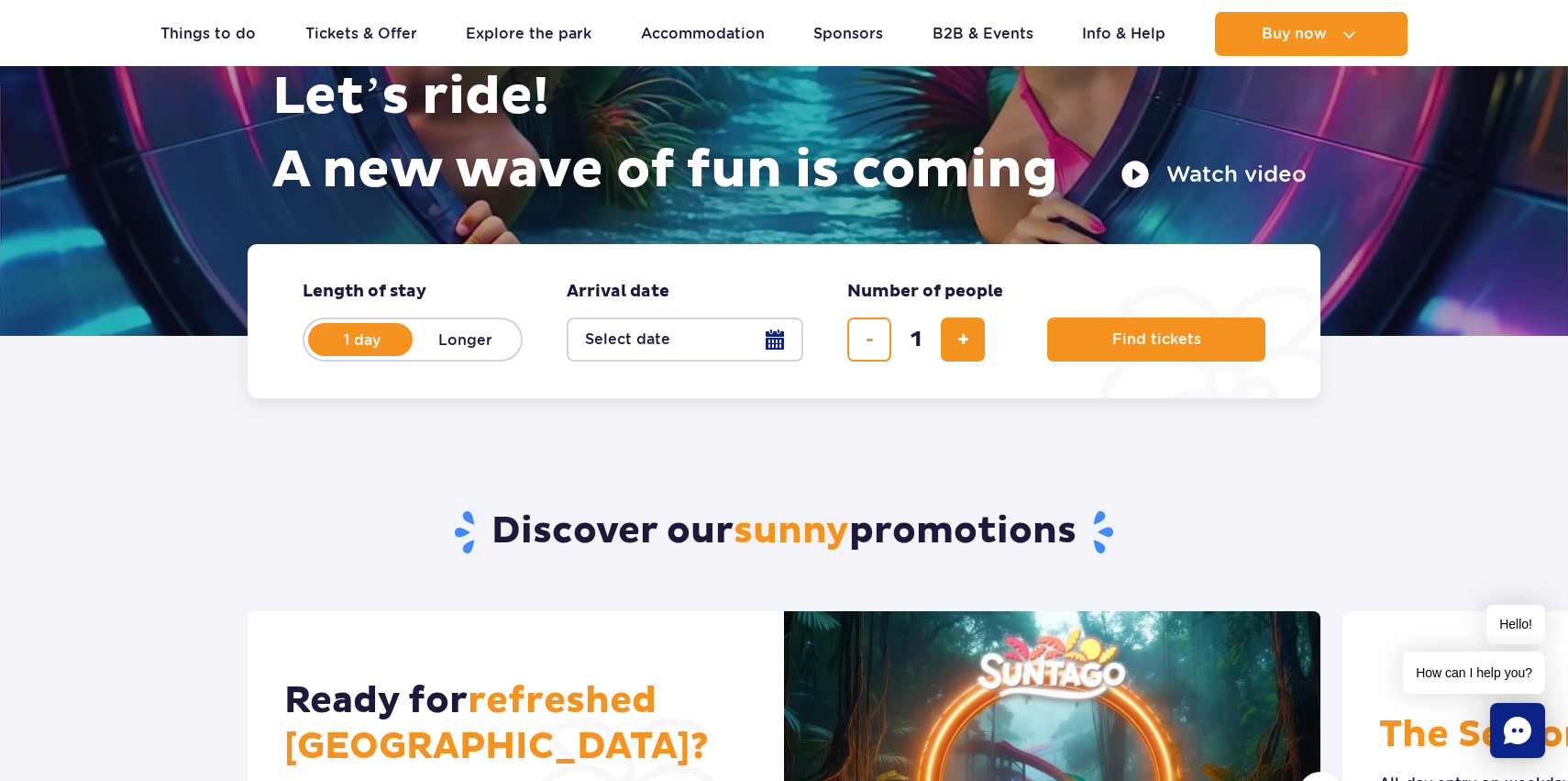
scroll to position [260, 0]
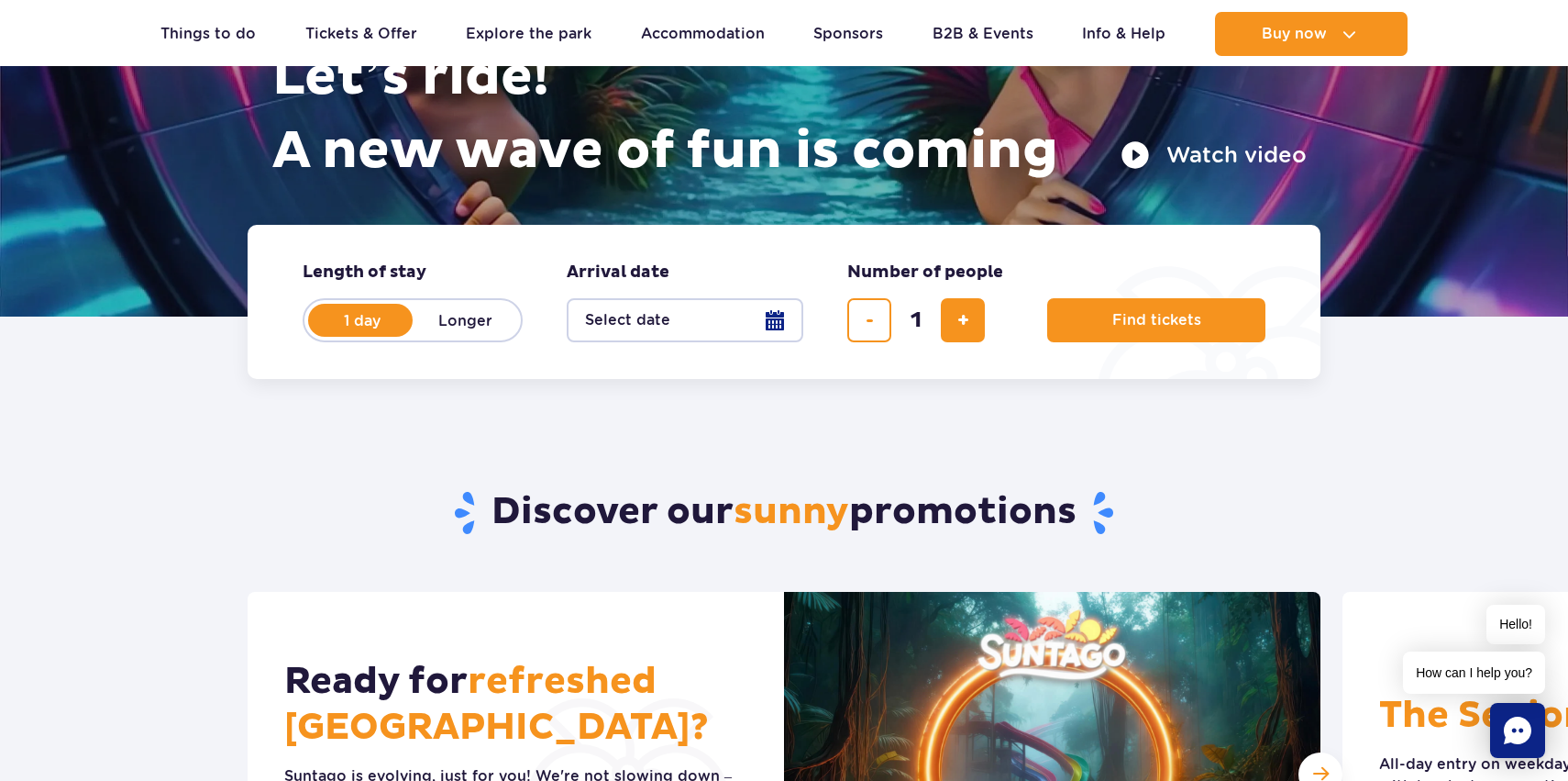
click at [681, 320] on button "Select date" at bounding box center [685, 320] width 236 height 44
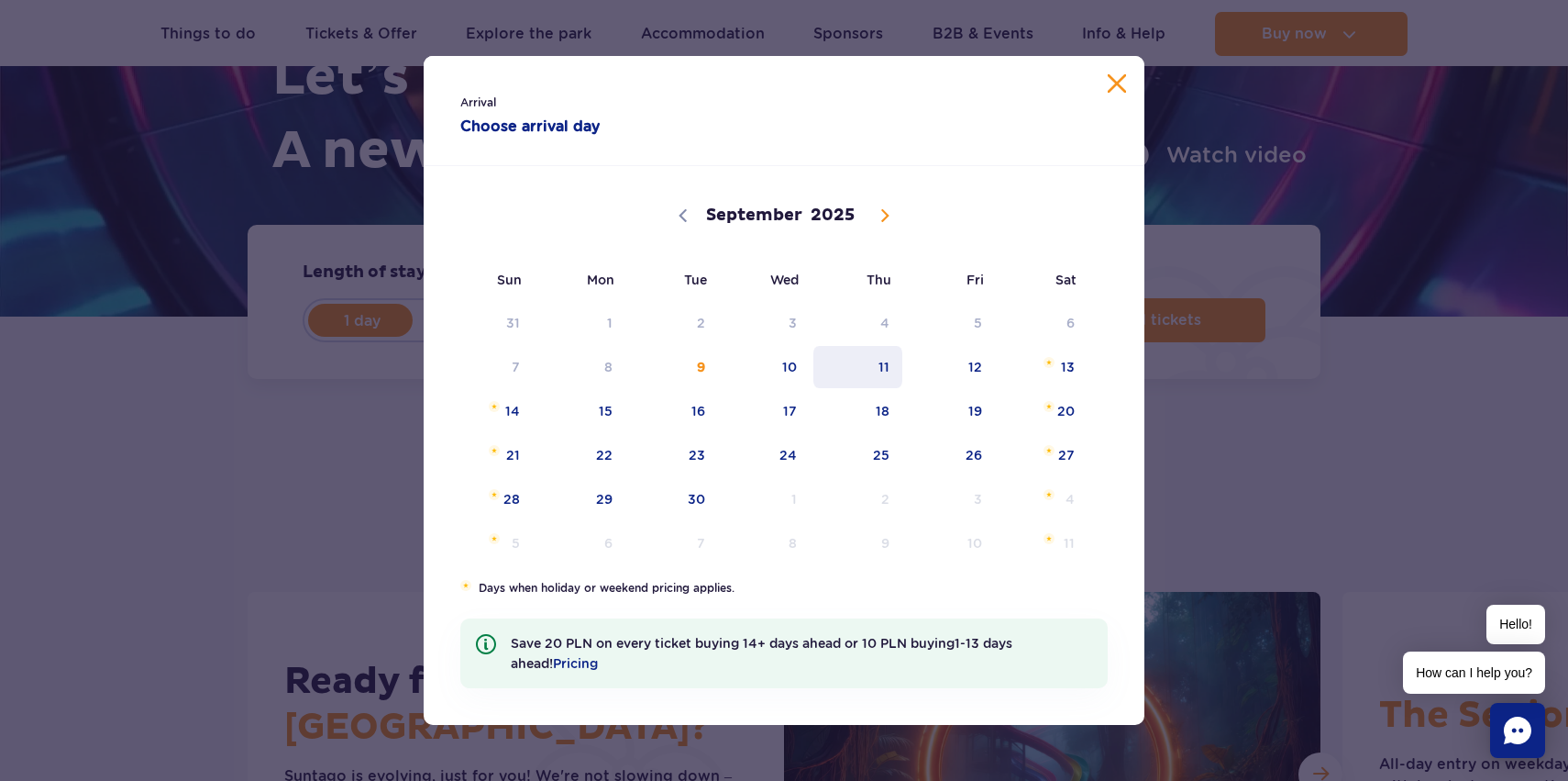
click at [901, 365] on span "11" at bounding box center [858, 367] width 93 height 42
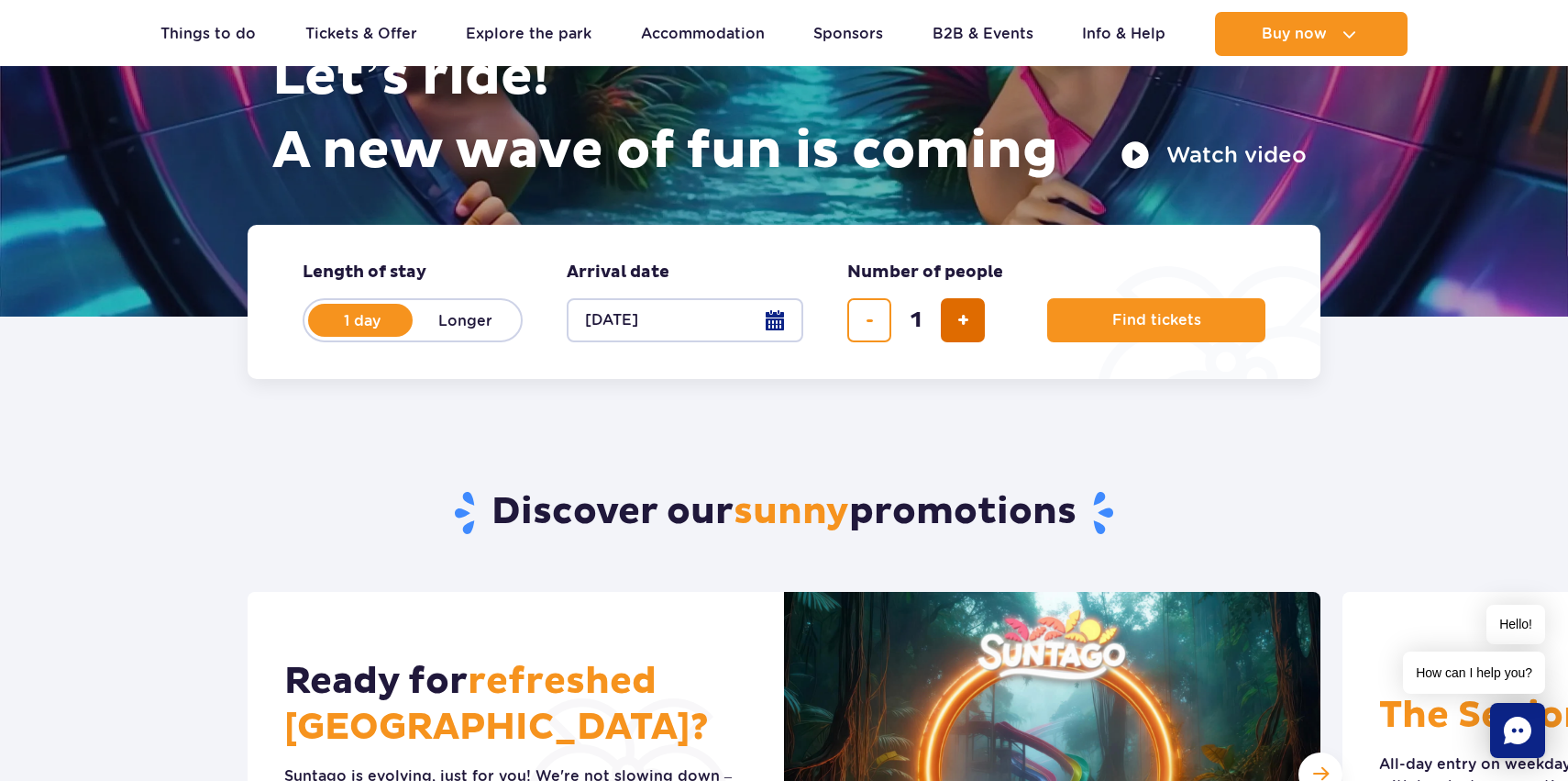
click at [945, 313] on button "add ticket" at bounding box center [962, 320] width 44 height 44
type input "4"
click at [1155, 332] on button "Find tickets" at bounding box center [1156, 320] width 218 height 44
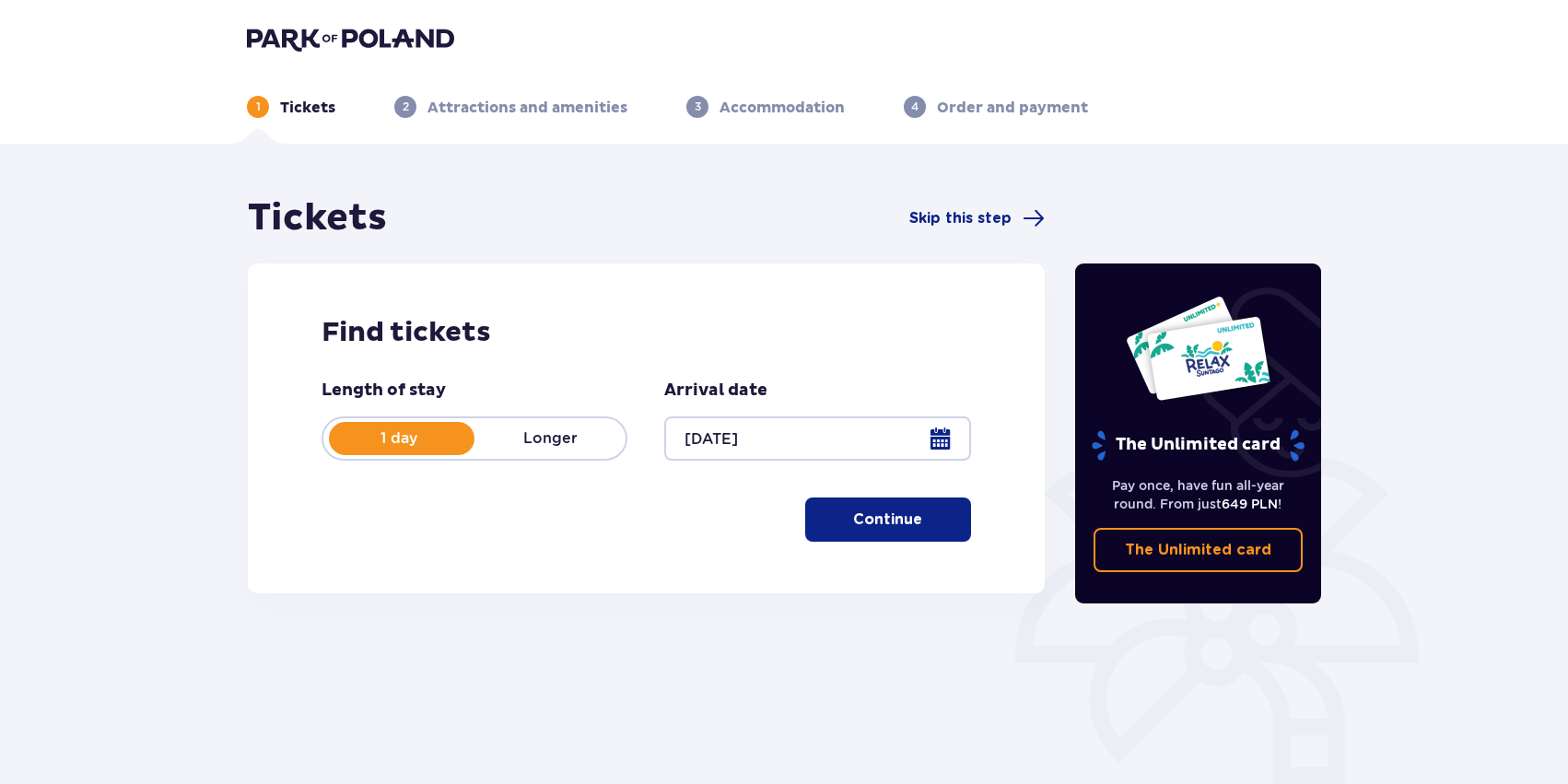
click at [876, 534] on button "Continue" at bounding box center [888, 519] width 166 height 44
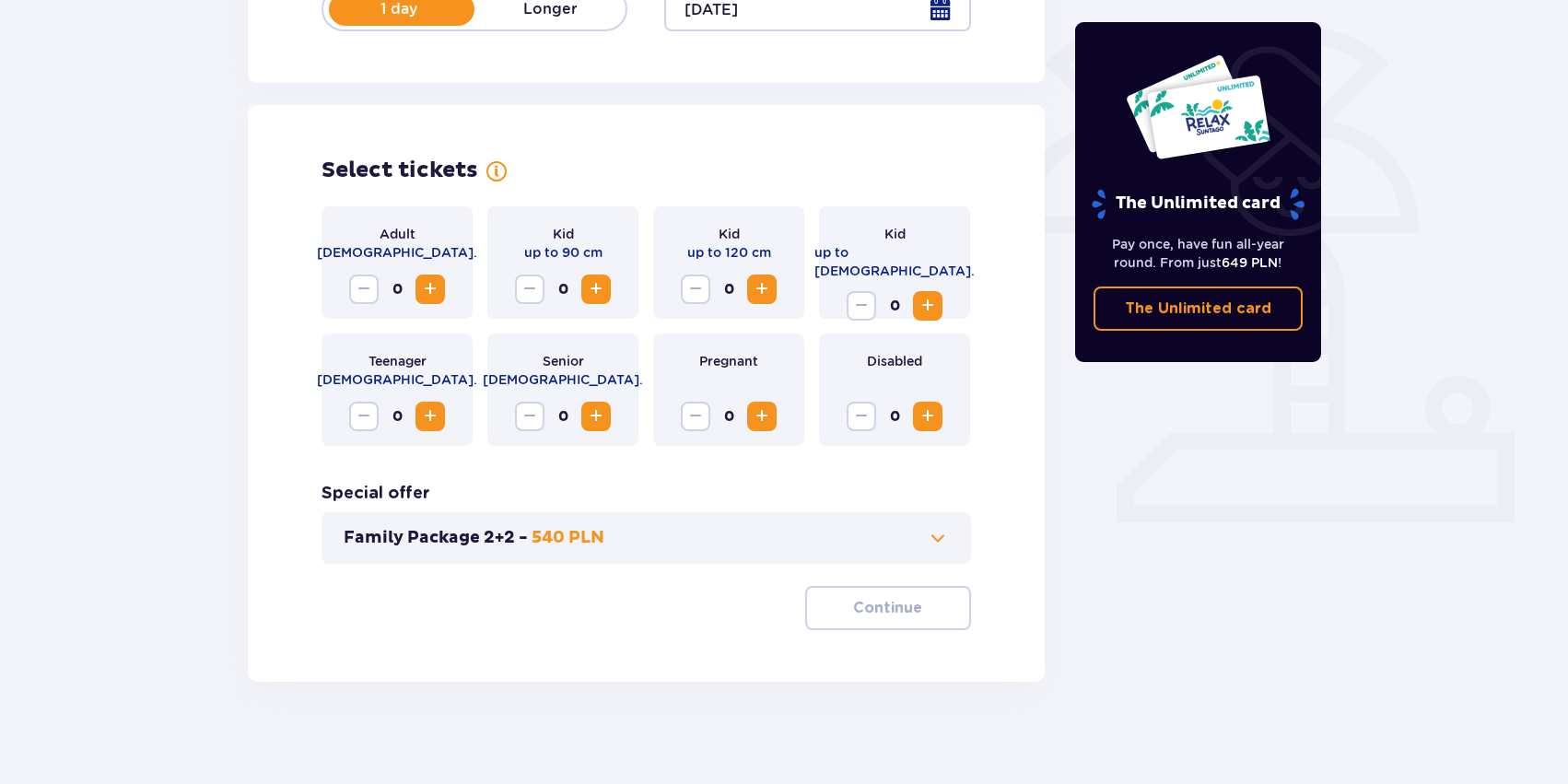
scroll to position [438, 0]
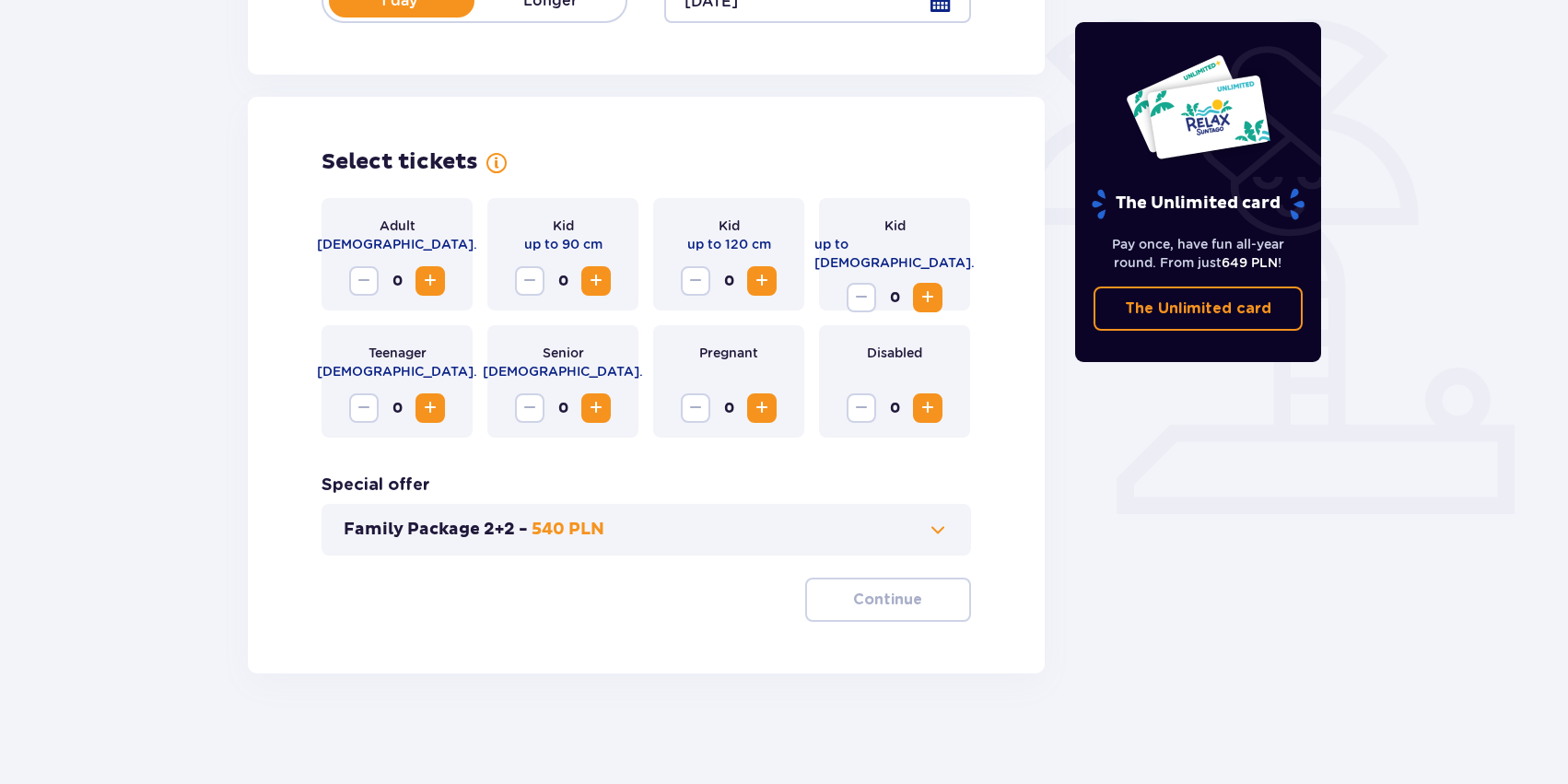
click at [437, 286] on span "Increase" at bounding box center [430, 281] width 23 height 23
click at [437, 287] on span "Increase" at bounding box center [430, 281] width 23 height 23
click at [907, 601] on button "Continue" at bounding box center [888, 599] width 166 height 44
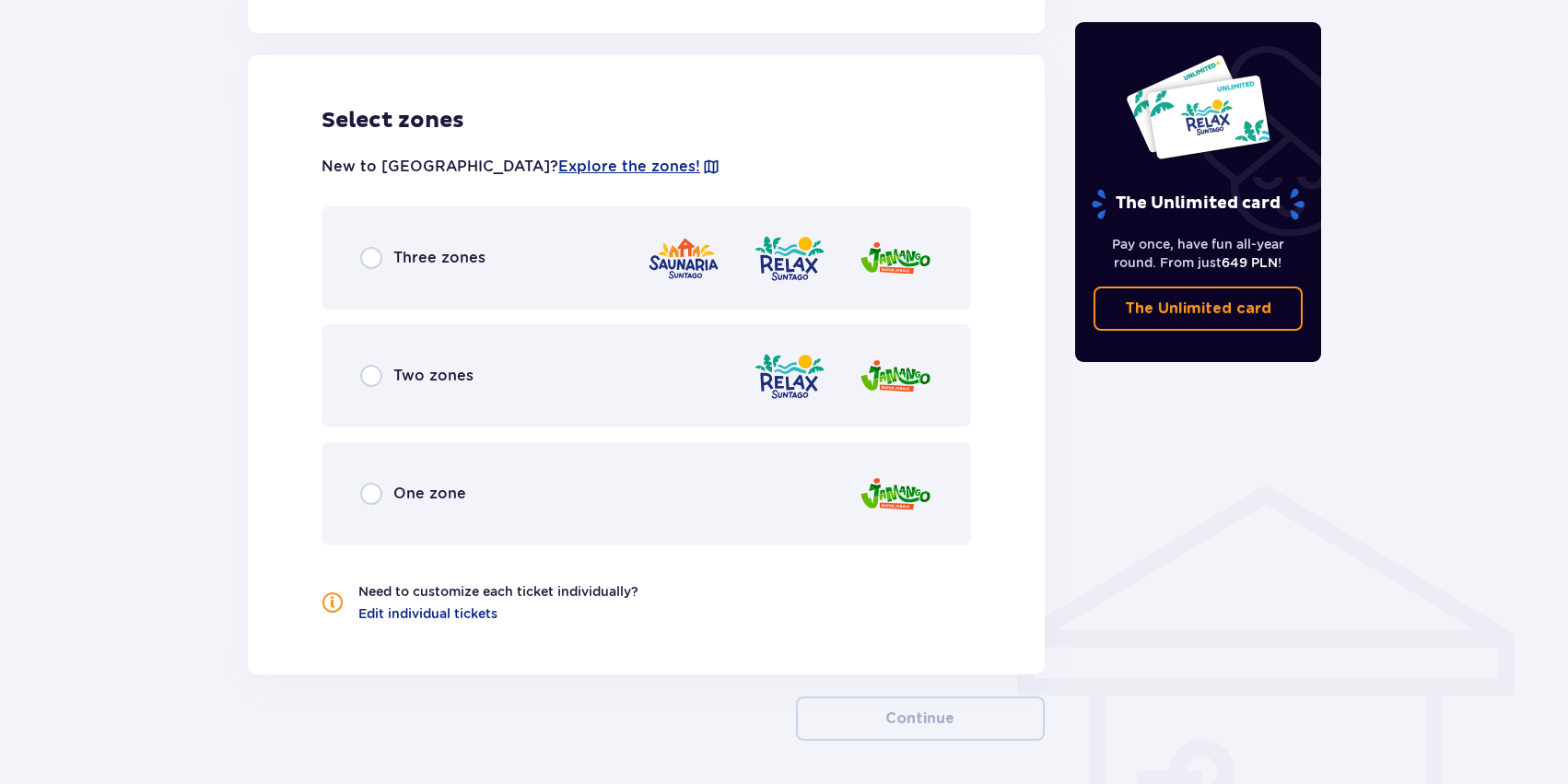
scroll to position [1022, 0]
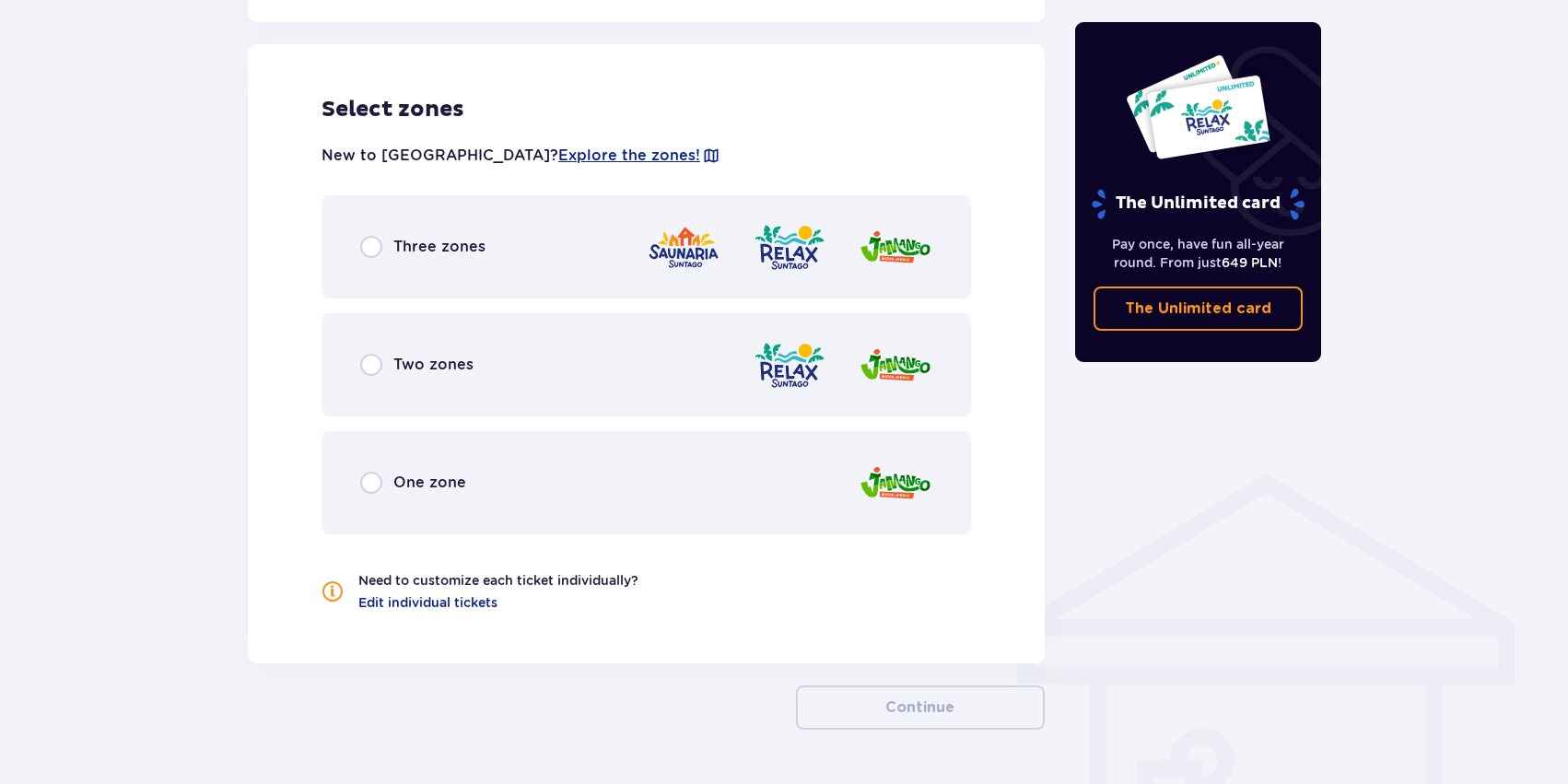
click at [558, 282] on div "Three zones" at bounding box center [647, 246] width 650 height 103
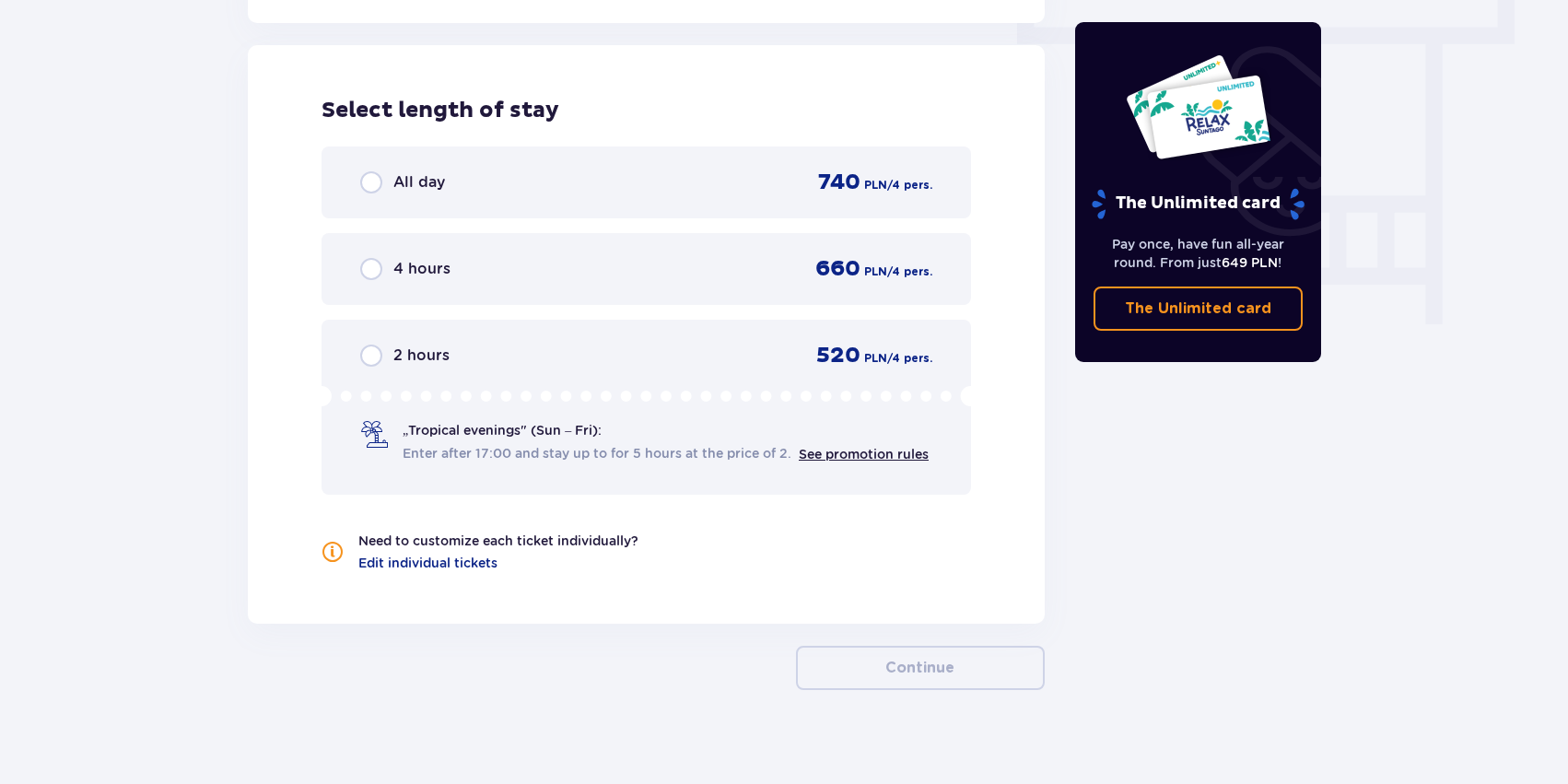
scroll to position [1663, 0]
click at [517, 205] on div "All day 740 PLN / 4 pers." at bounding box center [647, 181] width 650 height 72
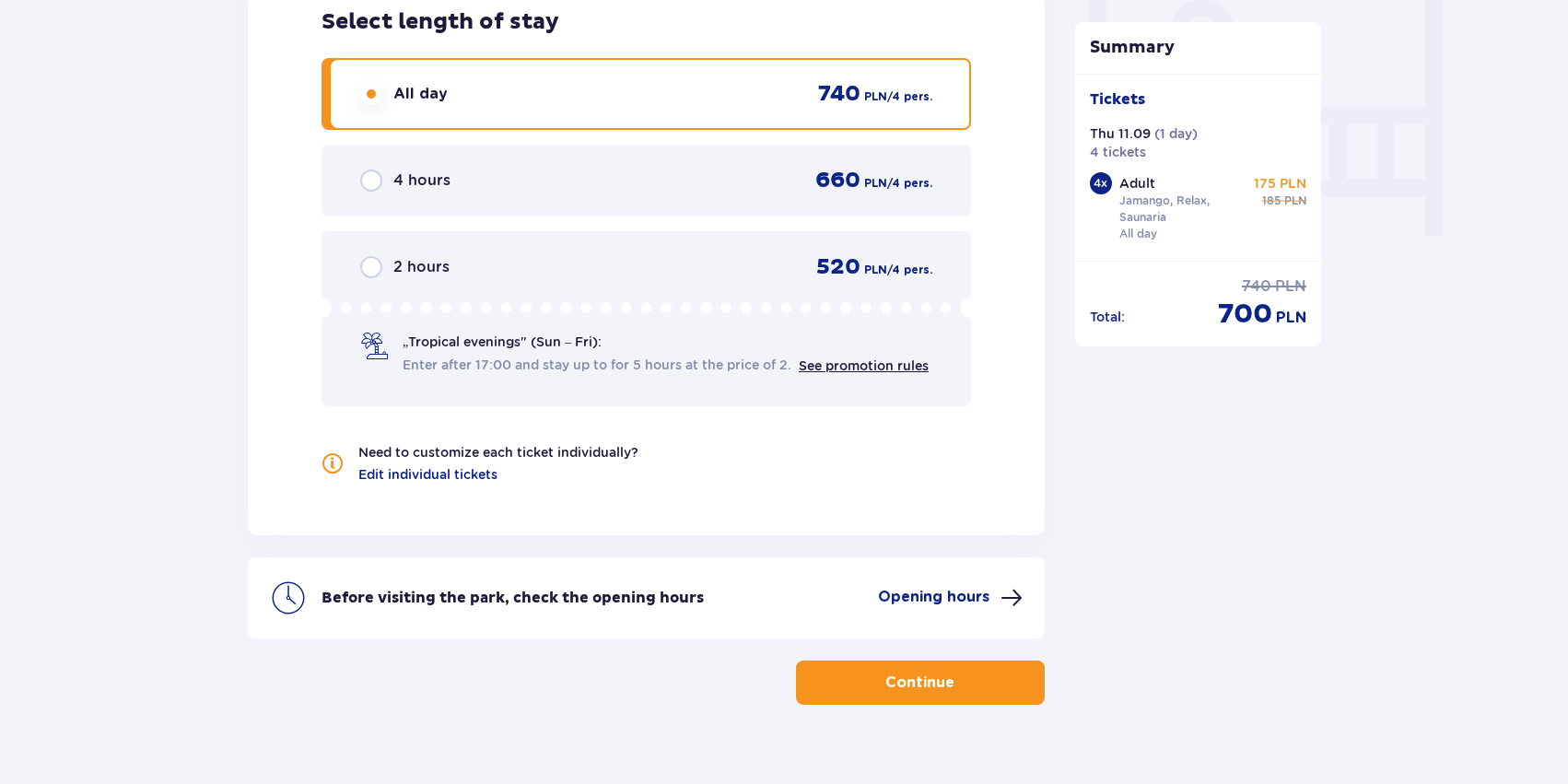
scroll to position [1760, 0]
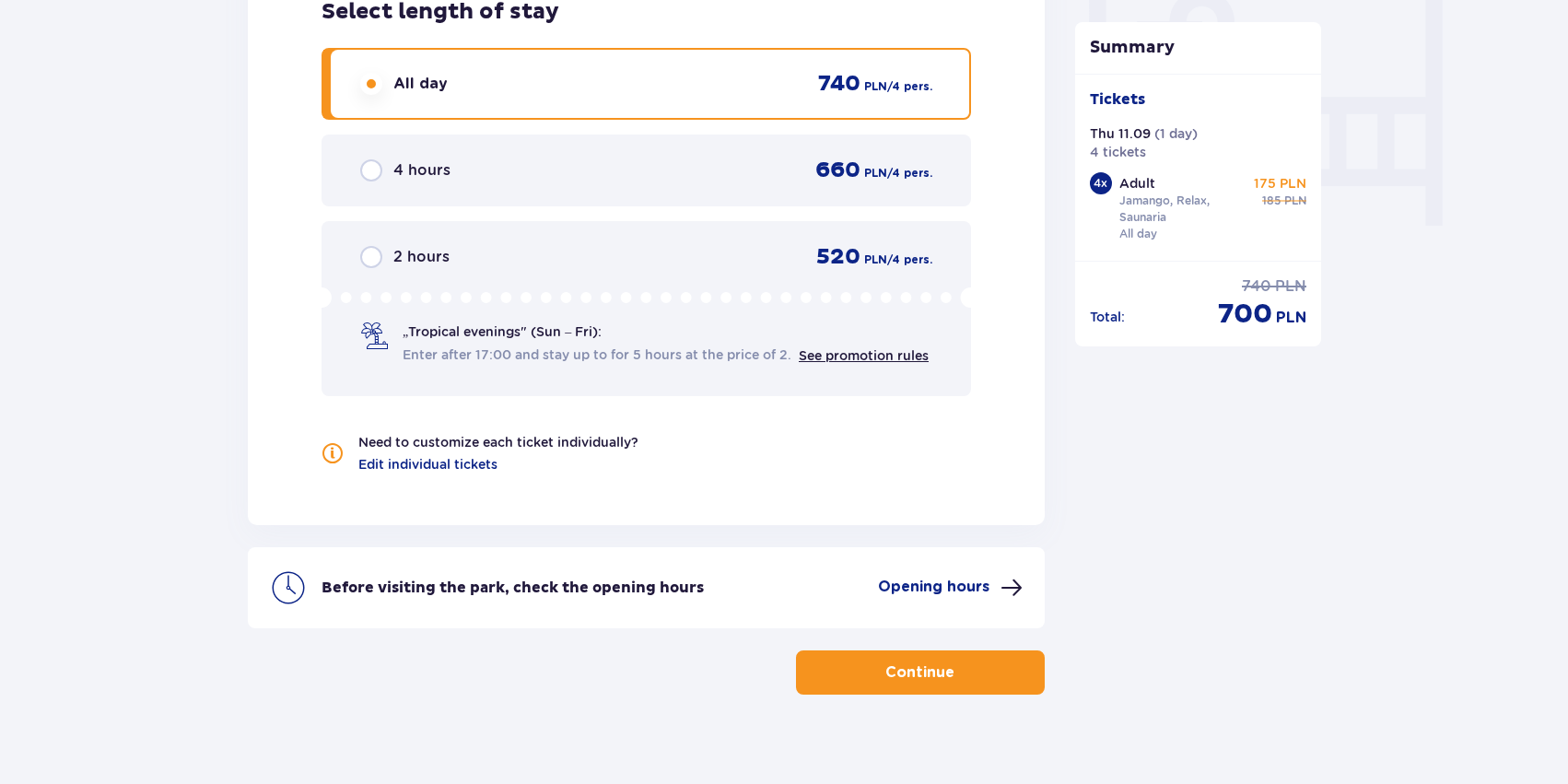
click at [936, 663] on p "Continue" at bounding box center [920, 672] width 69 height 21
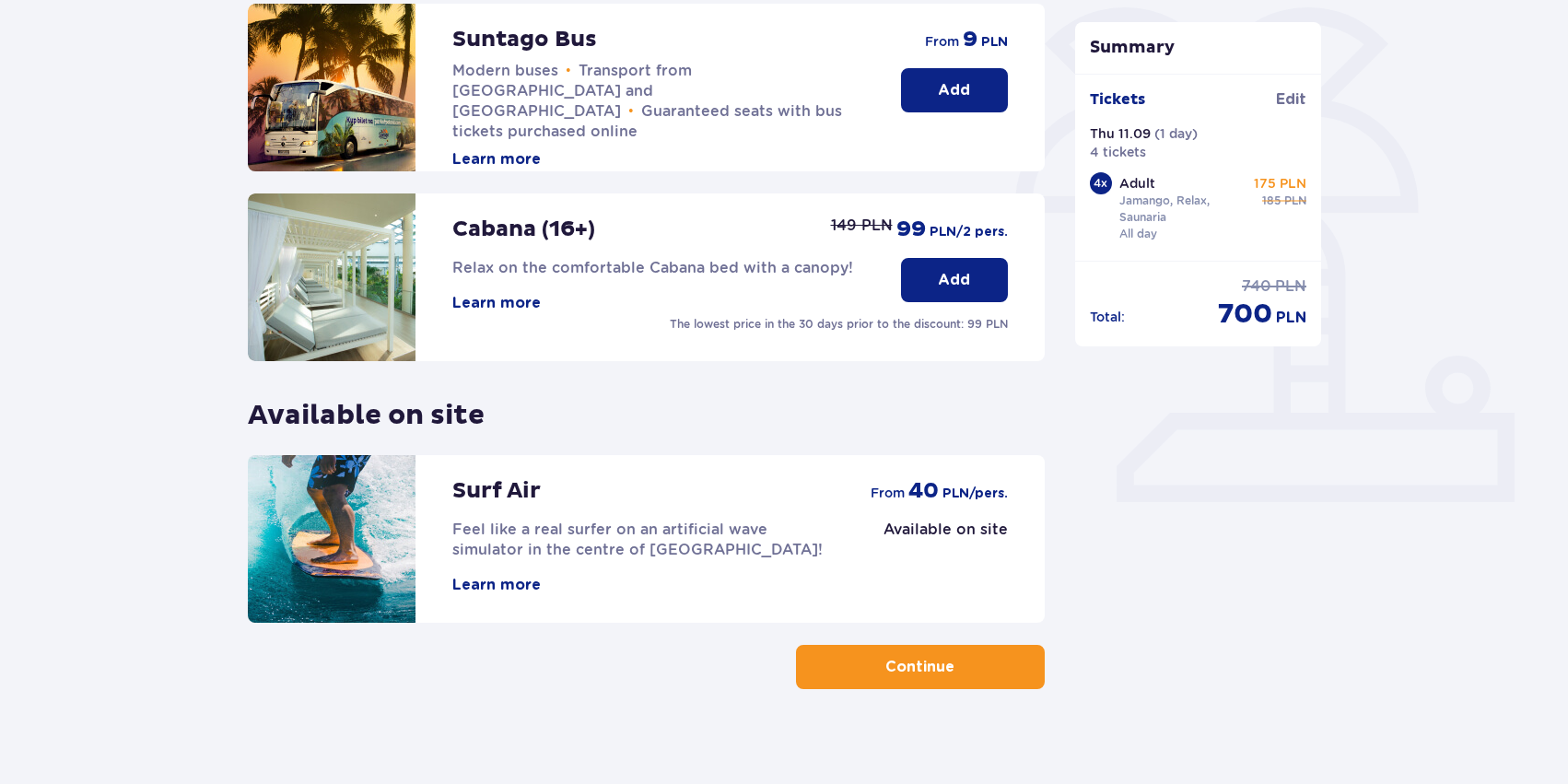
scroll to position [465, 0]
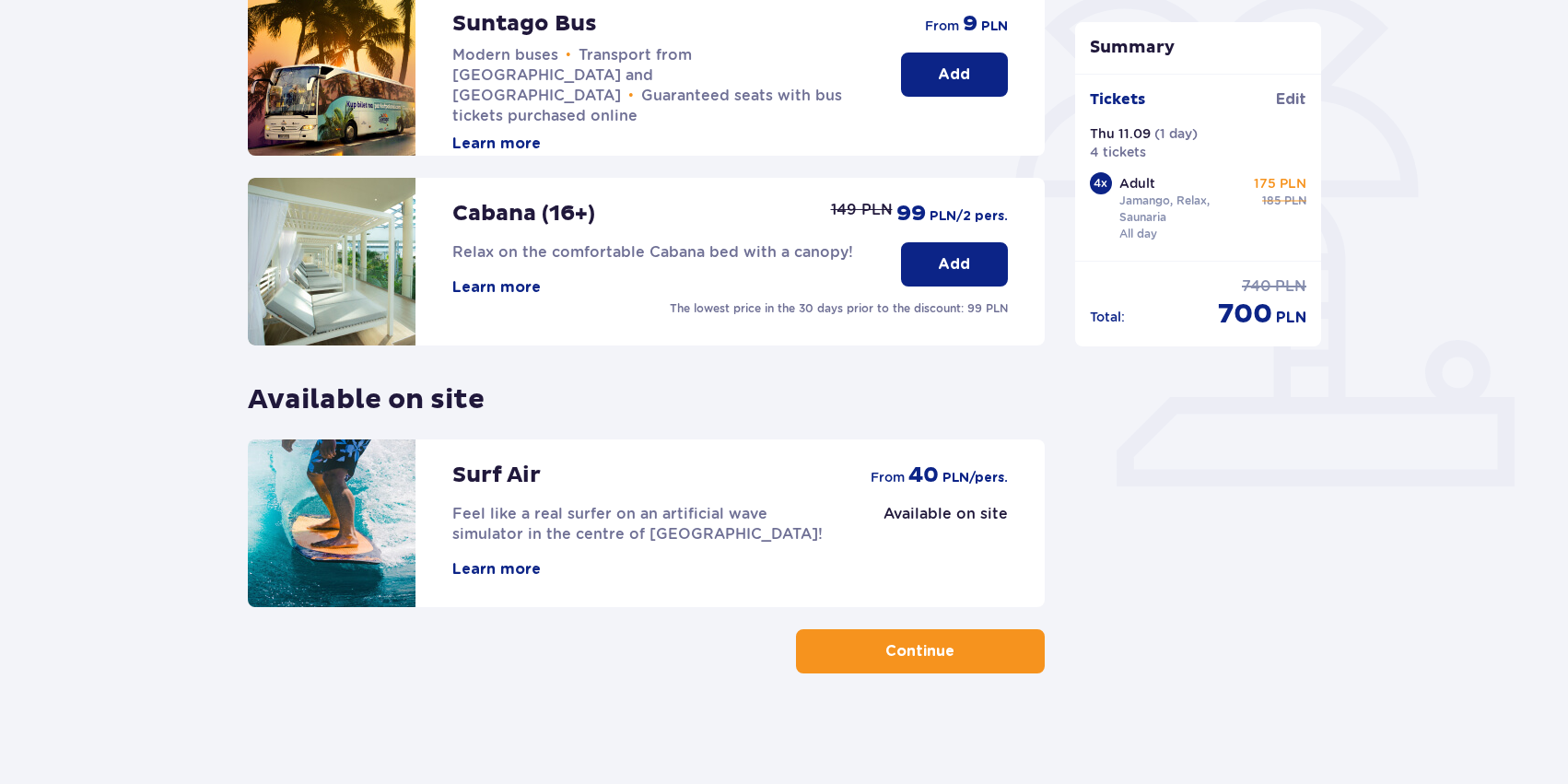
click at [918, 644] on p "Continue" at bounding box center [920, 651] width 69 height 21
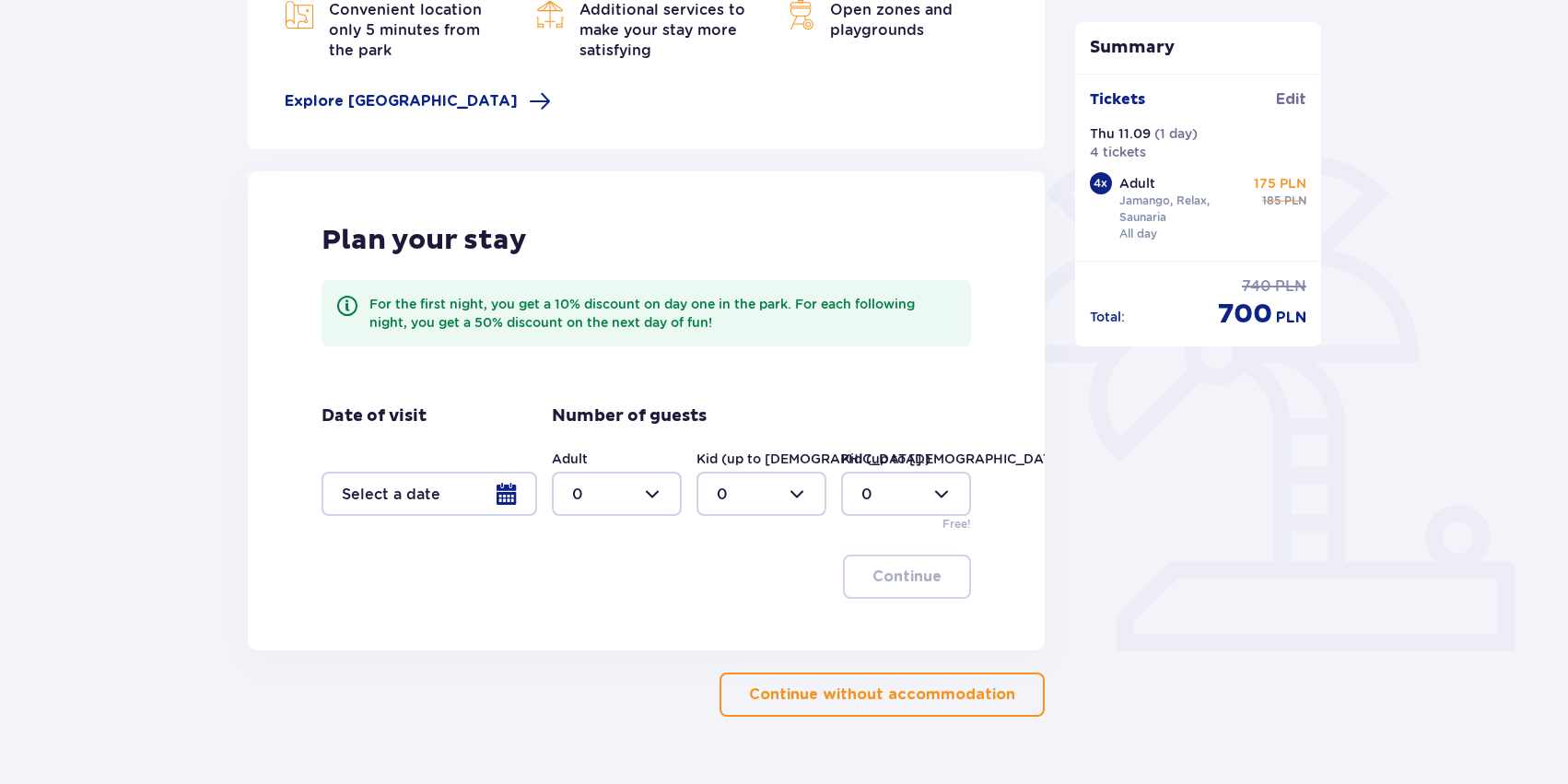
scroll to position [343, 0]
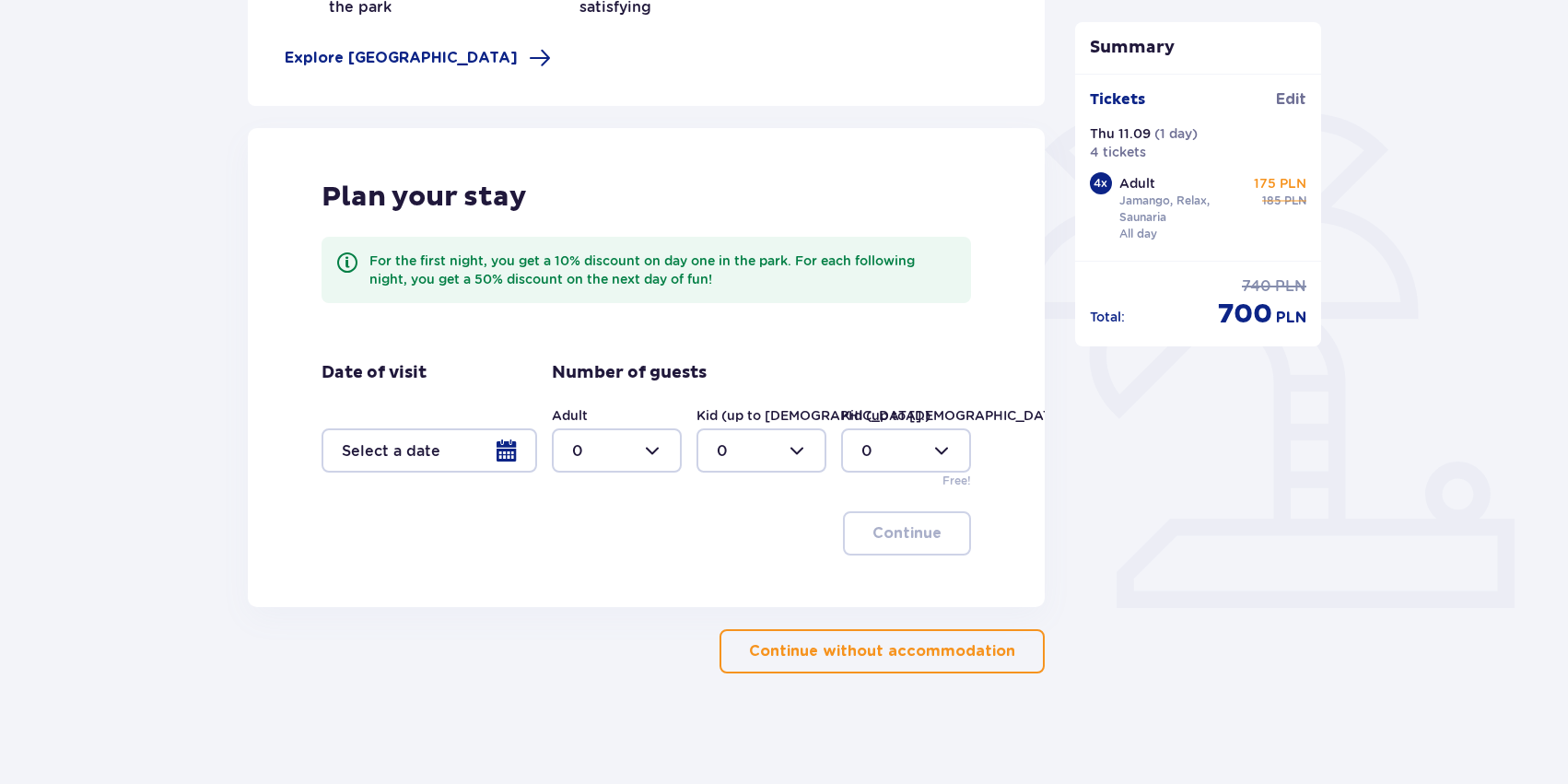
click at [905, 656] on p "Continue without accommodation" at bounding box center [882, 651] width 266 height 21
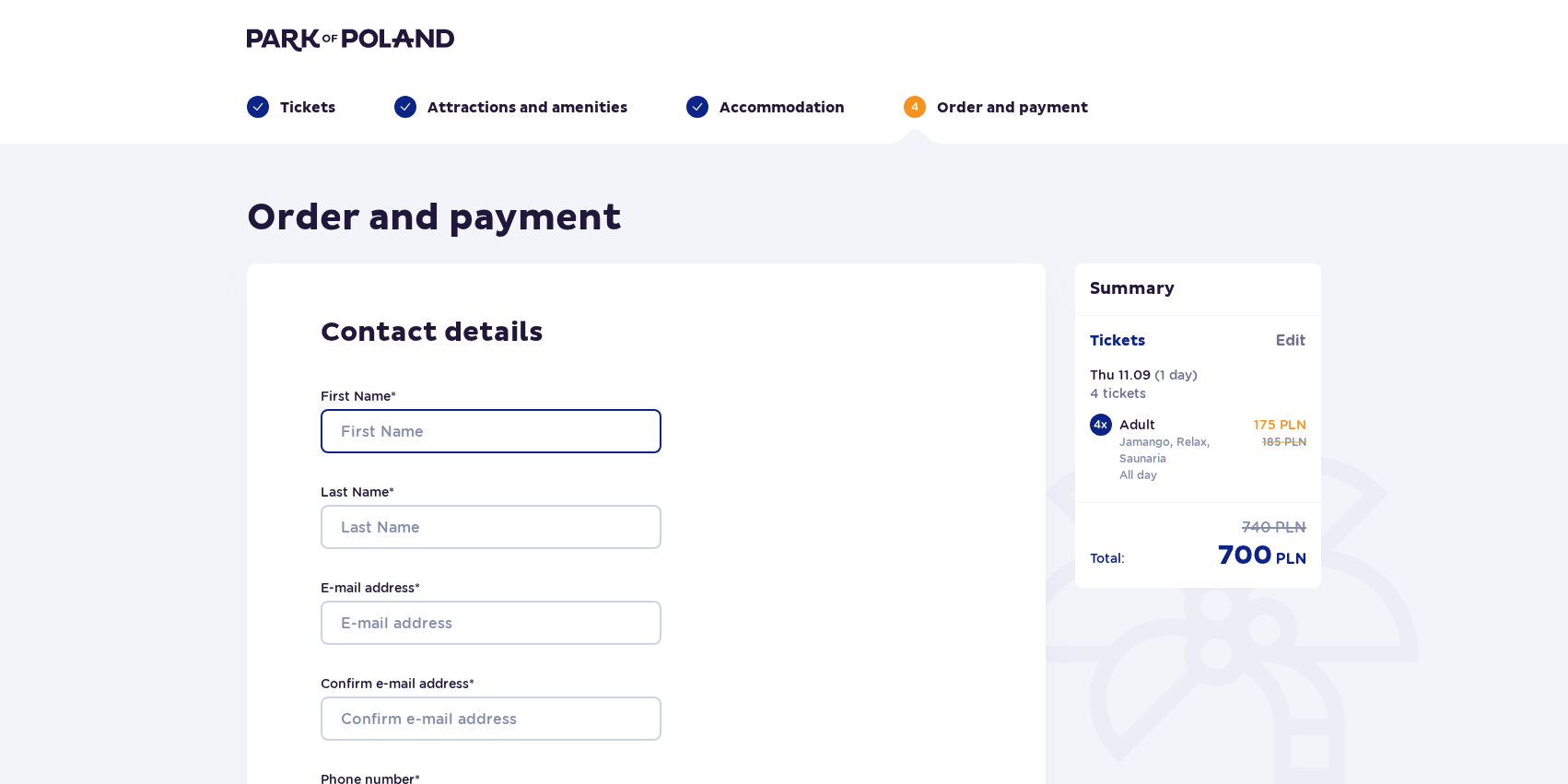
click at [471, 428] on input "First Name *" at bounding box center [491, 431] width 341 height 44
type input "[PERSON_NAME]"
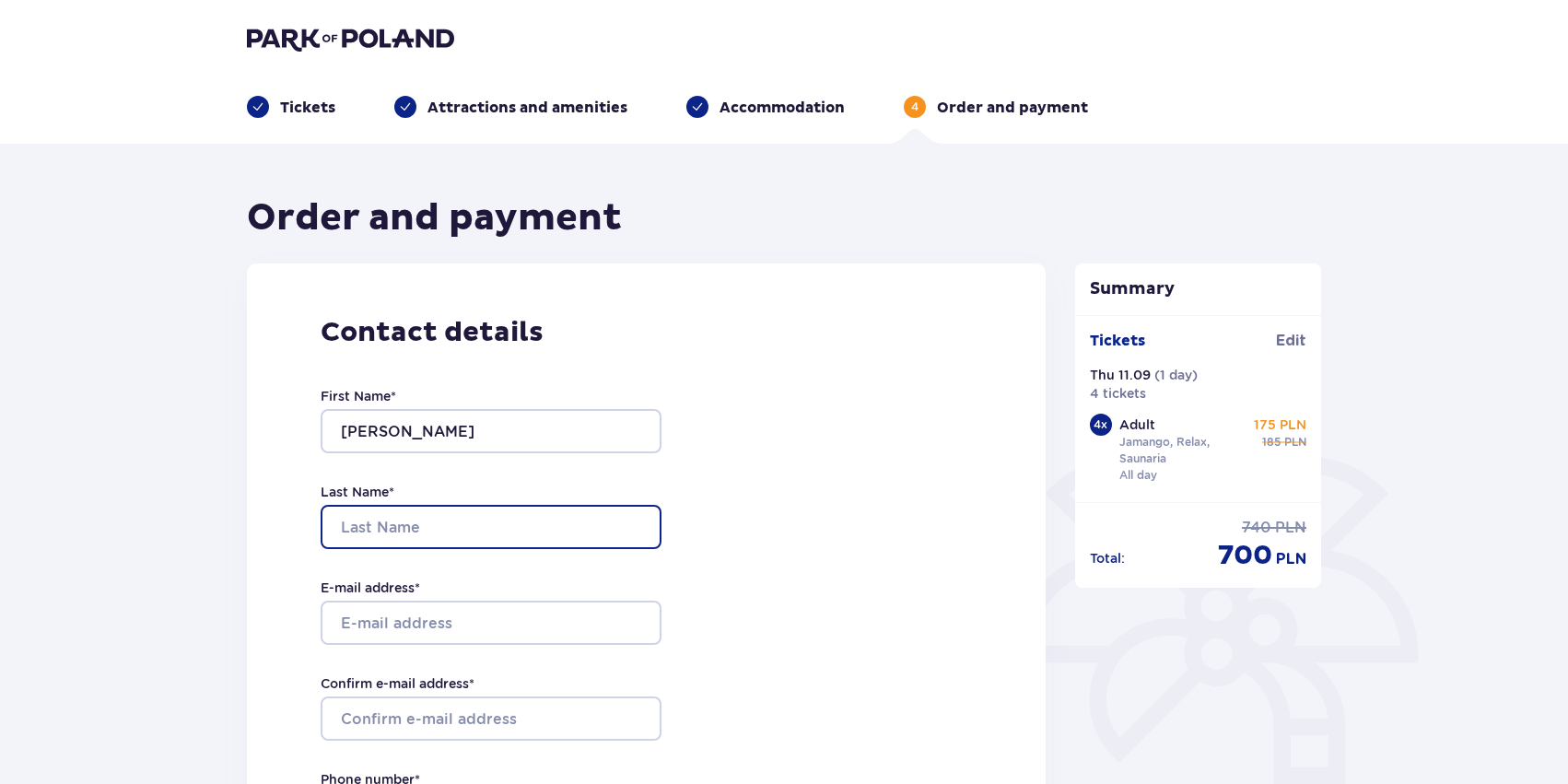
type input "MOISEJEVA"
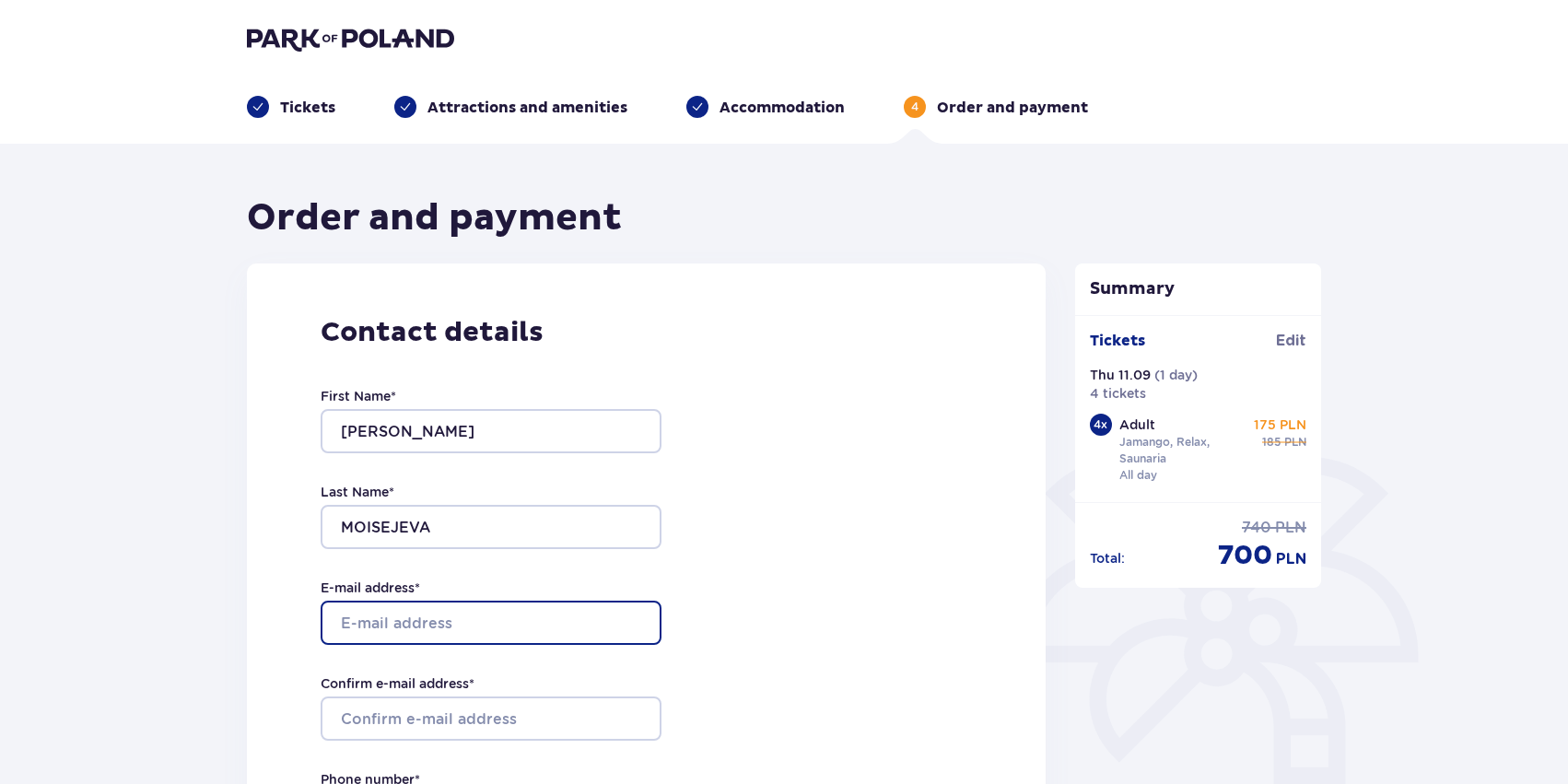
type input "[PERSON_NAME][EMAIL_ADDRESS][DOMAIN_NAME]"
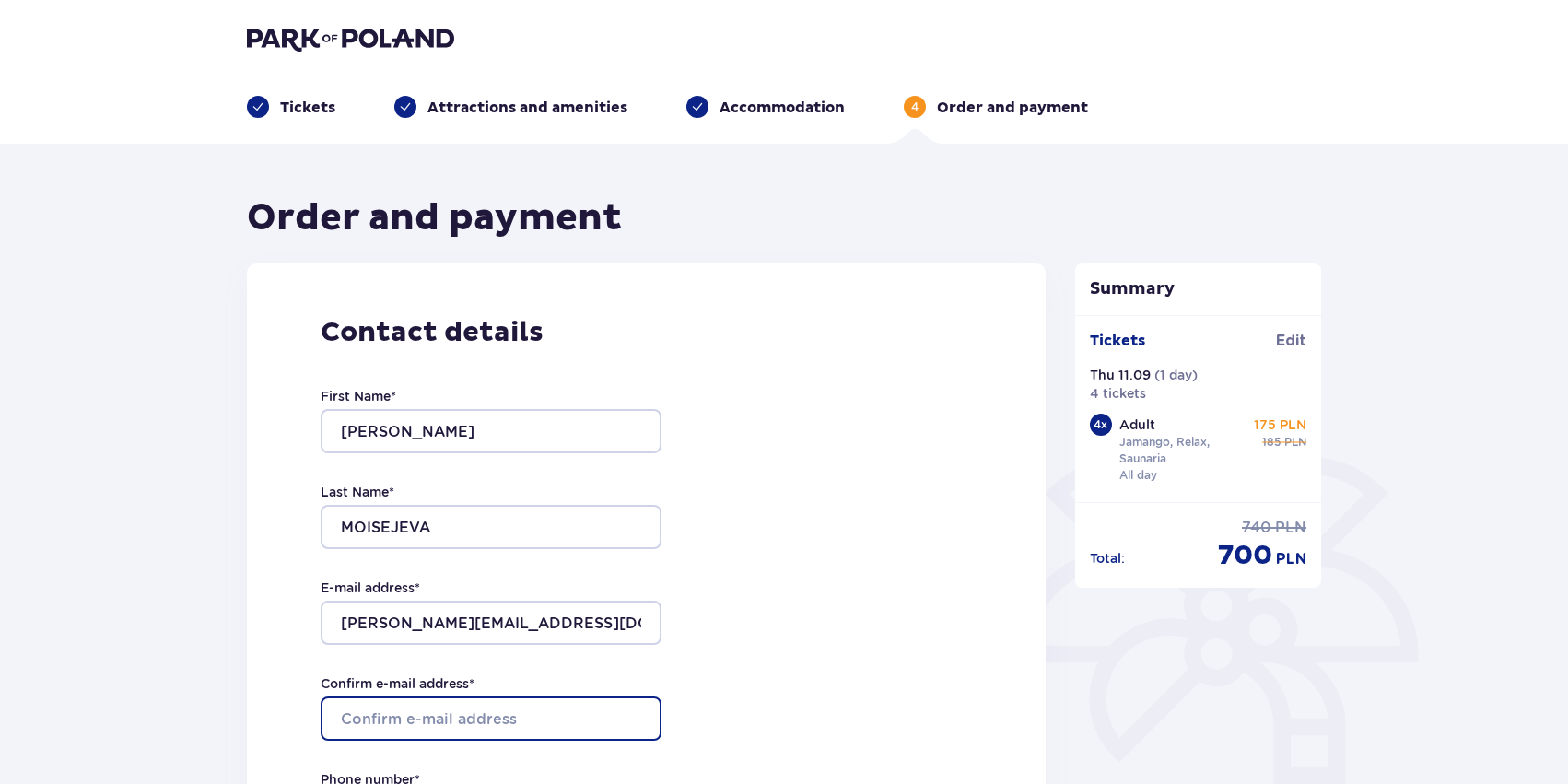
type input "[PERSON_NAME][EMAIL_ADDRESS][DOMAIN_NAME]"
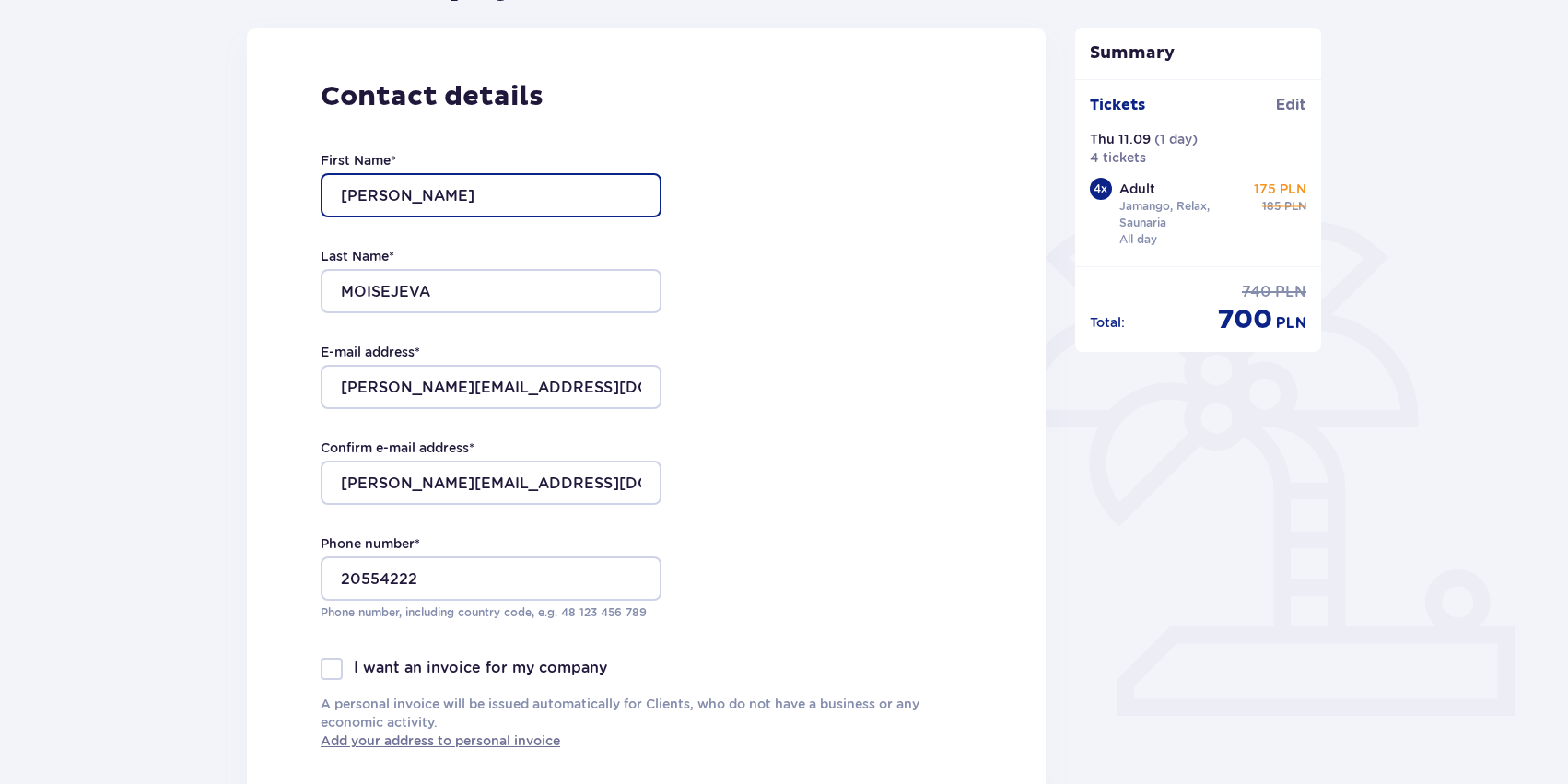
scroll to position [283, 0]
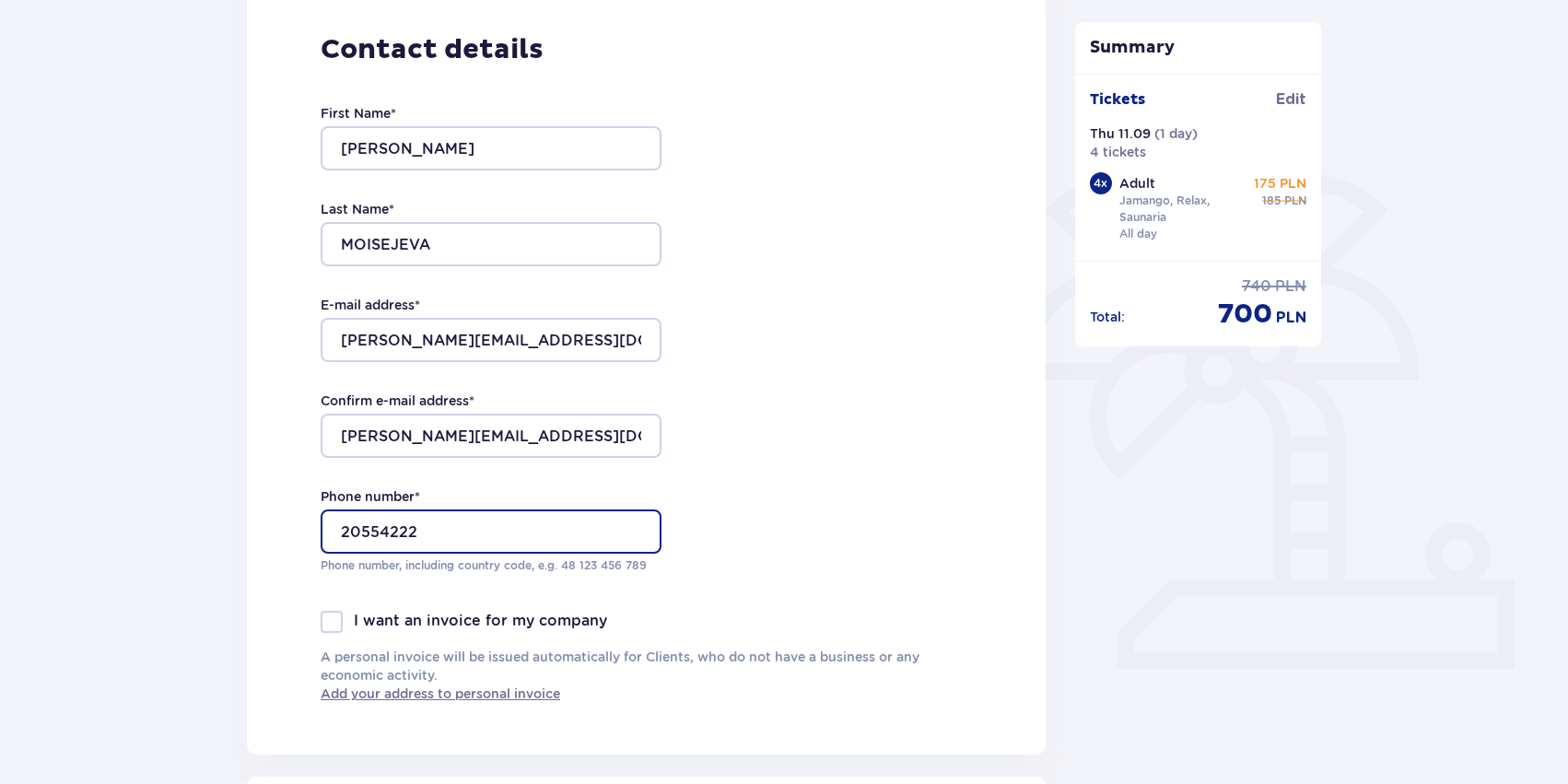
click at [342, 536] on input "20554222" at bounding box center [491, 531] width 341 height 44
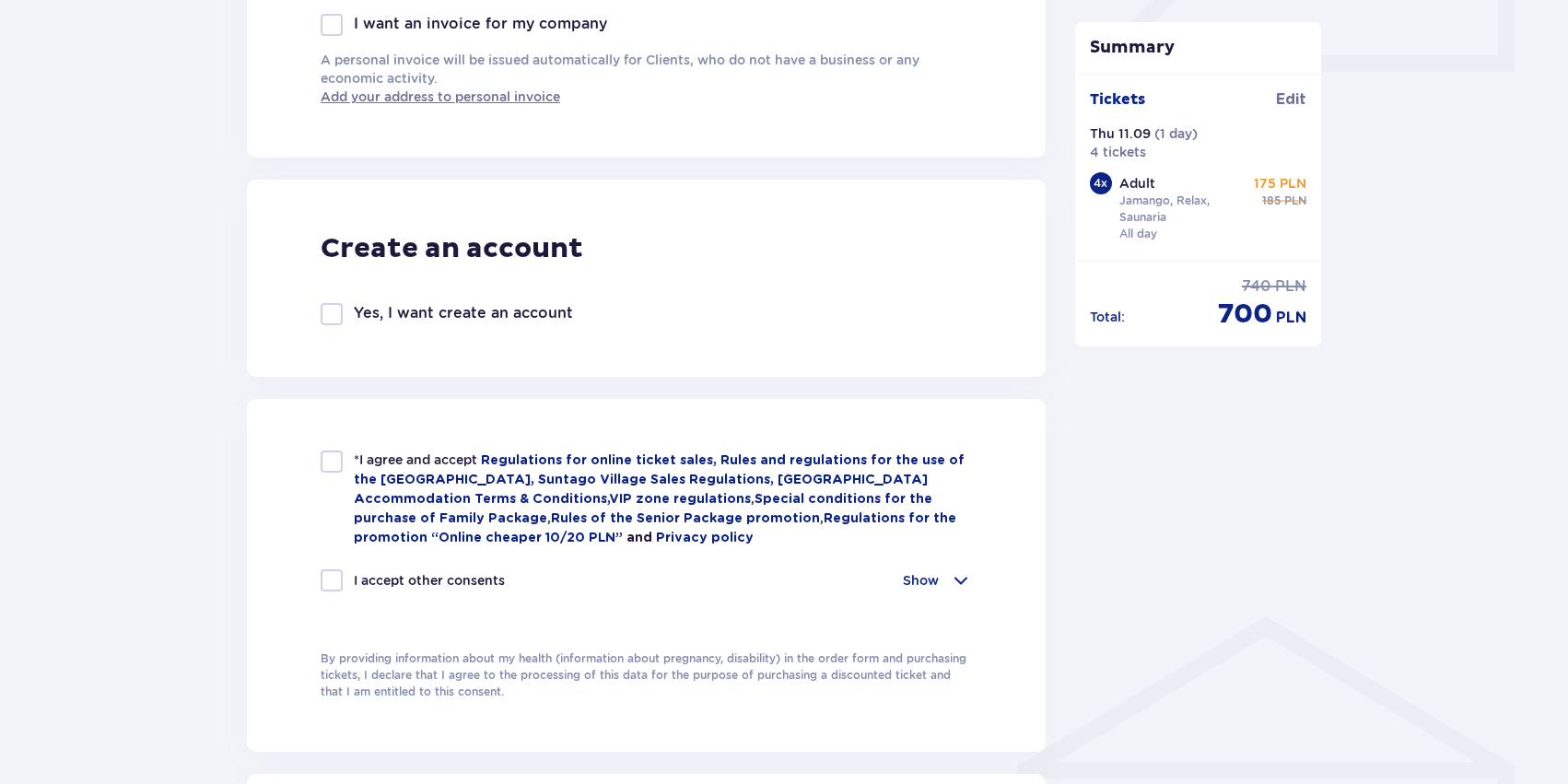
scroll to position [881, 0]
type input "[PHONE_NUMBER]"
click at [323, 466] on div at bounding box center [332, 459] width 23 height 23
checkbox input "true"
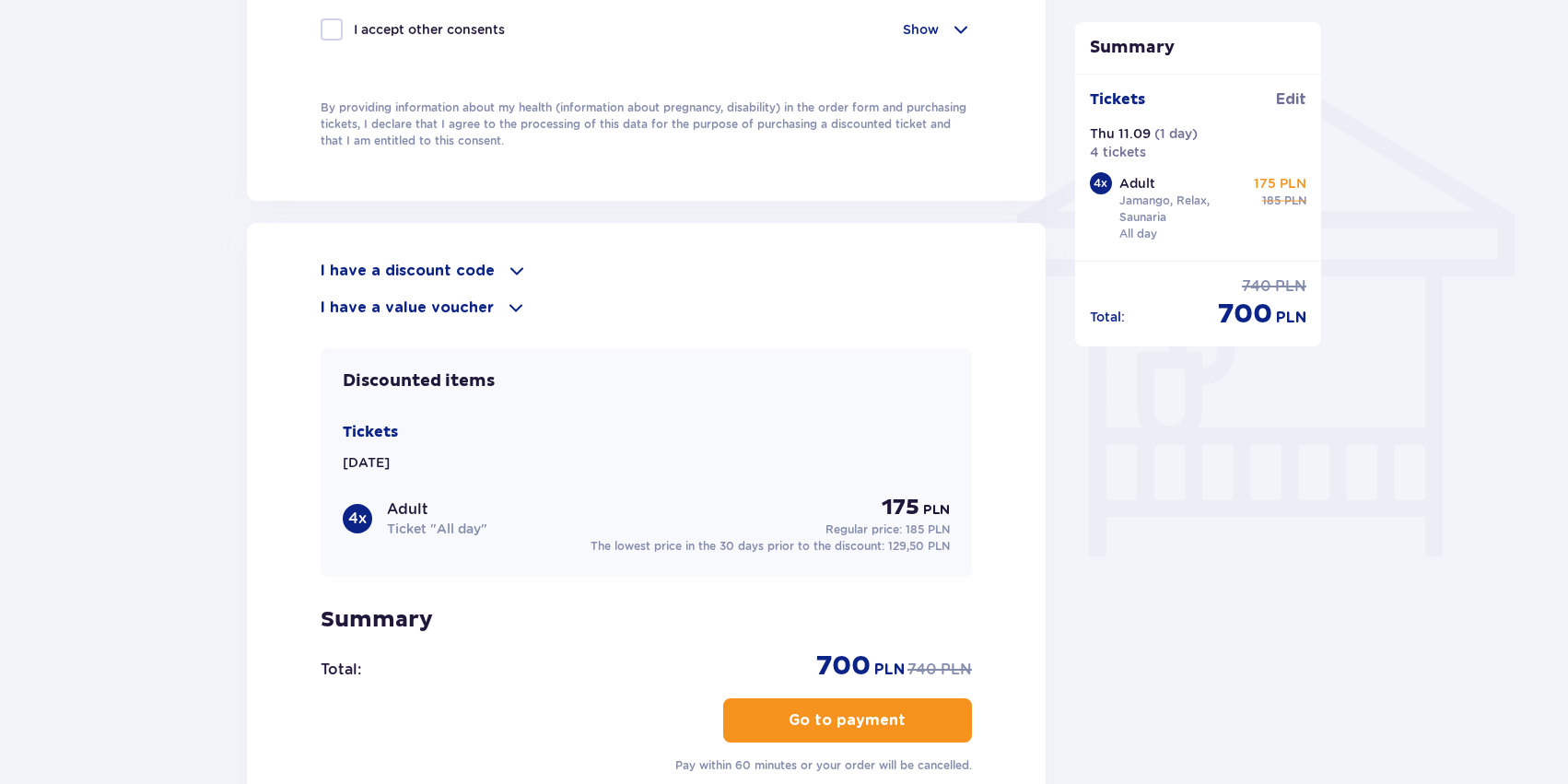
scroll to position [1445, 0]
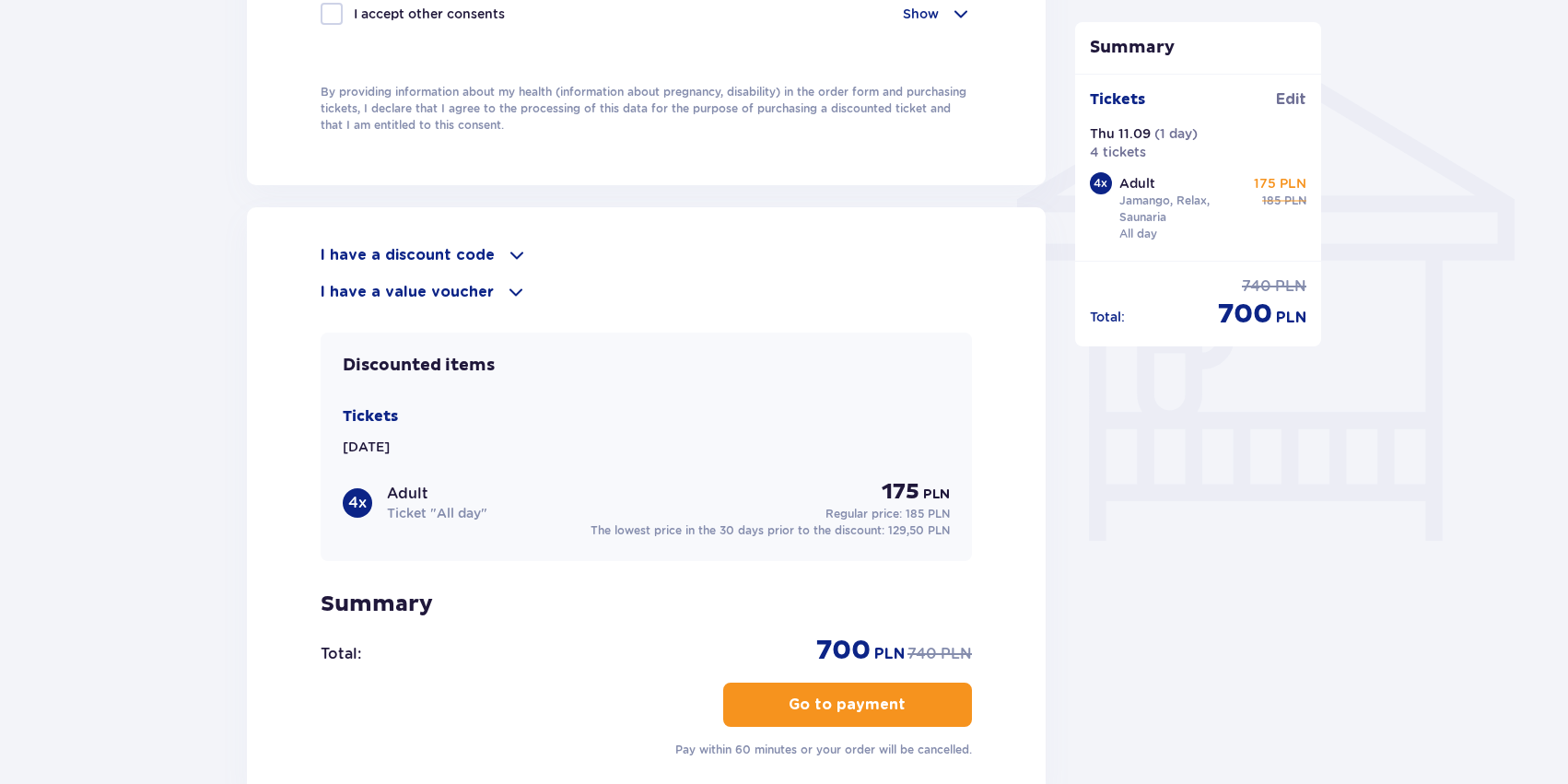
click at [822, 699] on p "Go to payment" at bounding box center [846, 705] width 117 height 21
